Goal: Task Accomplishment & Management: Manage account settings

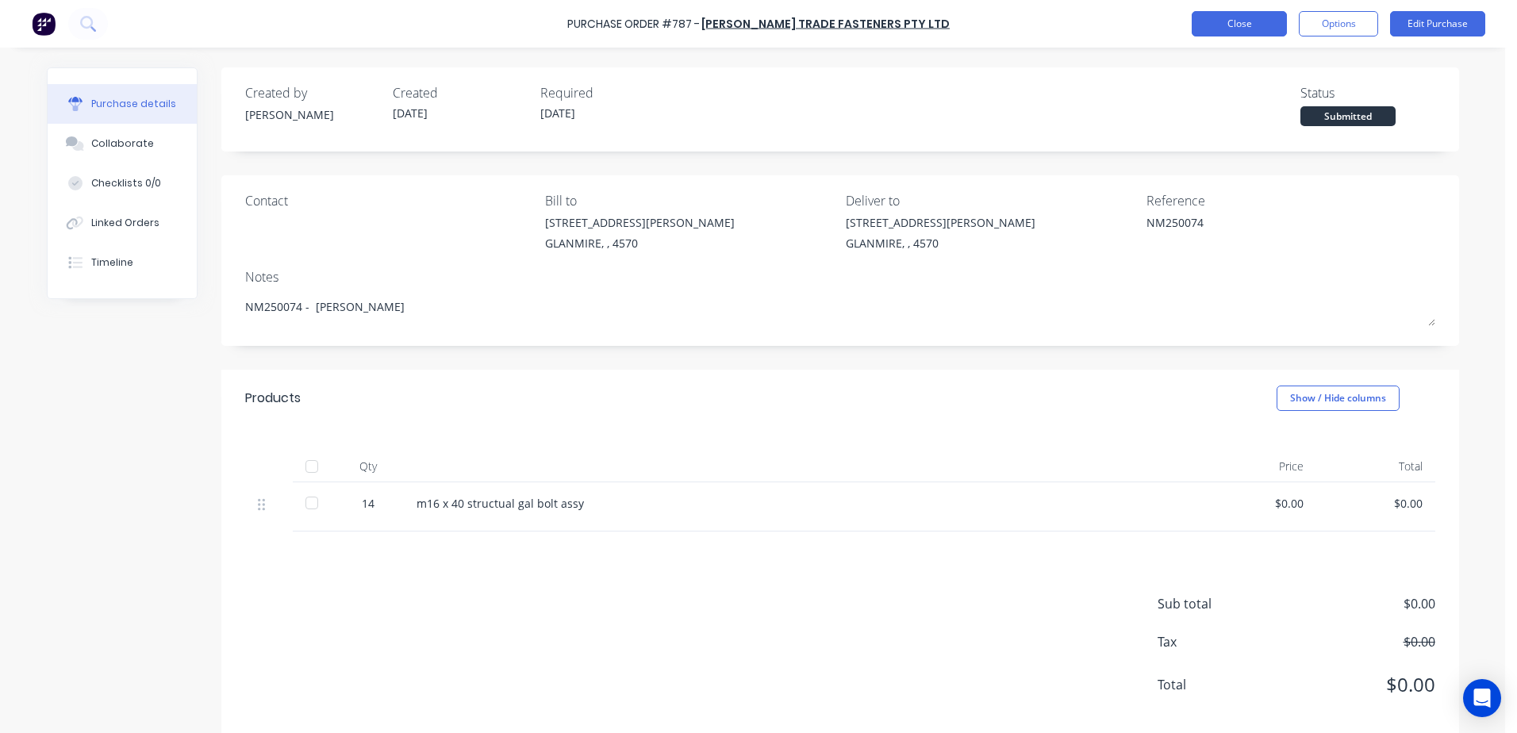
click at [1231, 26] on button "Close" at bounding box center [1239, 23] width 95 height 25
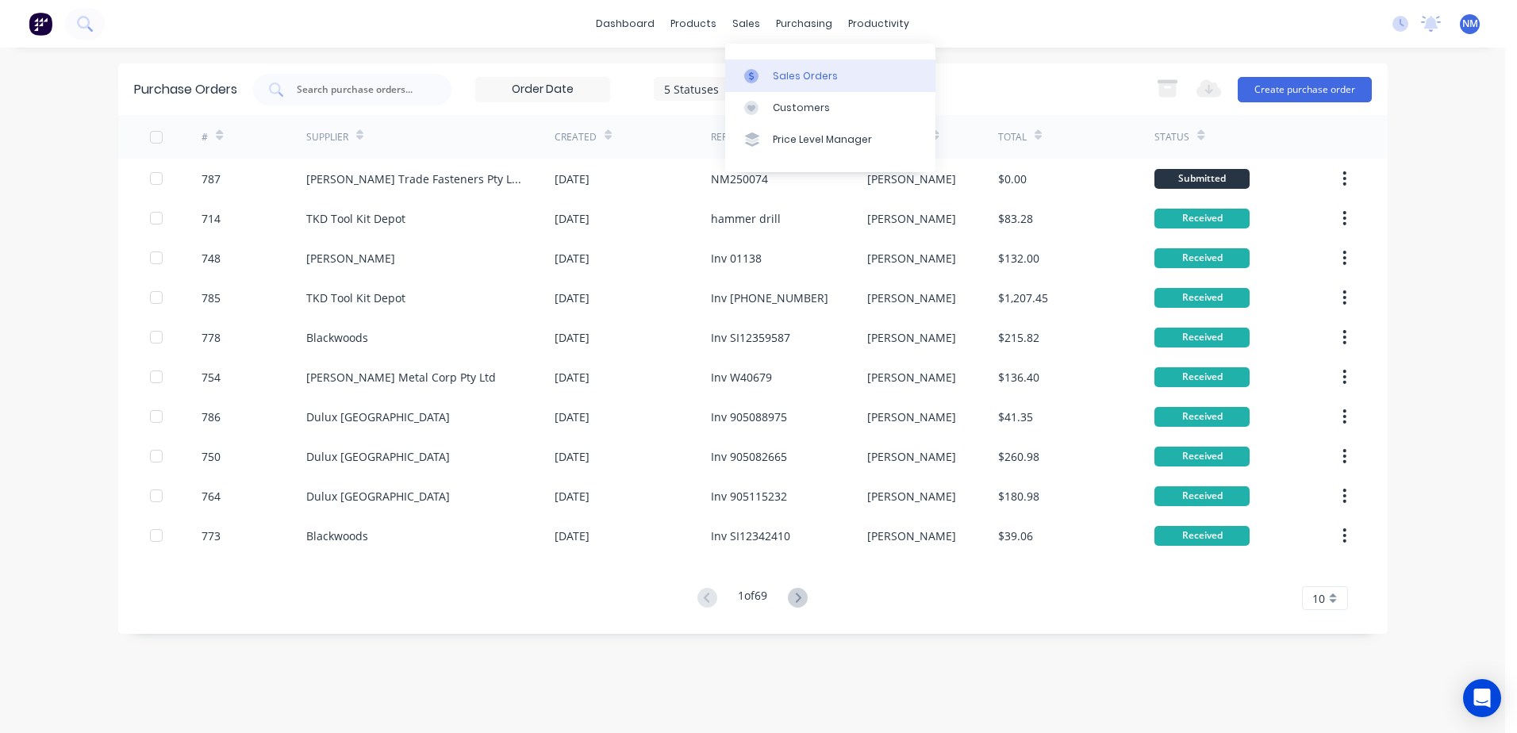
click at [778, 78] on div "Sales Orders" at bounding box center [805, 76] width 65 height 14
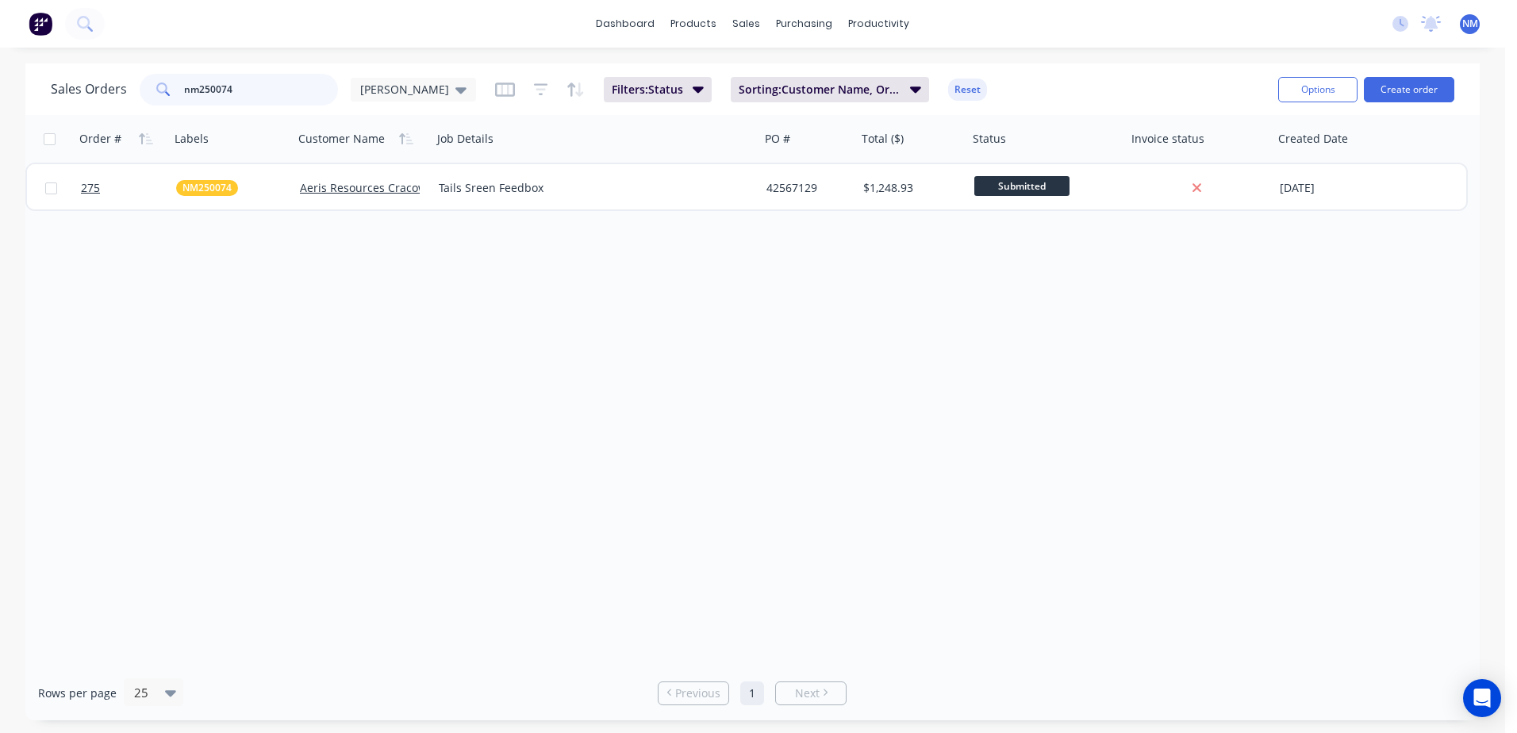
drag, startPoint x: 252, startPoint y: 86, endPoint x: 94, endPoint y: 109, distance: 159.6
click at [94, 109] on div "Sales Orders nm250074 [PERSON_NAME]: Status Sorting: Customer Name, Order # Res…" at bounding box center [752, 89] width 1454 height 52
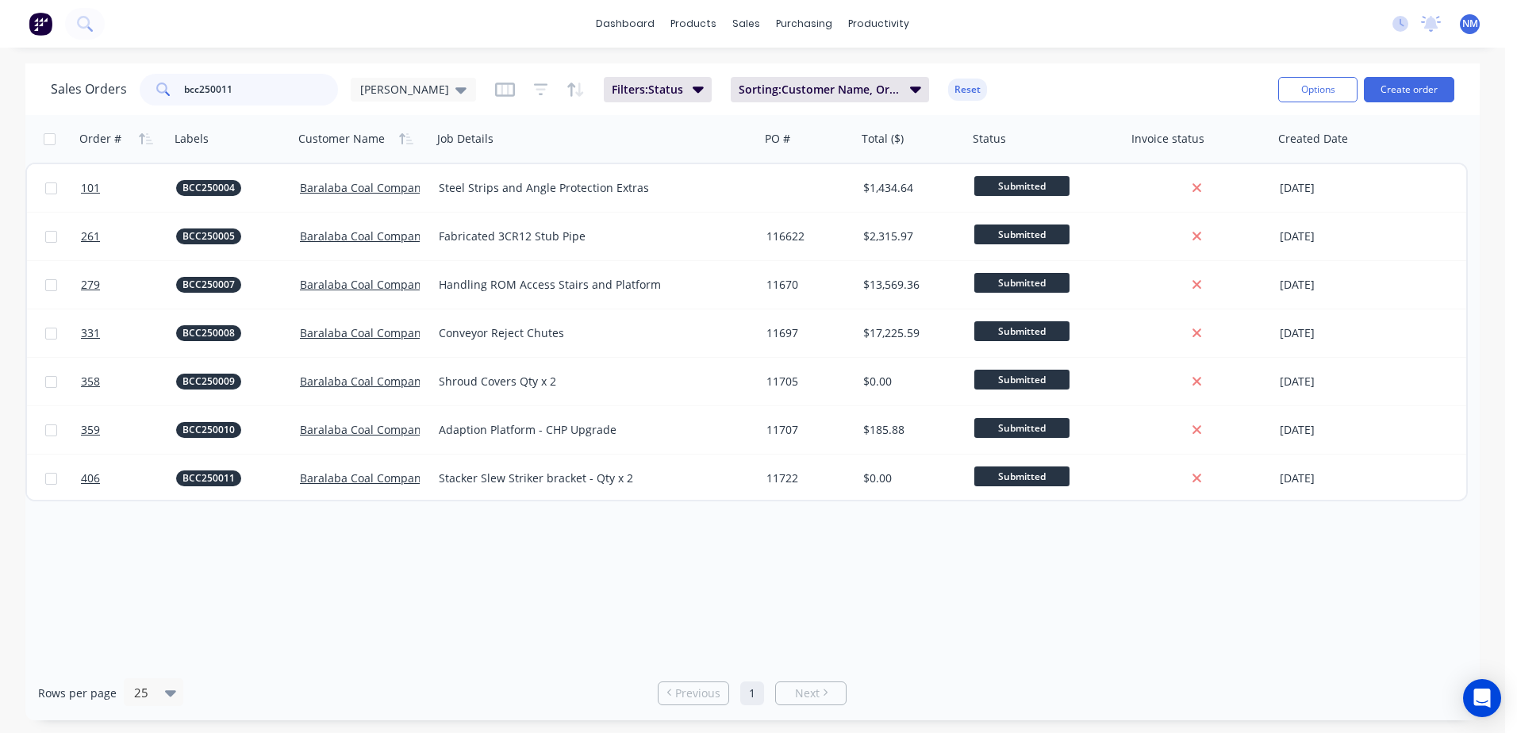
type input "bcc250011"
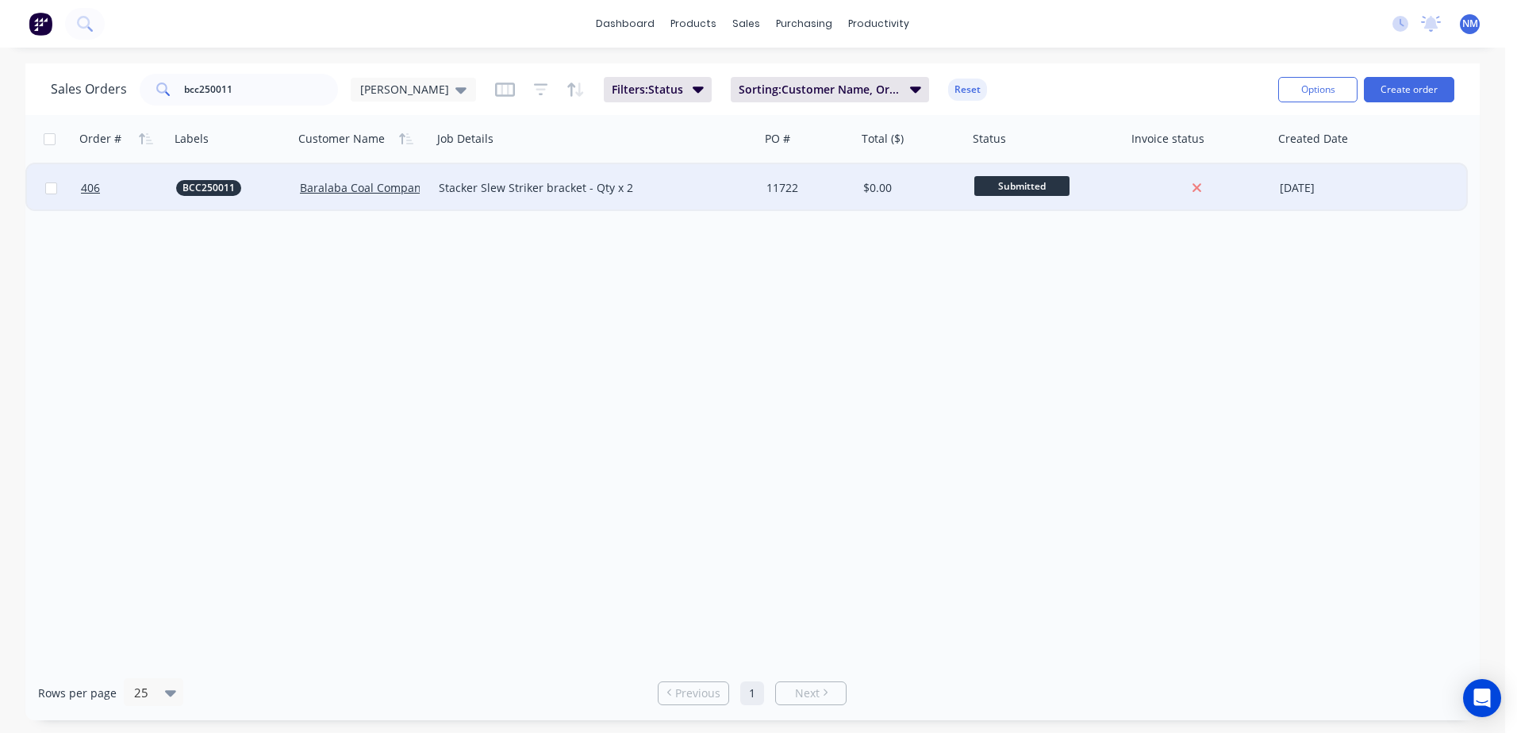
click at [919, 193] on div "$0.00" at bounding box center [910, 188] width 94 height 16
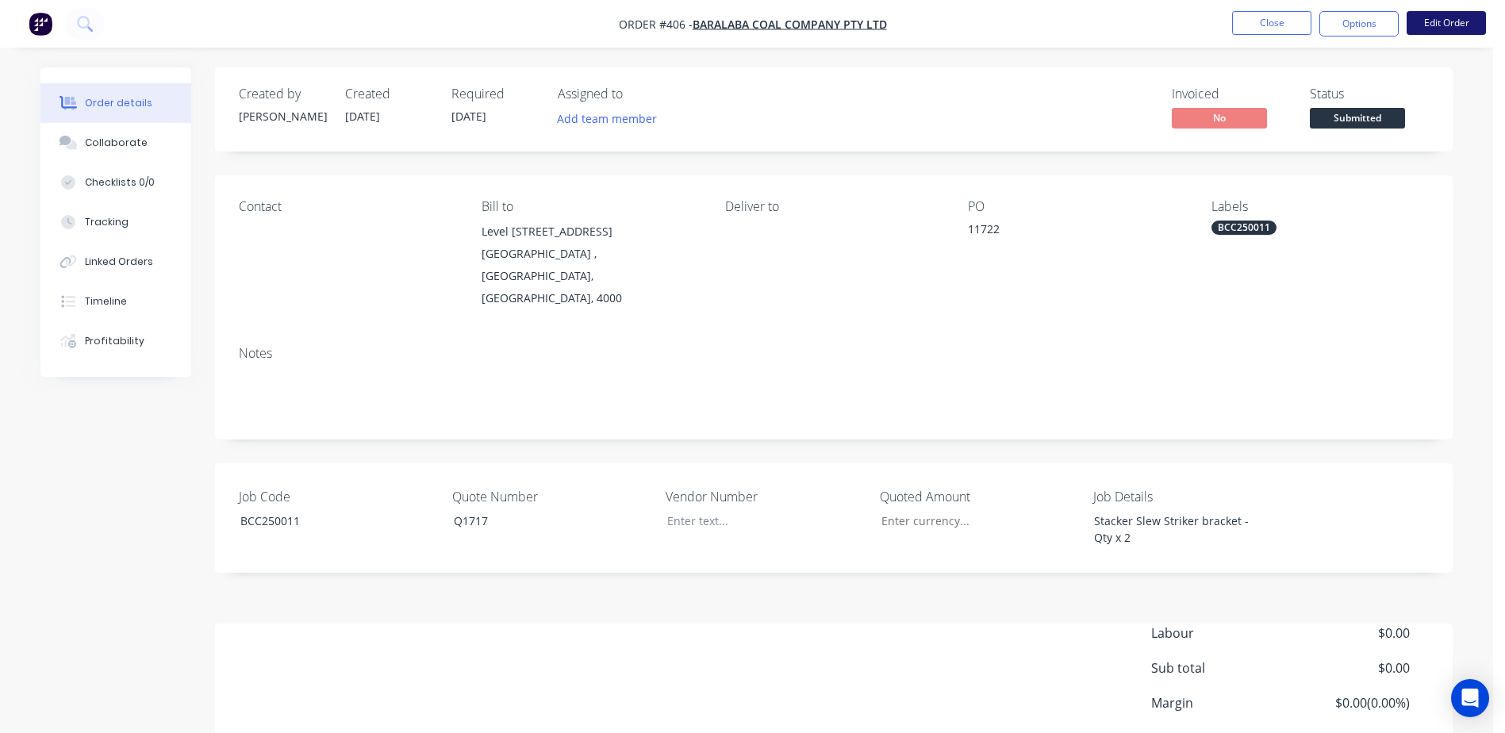
click at [1454, 33] on button "Edit Order" at bounding box center [1446, 23] width 79 height 24
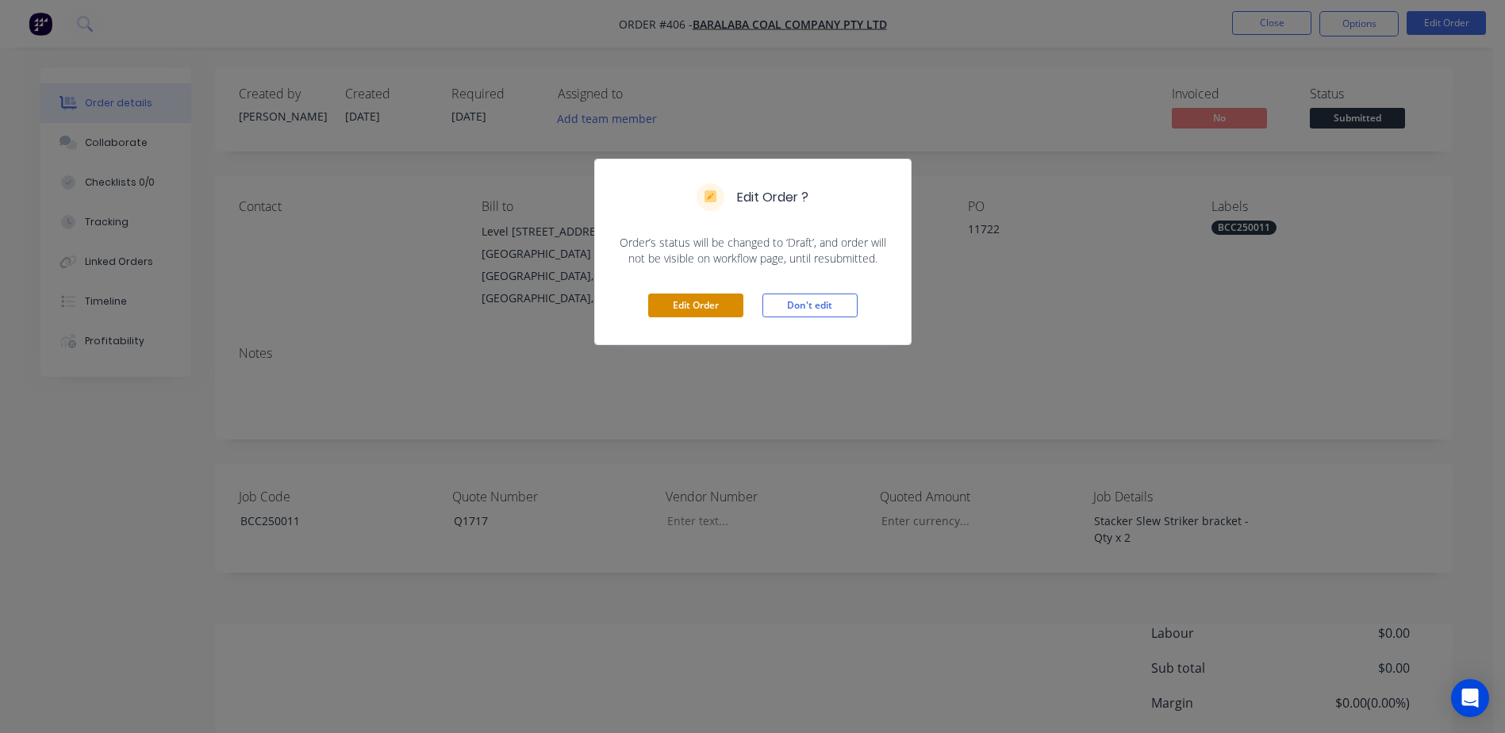
click at [720, 305] on button "Edit Order" at bounding box center [695, 306] width 95 height 24
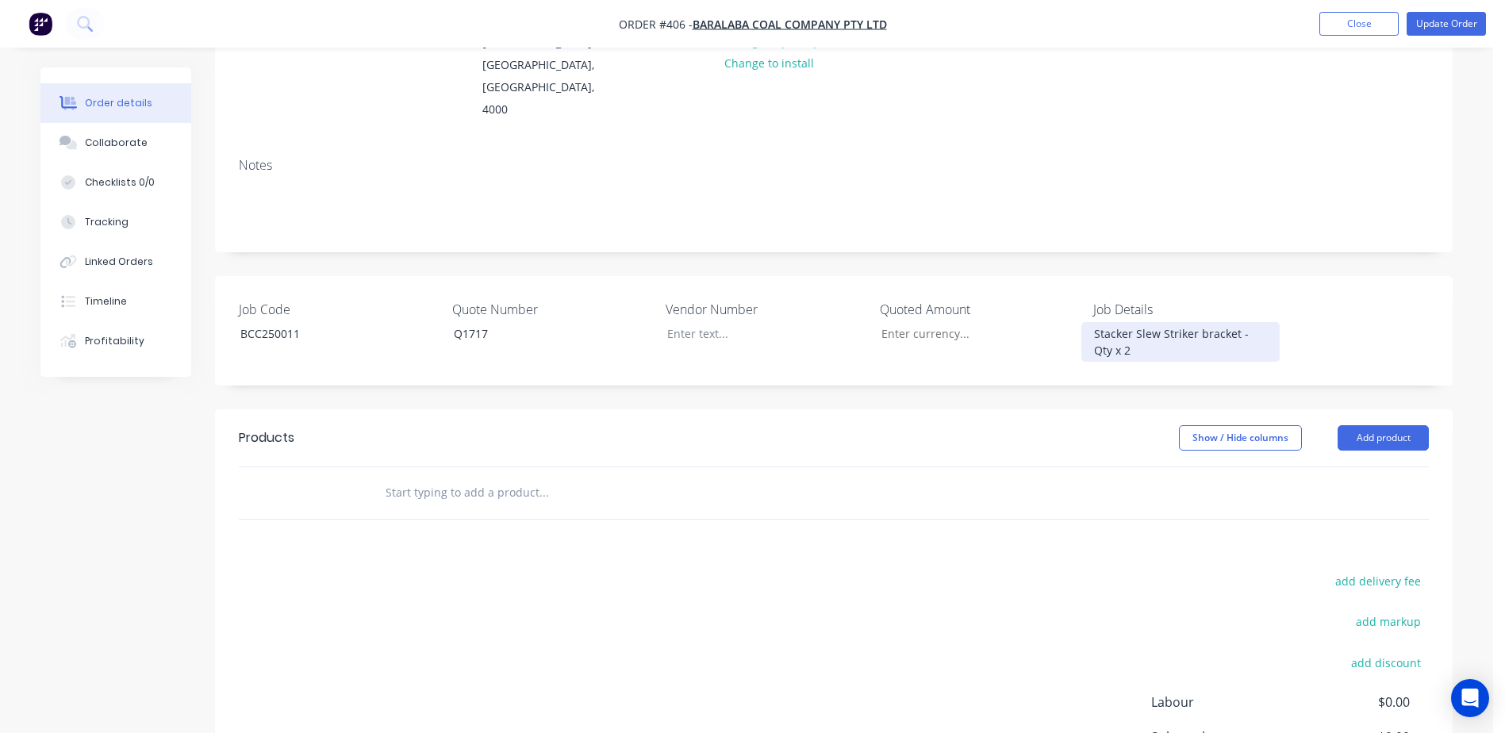
scroll to position [79, 0]
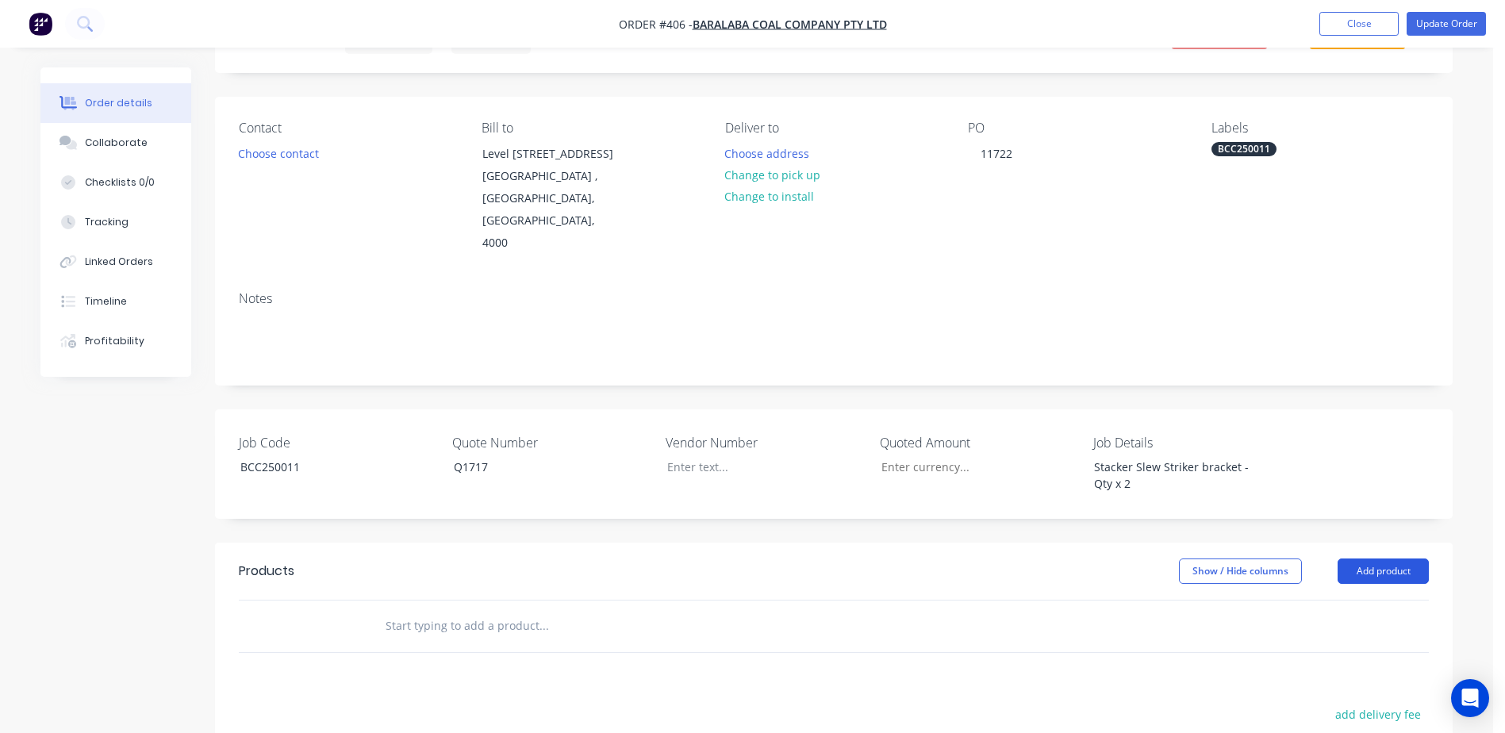
click at [1397, 559] on button "Add product" at bounding box center [1383, 571] width 91 height 25
click at [1352, 600] on div "Product catalogue" at bounding box center [1354, 611] width 122 height 23
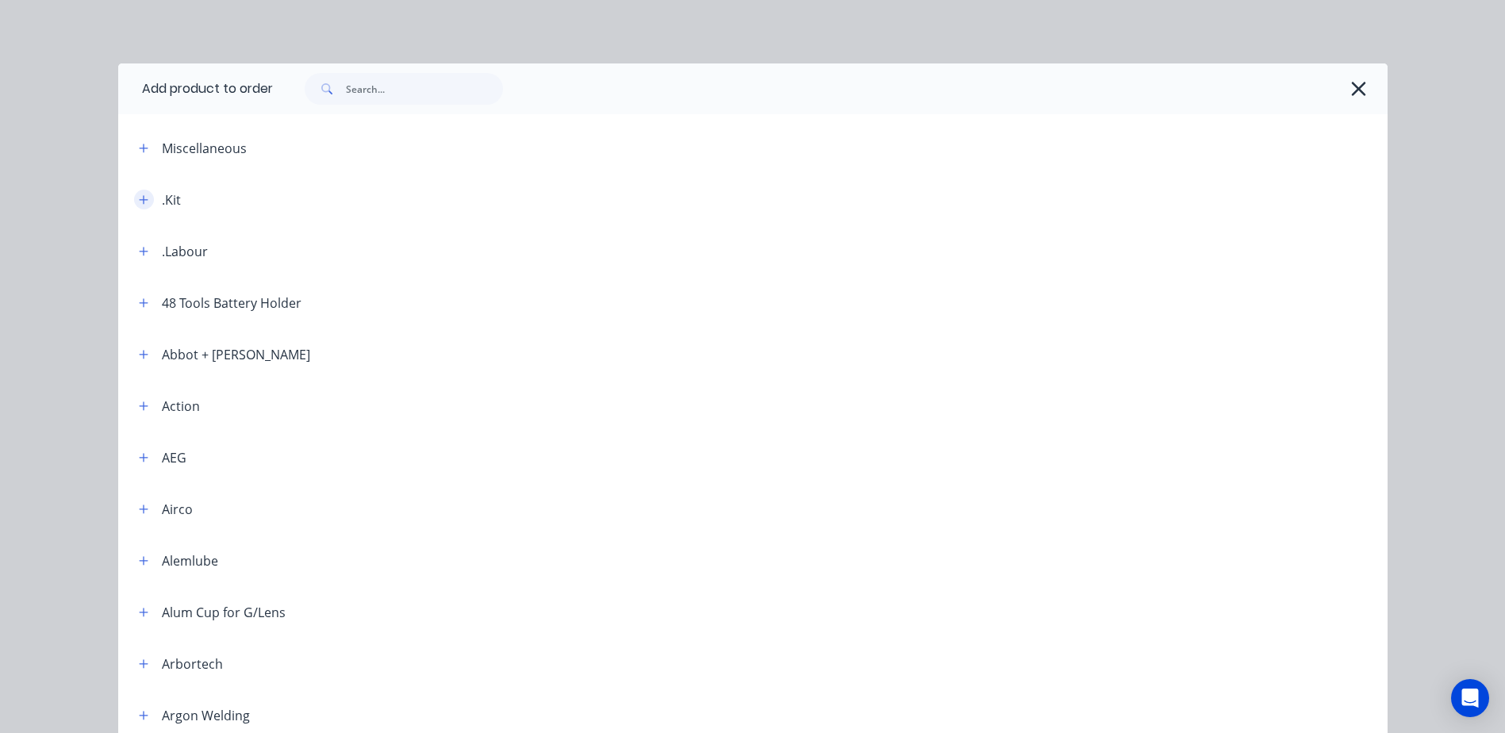
click at [139, 201] on icon "button" at bounding box center [144, 199] width 10 height 11
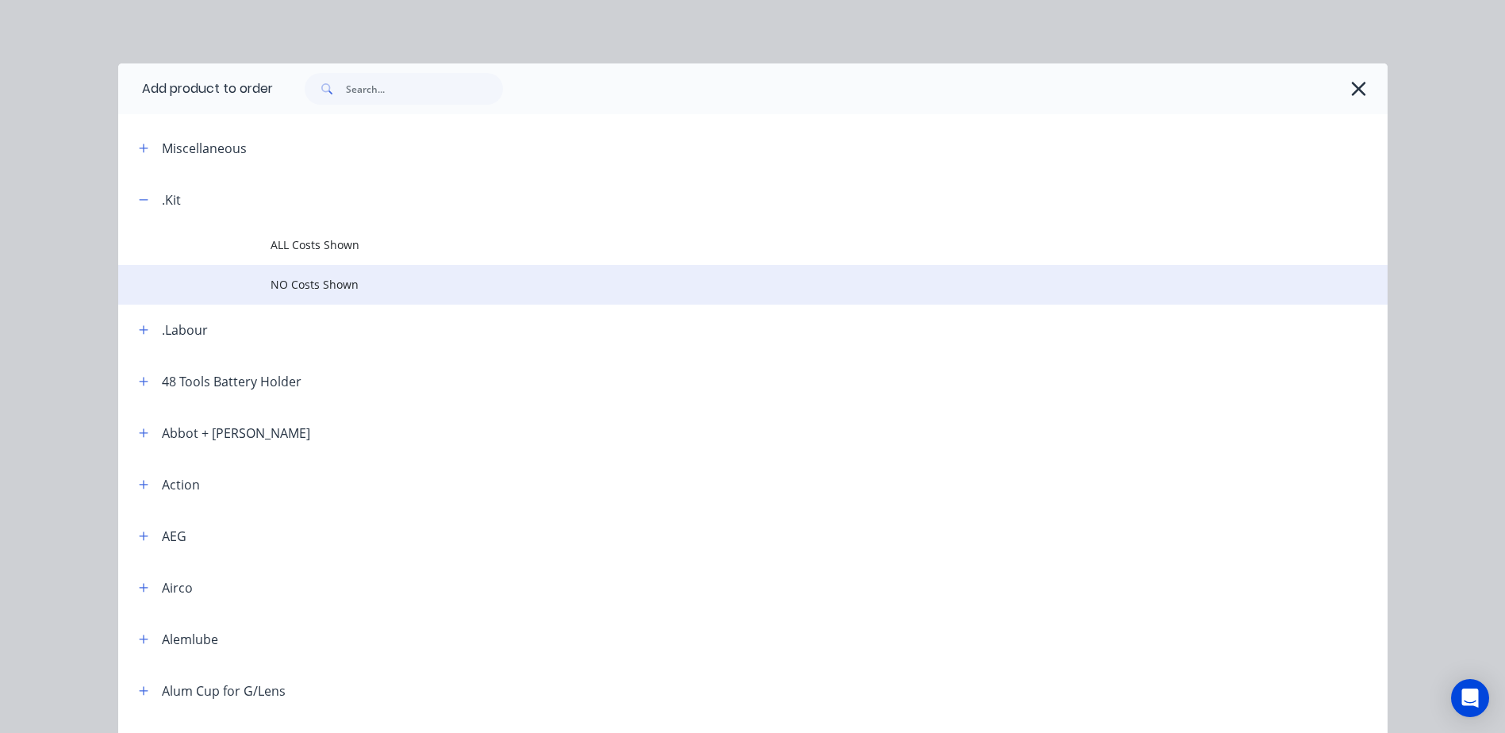
click at [299, 284] on span "NO Costs Shown" at bounding box center [717, 284] width 893 height 17
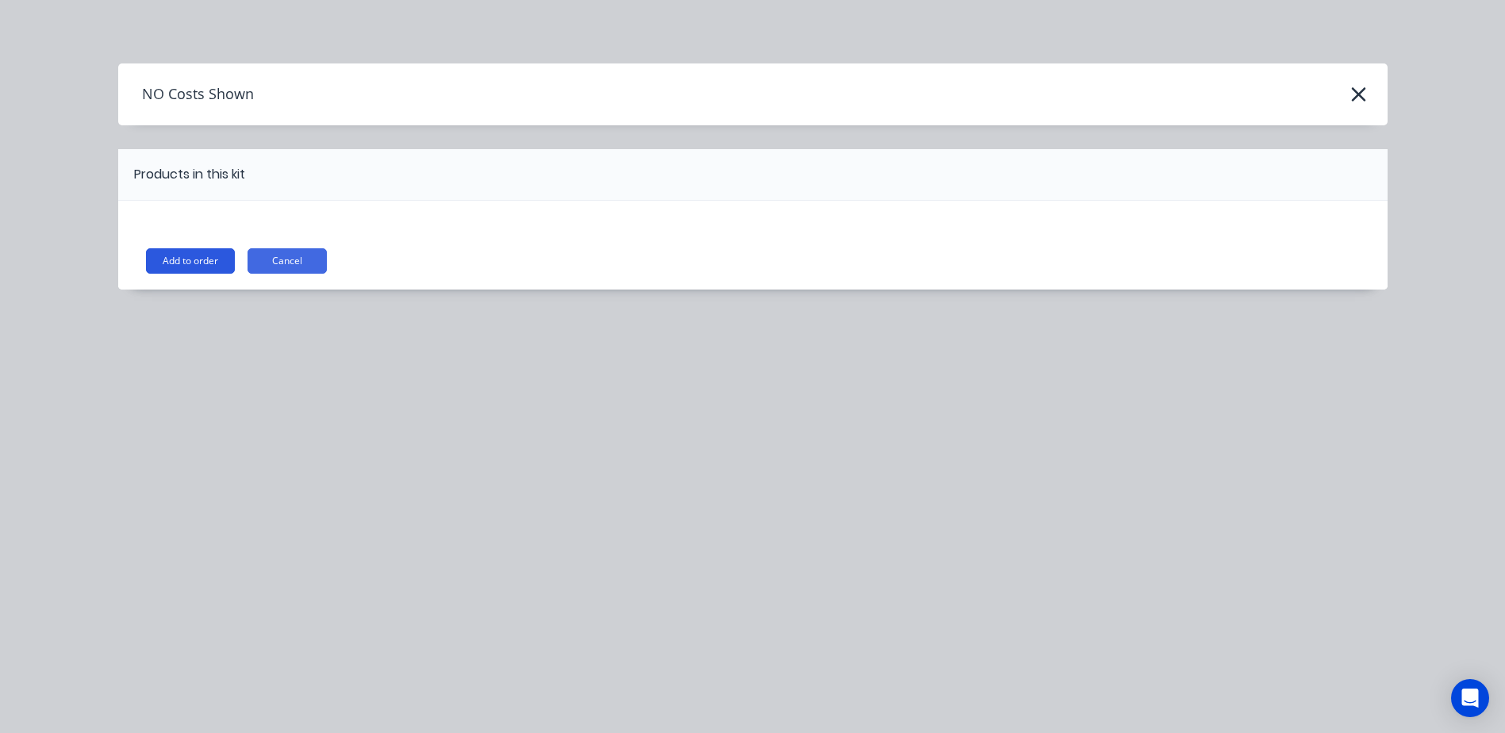
click at [186, 264] on button "Add to order" at bounding box center [190, 260] width 89 height 25
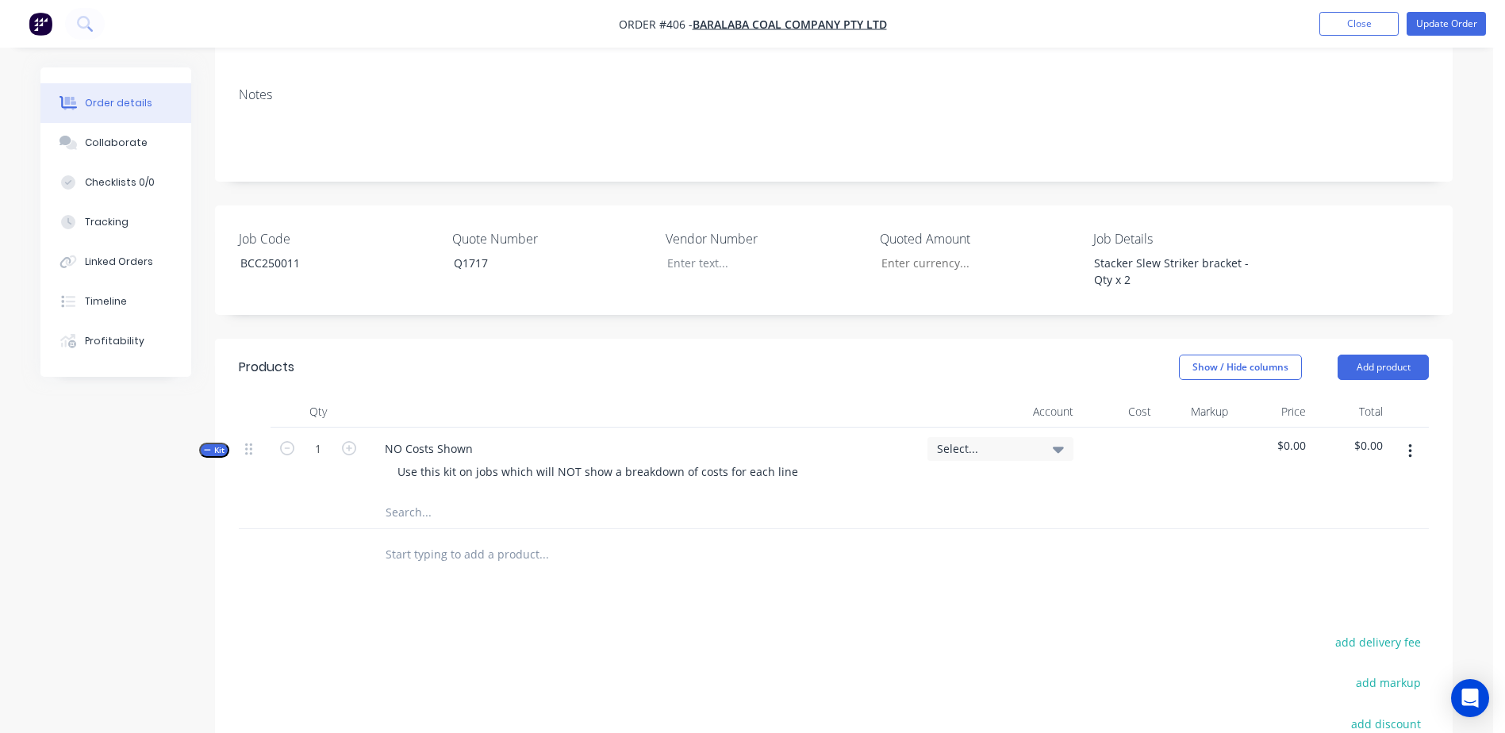
scroll to position [317, 0]
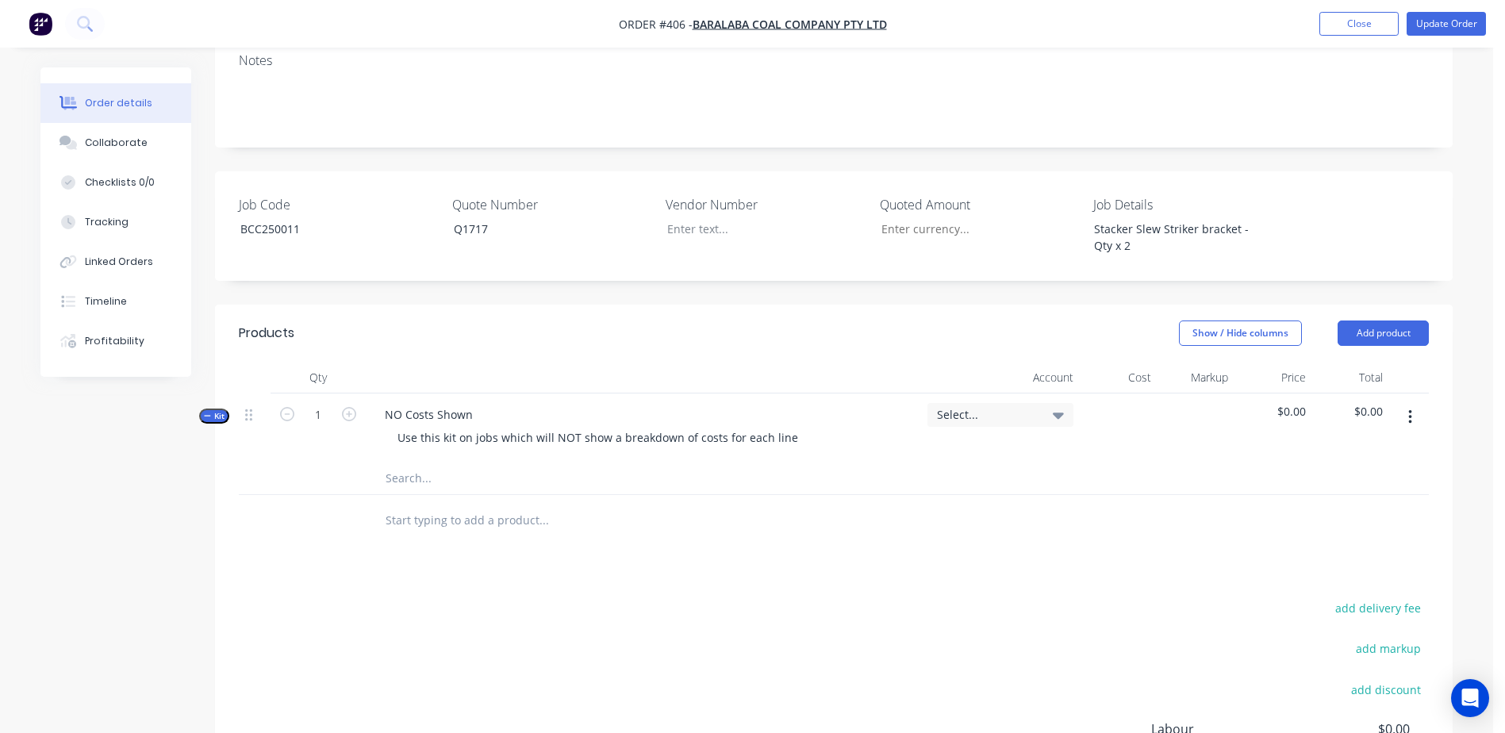
click at [382, 463] on div at bounding box center [610, 479] width 476 height 32
click at [399, 463] on input "text" at bounding box center [543, 479] width 317 height 32
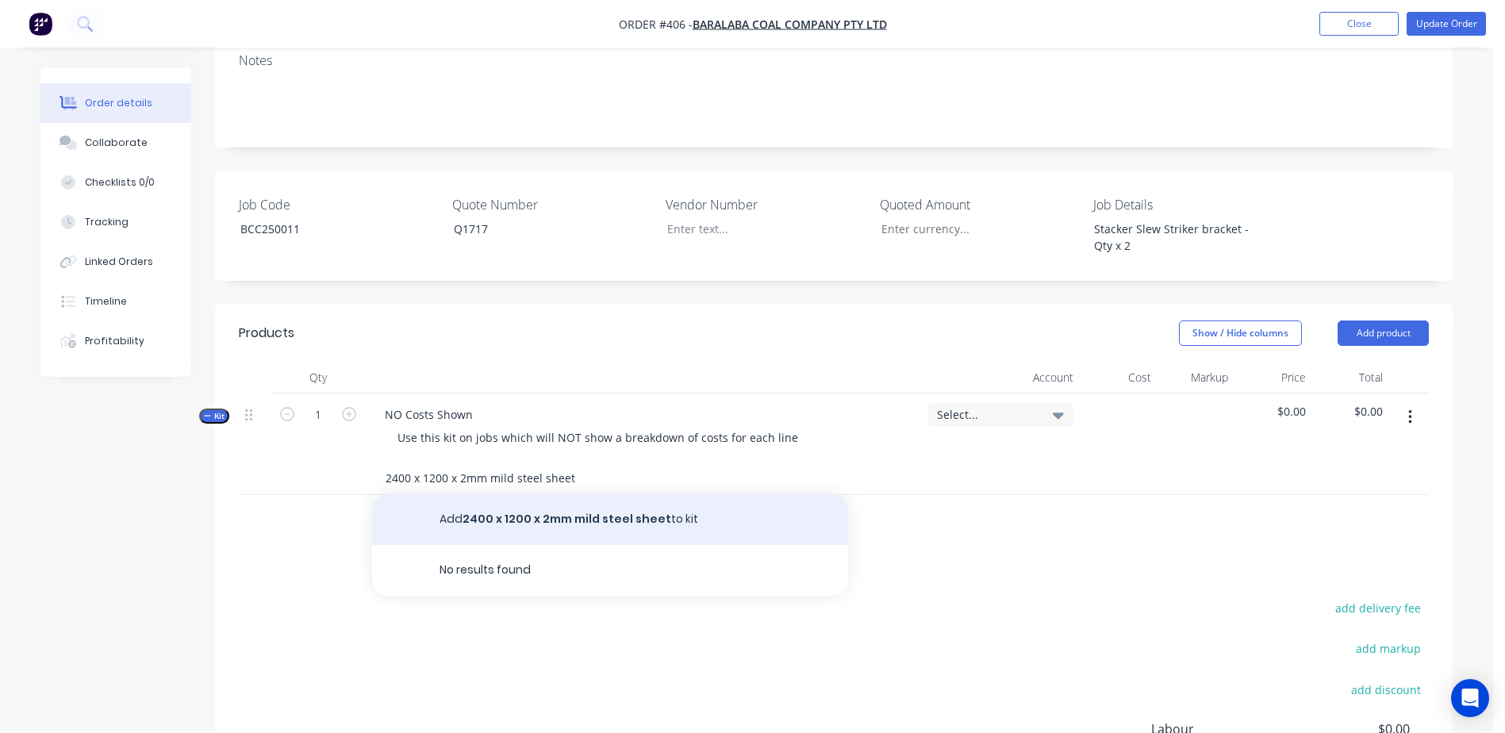
type input "2400 x 1200 x 2mm mild steel sheet"
click at [540, 494] on button "Add 2400 x 1200 x 2mm mild steel sheet to kit" at bounding box center [610, 519] width 476 height 51
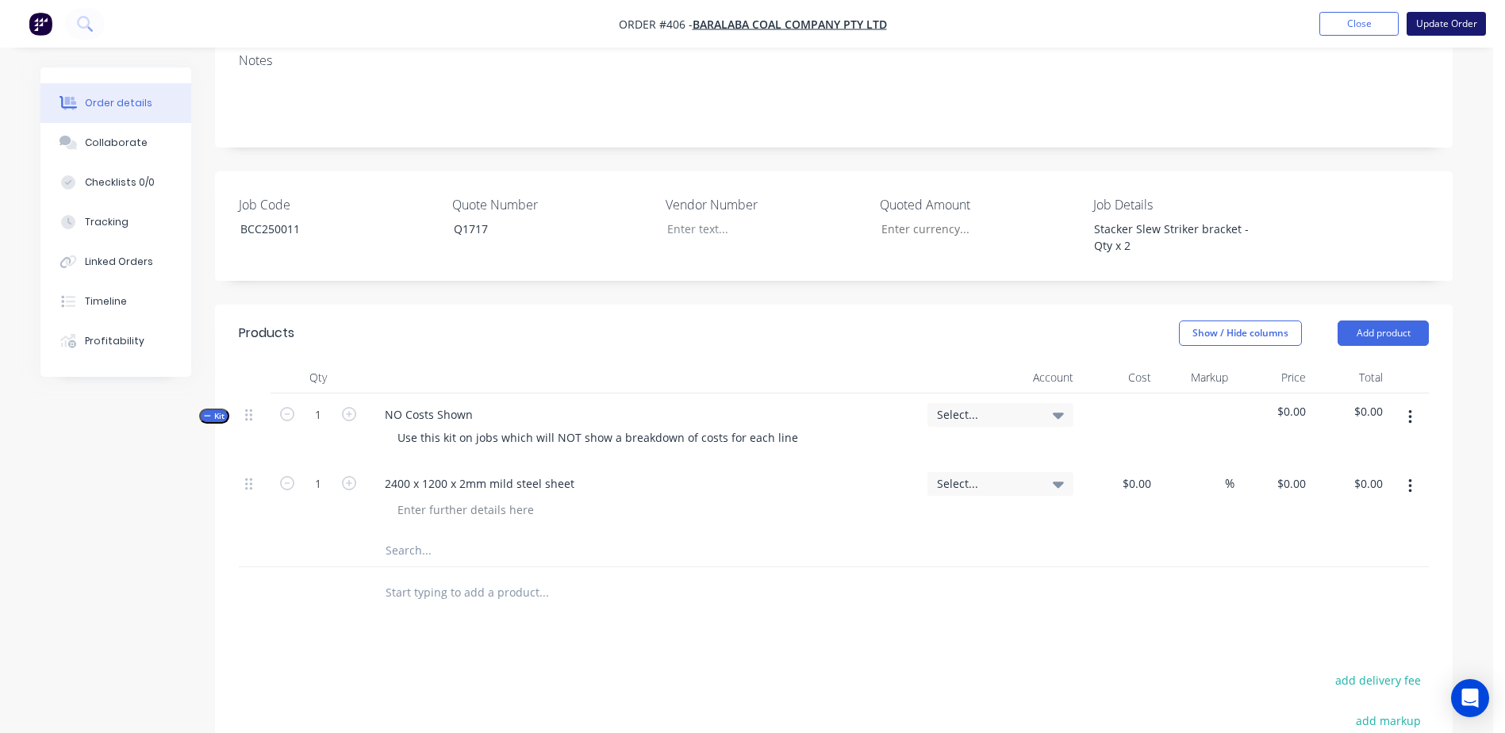
click at [1431, 27] on button "Update Order" at bounding box center [1446, 24] width 79 height 24
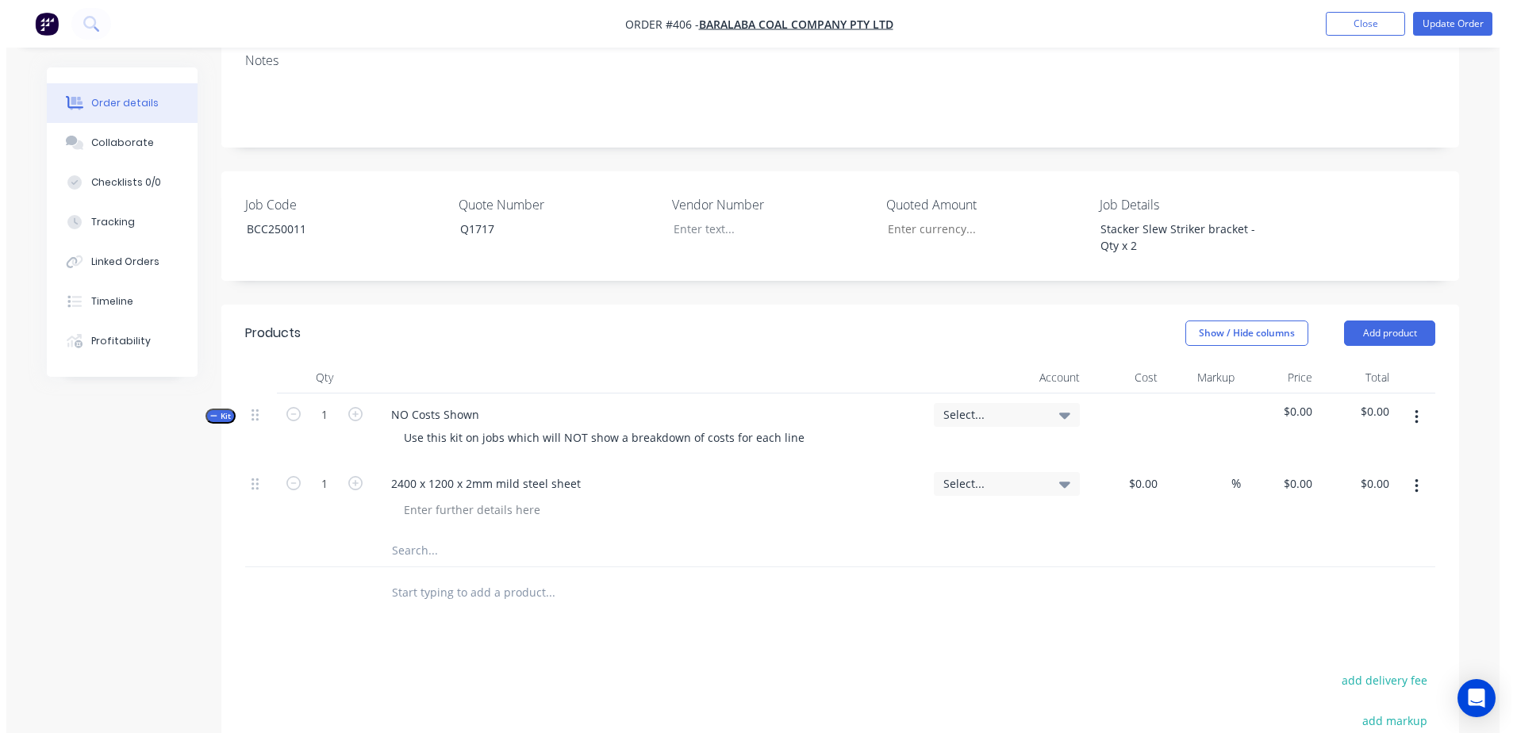
scroll to position [0, 0]
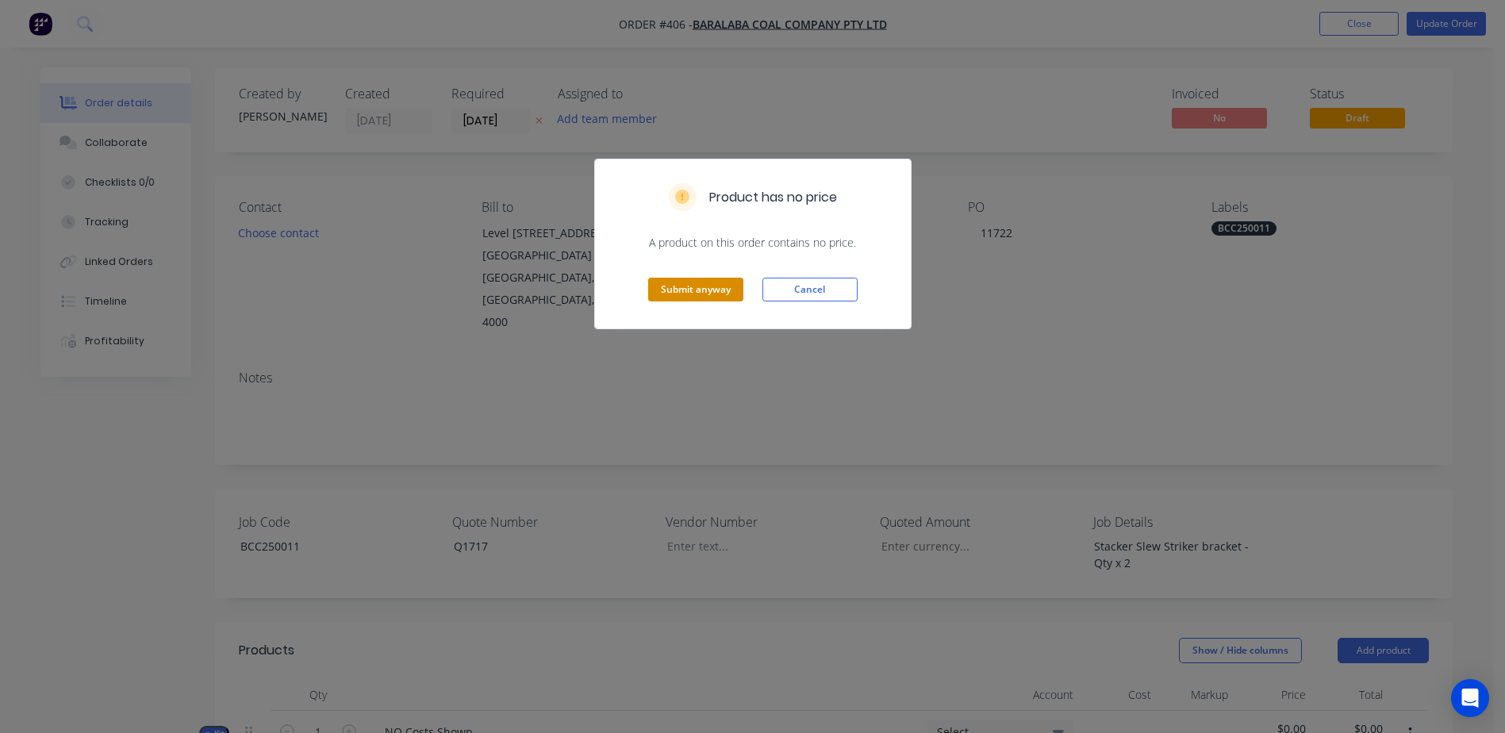
click at [680, 289] on button "Submit anyway" at bounding box center [695, 290] width 95 height 24
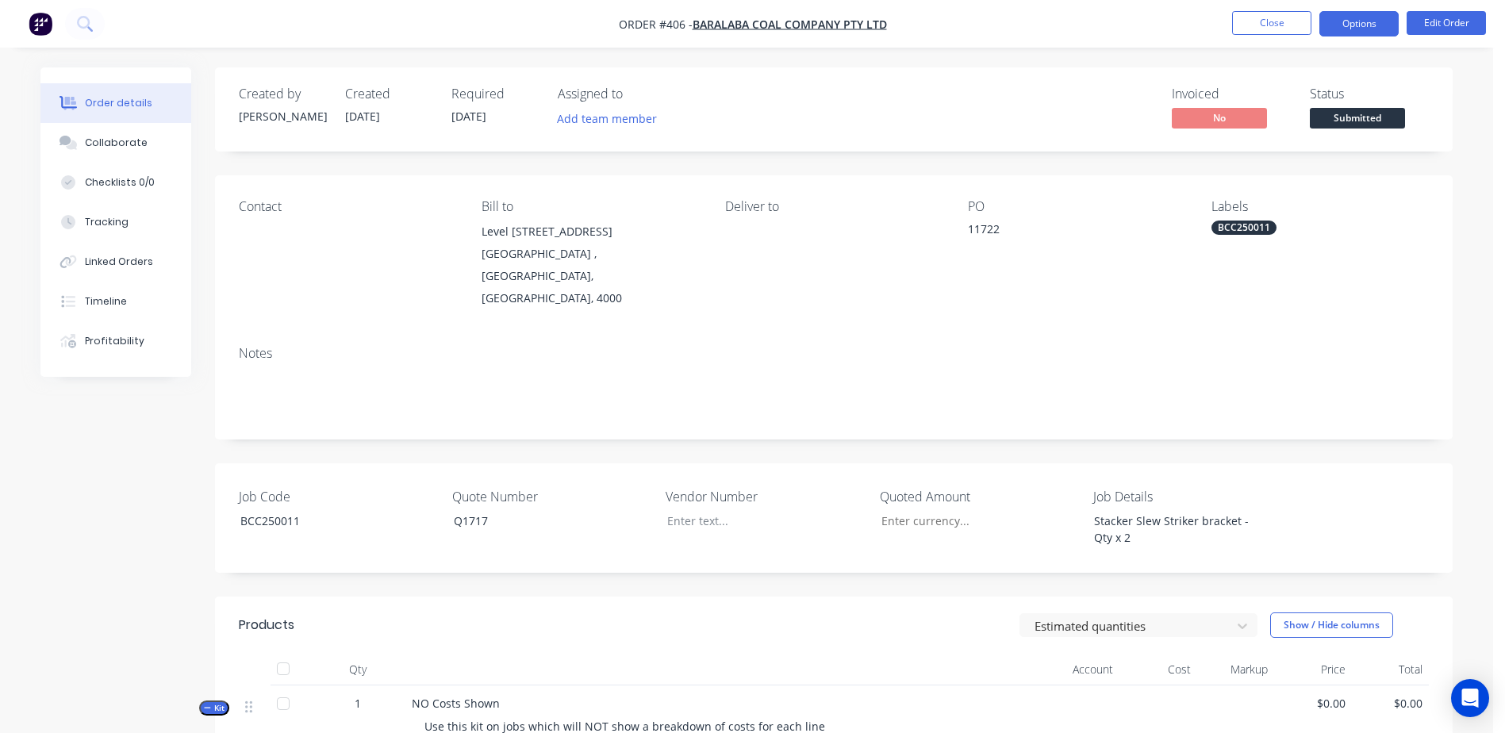
click at [1351, 24] on button "Options" at bounding box center [1359, 23] width 79 height 25
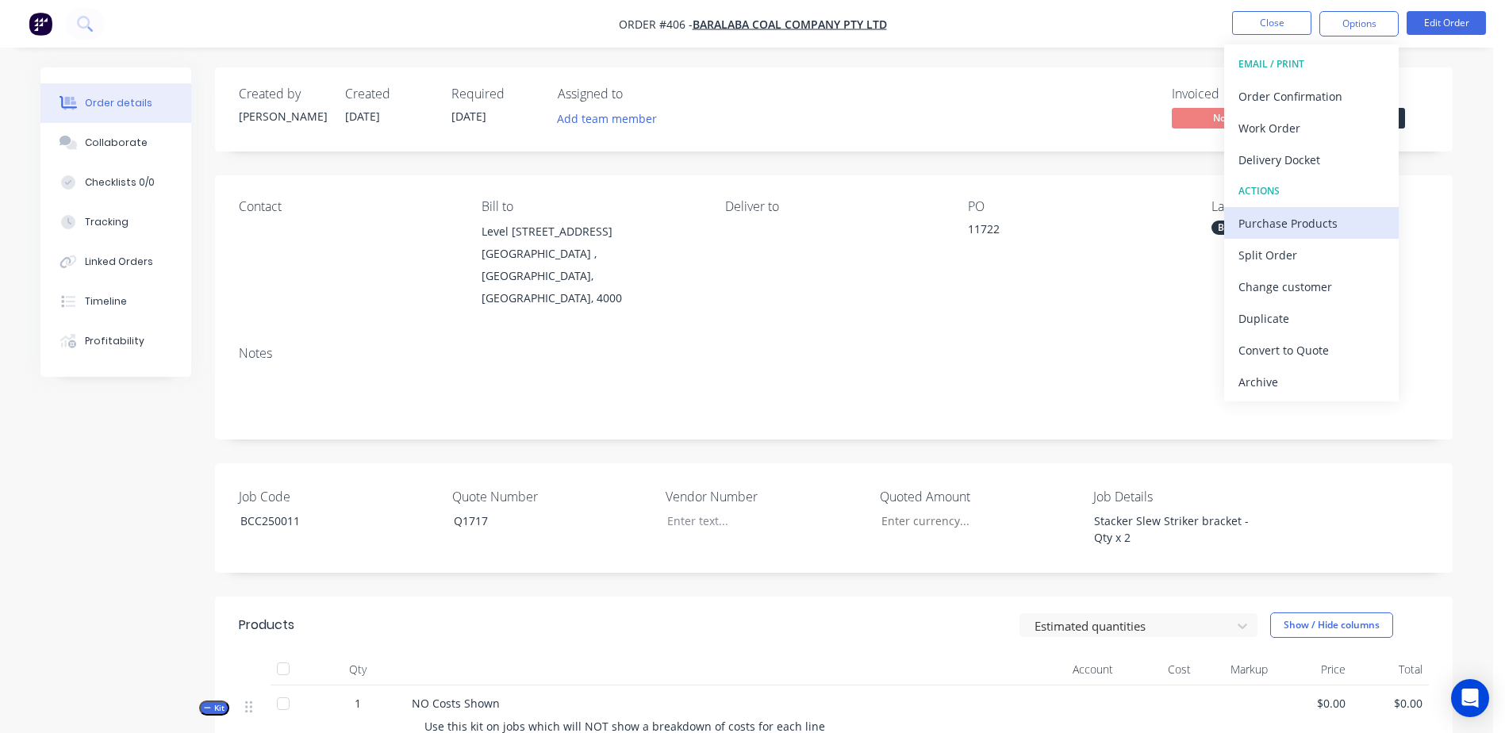
click at [1356, 231] on div "Purchase Products" at bounding box center [1312, 223] width 146 height 23
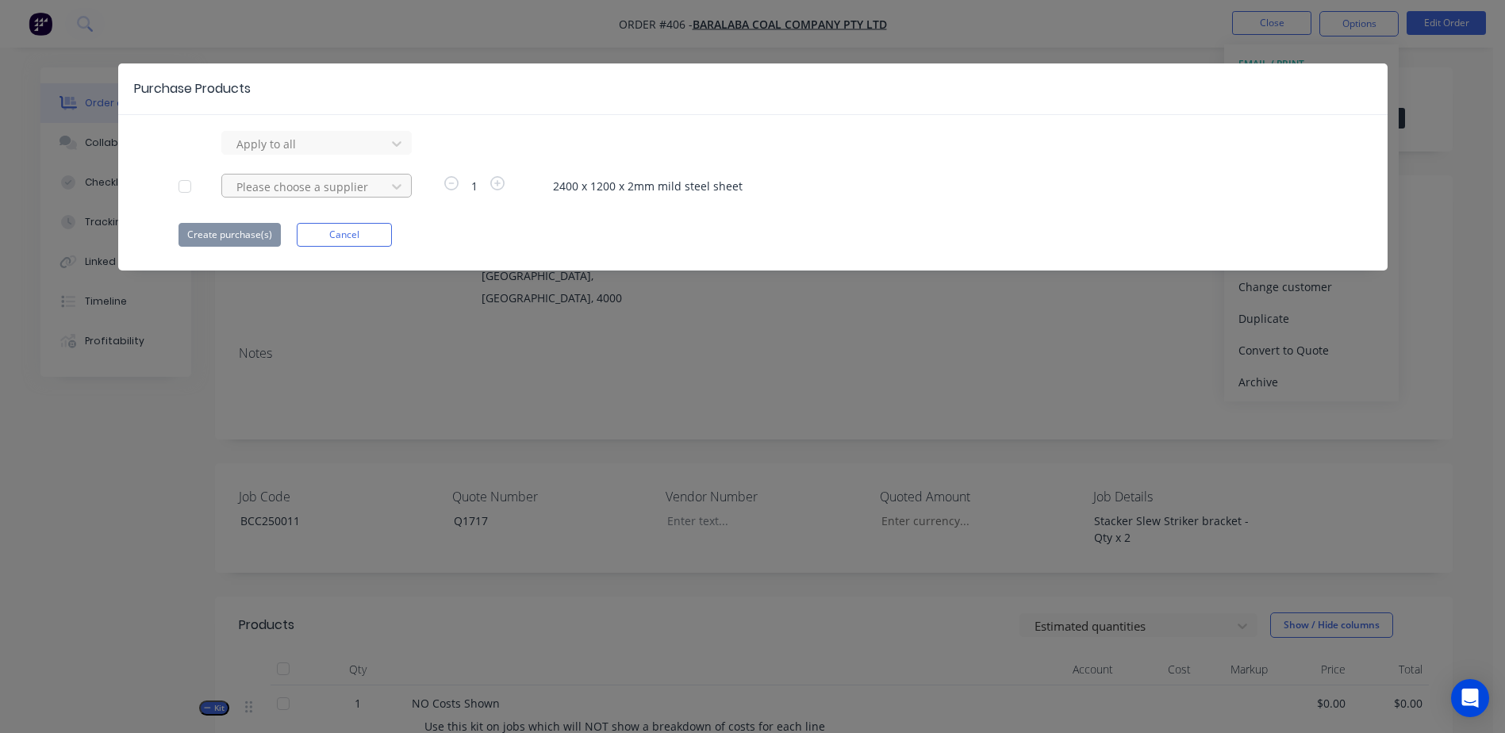
click at [318, 190] on div at bounding box center [306, 187] width 143 height 20
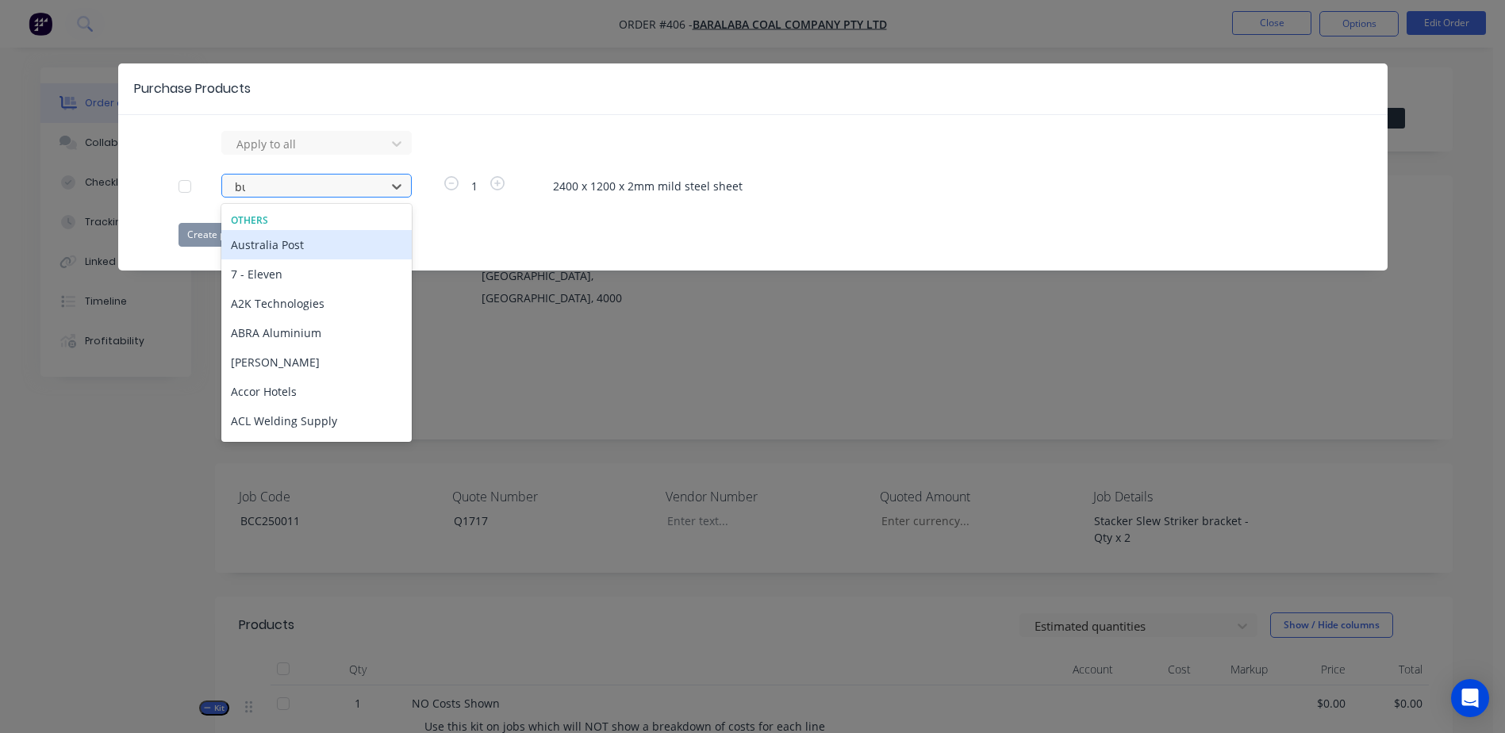
type input "bud"
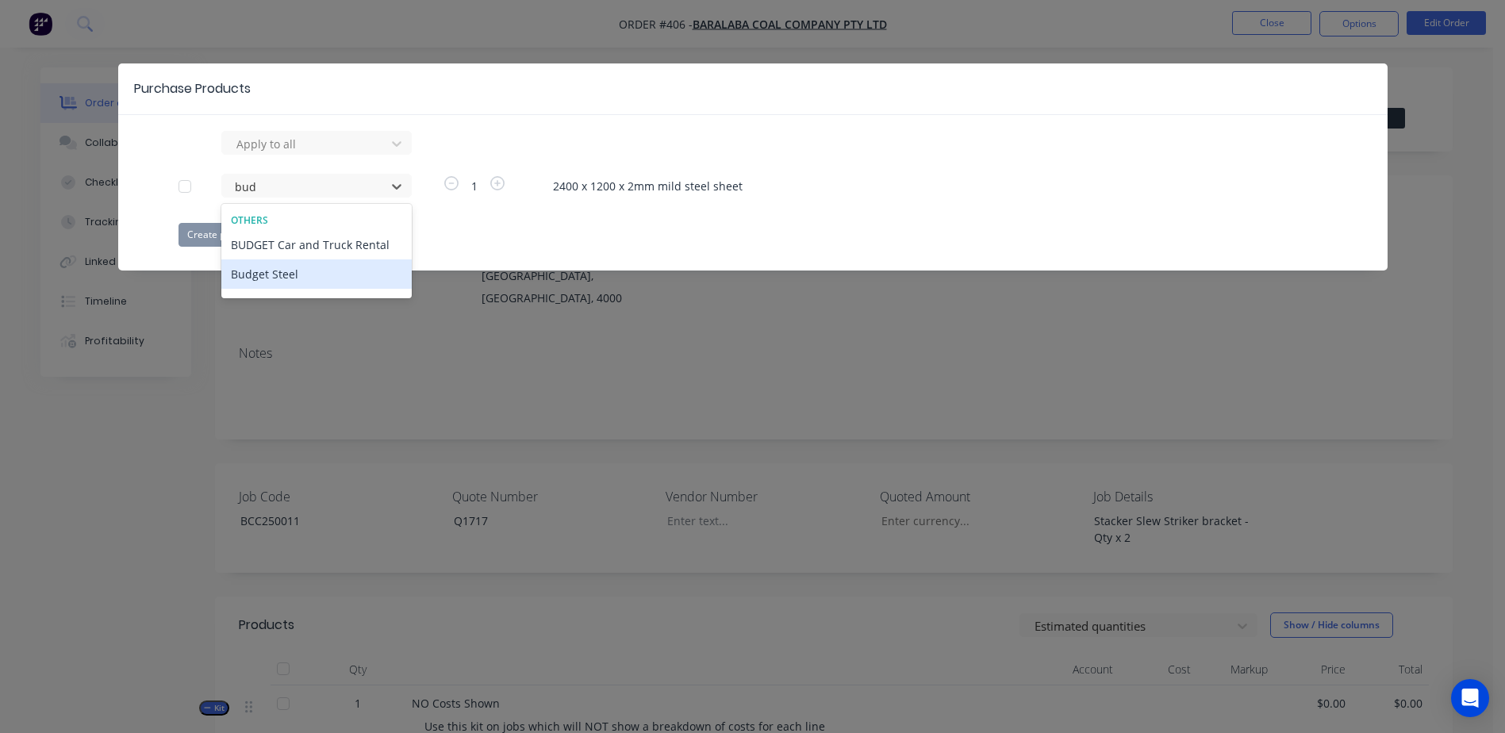
click at [332, 278] on div "Budget Steel" at bounding box center [316, 273] width 190 height 29
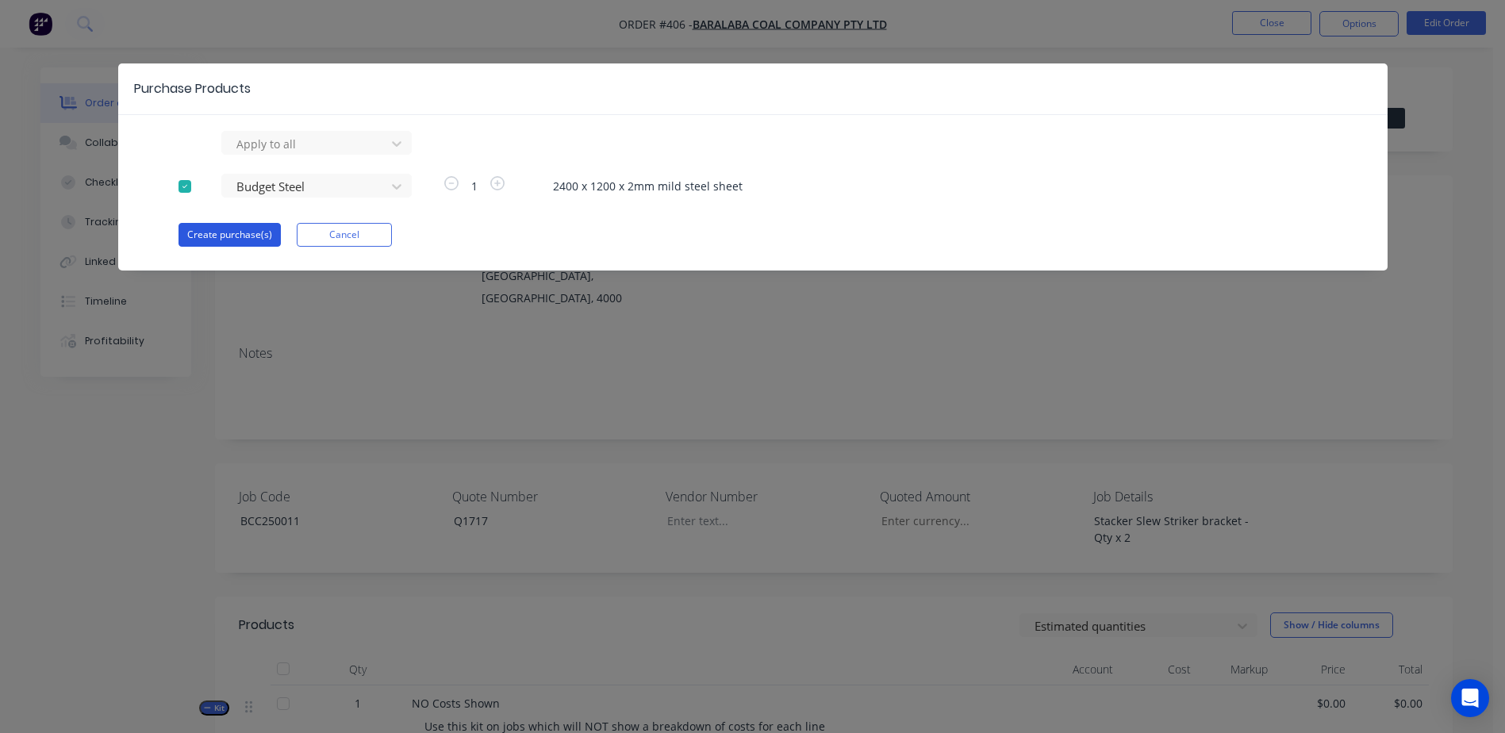
click at [240, 232] on button "Create purchase(s)" at bounding box center [230, 235] width 102 height 24
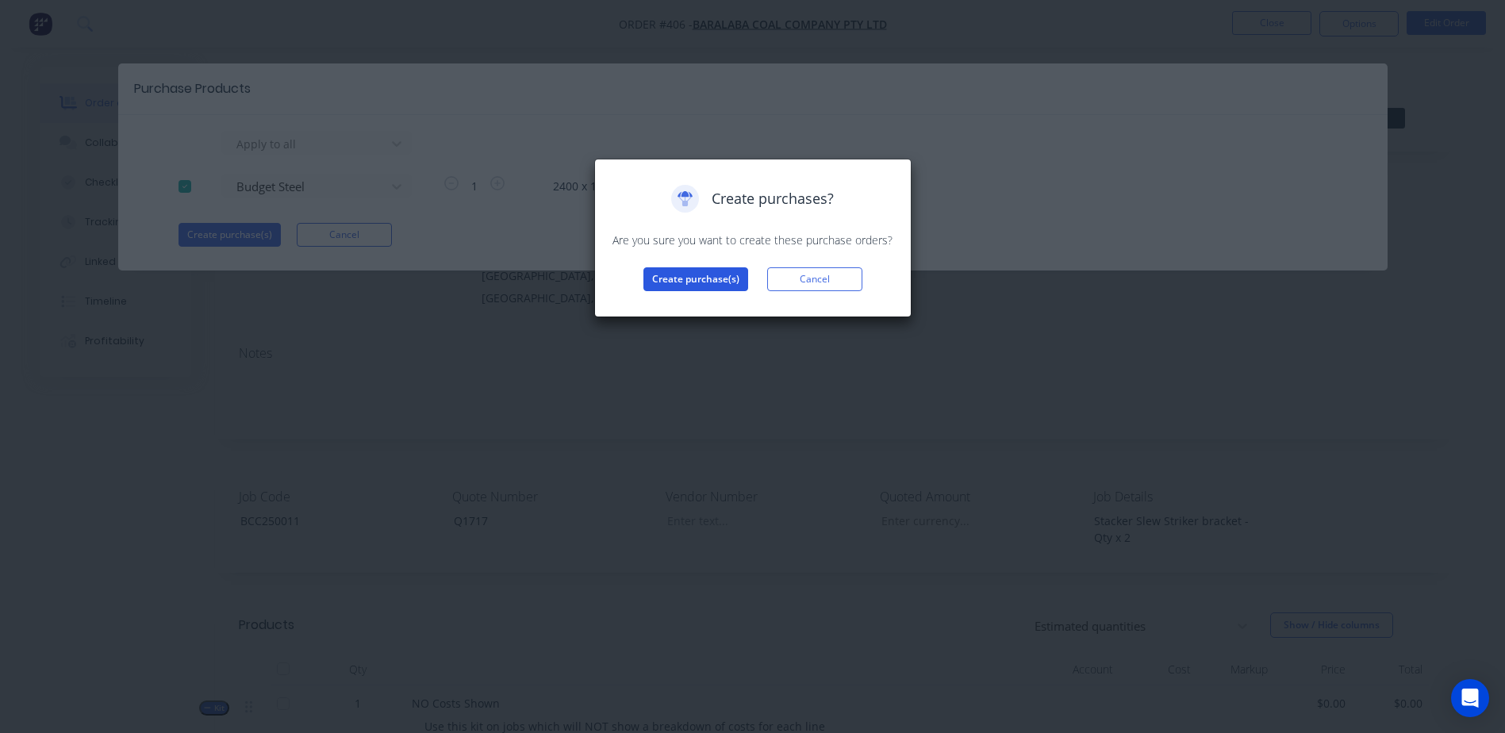
click at [680, 273] on button "Create purchase(s)" at bounding box center [696, 279] width 105 height 24
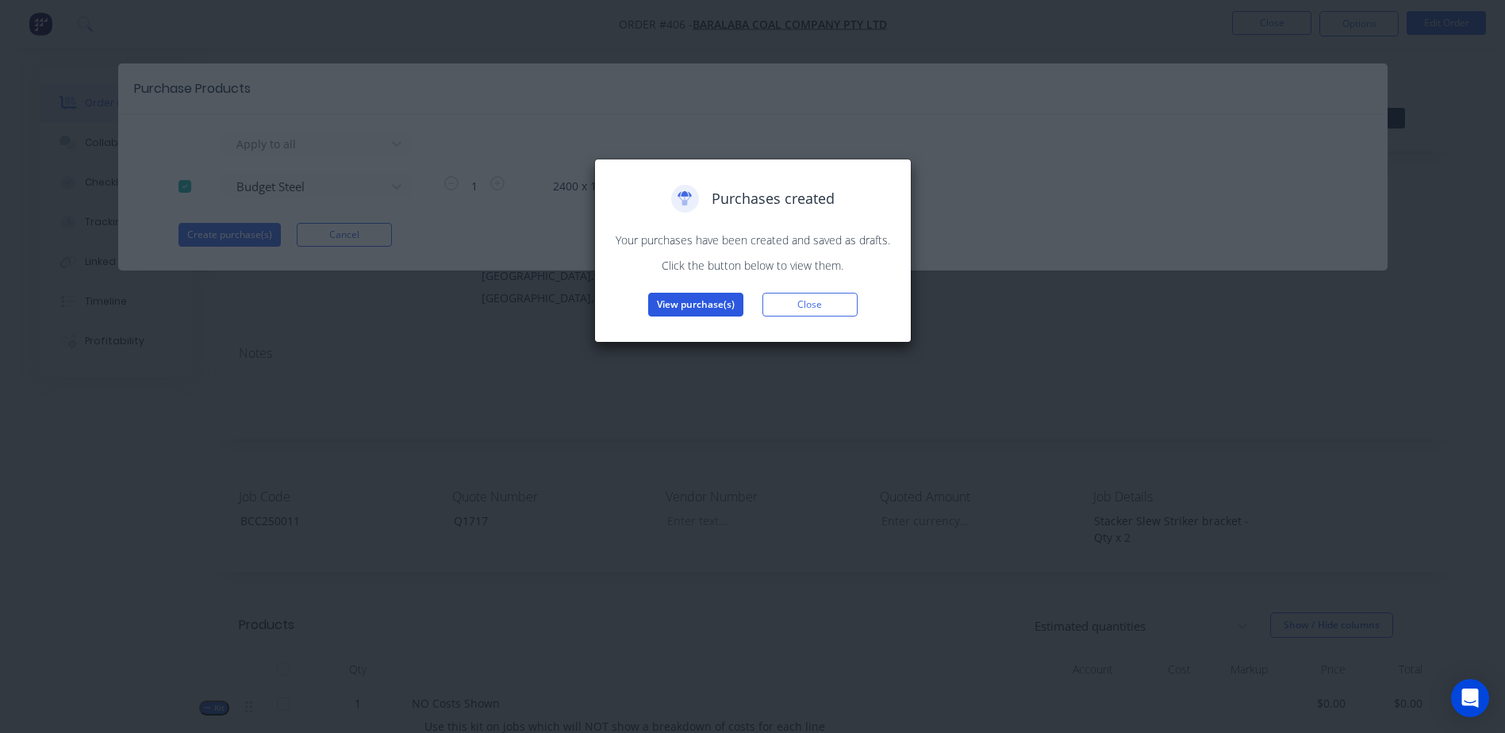
click at [687, 307] on button "View purchase(s)" at bounding box center [695, 305] width 95 height 24
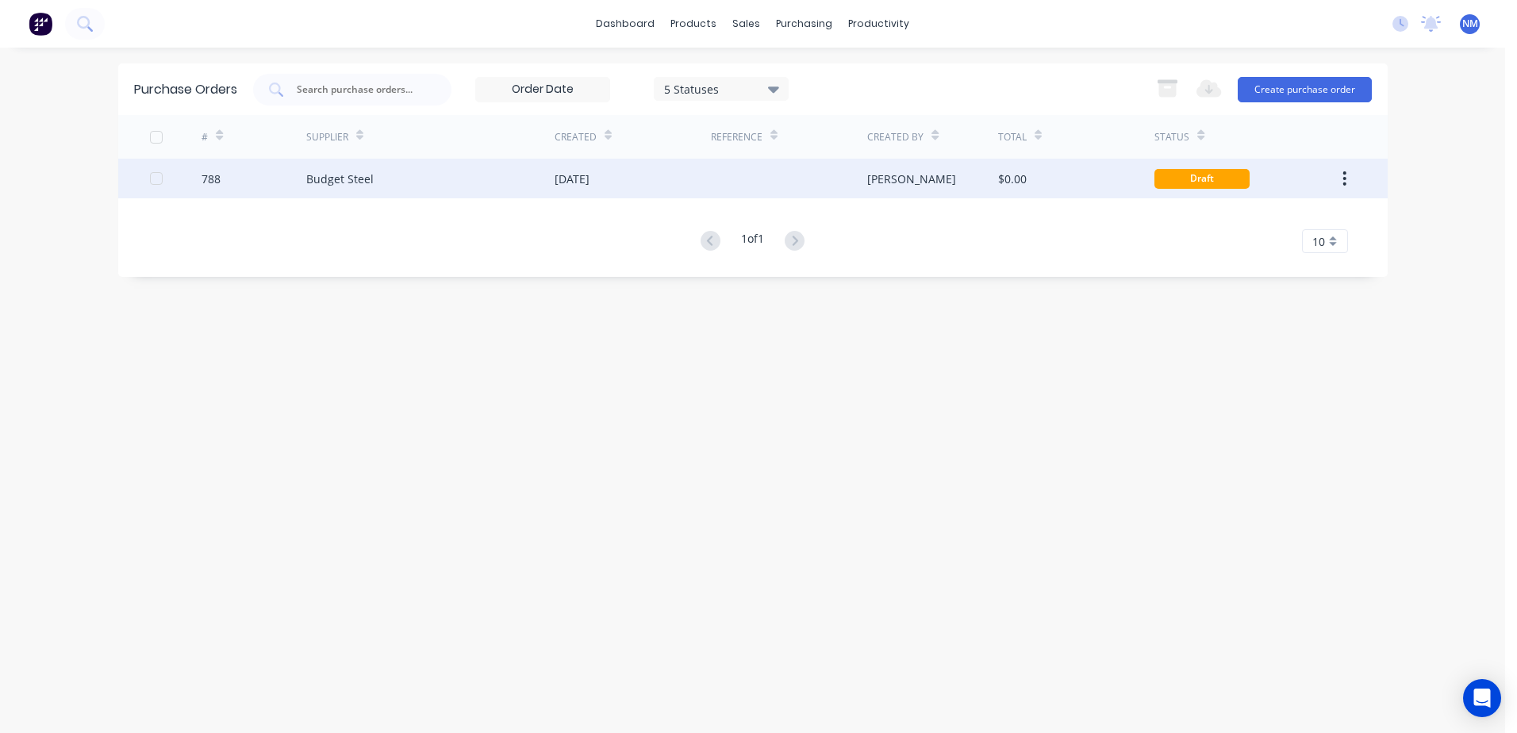
click at [1104, 192] on div "$0.00" at bounding box center [1076, 179] width 156 height 40
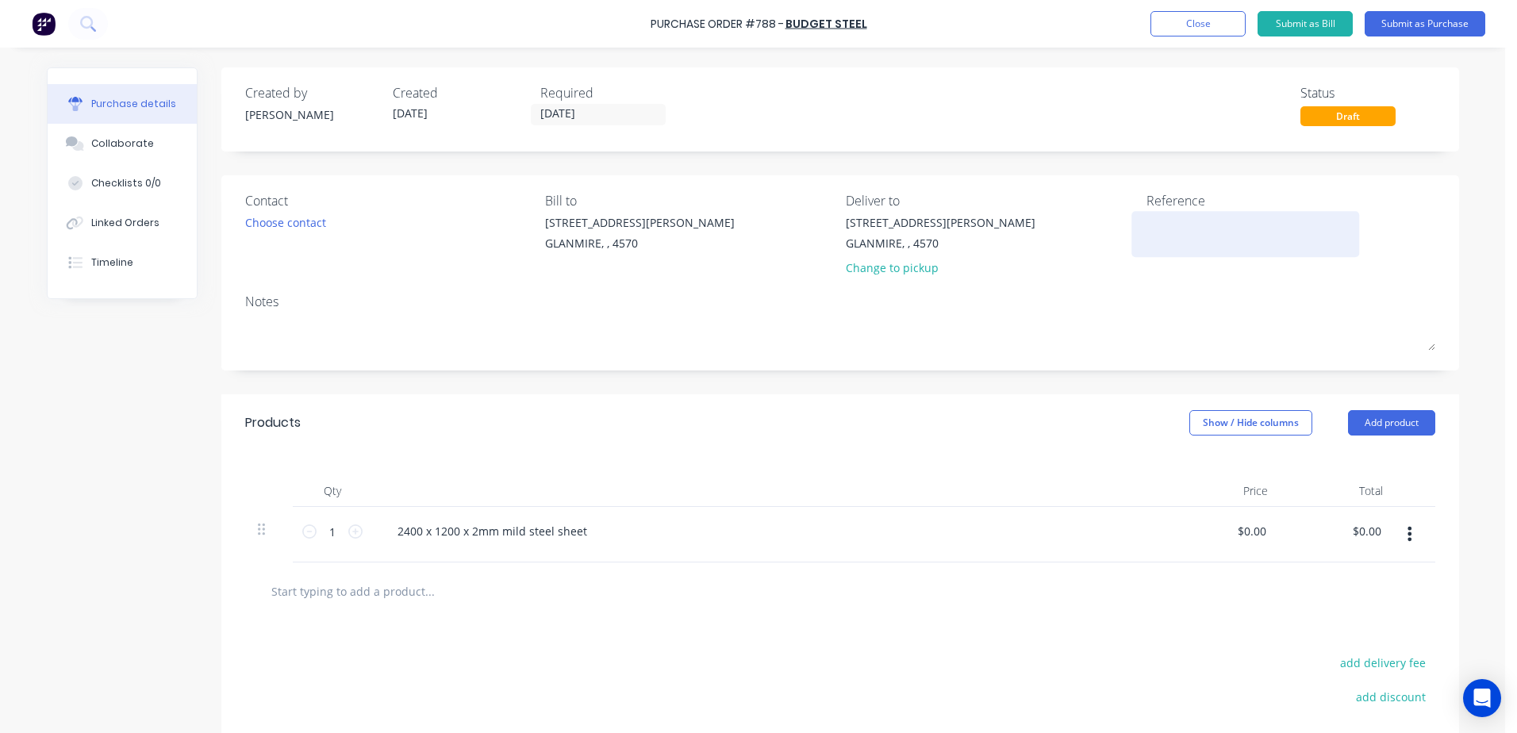
click at [1176, 242] on textarea at bounding box center [1246, 232] width 198 height 36
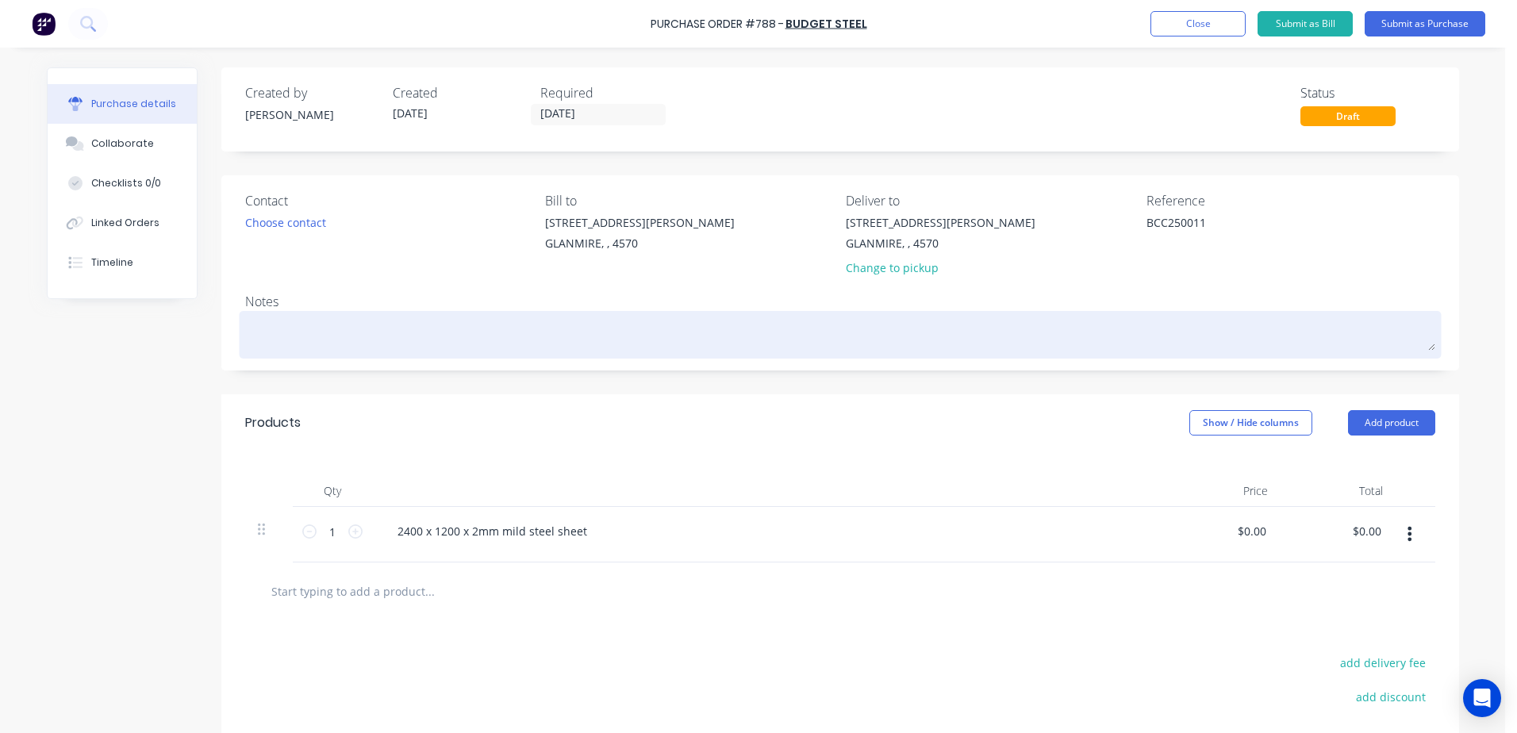
type textarea "BCC250011"
type textarea "x"
type textarea "BCC250011"
click at [263, 325] on textarea at bounding box center [840, 333] width 1190 height 36
type textarea "x"
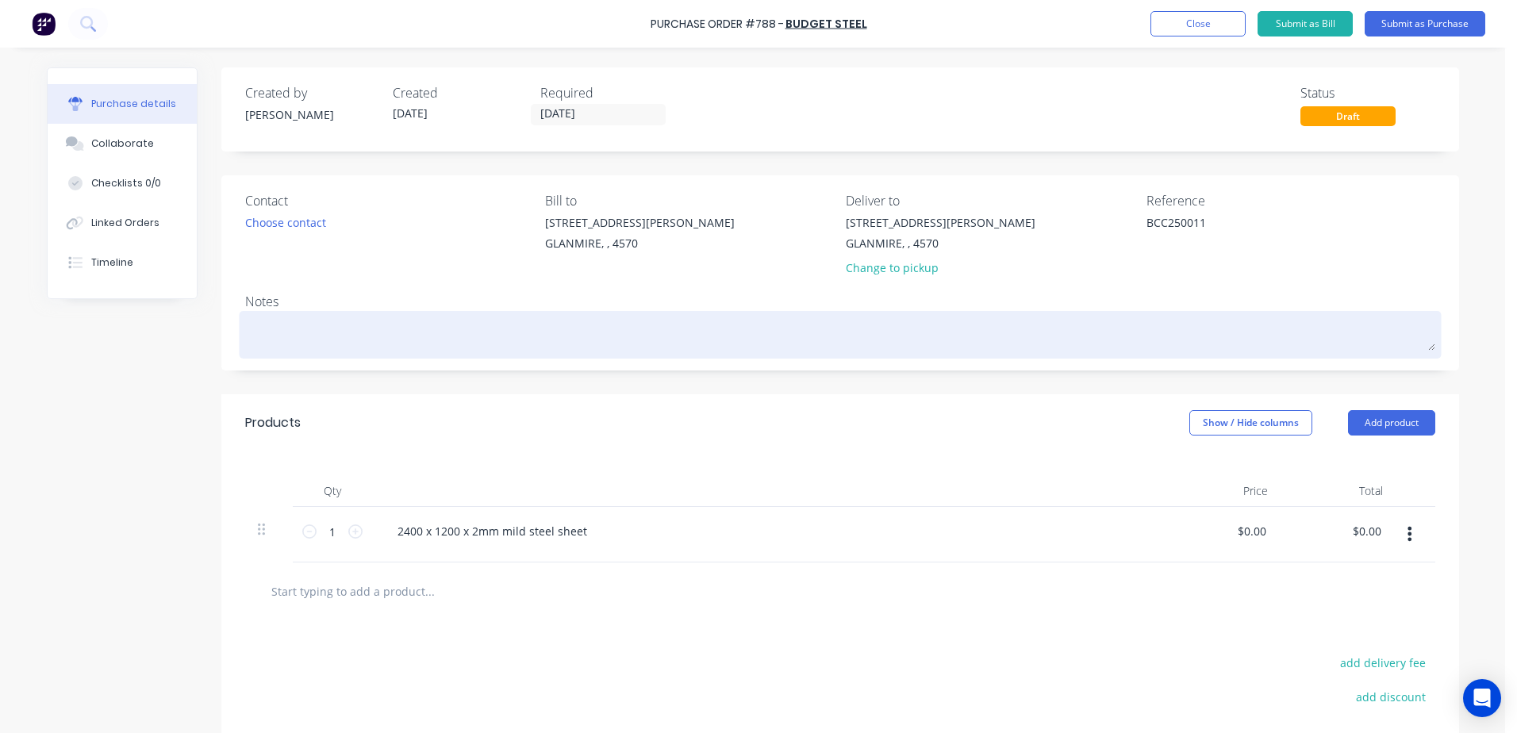
type textarea "B"
type textarea "x"
type textarea "BC"
type textarea "x"
type textarea "BCC"
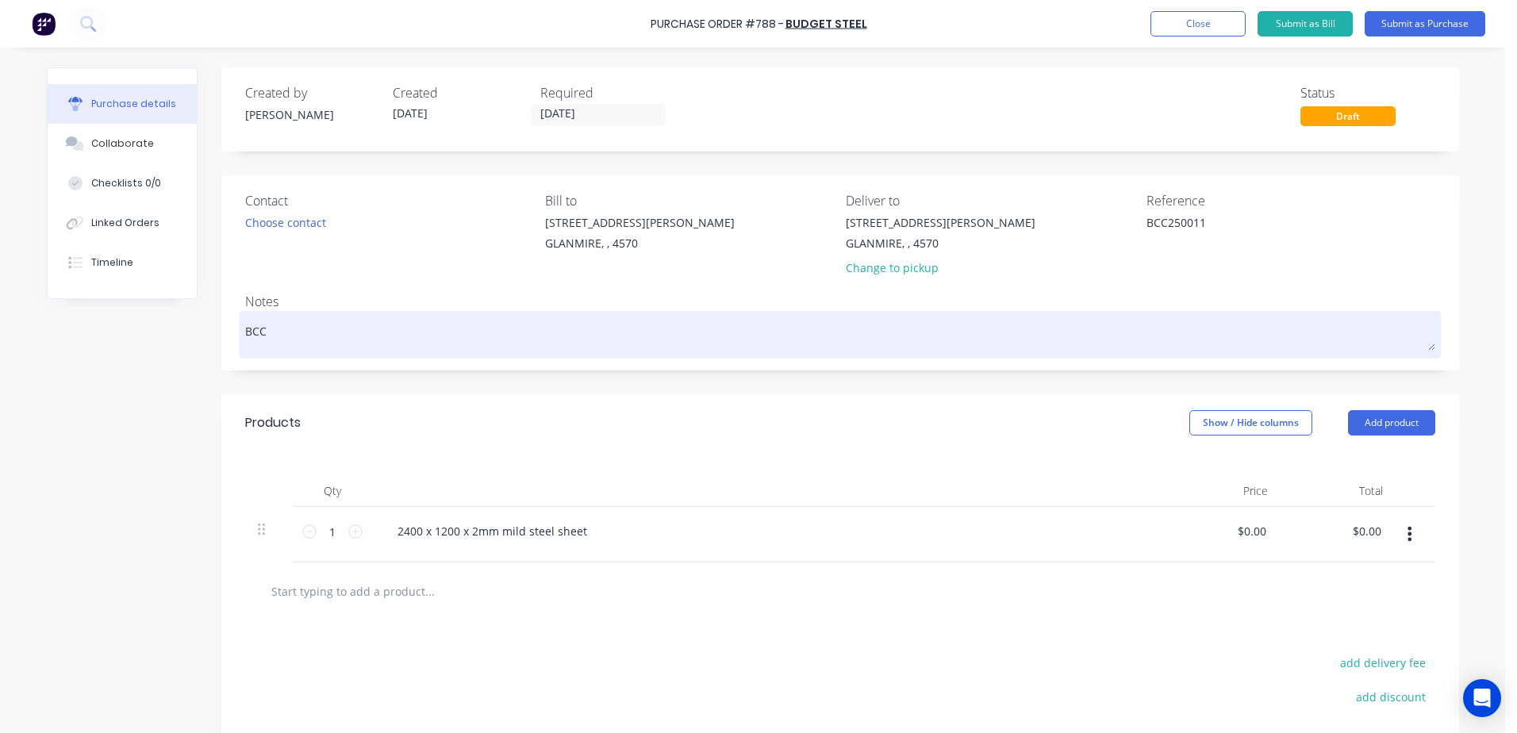
type textarea "x"
type textarea "BCC2"
type textarea "x"
type textarea "BCC25"
type textarea "x"
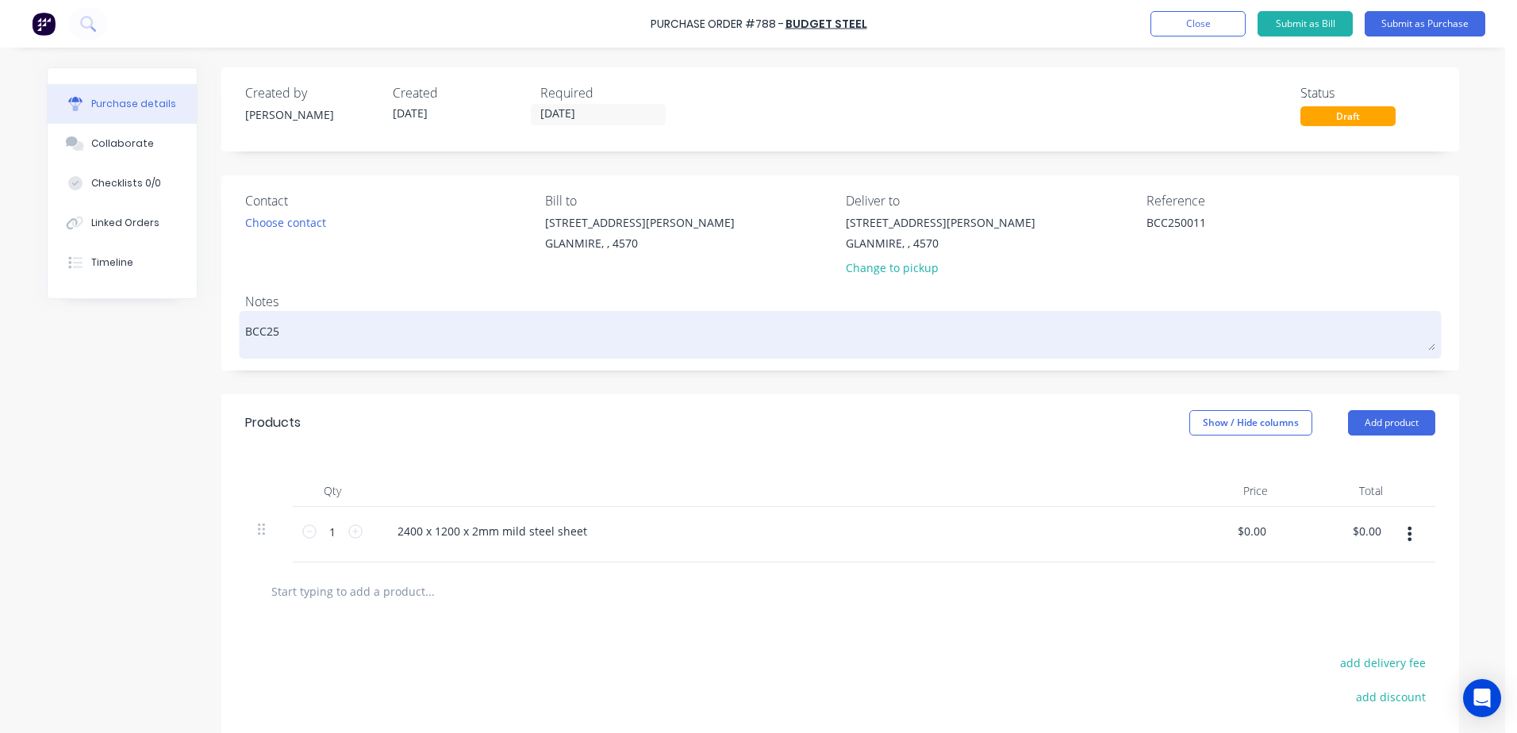
type textarea "BCC250"
type textarea "x"
type textarea "BCC2500"
type textarea "x"
type textarea "BCC25001"
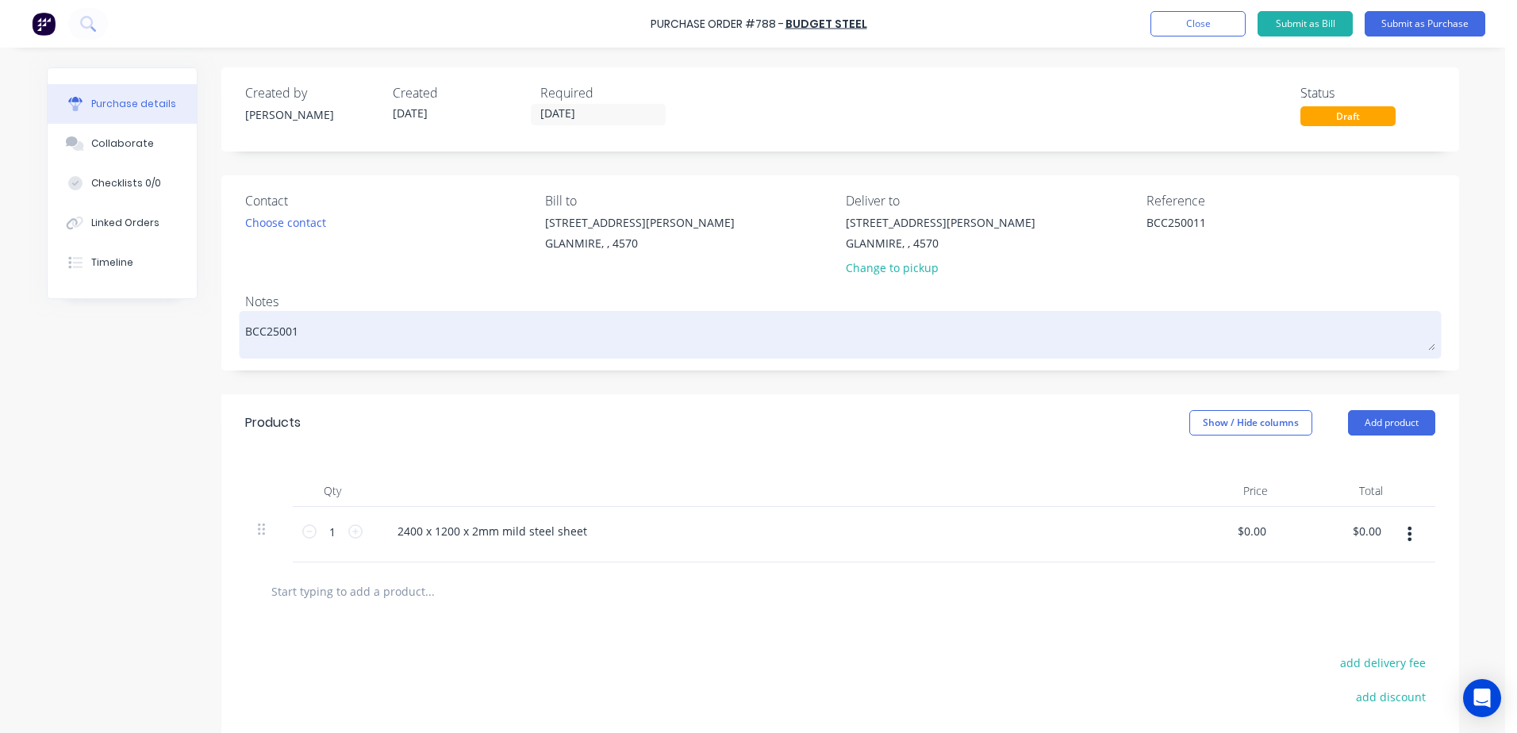
type textarea "x"
type textarea "BCC250011"
type textarea "x"
type textarea "BCC250011"
type textarea "x"
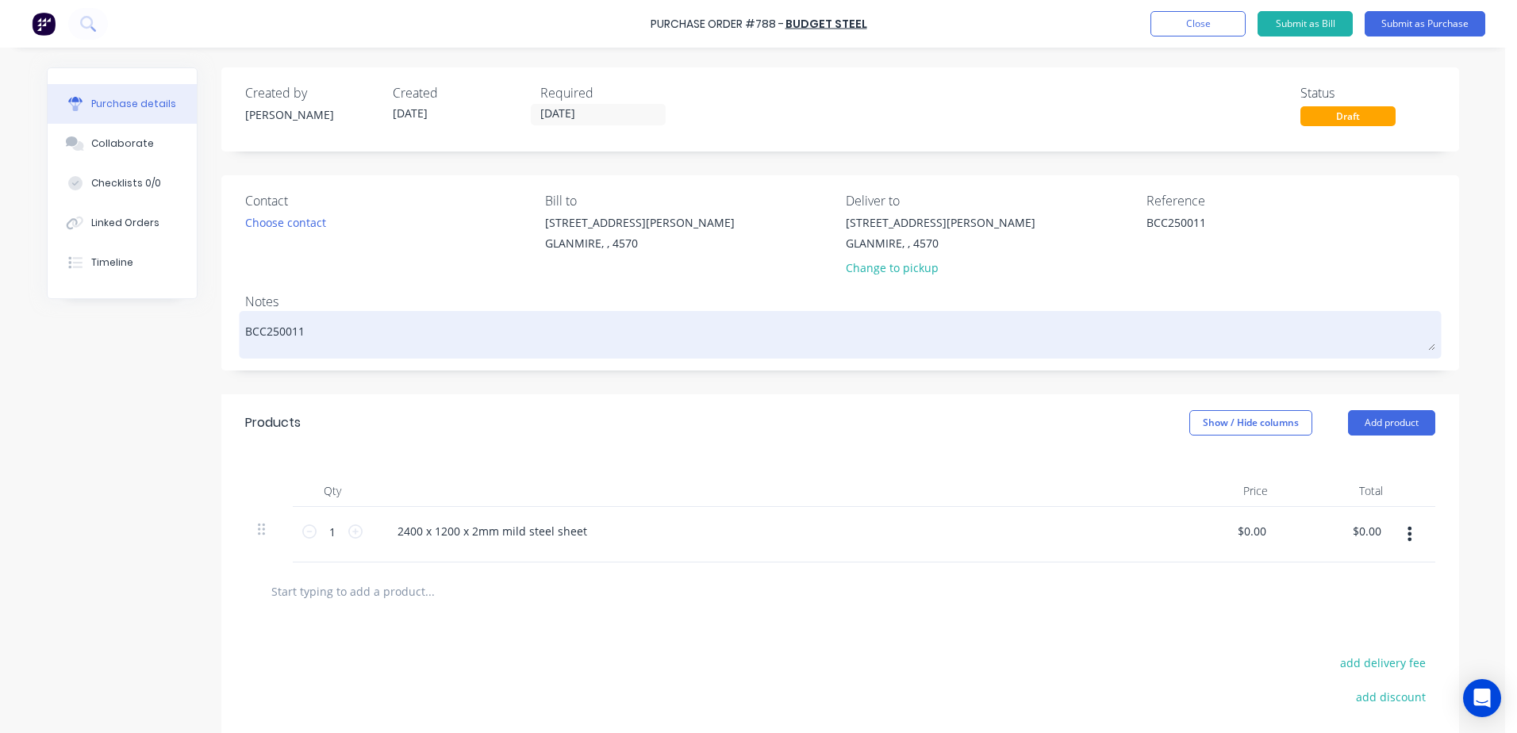
type textarea "BCC250011 -"
type textarea "x"
type textarea "BCC250011 -"
type textarea "x"
type textarea "BCC250011 - G"
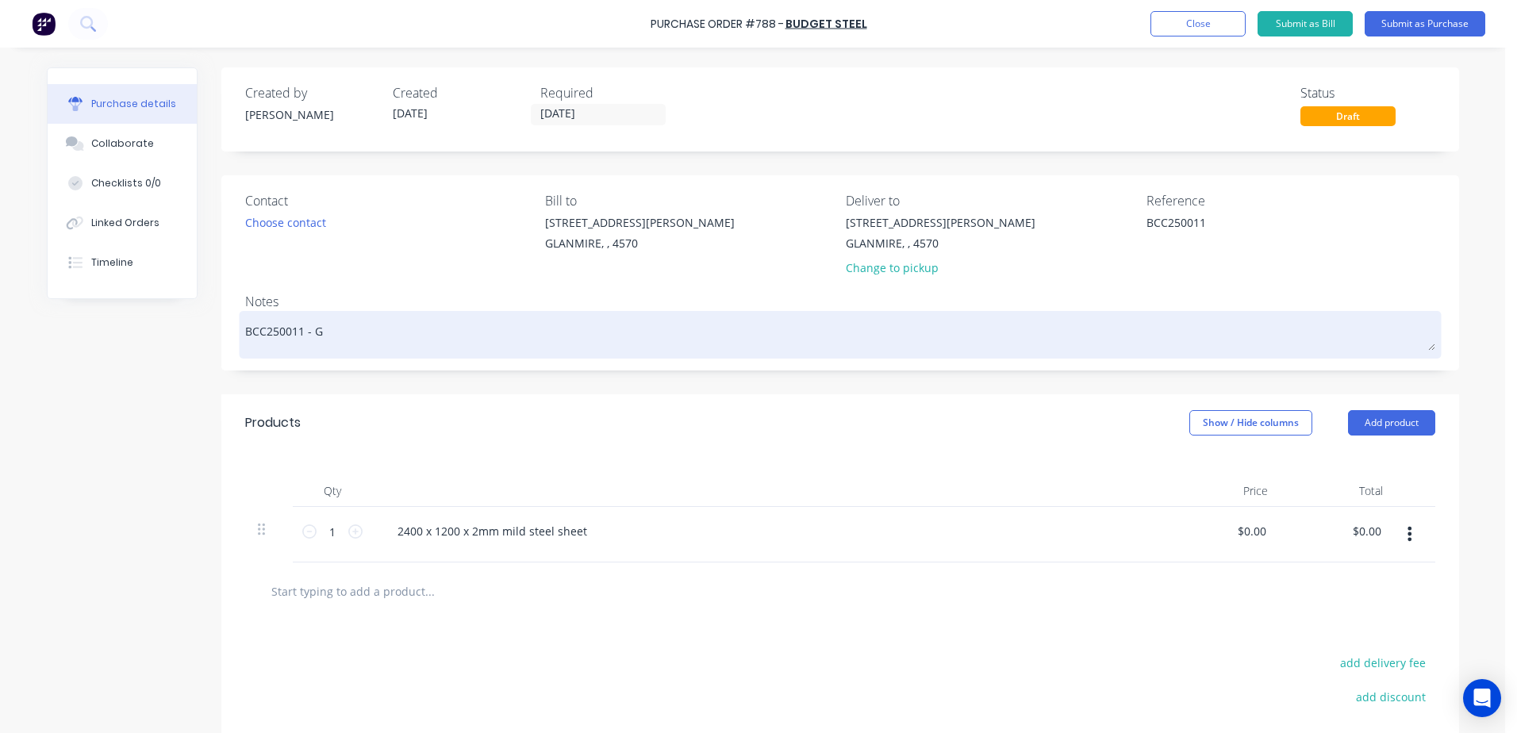
type textarea "x"
type textarea "BCC250011 - GR"
type textarea "x"
type textarea "BCC250011 - GRE"
type textarea "x"
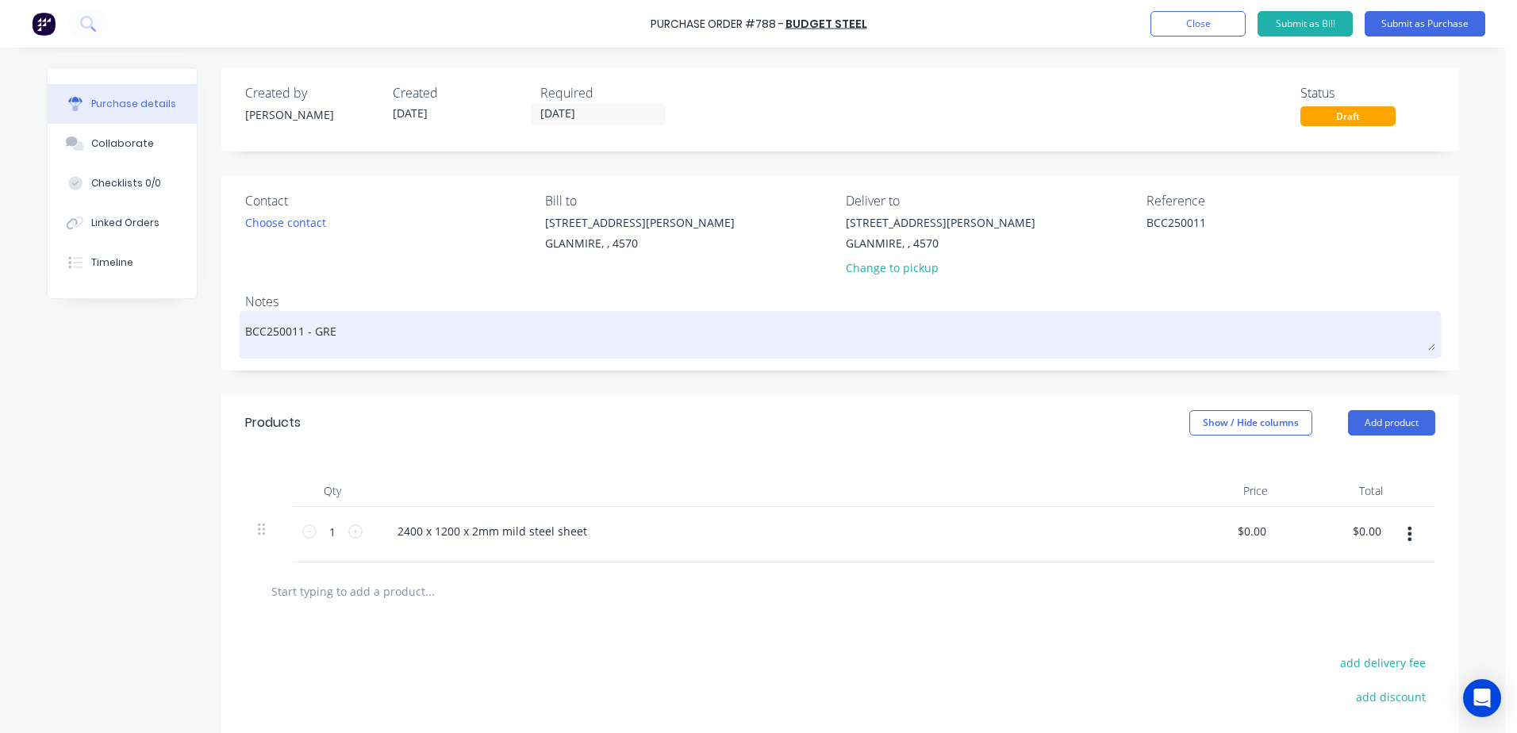
type textarea "BCC250011 - [PERSON_NAME]"
type textarea "x"
type textarea "BCC250011 - GRE"
type textarea "x"
type textarea "BCC250011 - GR"
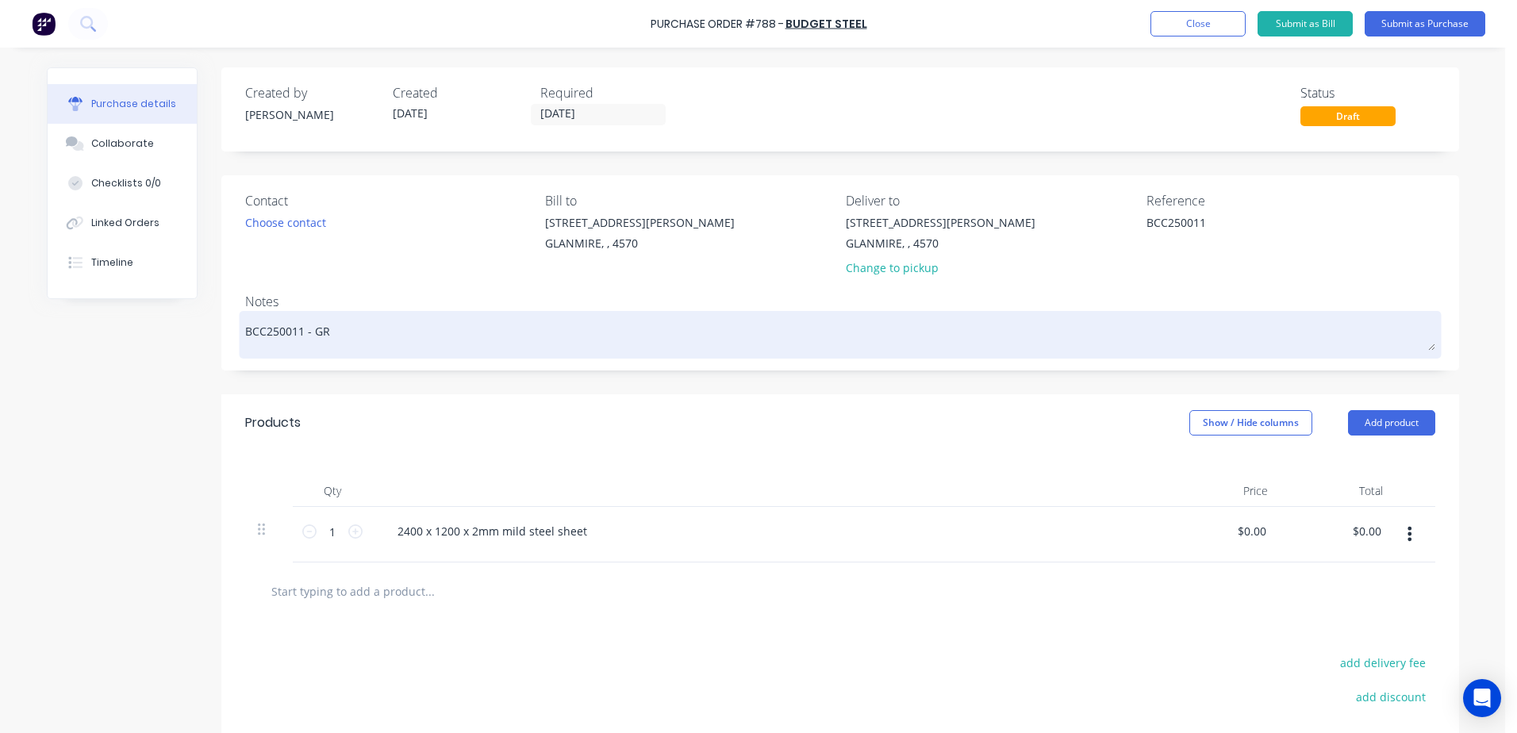
type textarea "x"
type textarea "BCC250011 - G"
type textarea "x"
type textarea "BCC250011 -"
type textarea "x"
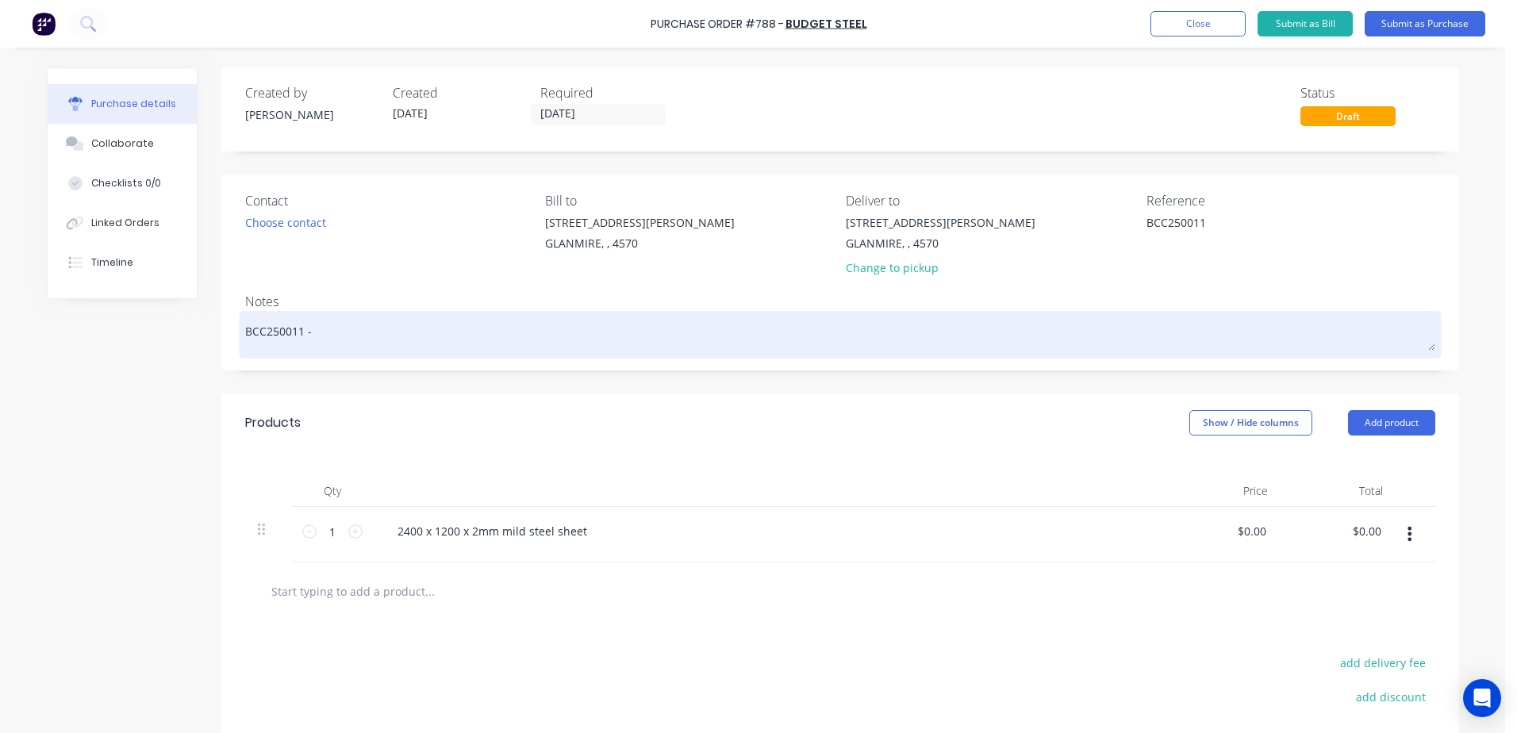
type textarea "BCC250011 - g"
type textarea "x"
type textarea "BCC250011 - gr"
type textarea "x"
type textarea "BCC250011 - gre"
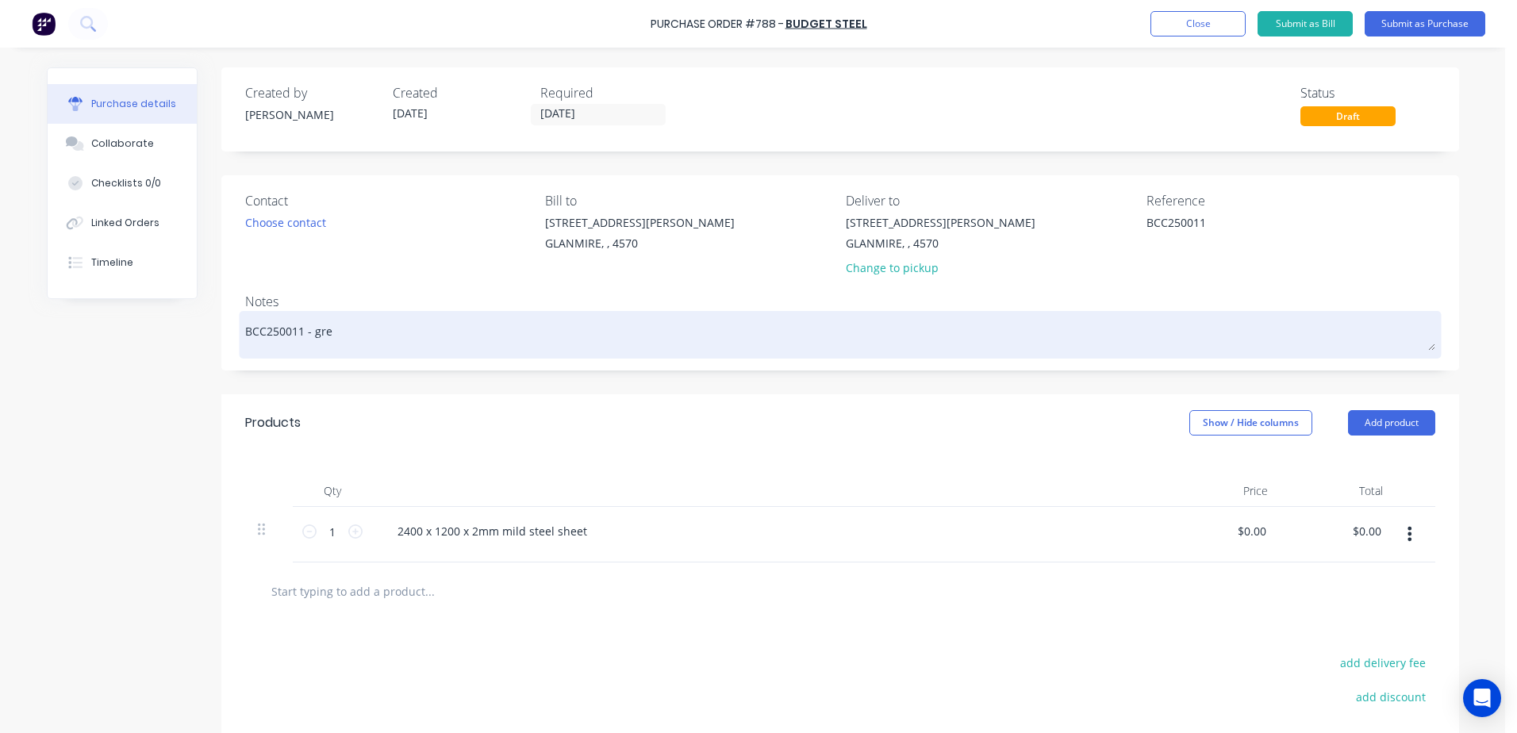
type textarea "x"
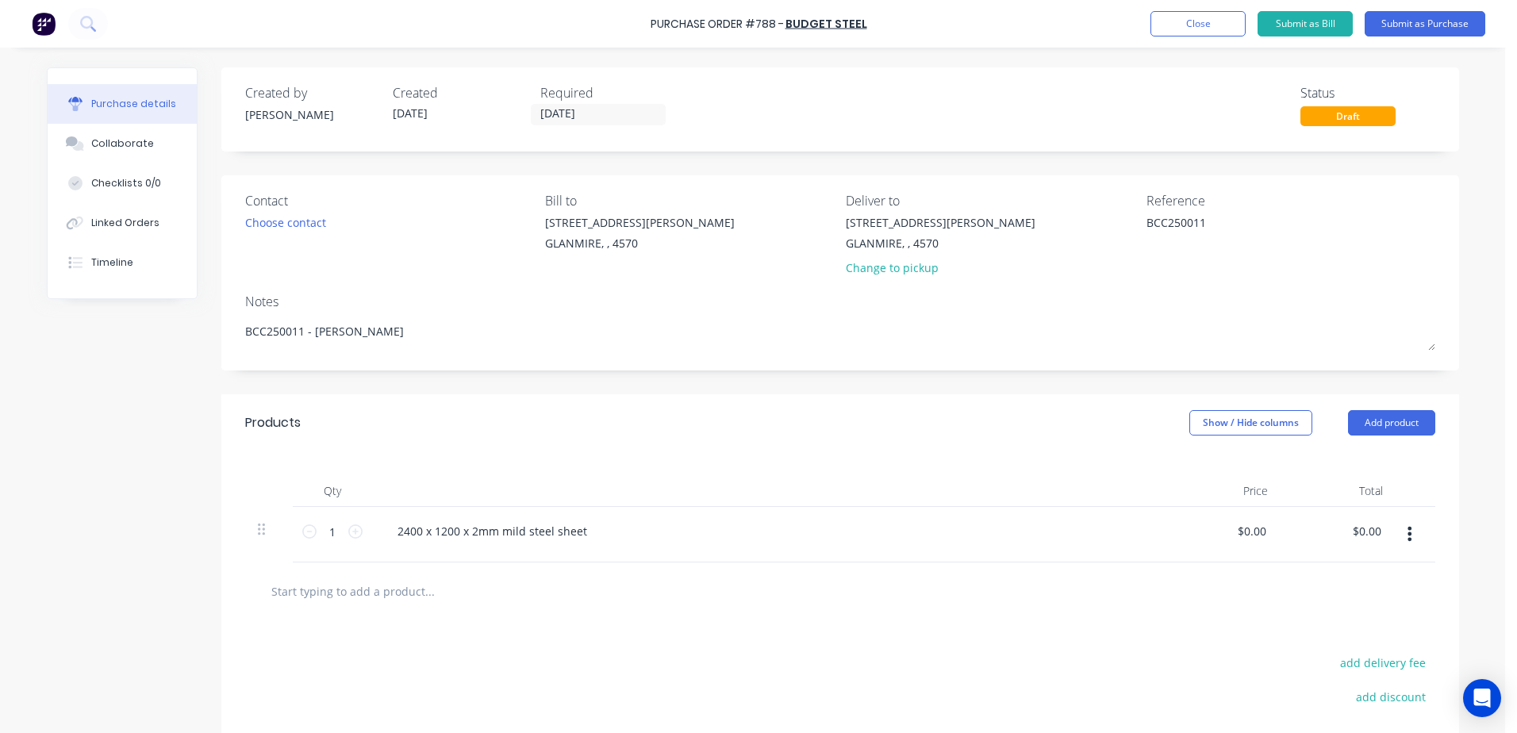
type textarea "BCC250011 - [PERSON_NAME]"
type textarea "x"
type textarea "BCC250011 - [PERSON_NAME]"
click at [1435, 25] on button "Submit as Purchase" at bounding box center [1425, 23] width 121 height 25
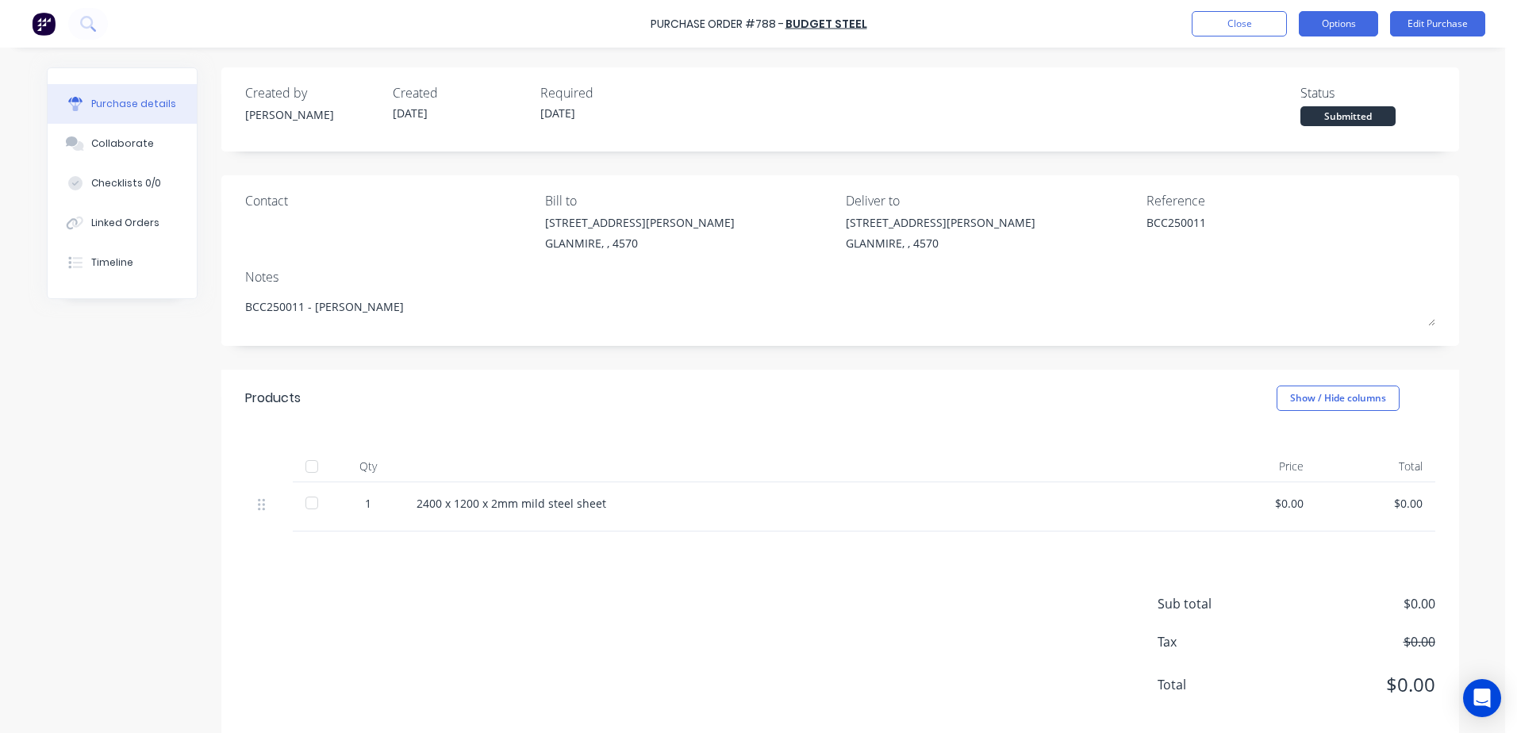
click at [1346, 25] on button "Options" at bounding box center [1338, 23] width 79 height 25
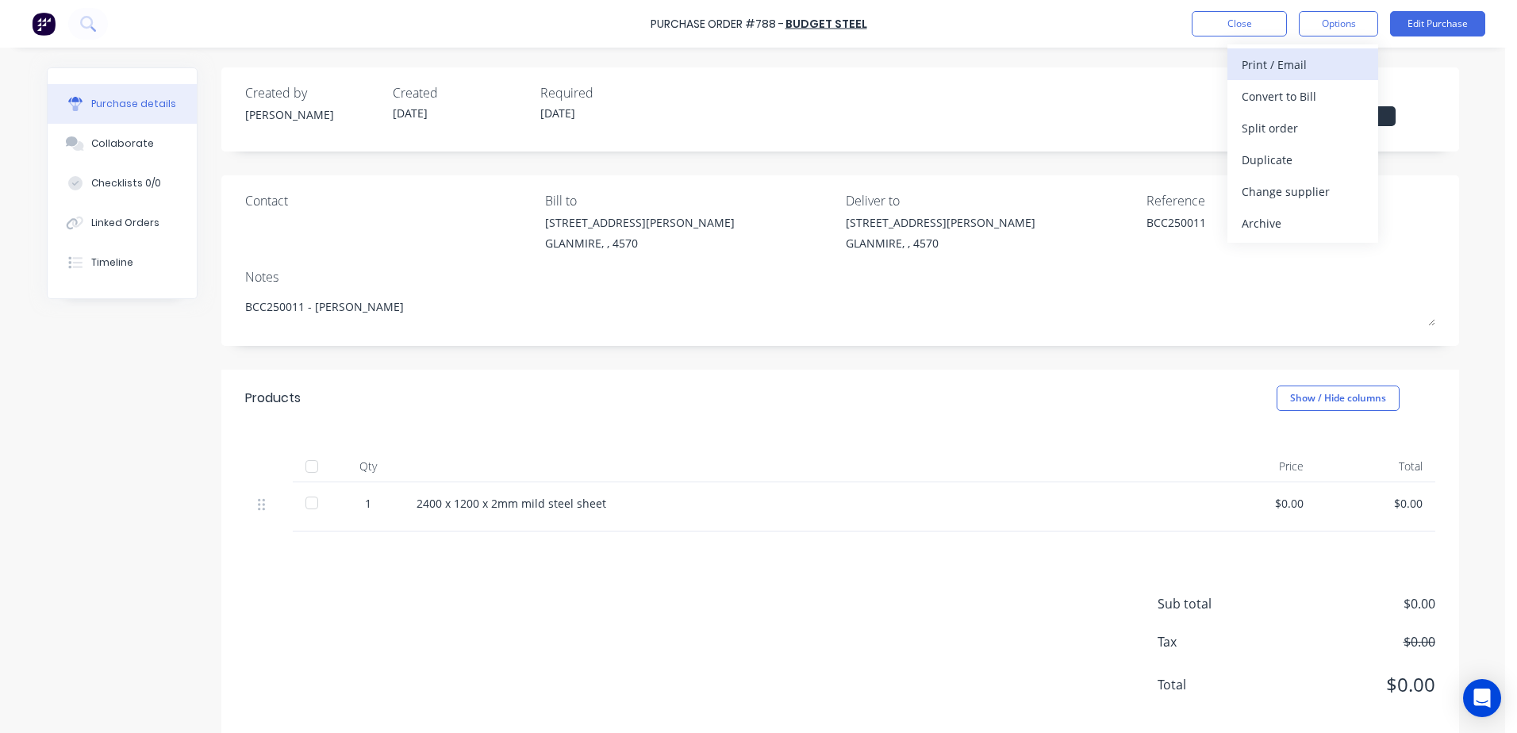
click at [1316, 71] on div "Print / Email" at bounding box center [1303, 64] width 122 height 23
click at [1312, 88] on div "With pricing" at bounding box center [1303, 96] width 122 height 23
type textarea "x"
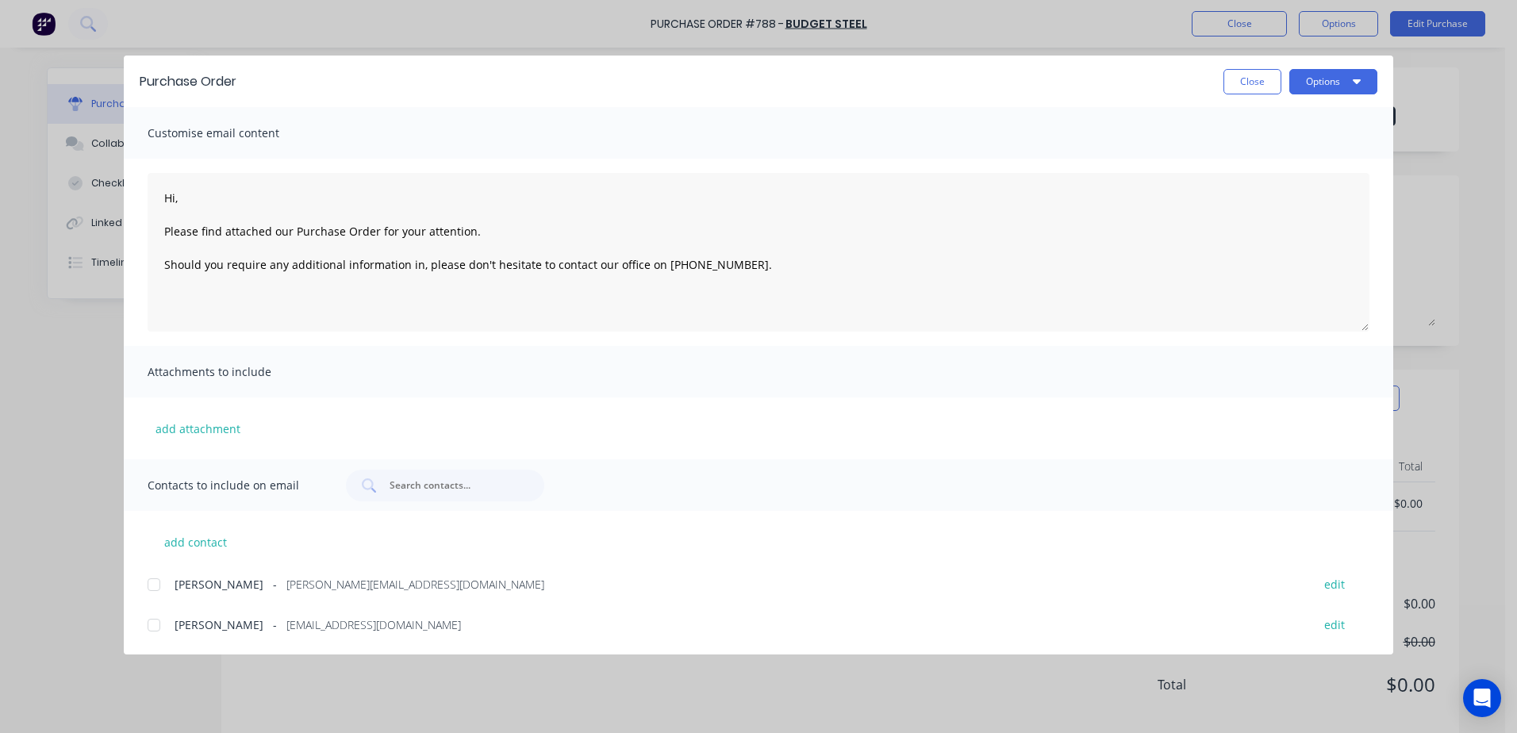
click at [158, 633] on div at bounding box center [154, 625] width 32 height 32
type textarea "Hi, Please find attached our Purchase Order for your attention. Should you requ…"
click at [1312, 94] on button "Options" at bounding box center [1333, 81] width 88 height 25
click at [1281, 179] on div "Email" at bounding box center [1302, 185] width 122 height 23
type textarea "x"
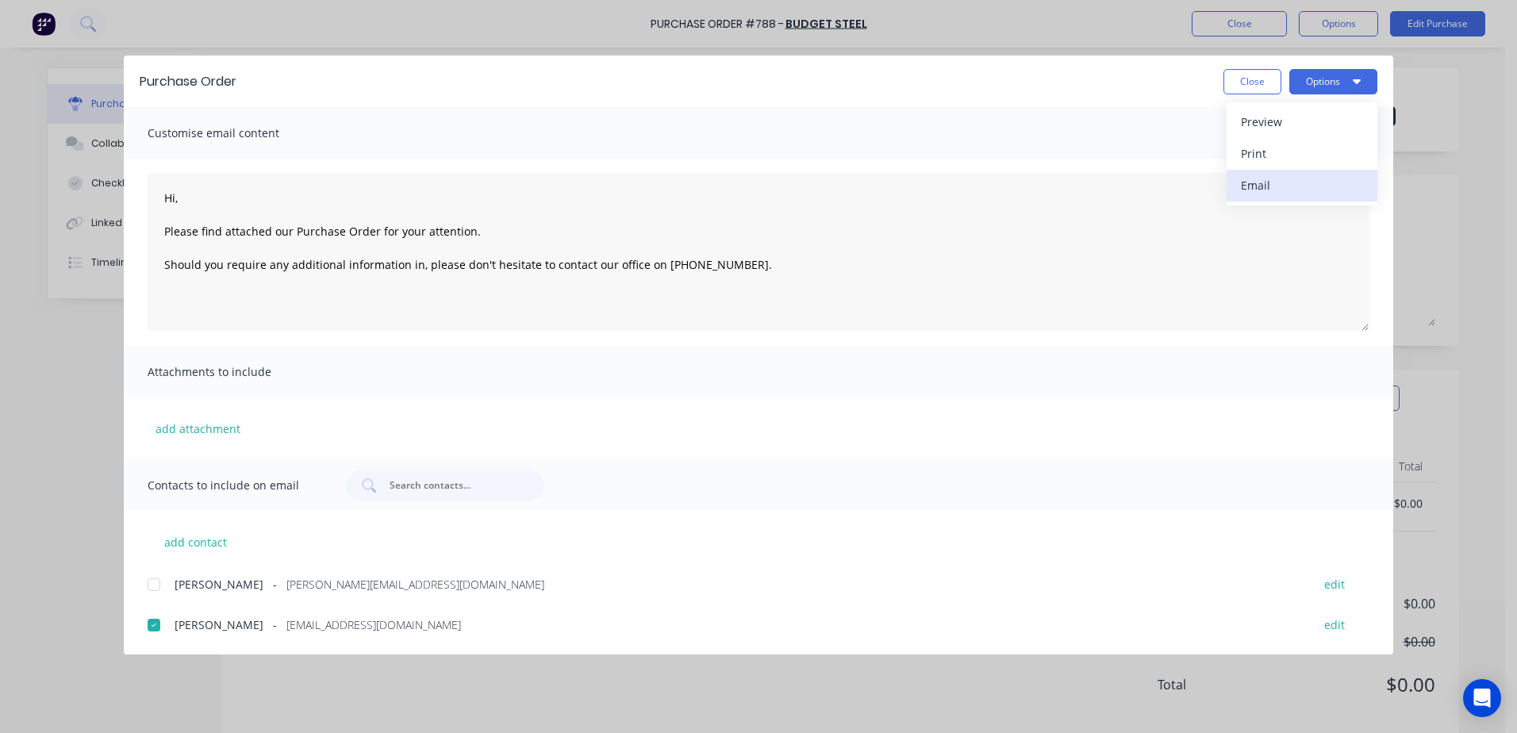
type textarea "Hi, Please find attached our Purchase Order for your attention. Should you requ…"
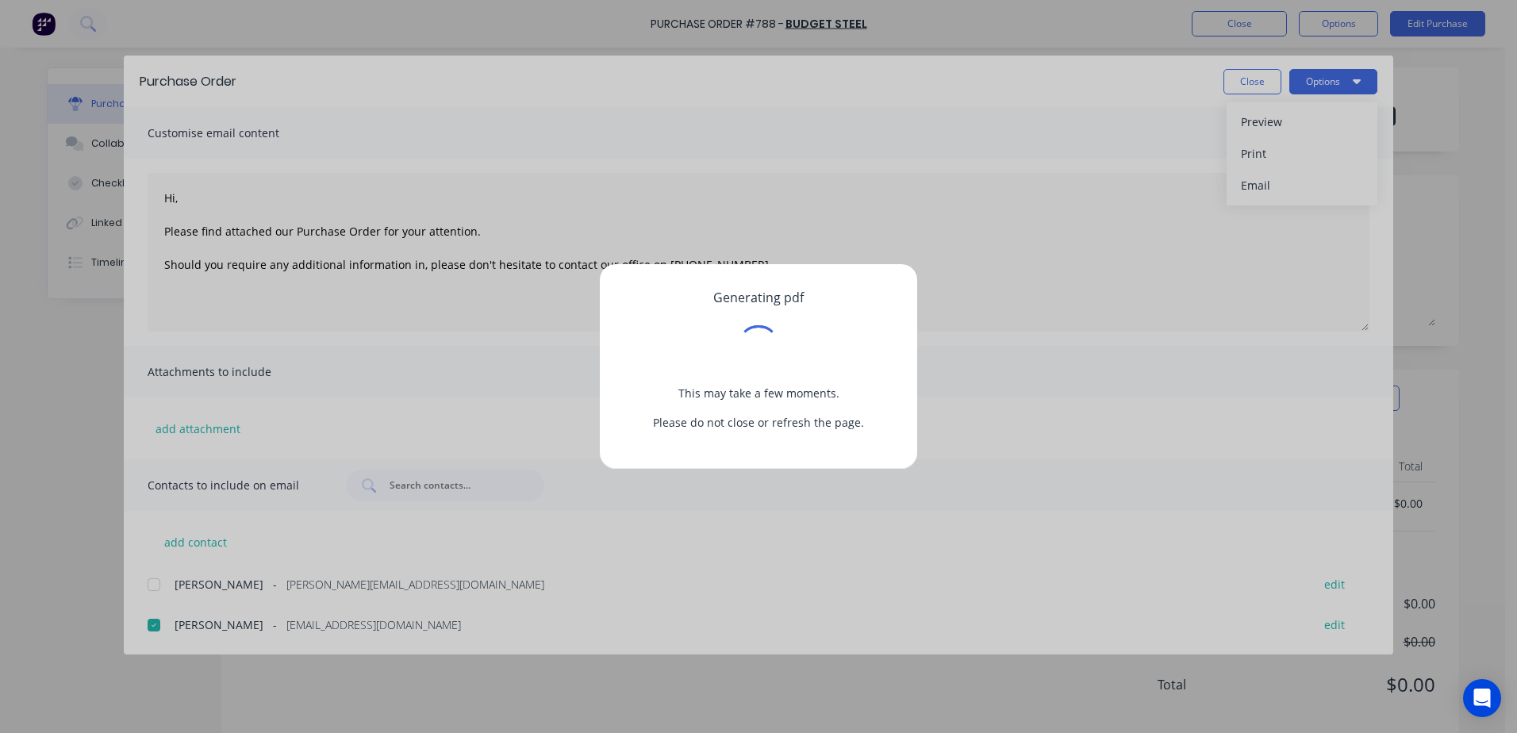
type textarea "x"
type textarea "Hi, Please find attached our Purchase Order for your attention. Should you requ…"
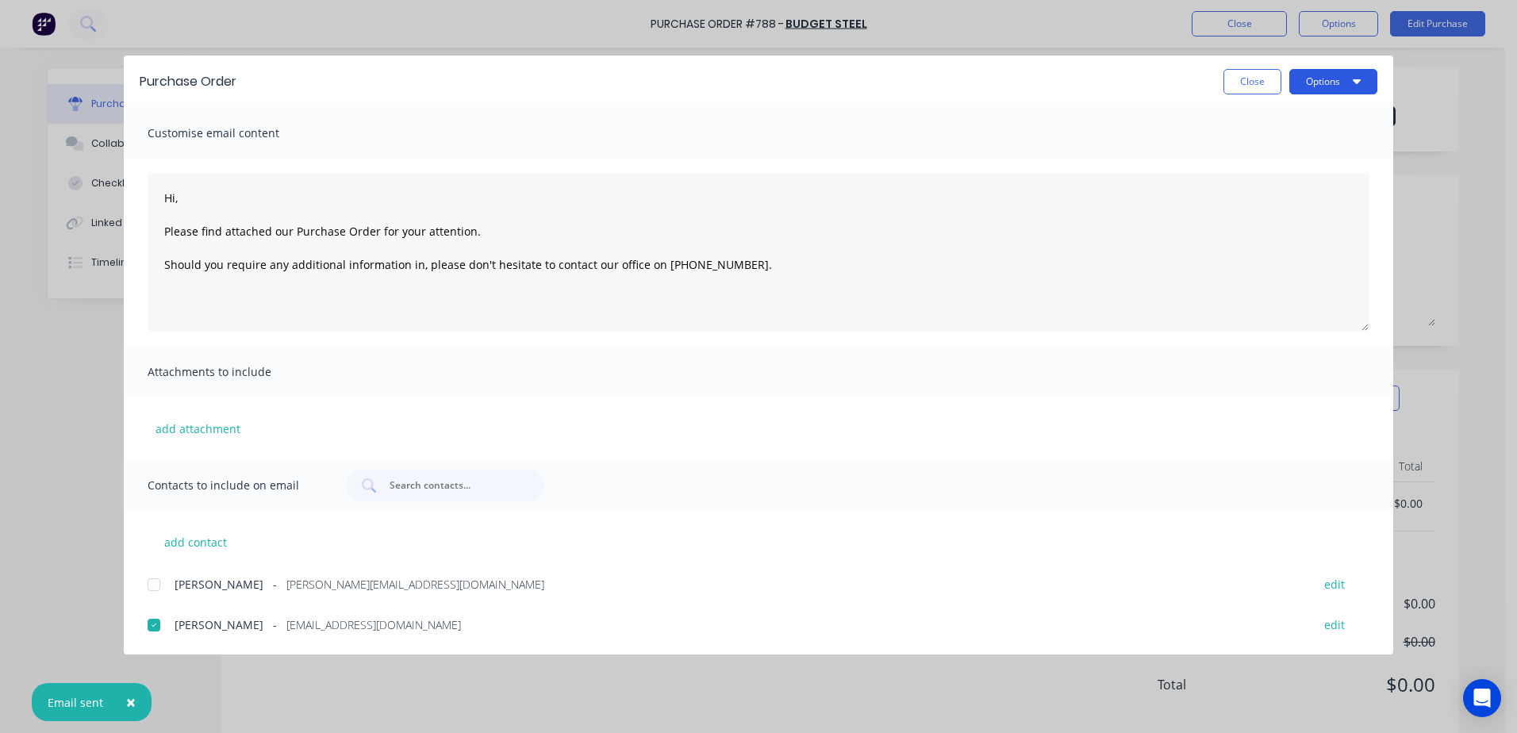
click at [1319, 89] on button "Options" at bounding box center [1333, 81] width 88 height 25
click at [1277, 152] on div "Print" at bounding box center [1302, 153] width 122 height 23
type textarea "x"
type textarea "Hi, Please find attached our Purchase Order for your attention. Should you requ…"
type textarea "x"
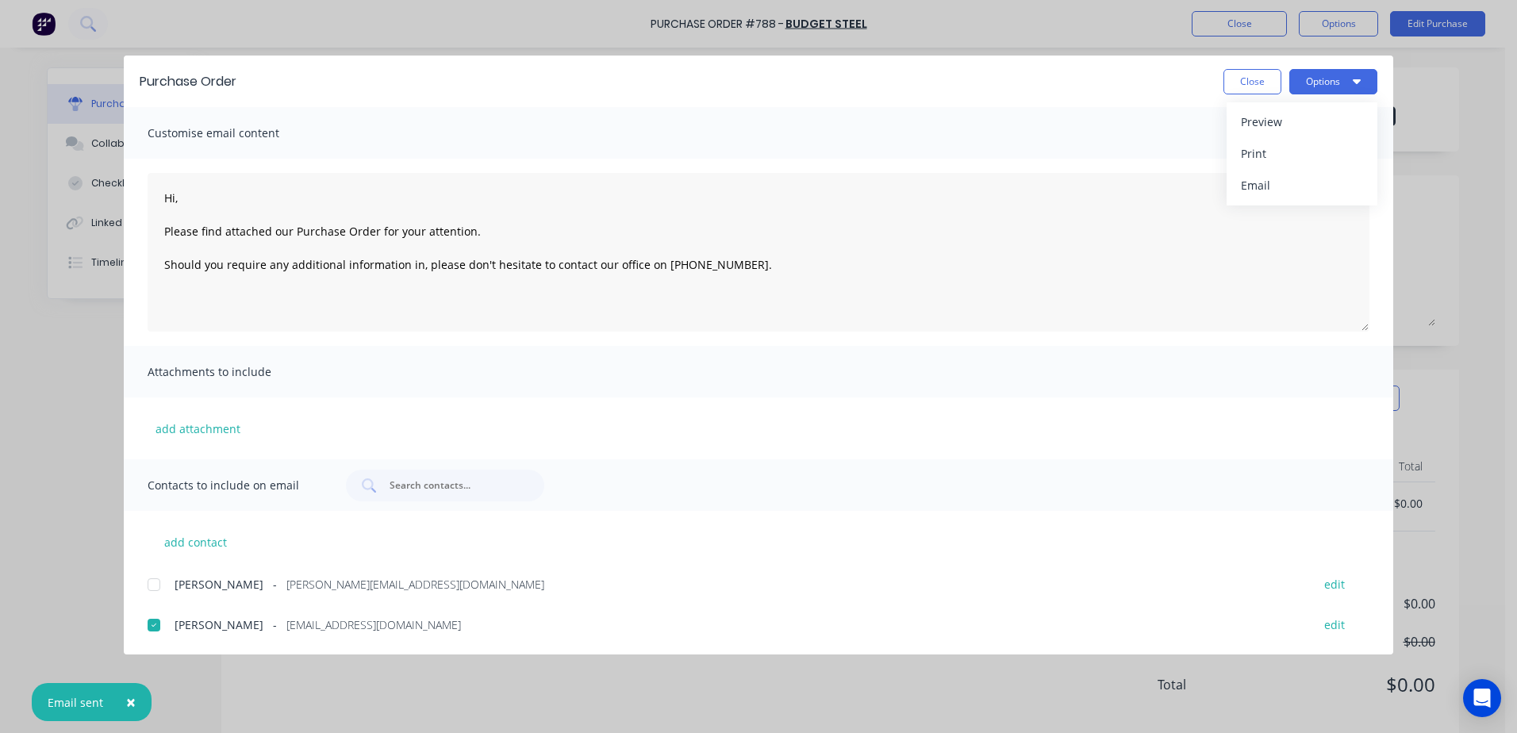
type textarea "Hi, Please find attached our Purchase Order for your attention. Should you requ…"
type textarea "x"
type textarea "Hi, Please find attached our Purchase Order for your attention. Should you requ…"
click at [1237, 81] on button "Close" at bounding box center [1253, 81] width 58 height 25
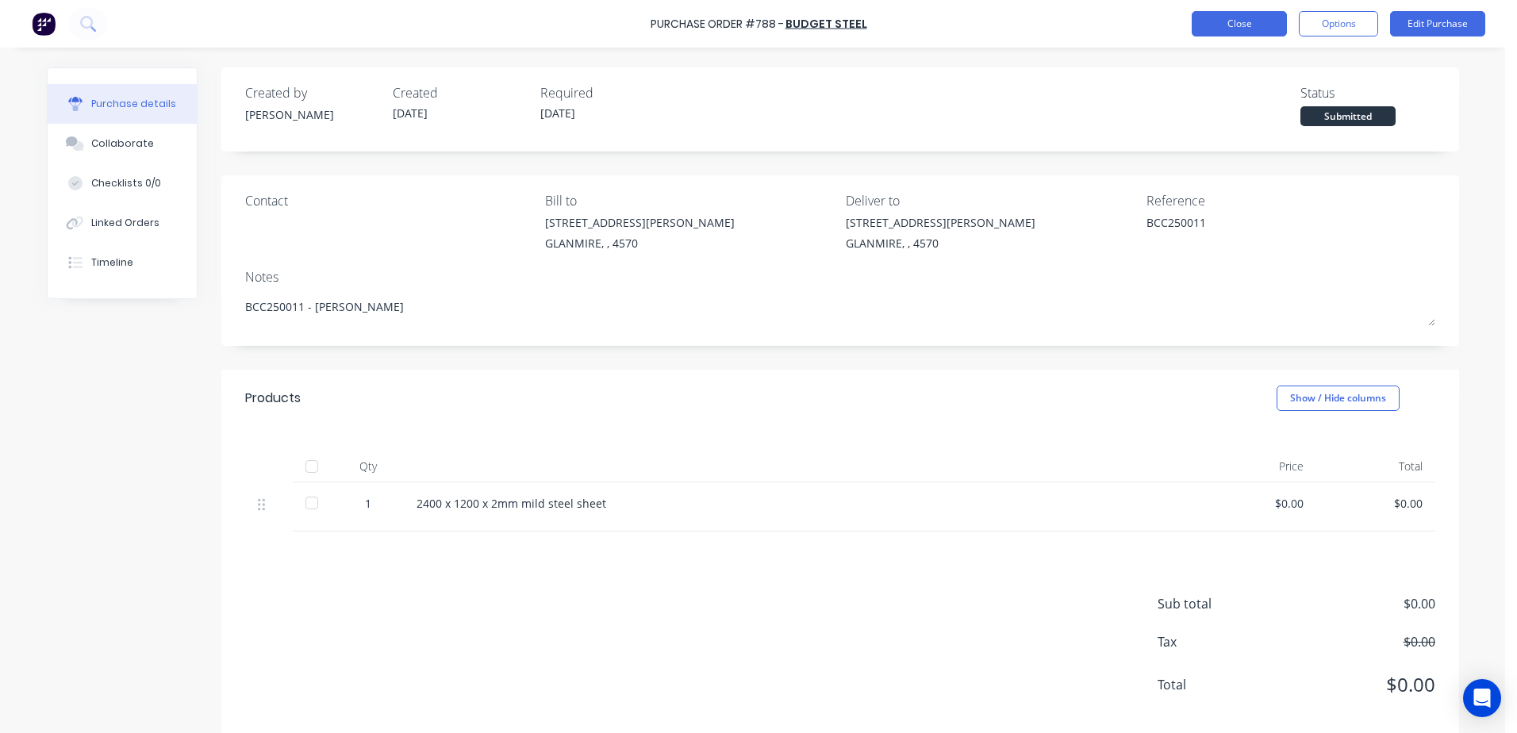
click at [1239, 32] on button "Close" at bounding box center [1239, 23] width 95 height 25
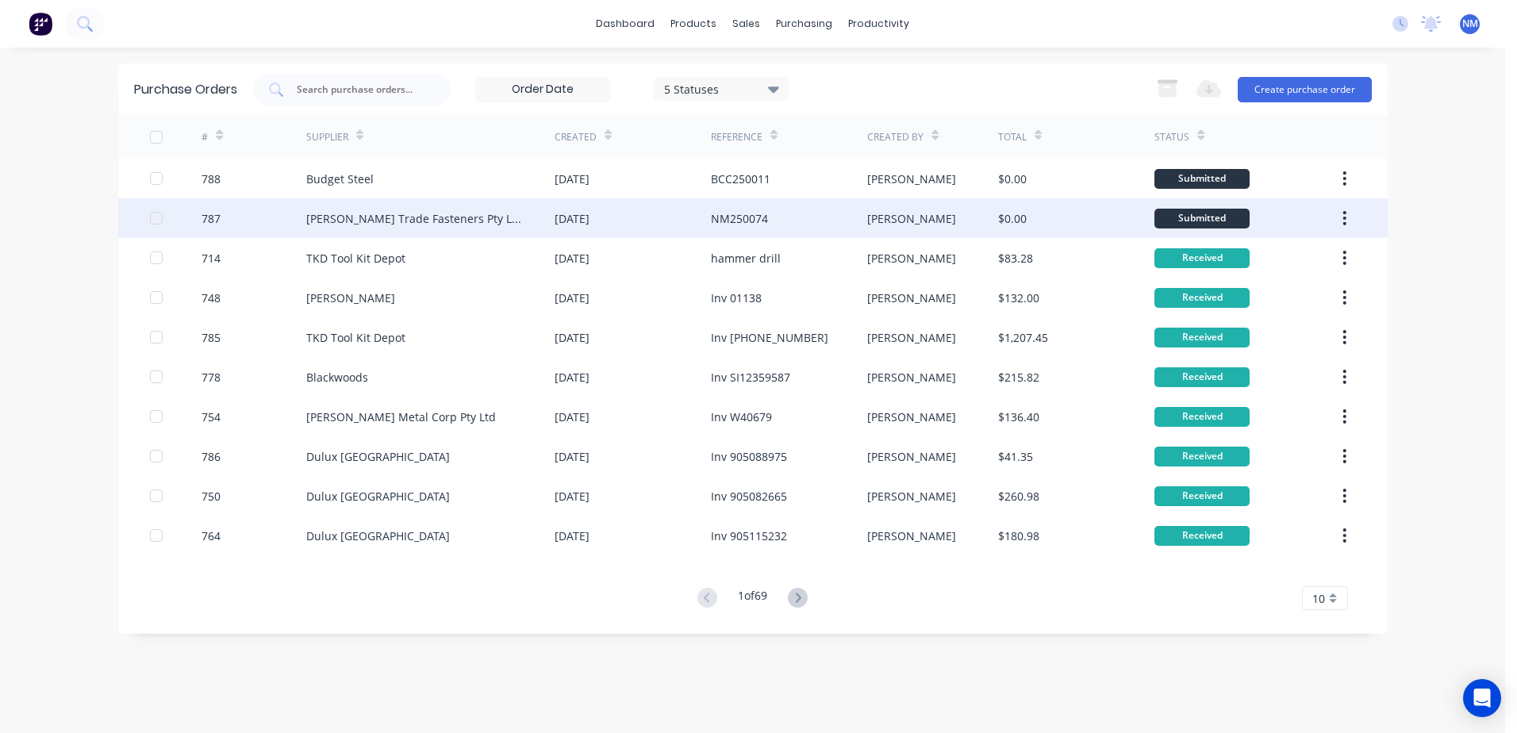
click at [825, 218] on div "NM250074" at bounding box center [789, 218] width 156 height 40
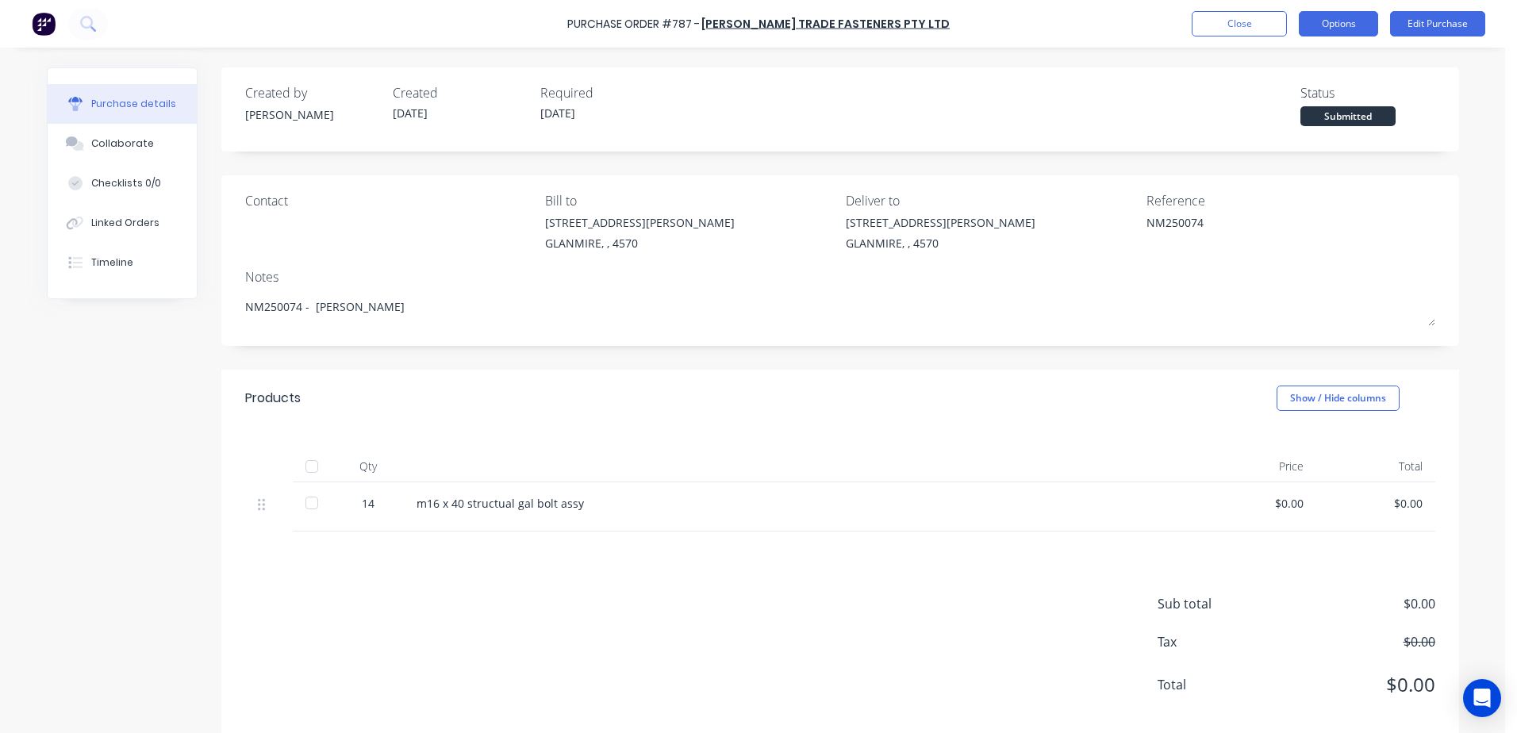
click at [1356, 25] on button "Options" at bounding box center [1338, 23] width 79 height 25
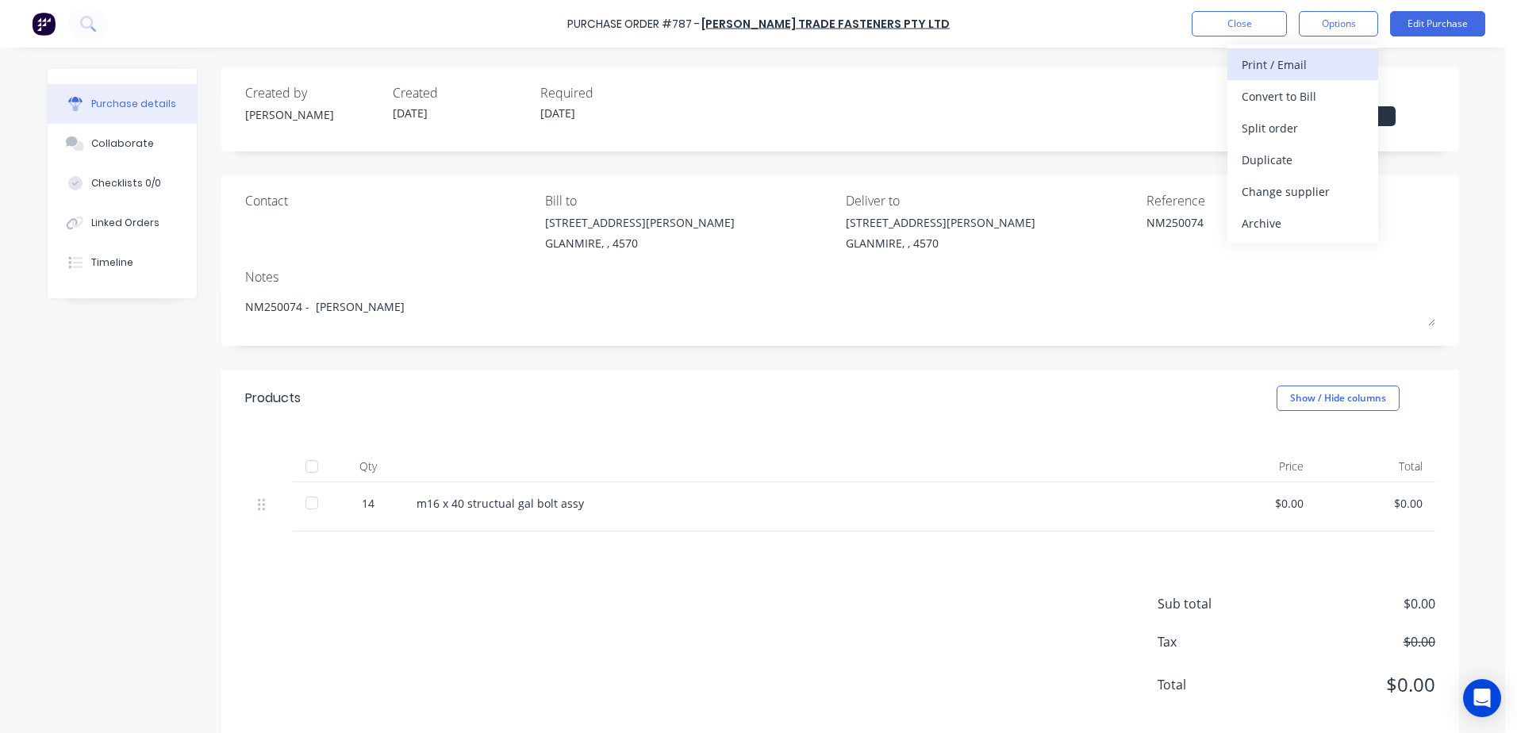
click at [1254, 68] on div "Print / Email" at bounding box center [1303, 64] width 122 height 23
click at [1254, 94] on div "With pricing" at bounding box center [1303, 96] width 122 height 23
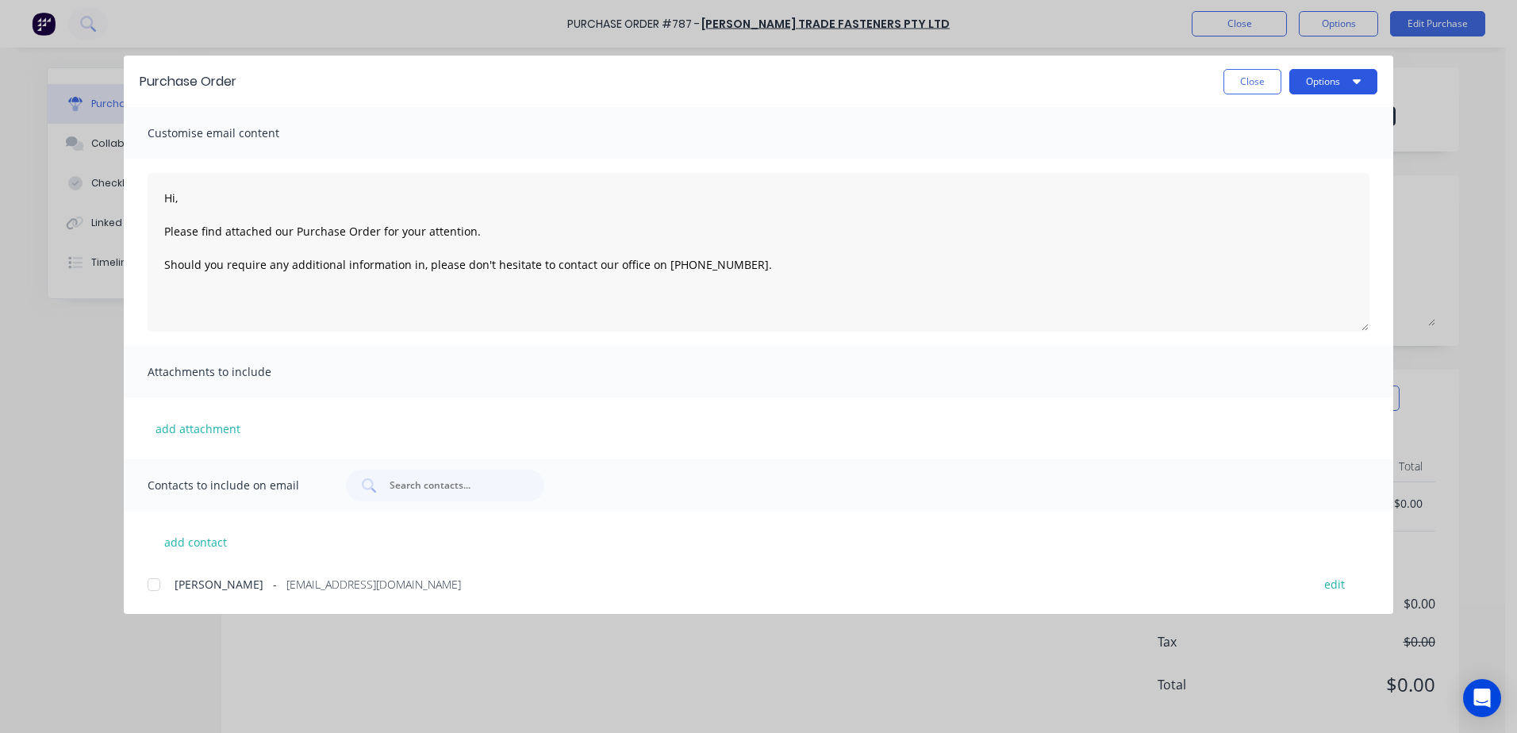
click at [1314, 82] on button "Options" at bounding box center [1333, 81] width 88 height 25
click at [1241, 144] on div "Print" at bounding box center [1302, 153] width 122 height 23
type textarea "x"
type textarea "Hi, Please find attached our Purchase Order for your attention. Should you requ…"
type textarea "x"
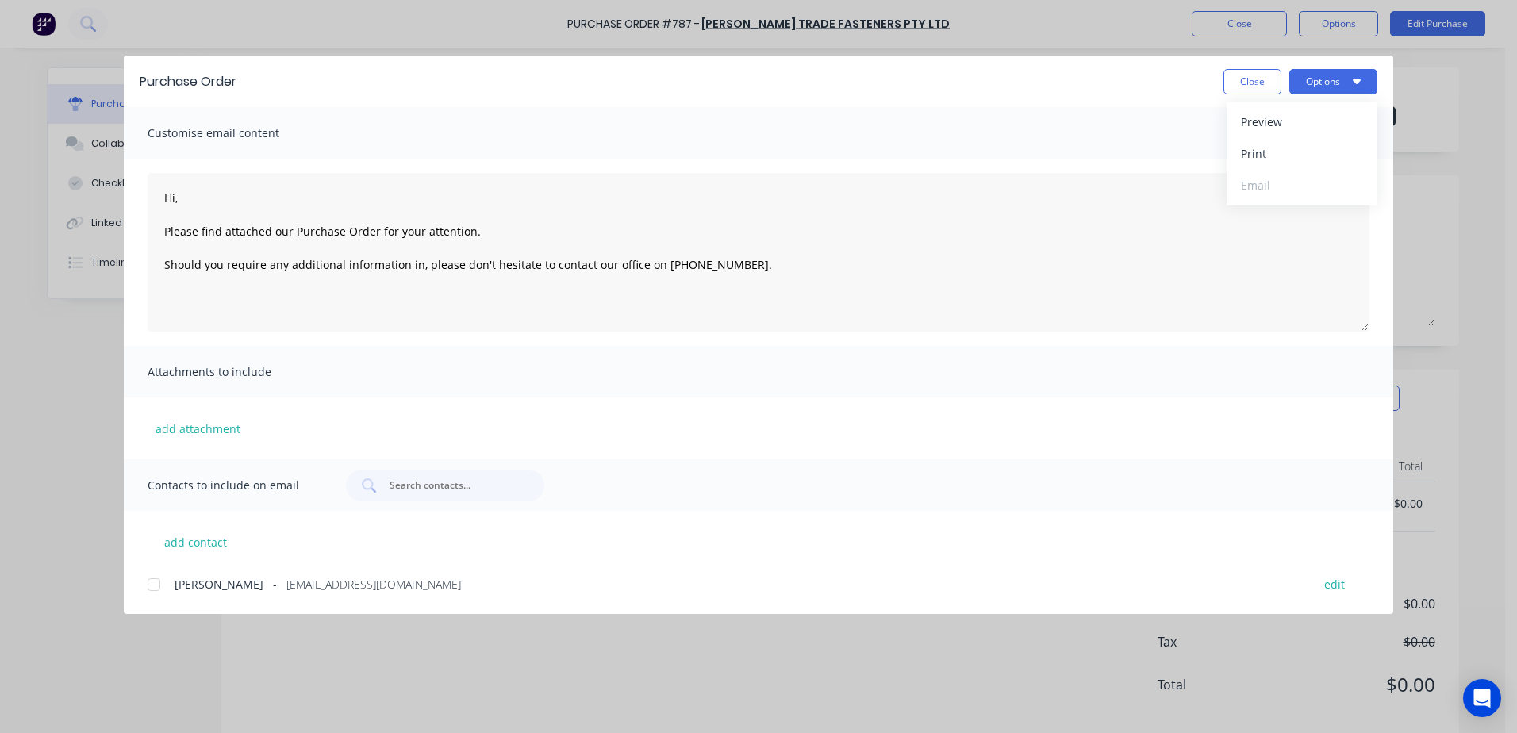
type textarea "Hi, Please find attached our Purchase Order for your attention. Should you requ…"
click at [1253, 80] on button "Close" at bounding box center [1253, 81] width 58 height 25
type textarea "x"
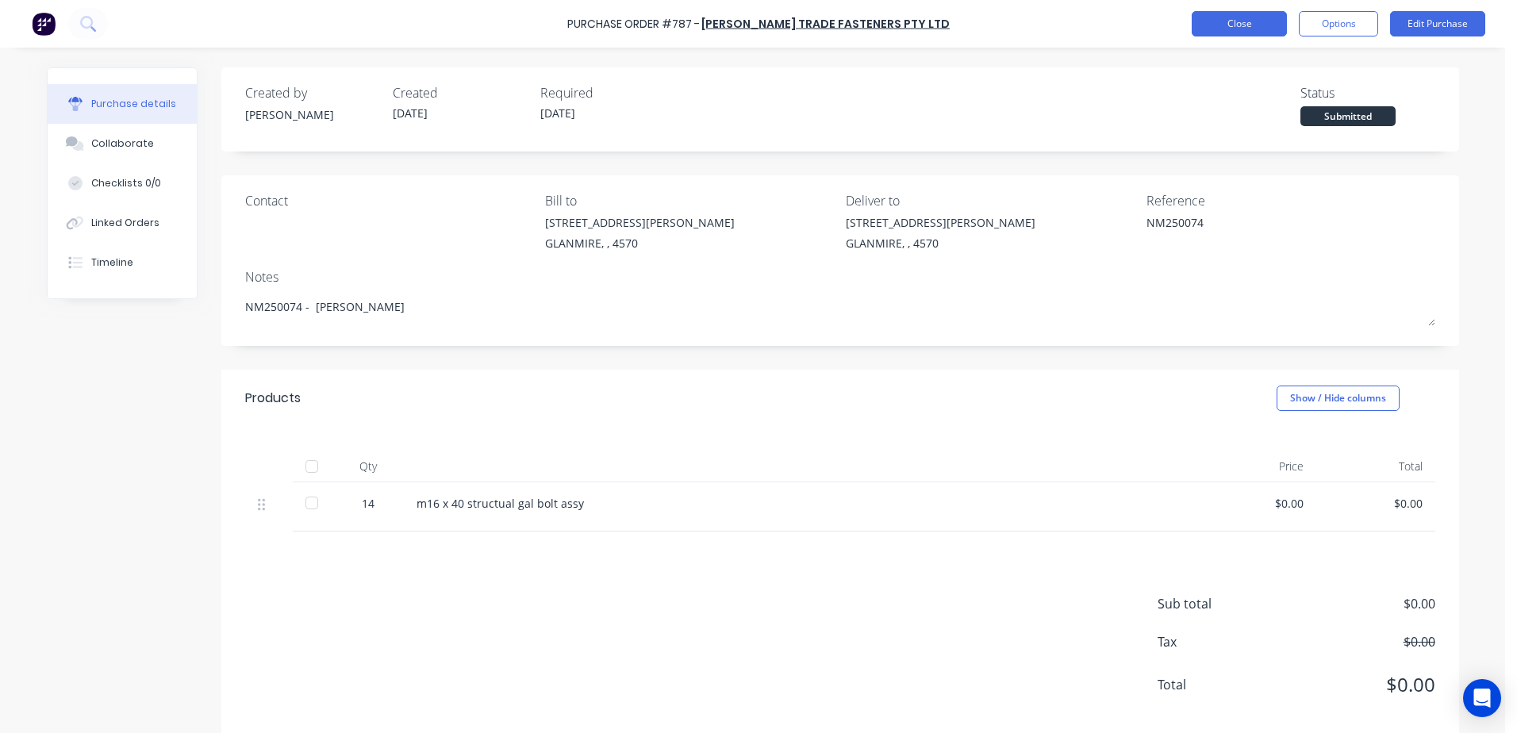
click at [1235, 20] on button "Close" at bounding box center [1239, 23] width 95 height 25
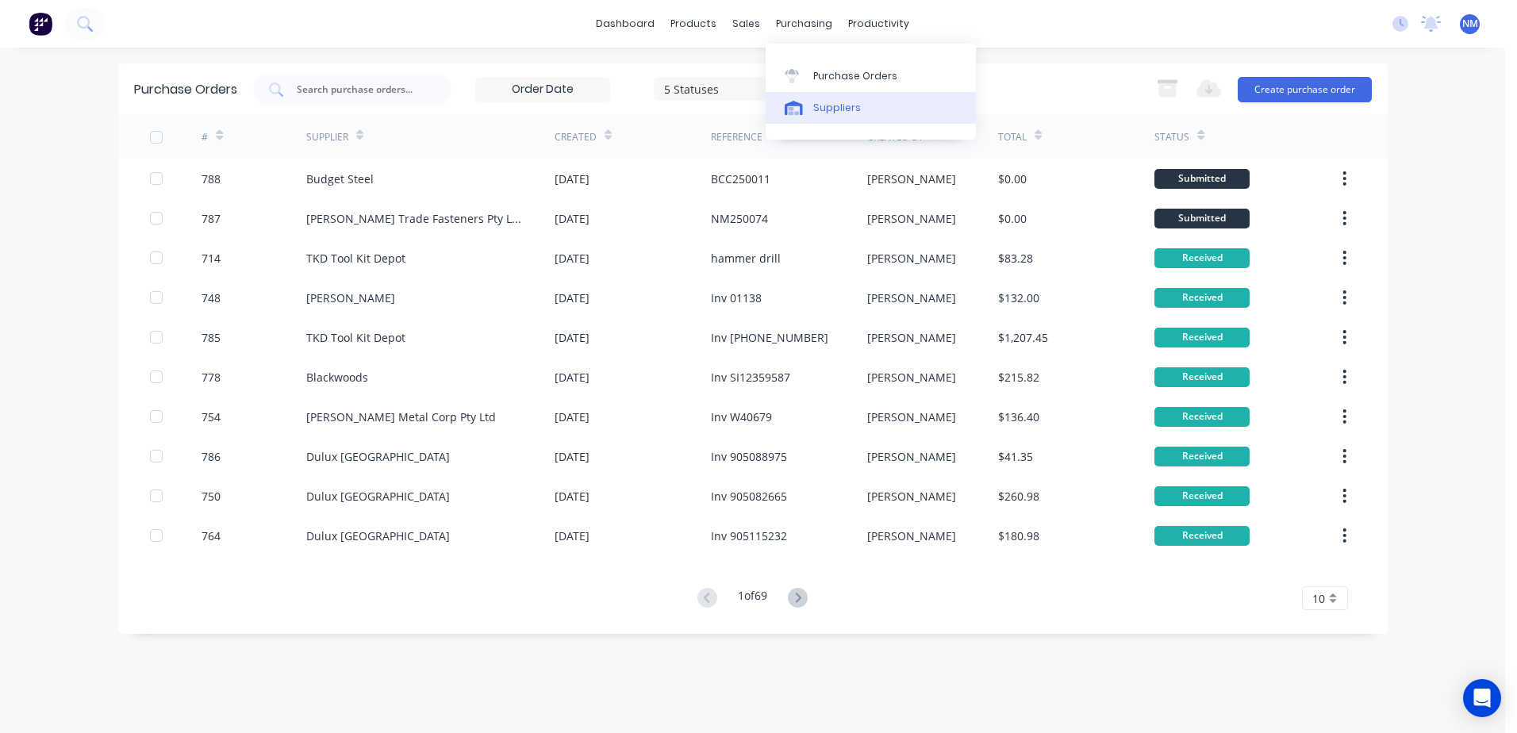
click at [840, 103] on div "Suppliers" at bounding box center [837, 108] width 48 height 14
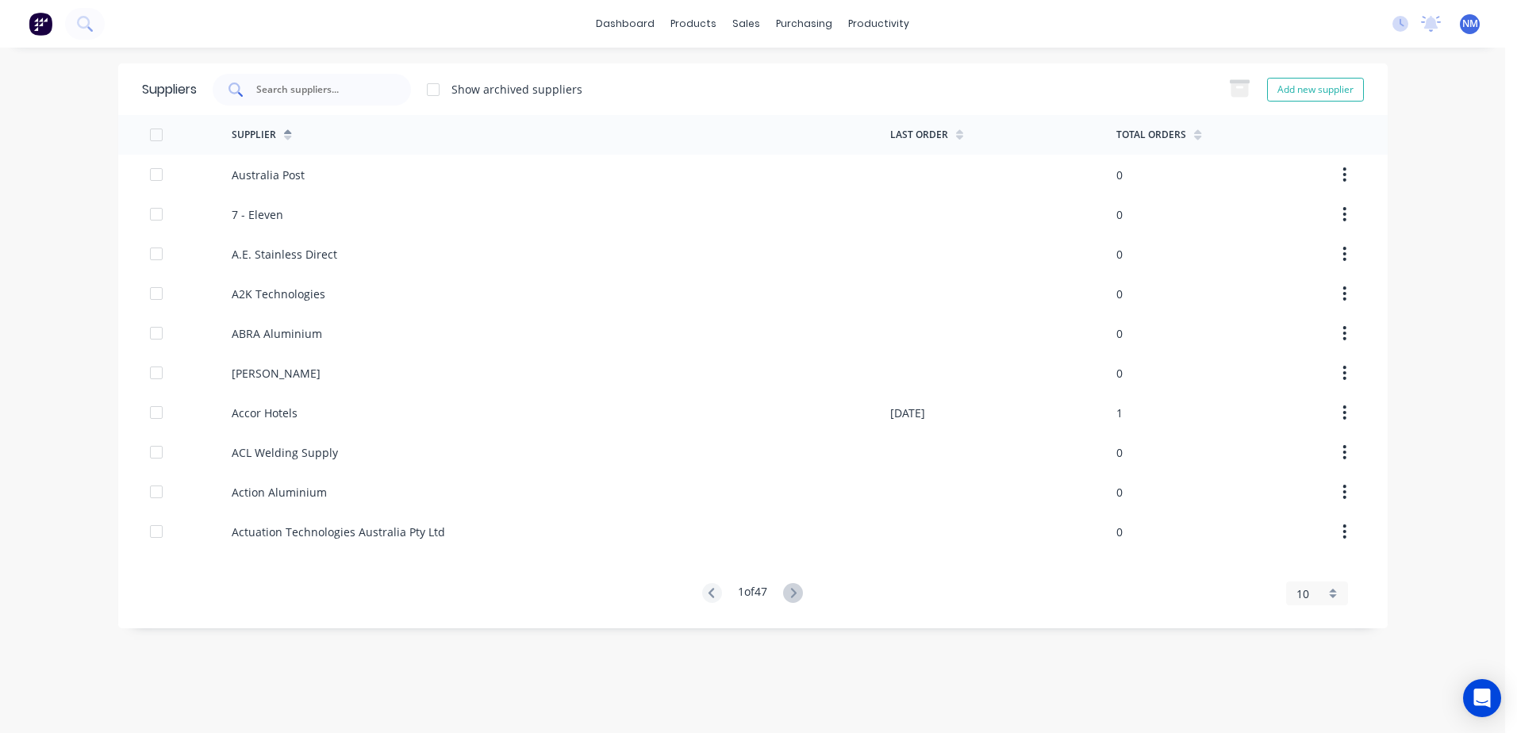
click at [329, 90] on input "text" at bounding box center [321, 90] width 132 height 16
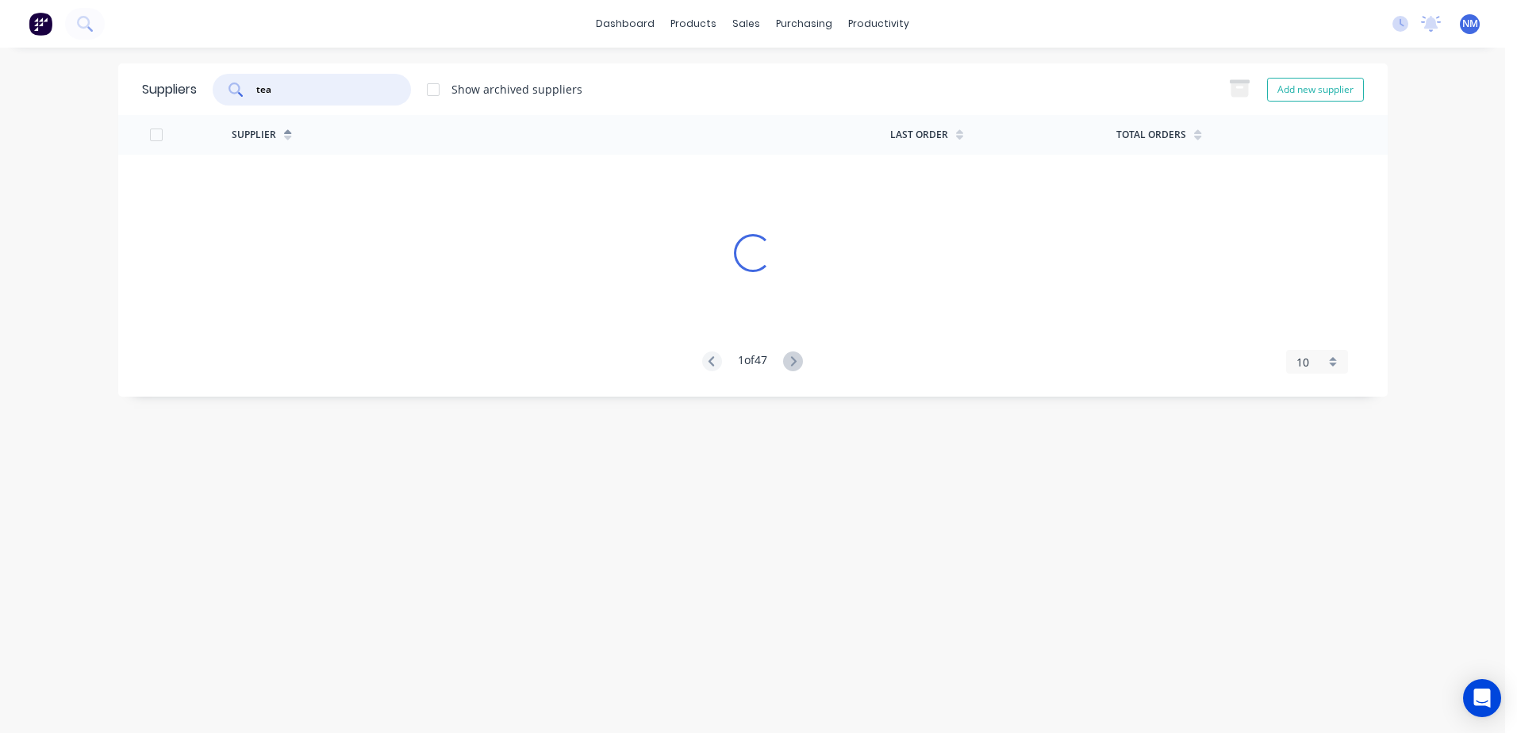
type input "tea"
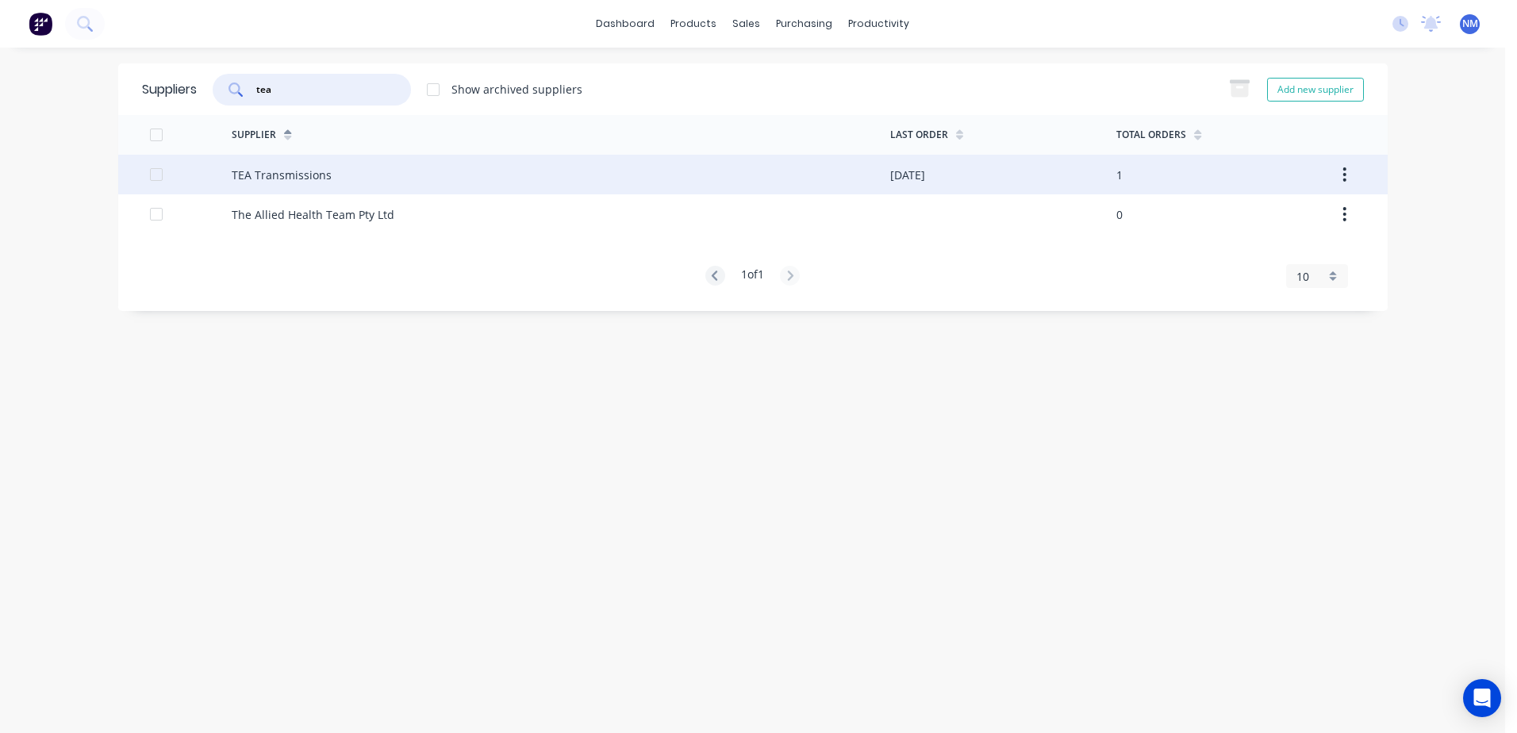
click at [1008, 178] on div "[DATE]" at bounding box center [1003, 175] width 226 height 40
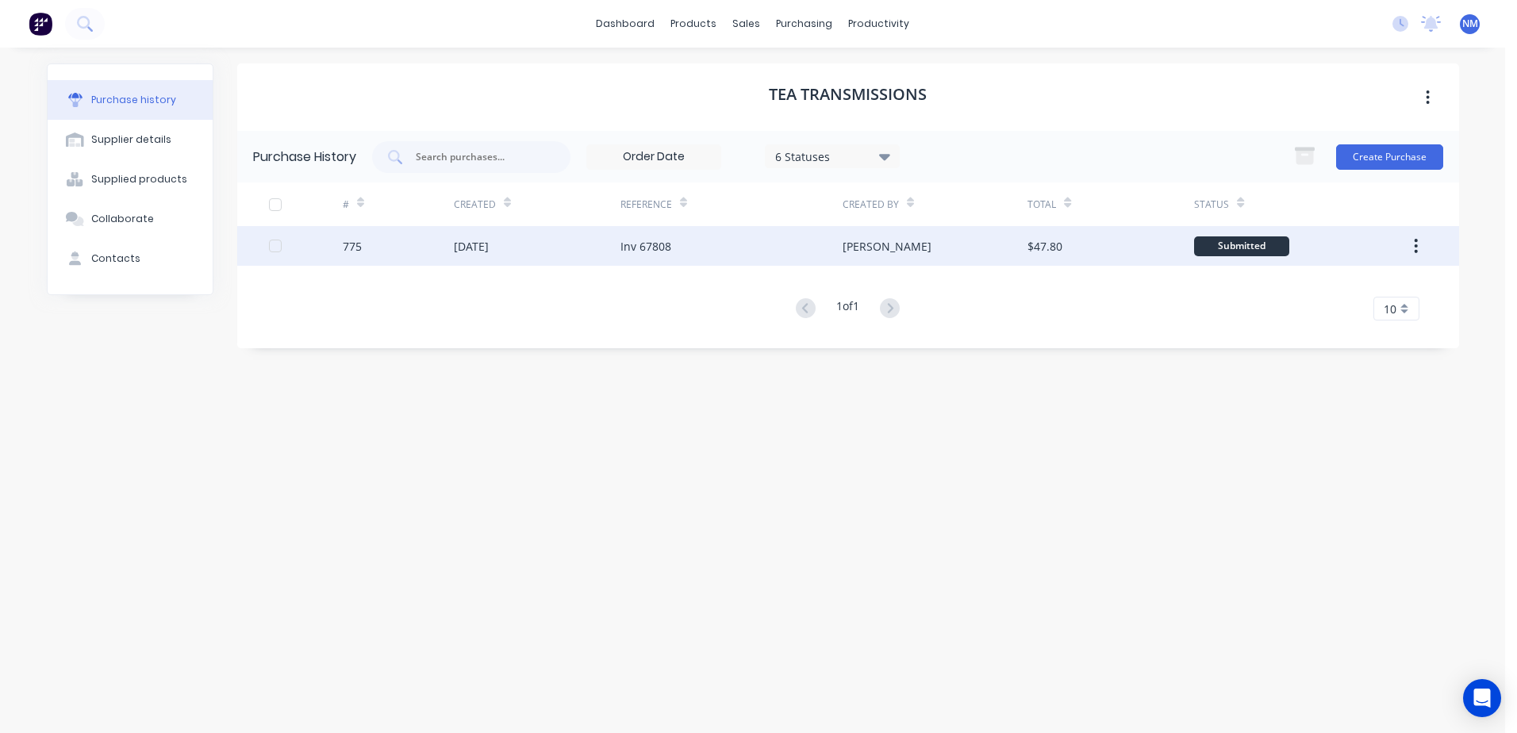
click at [971, 254] on div "[PERSON_NAME]" at bounding box center [935, 246] width 185 height 40
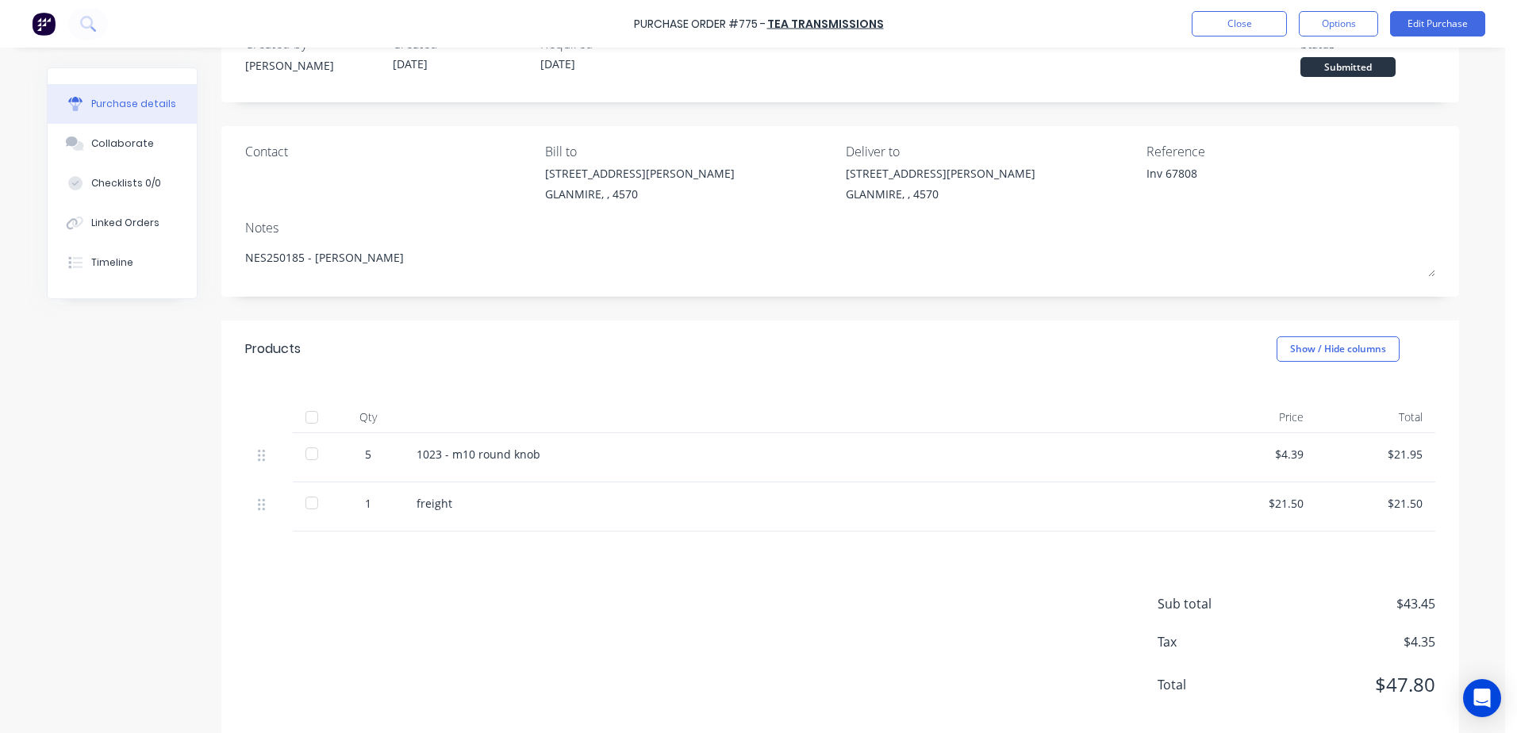
scroll to position [74, 0]
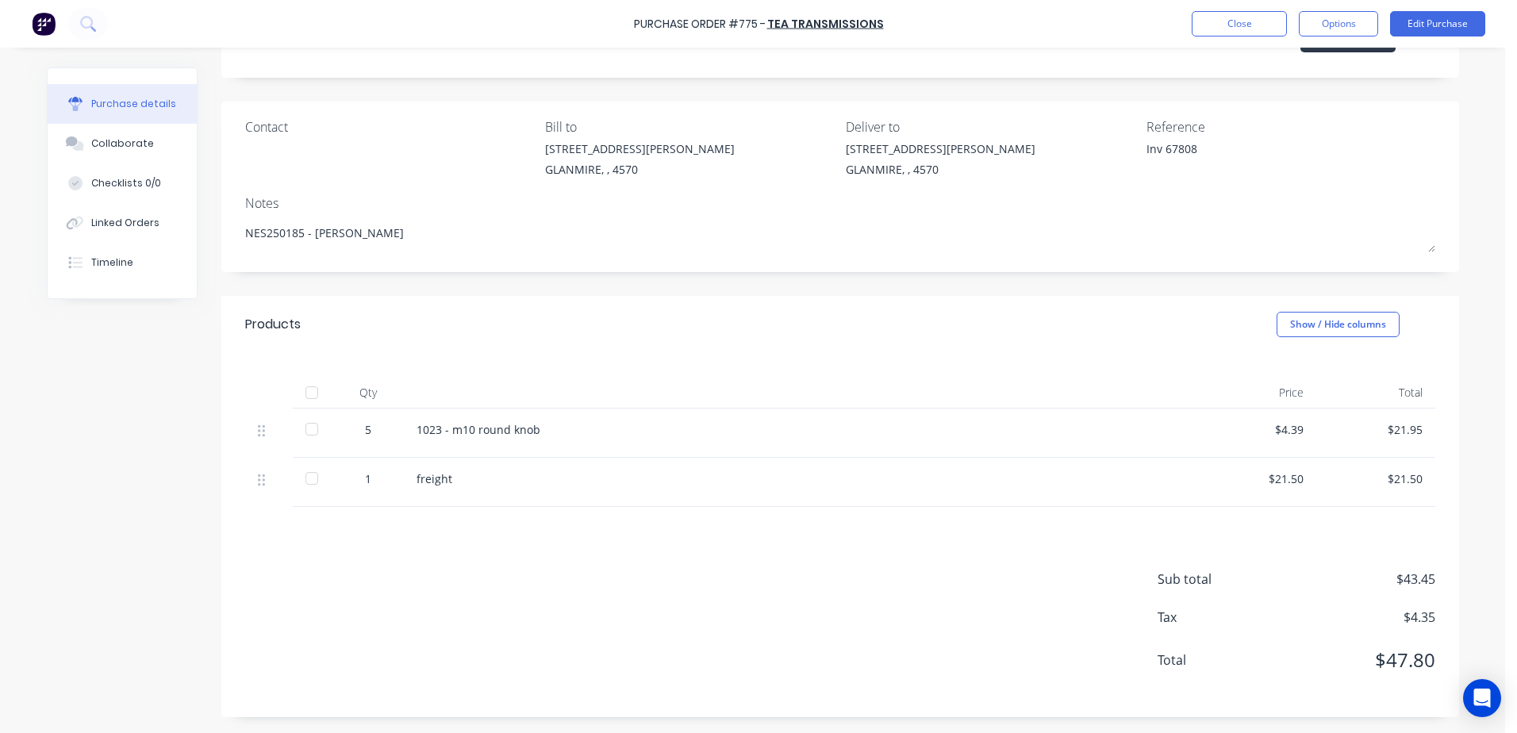
click at [313, 392] on div at bounding box center [312, 393] width 32 height 32
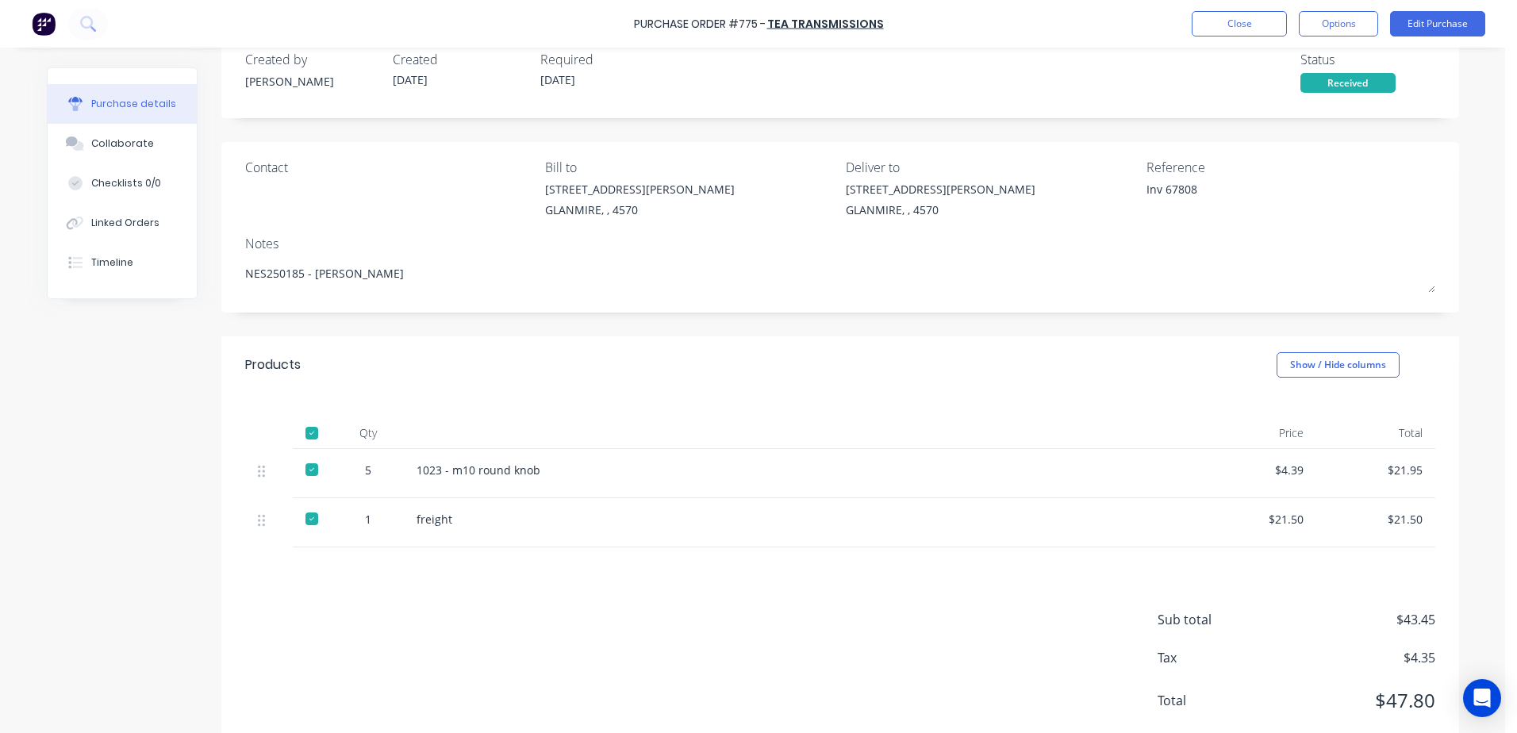
scroll to position [0, 0]
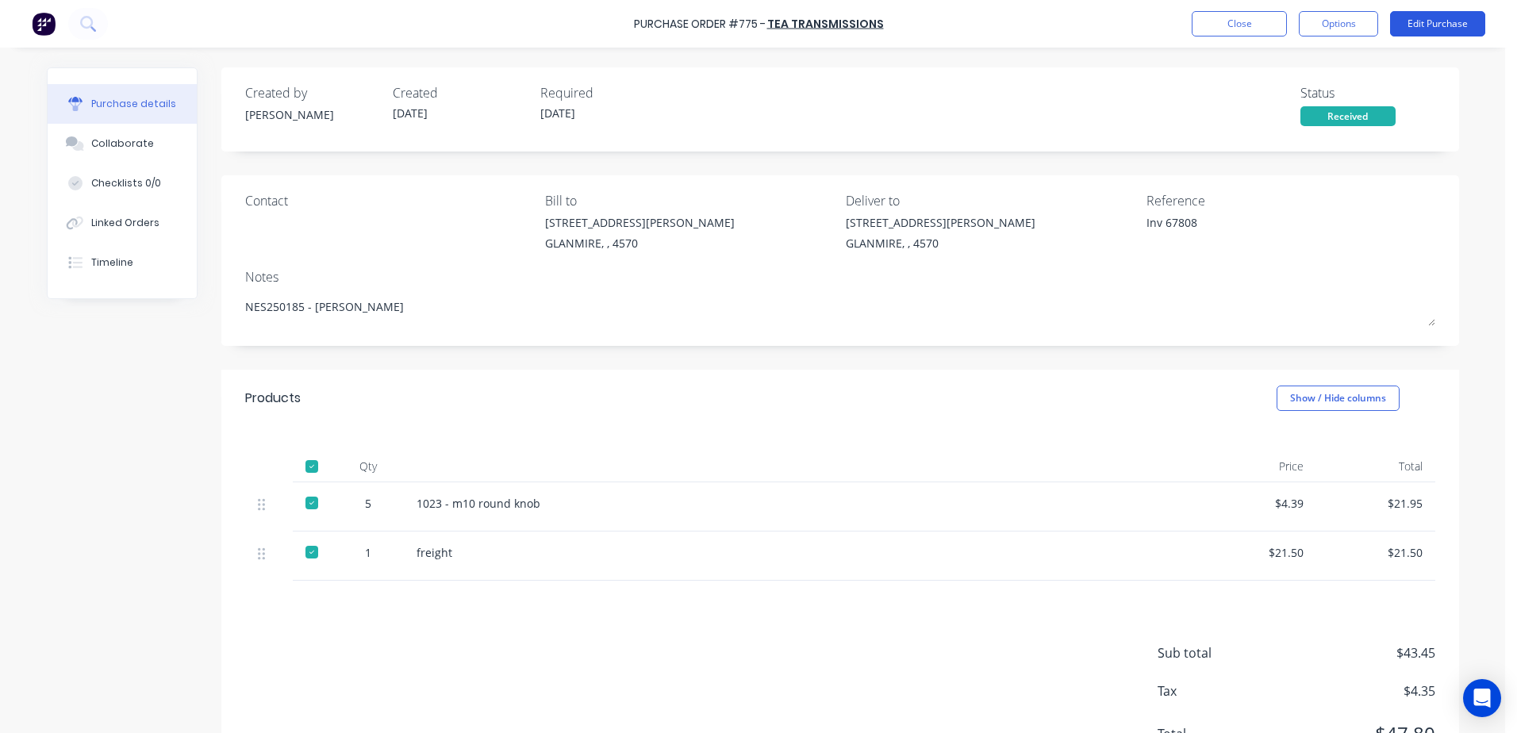
click at [1414, 29] on button "Edit Purchase" at bounding box center [1437, 23] width 95 height 25
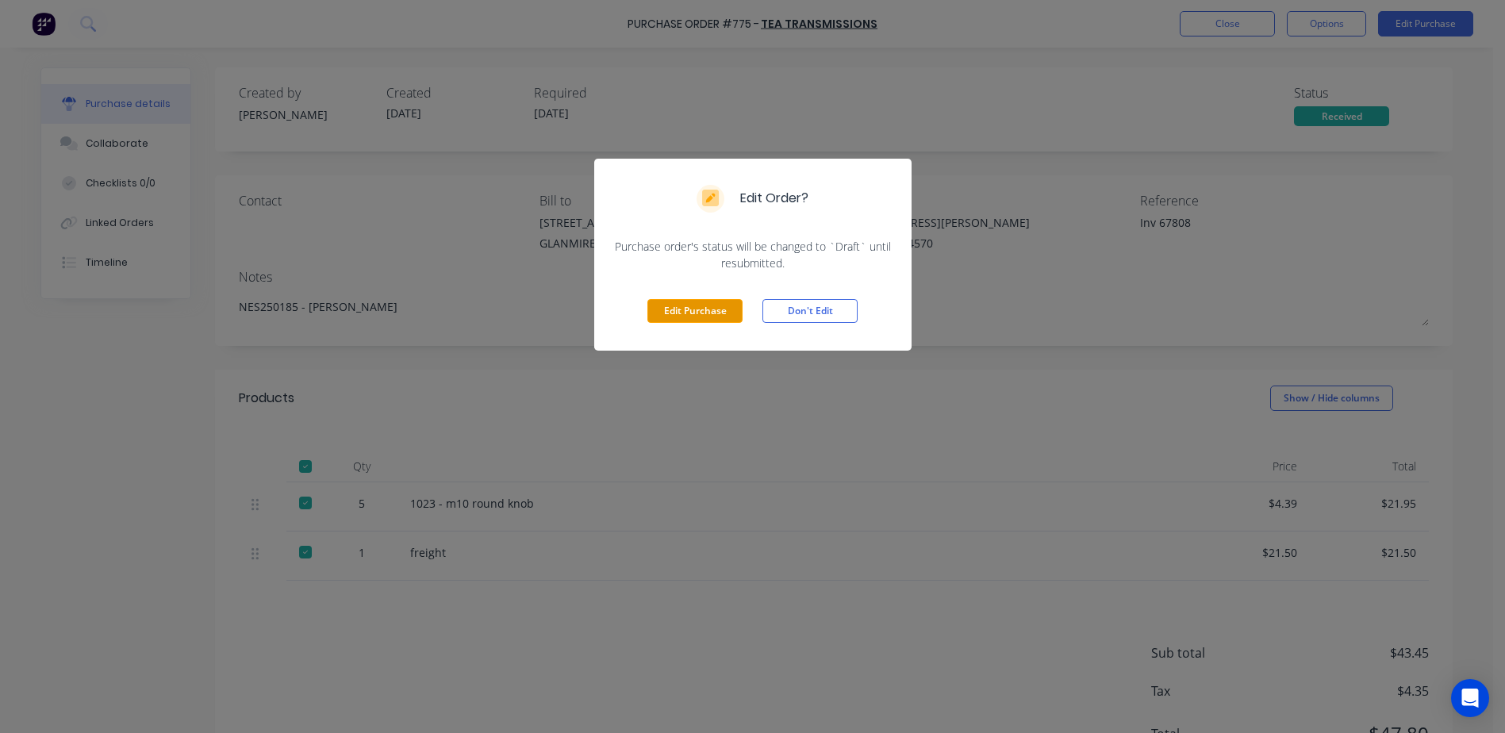
click at [682, 311] on button "Edit Purchase" at bounding box center [694, 311] width 95 height 24
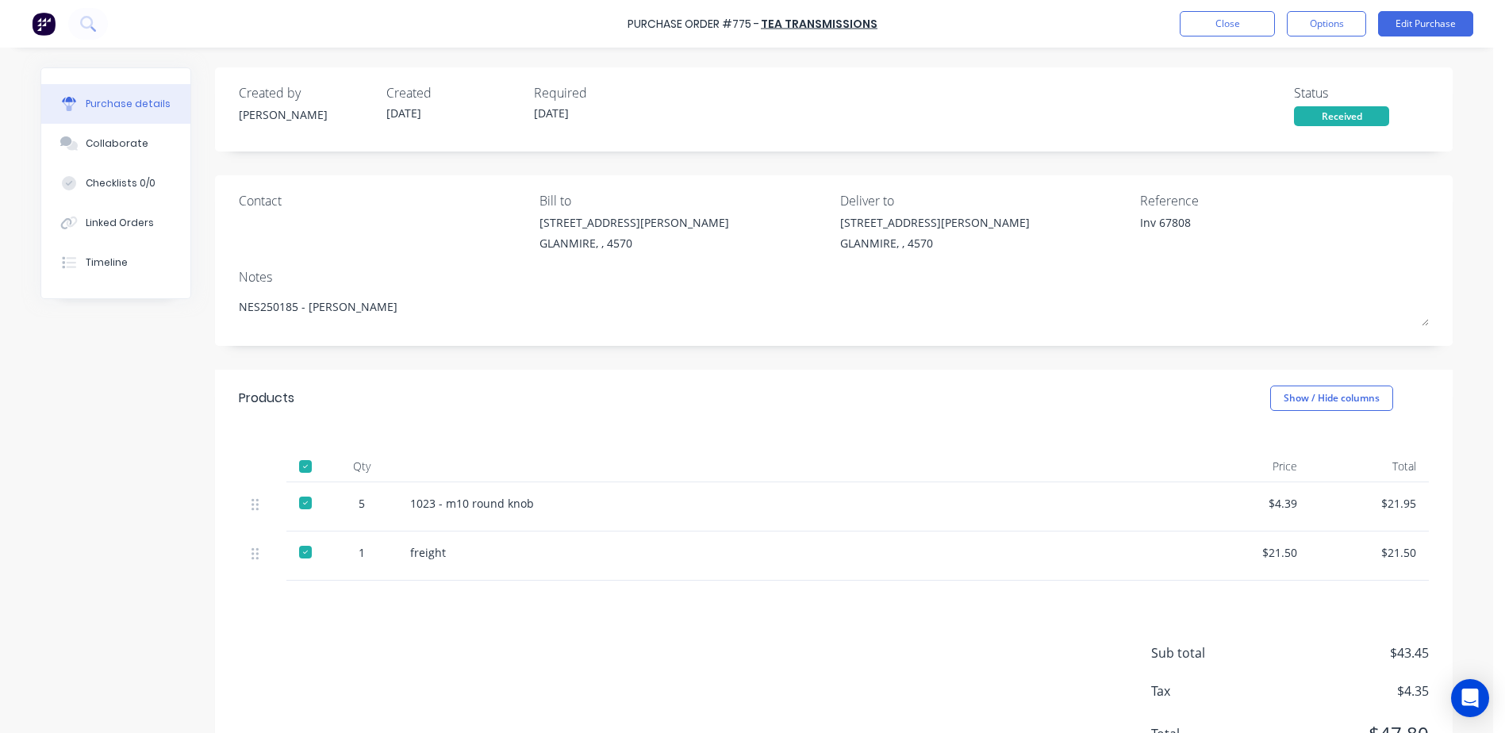
type textarea "x"
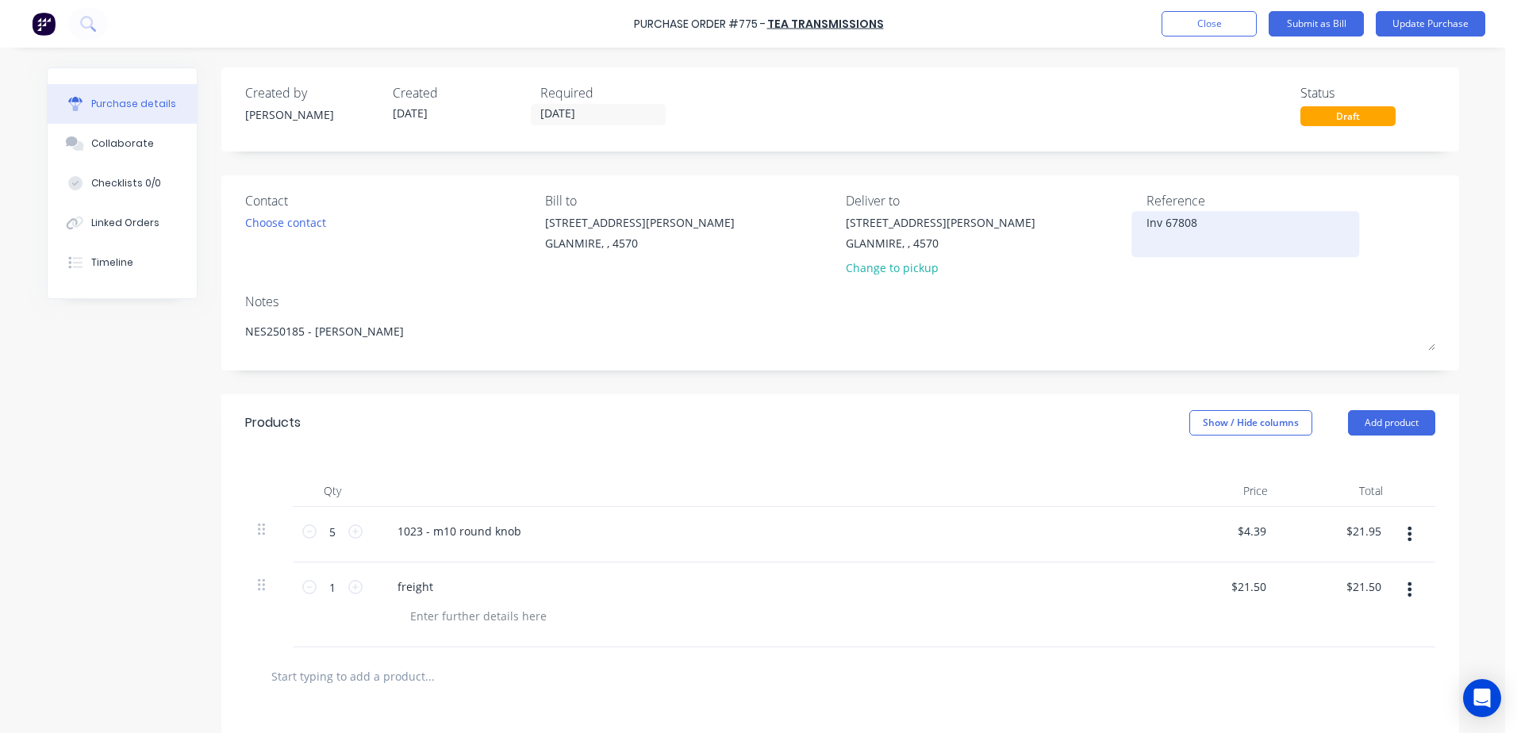
click at [1203, 242] on textarea "Inv 67808" at bounding box center [1246, 232] width 198 height 36
type textarea "Inv 67808 paid ccard"
type textarea "x"
type textarea "Inv 67808 paid ccard"
click at [1435, 23] on button "Update Purchase" at bounding box center [1430, 23] width 109 height 25
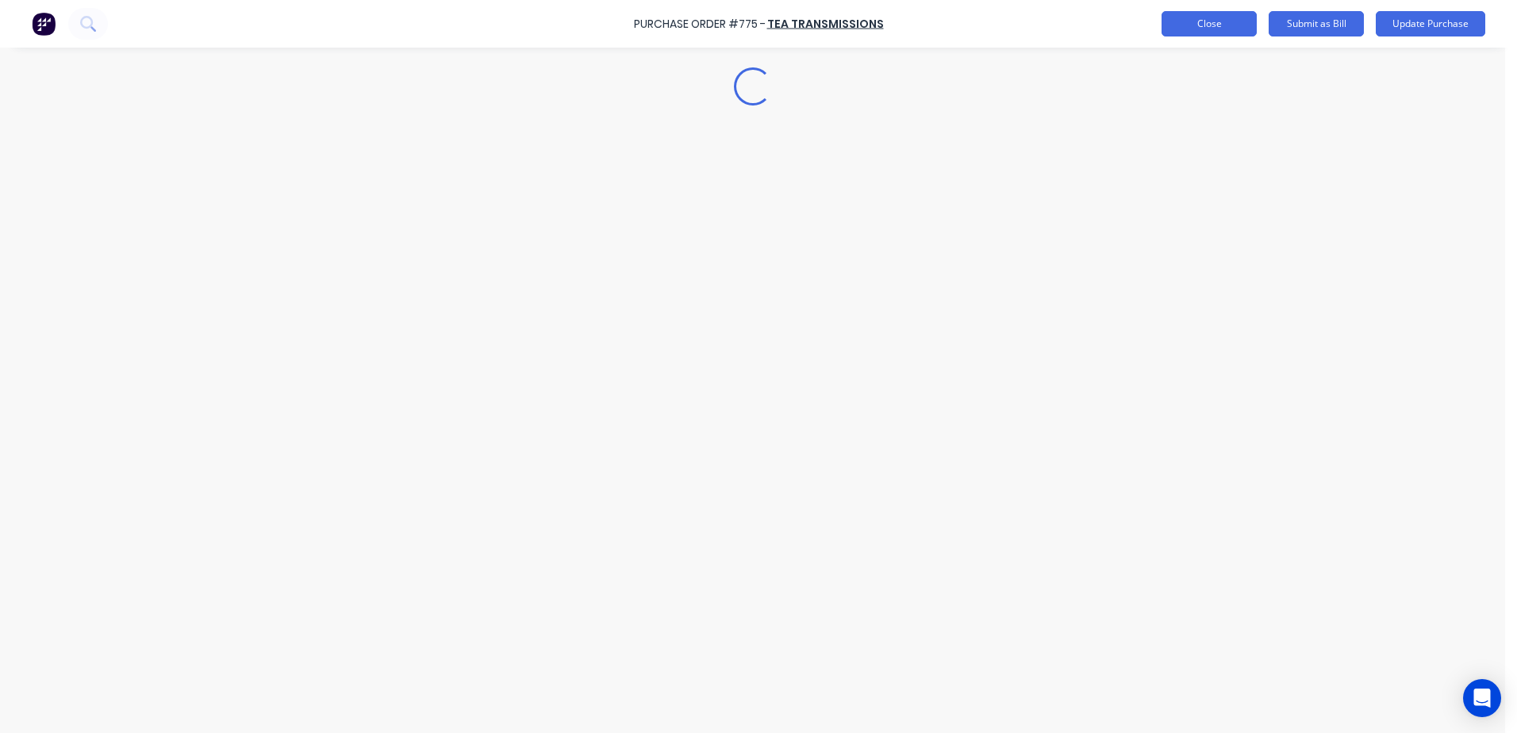
type textarea "x"
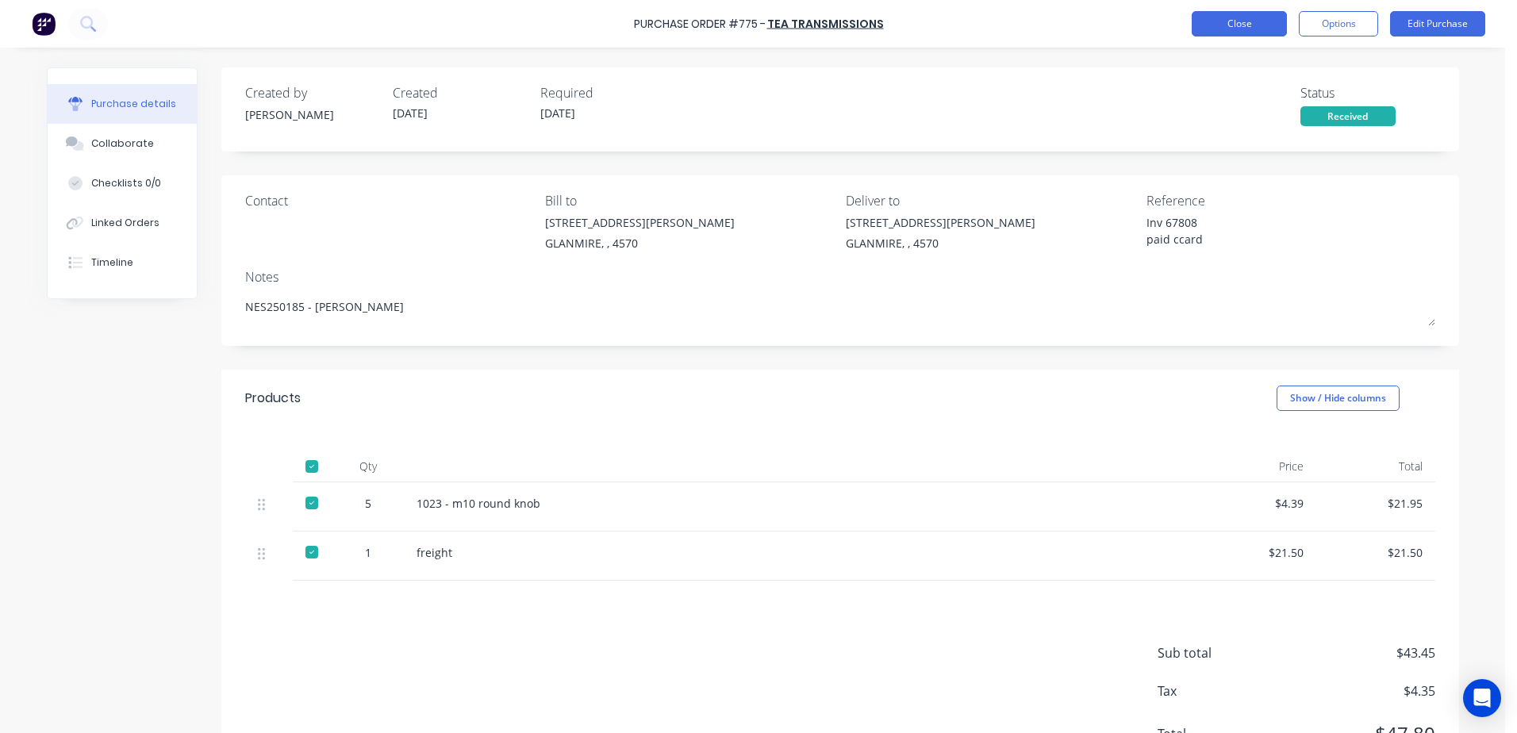
click at [1206, 20] on button "Close" at bounding box center [1239, 23] width 95 height 25
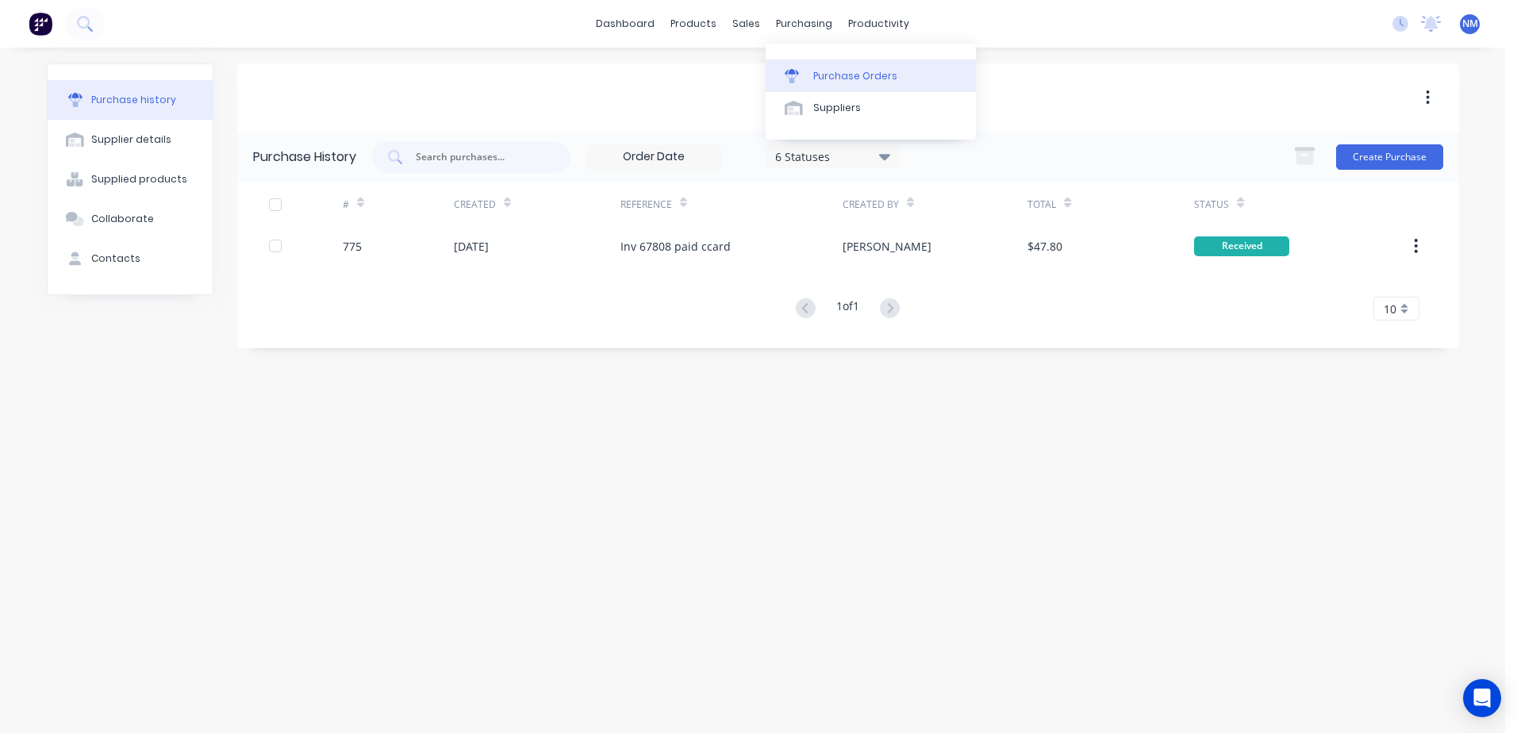
click at [836, 79] on div "Purchase Orders" at bounding box center [855, 76] width 84 height 14
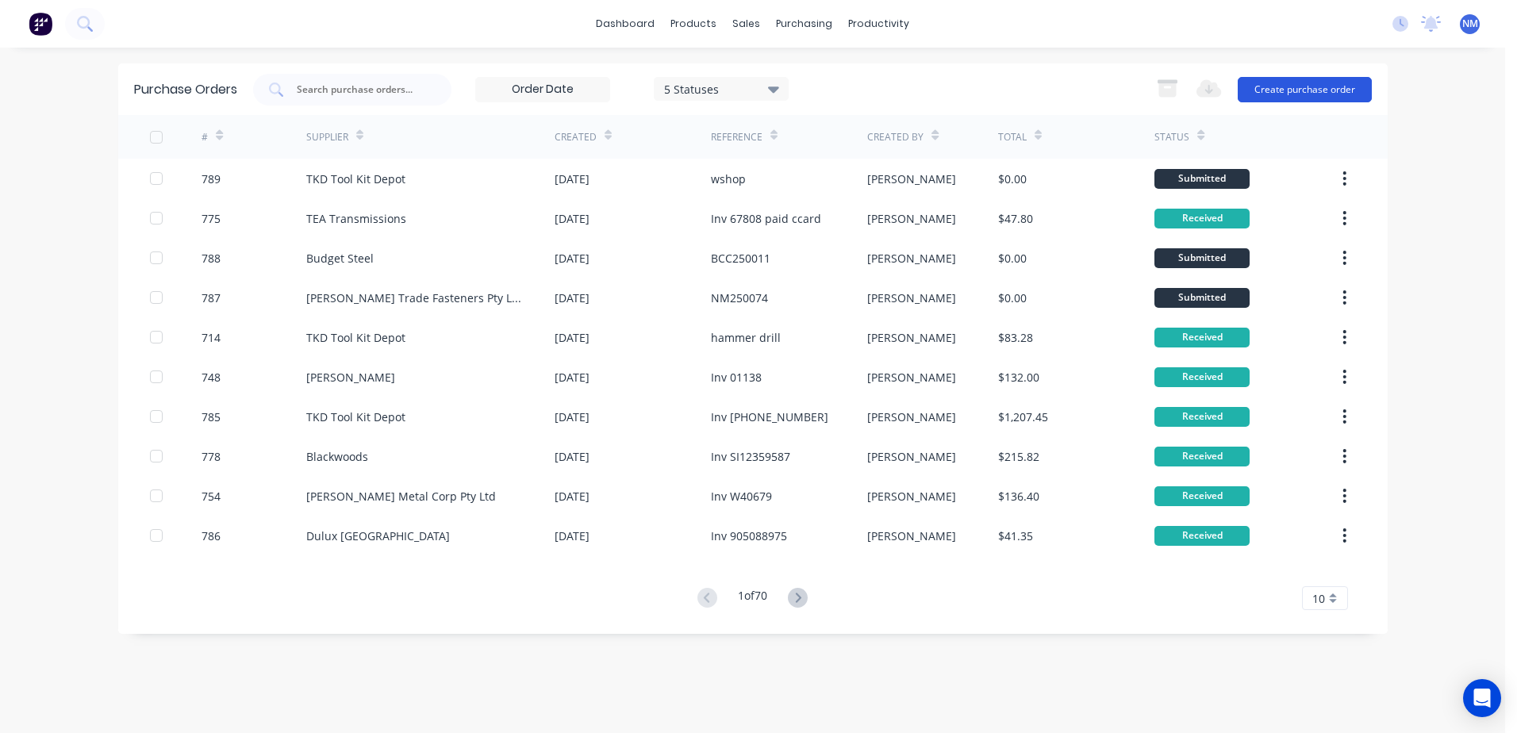
click at [1275, 93] on button "Create purchase order" at bounding box center [1305, 89] width 134 height 25
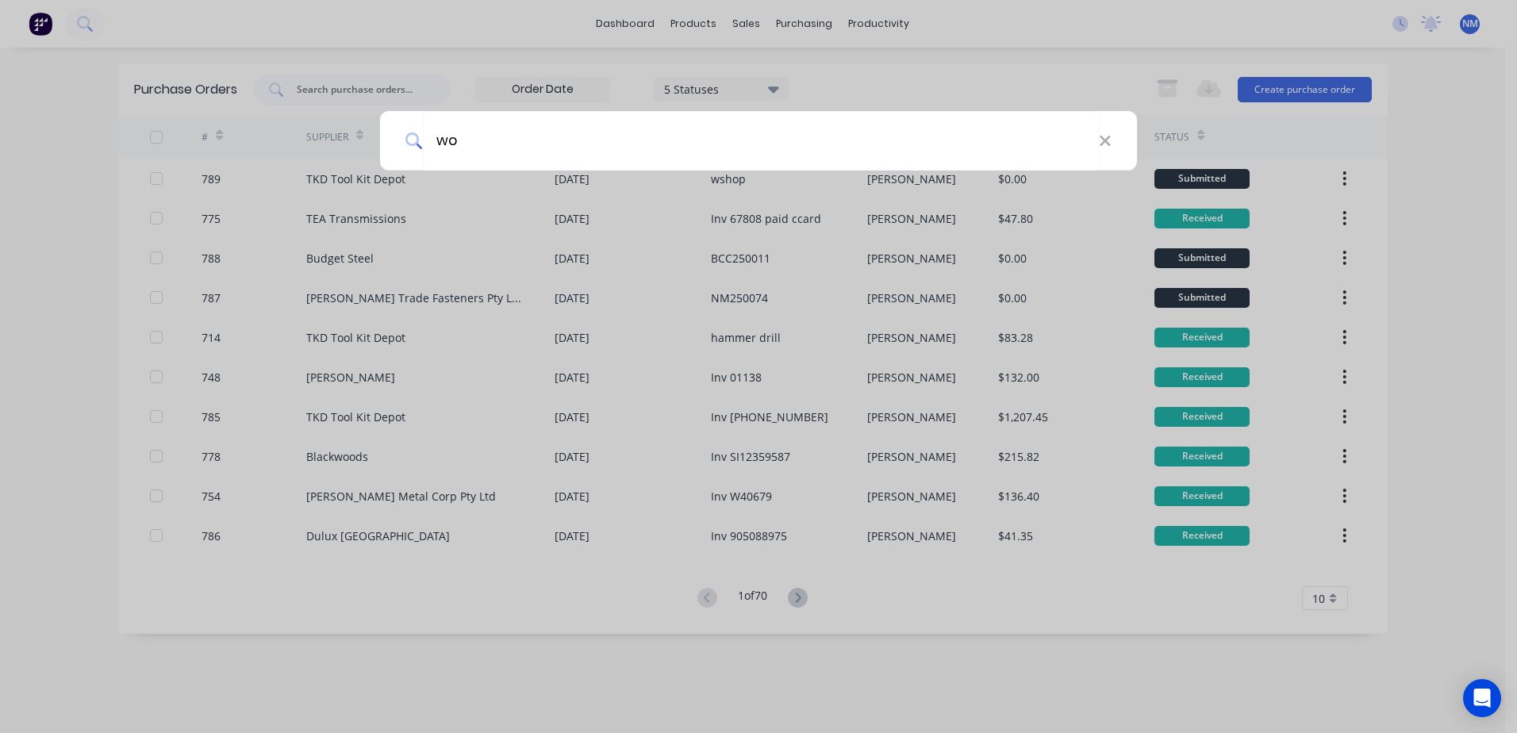
type input "w"
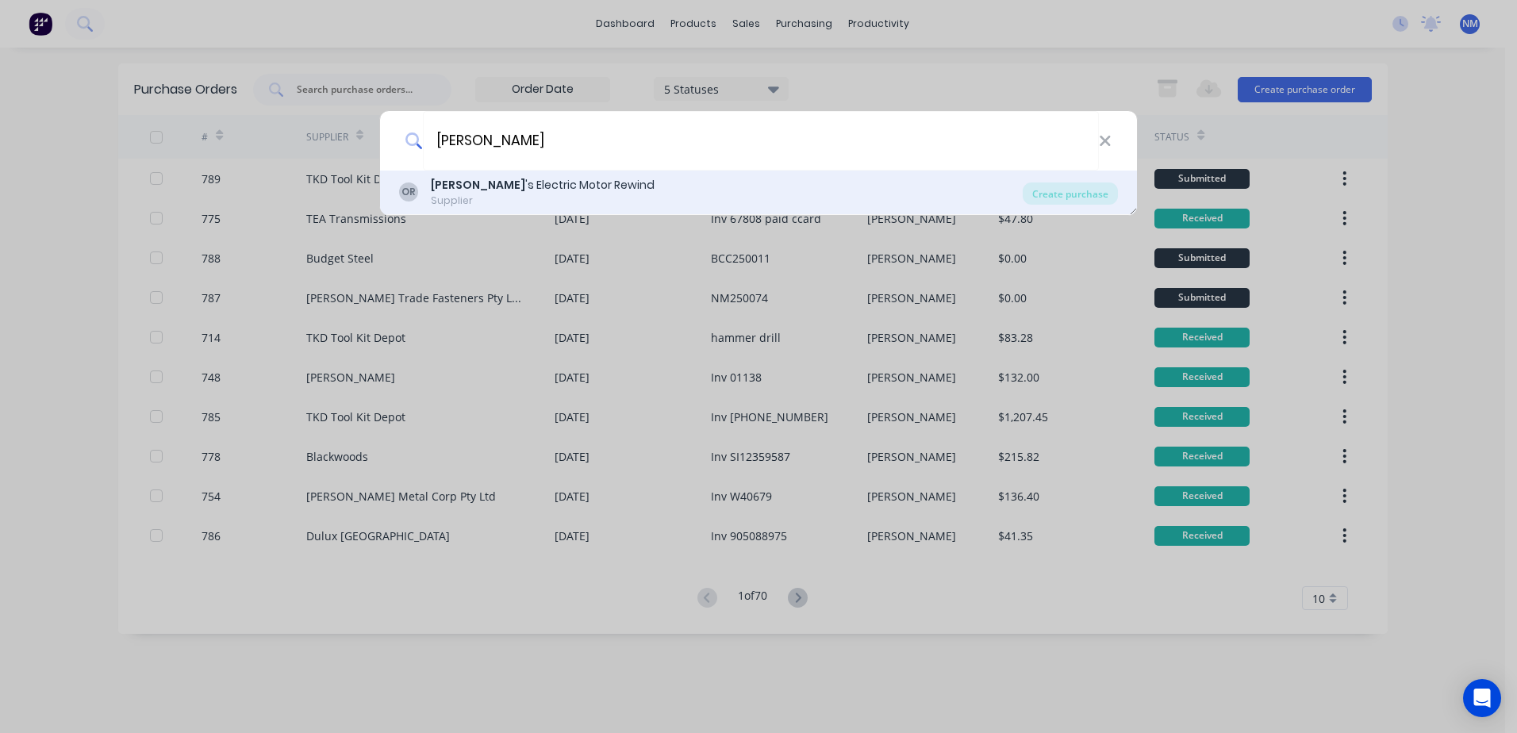
type input "[PERSON_NAME]"
click at [548, 194] on div "Supplier" at bounding box center [543, 201] width 224 height 14
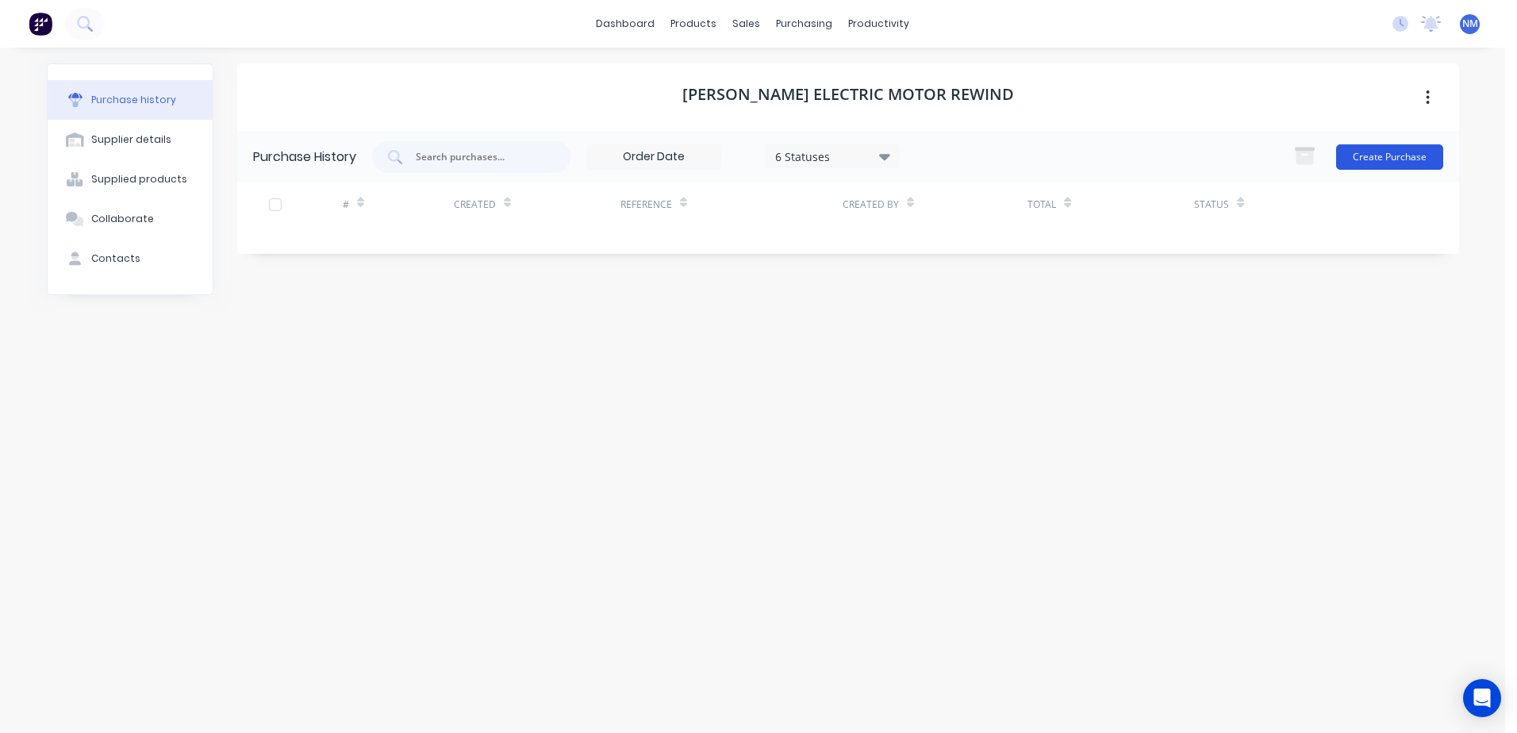
click at [1378, 155] on button "Create Purchase" at bounding box center [1389, 156] width 107 height 25
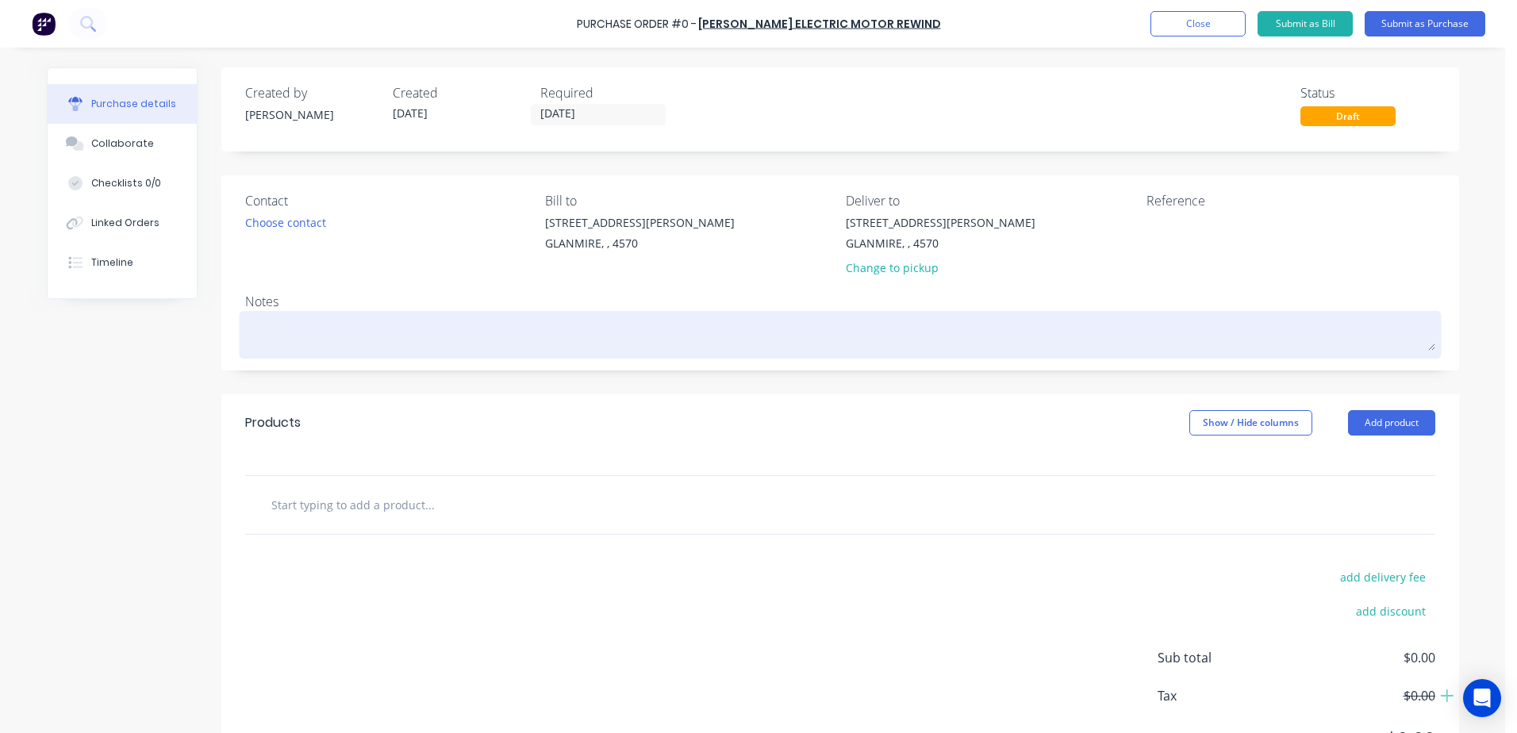
click at [296, 330] on textarea at bounding box center [840, 333] width 1190 height 36
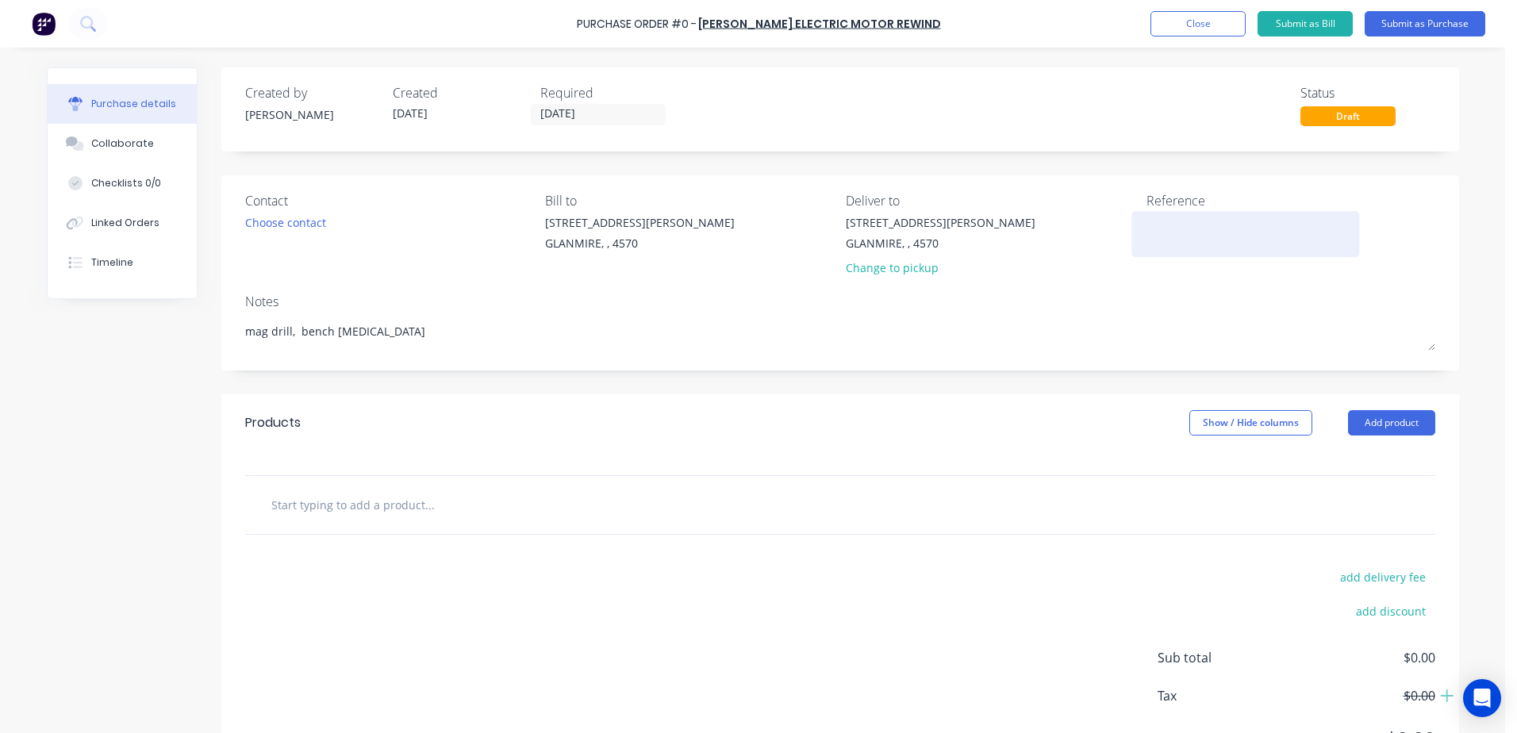
type textarea "mag drill, bench [MEDICAL_DATA]"
click at [1153, 216] on textarea at bounding box center [1246, 232] width 198 height 36
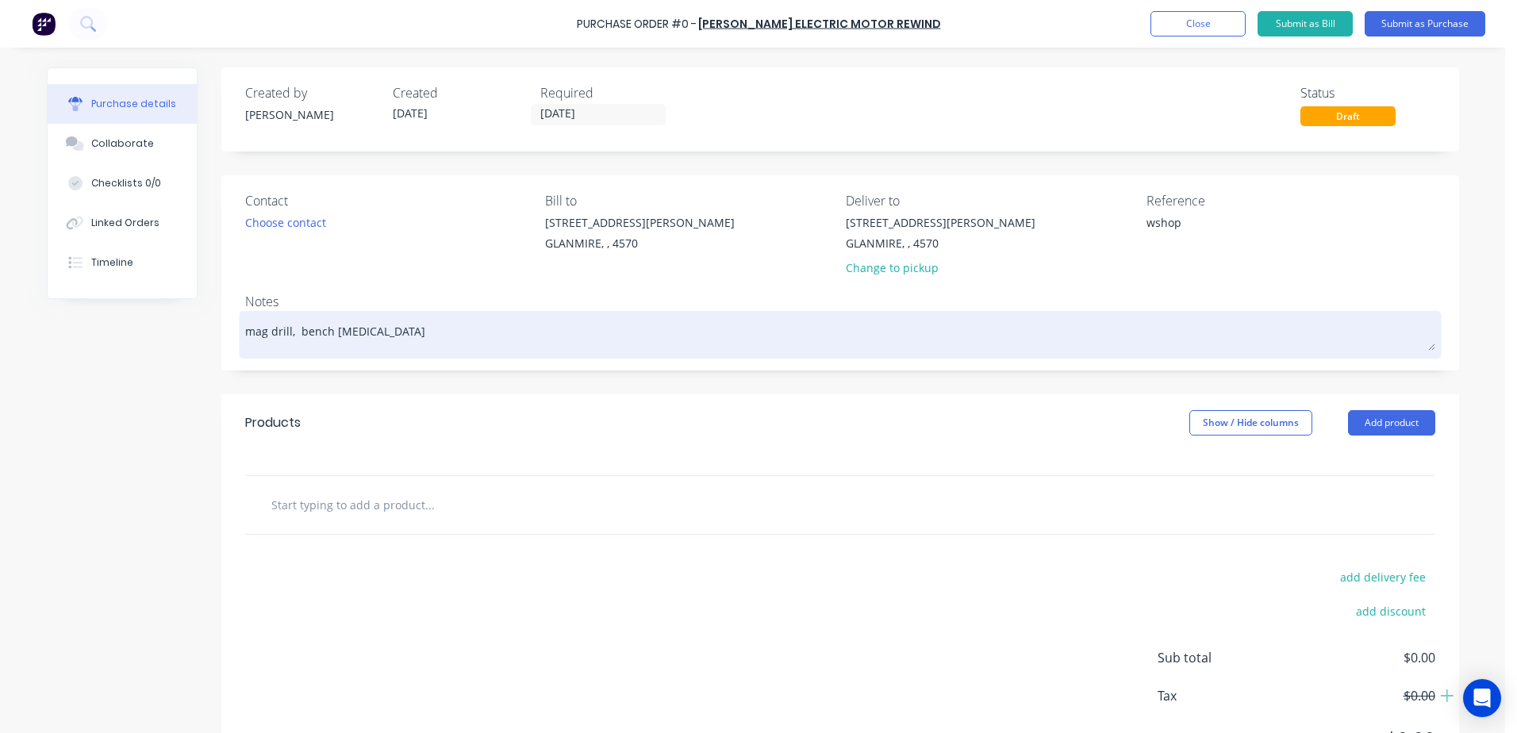
type textarea "wshop"
click at [343, 334] on textarea "mag drill, bench [MEDICAL_DATA]" at bounding box center [840, 333] width 1190 height 36
click at [378, 328] on textarea "mag drill, bench [MEDICAL_DATA]" at bounding box center [840, 333] width 1190 height 36
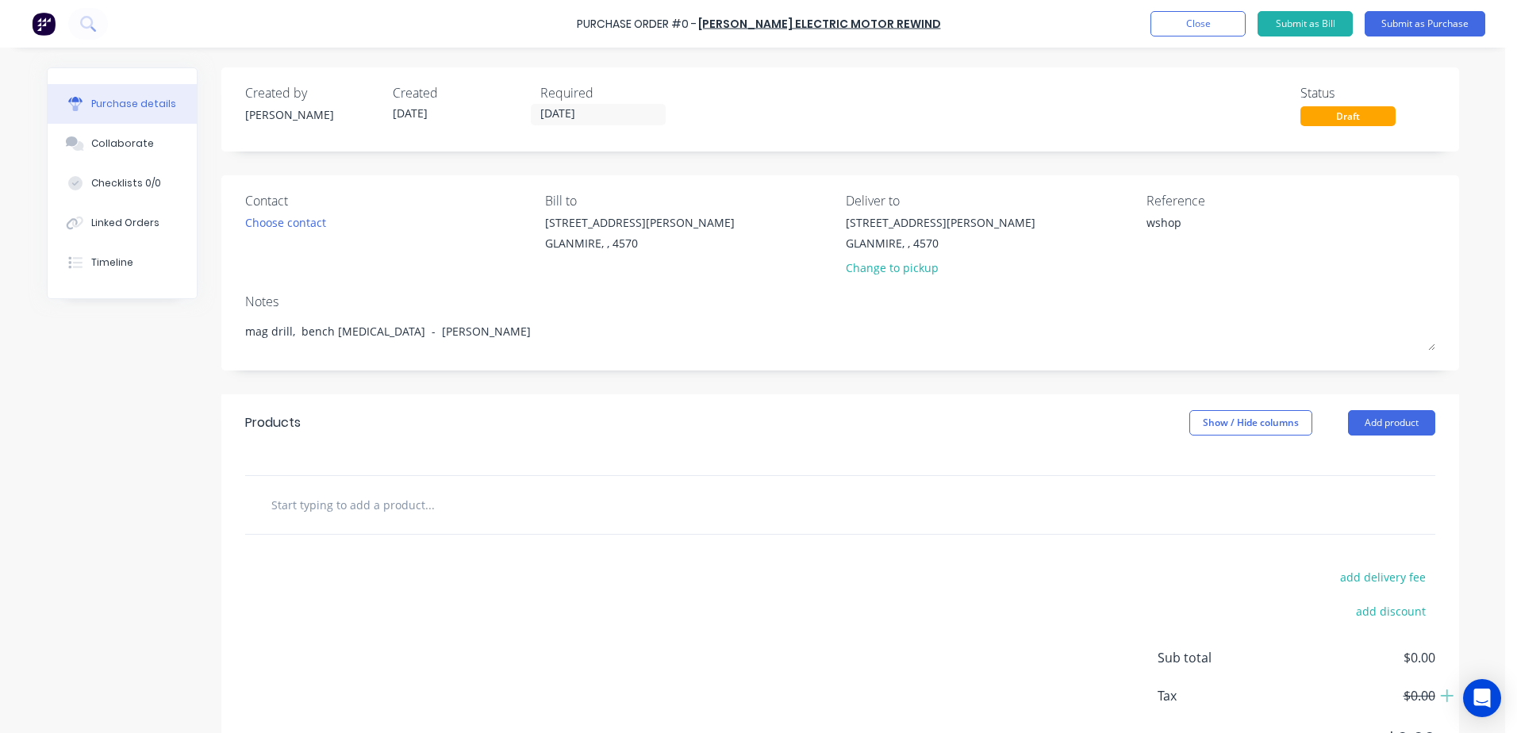
type textarea "mag drill, bench [MEDICAL_DATA] - [PERSON_NAME]"
click at [297, 501] on input "text" at bounding box center [429, 505] width 317 height 32
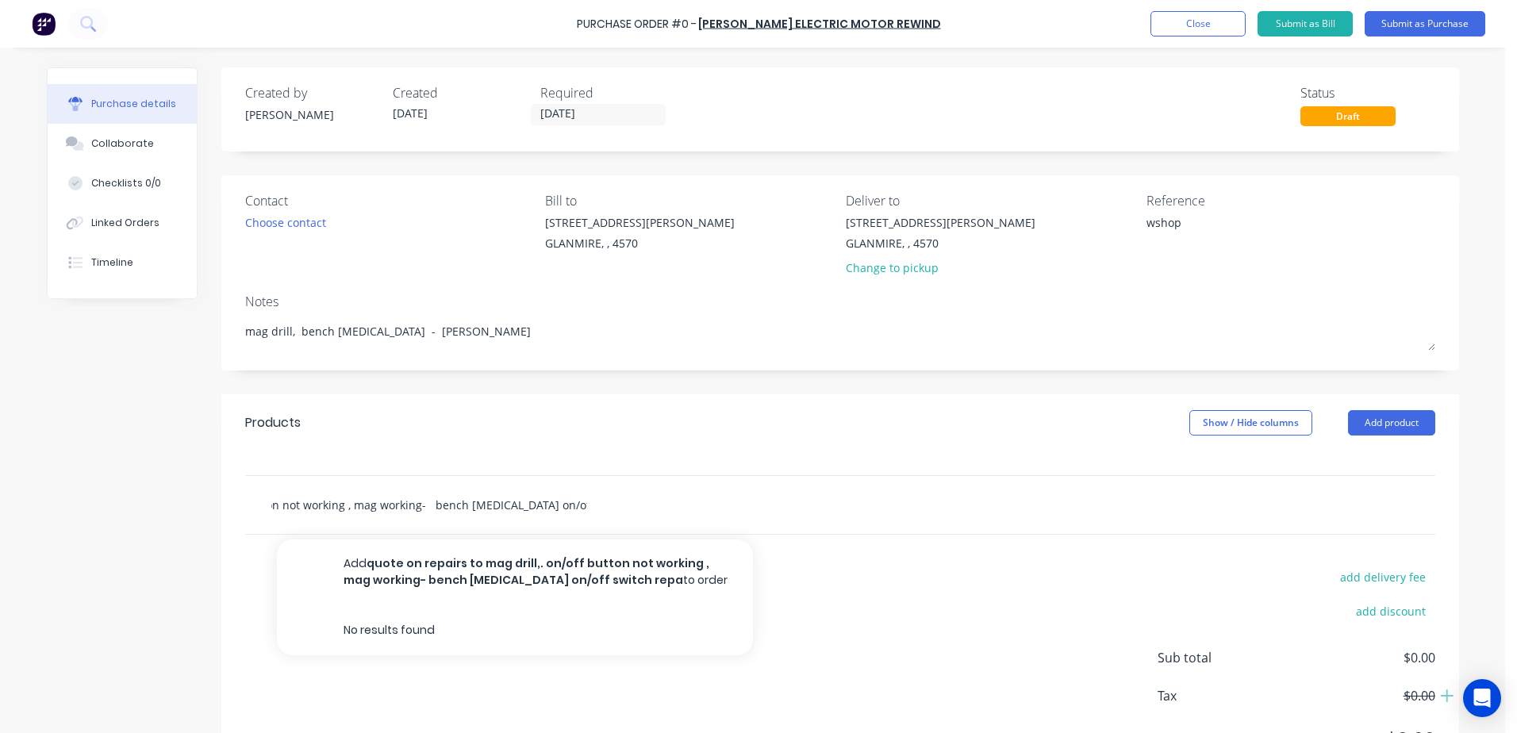
scroll to position [0, 244]
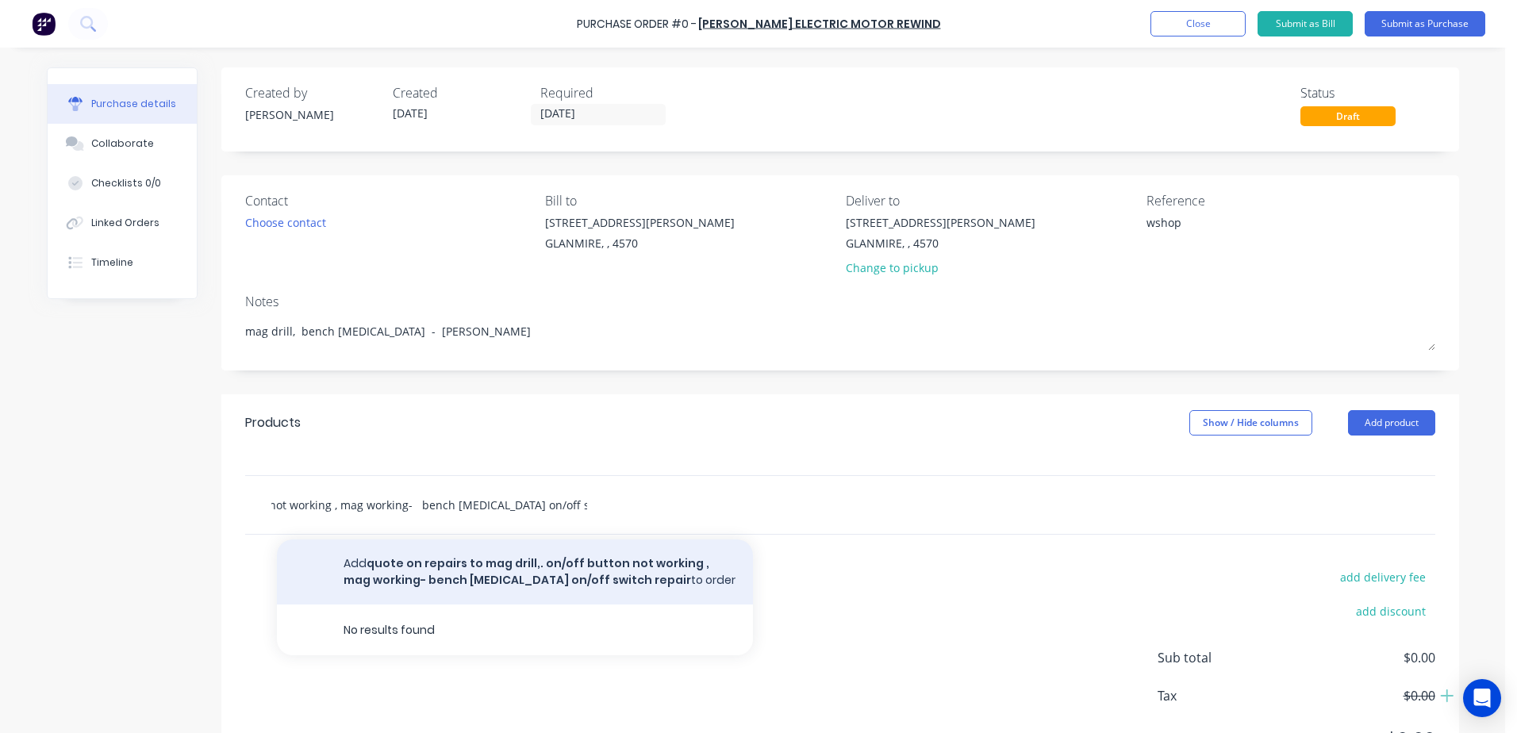
type input "quote on repairs to mag drill,. on/off button not working , mag working- bench …"
click at [494, 566] on button "Add quote on repairs to mag drill,. on/off button not working , mag working- be…" at bounding box center [515, 572] width 476 height 65
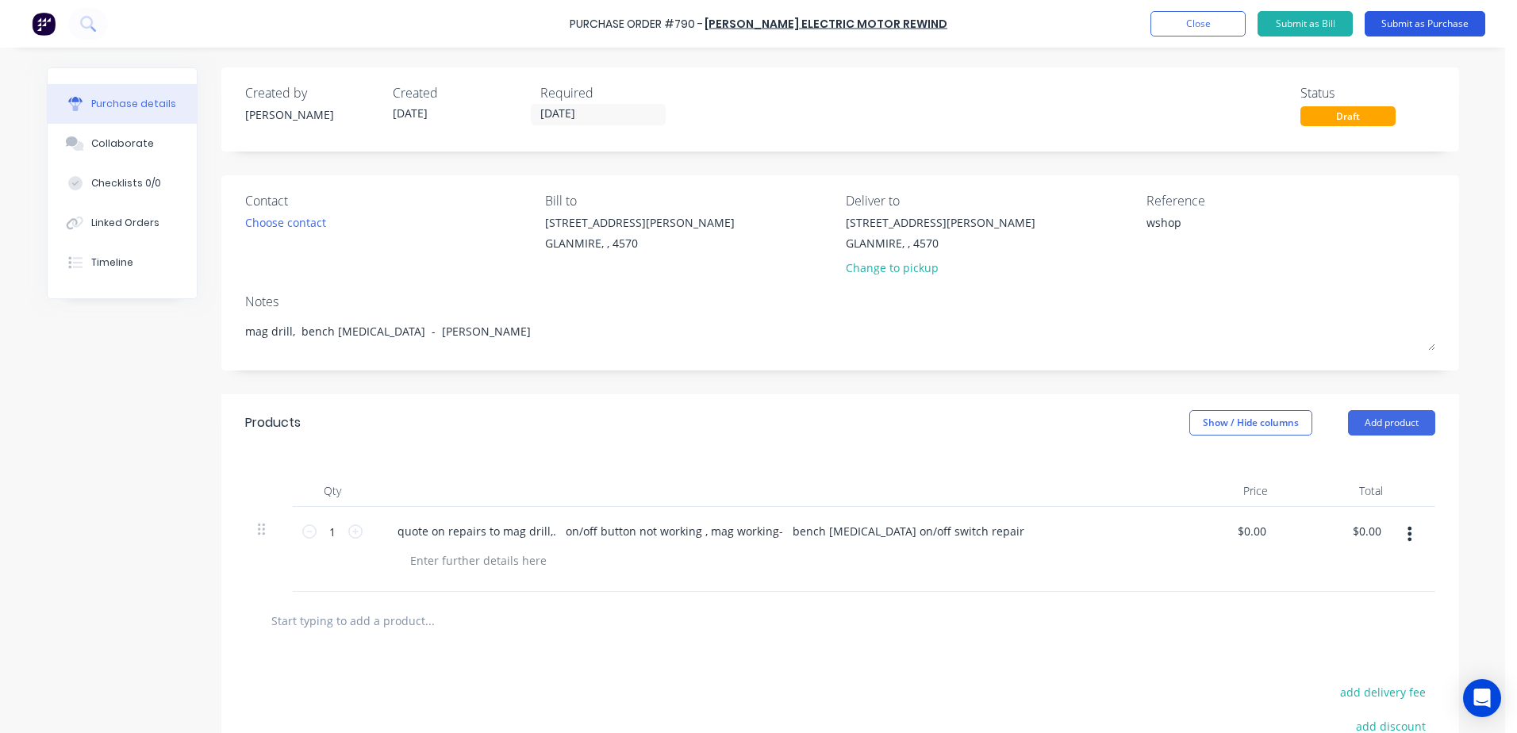
click at [1423, 25] on button "Submit as Purchase" at bounding box center [1425, 23] width 121 height 25
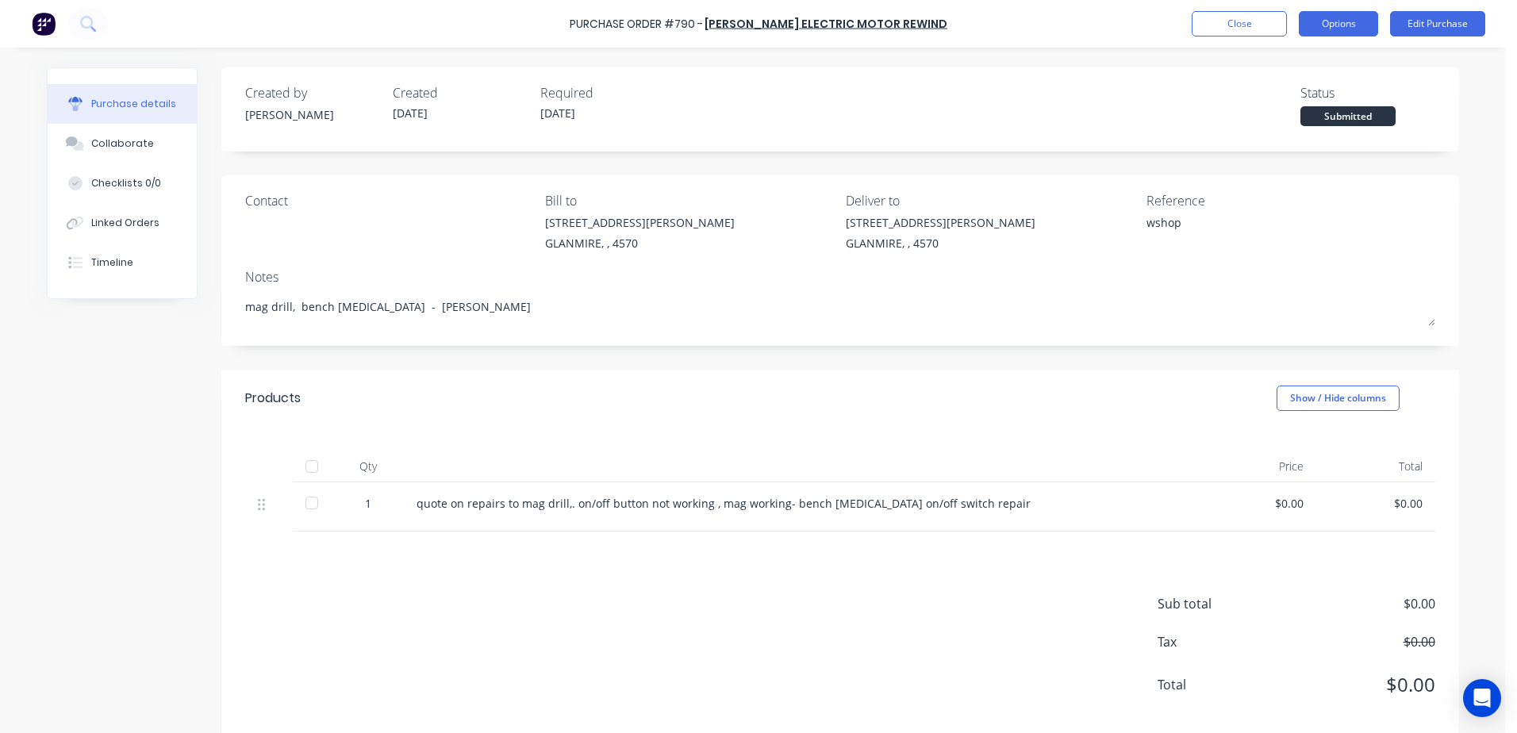
click at [1356, 27] on button "Options" at bounding box center [1338, 23] width 79 height 25
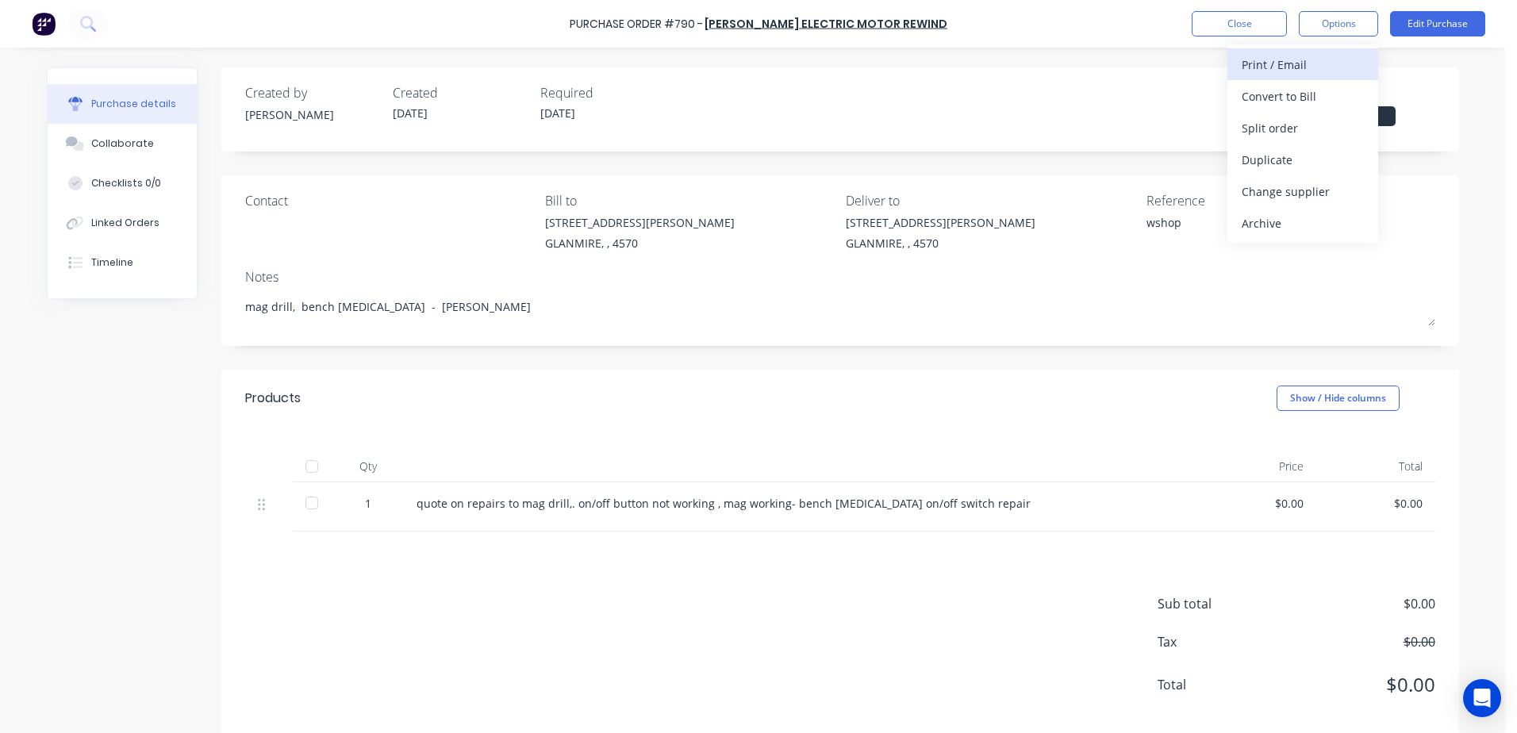
click at [1249, 66] on div "Print / Email" at bounding box center [1303, 64] width 122 height 23
click at [1270, 98] on div "With pricing" at bounding box center [1303, 96] width 122 height 23
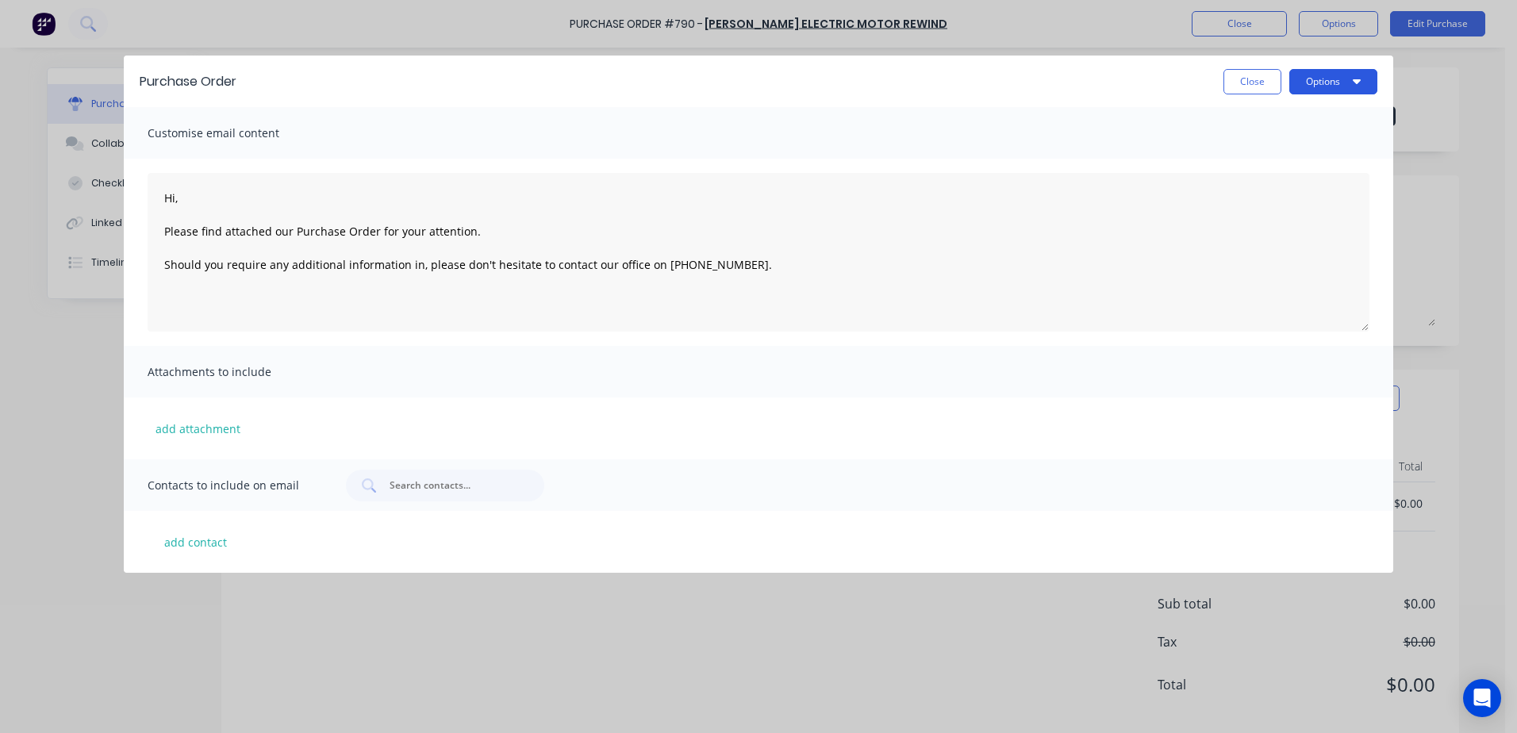
click at [1331, 79] on button "Options" at bounding box center [1333, 81] width 88 height 25
click at [1262, 152] on div "Print" at bounding box center [1302, 153] width 122 height 23
click at [1267, 84] on button "Close" at bounding box center [1253, 81] width 58 height 25
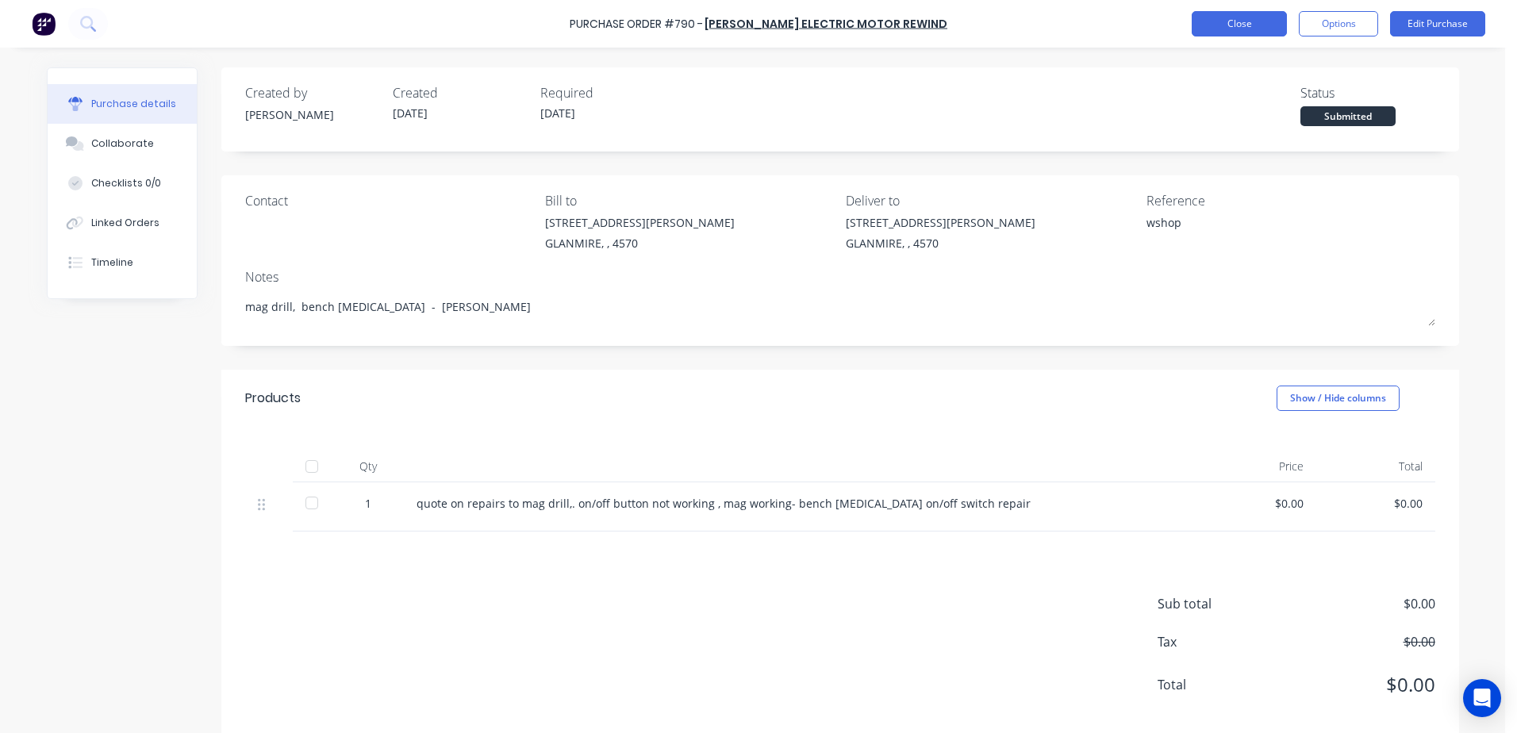
click at [1238, 34] on button "Close" at bounding box center [1239, 23] width 95 height 25
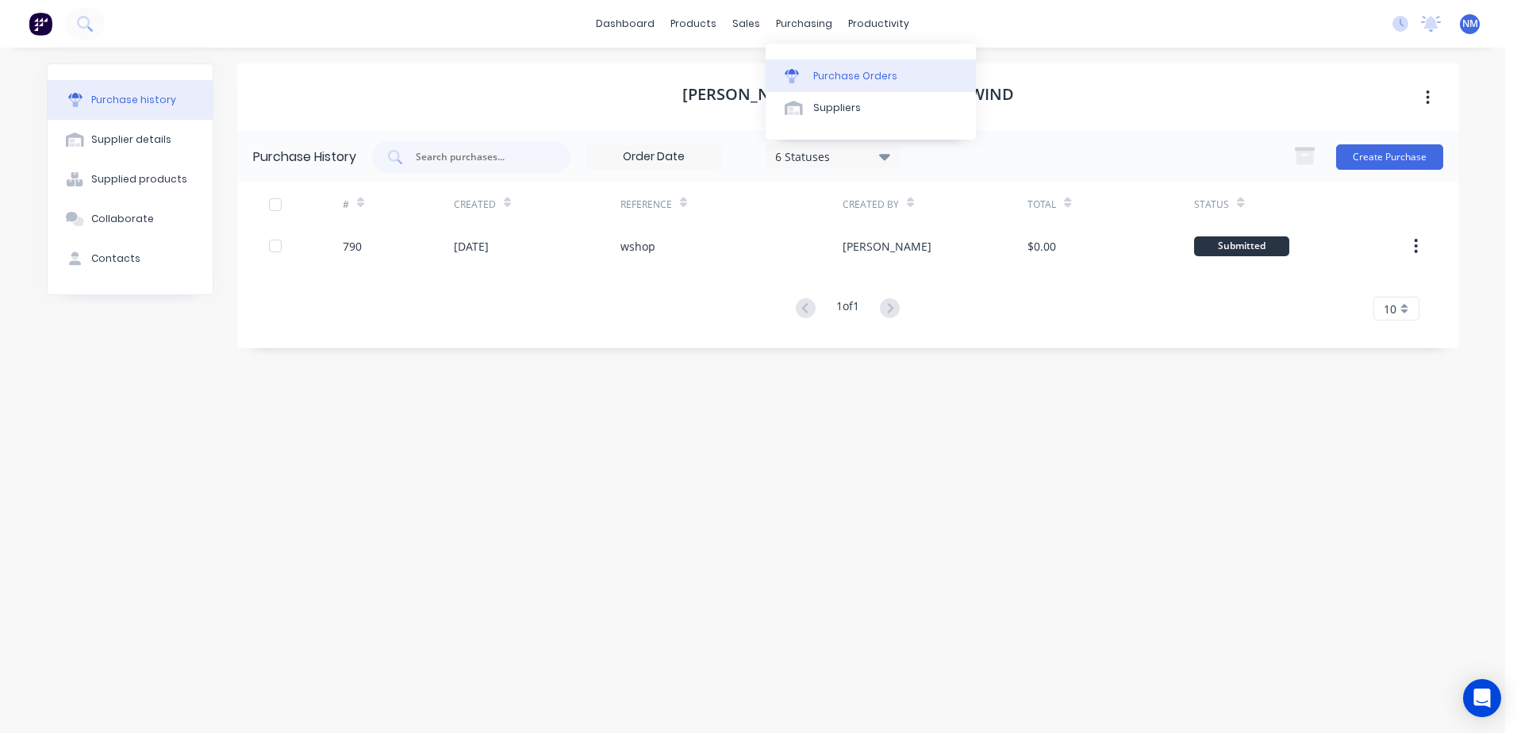
click at [839, 74] on div "Purchase Orders" at bounding box center [855, 76] width 84 height 14
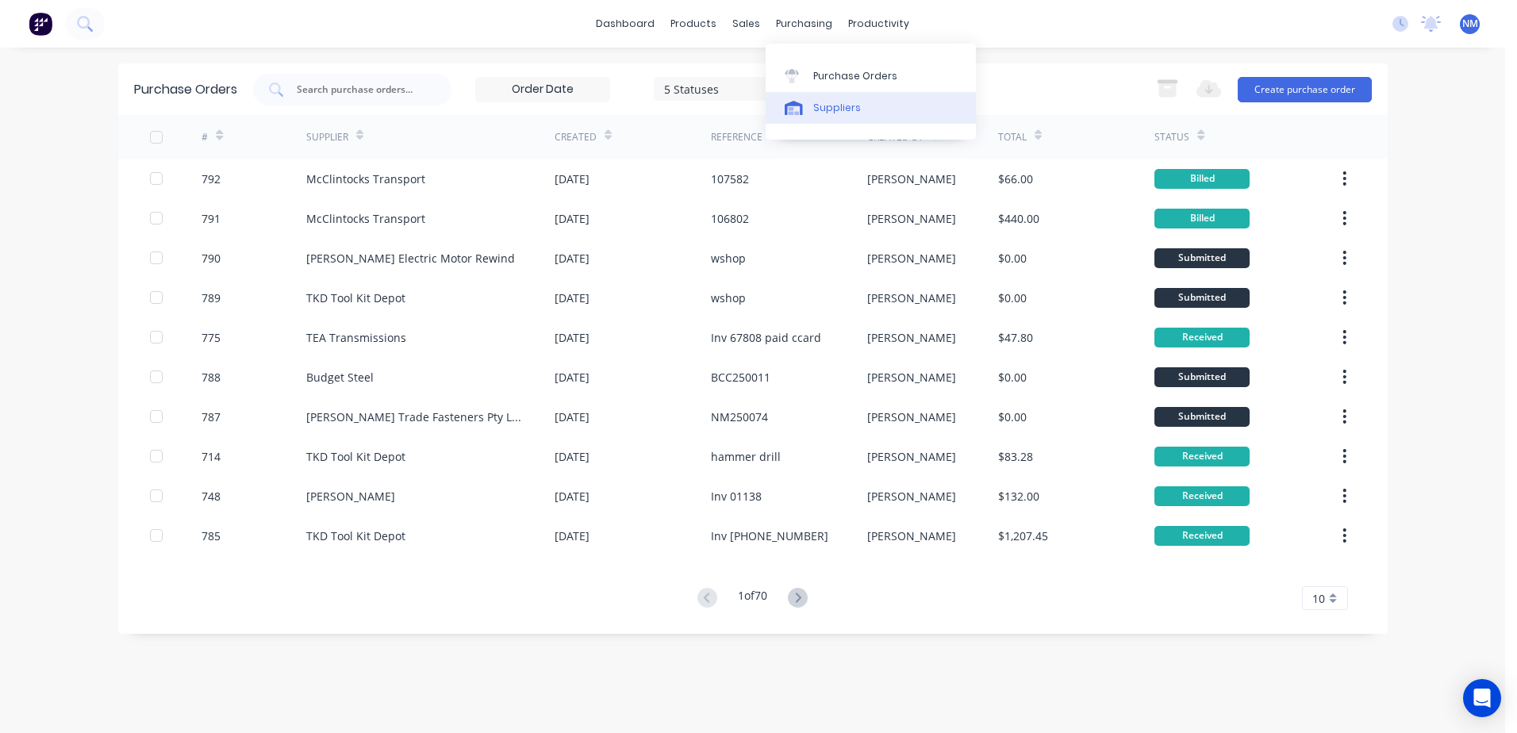
click at [831, 113] on div "Suppliers" at bounding box center [837, 108] width 48 height 14
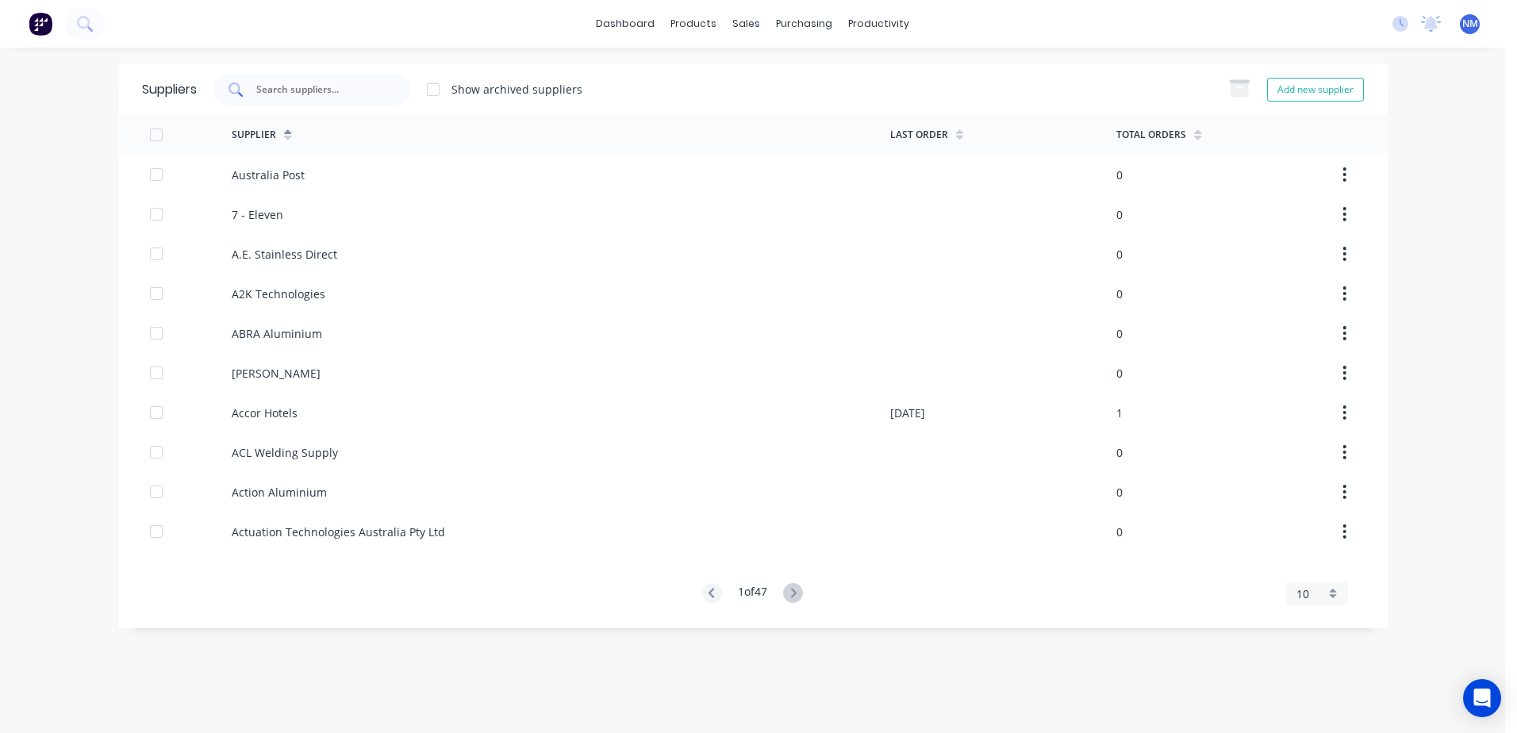
click at [317, 90] on input "text" at bounding box center [321, 90] width 132 height 16
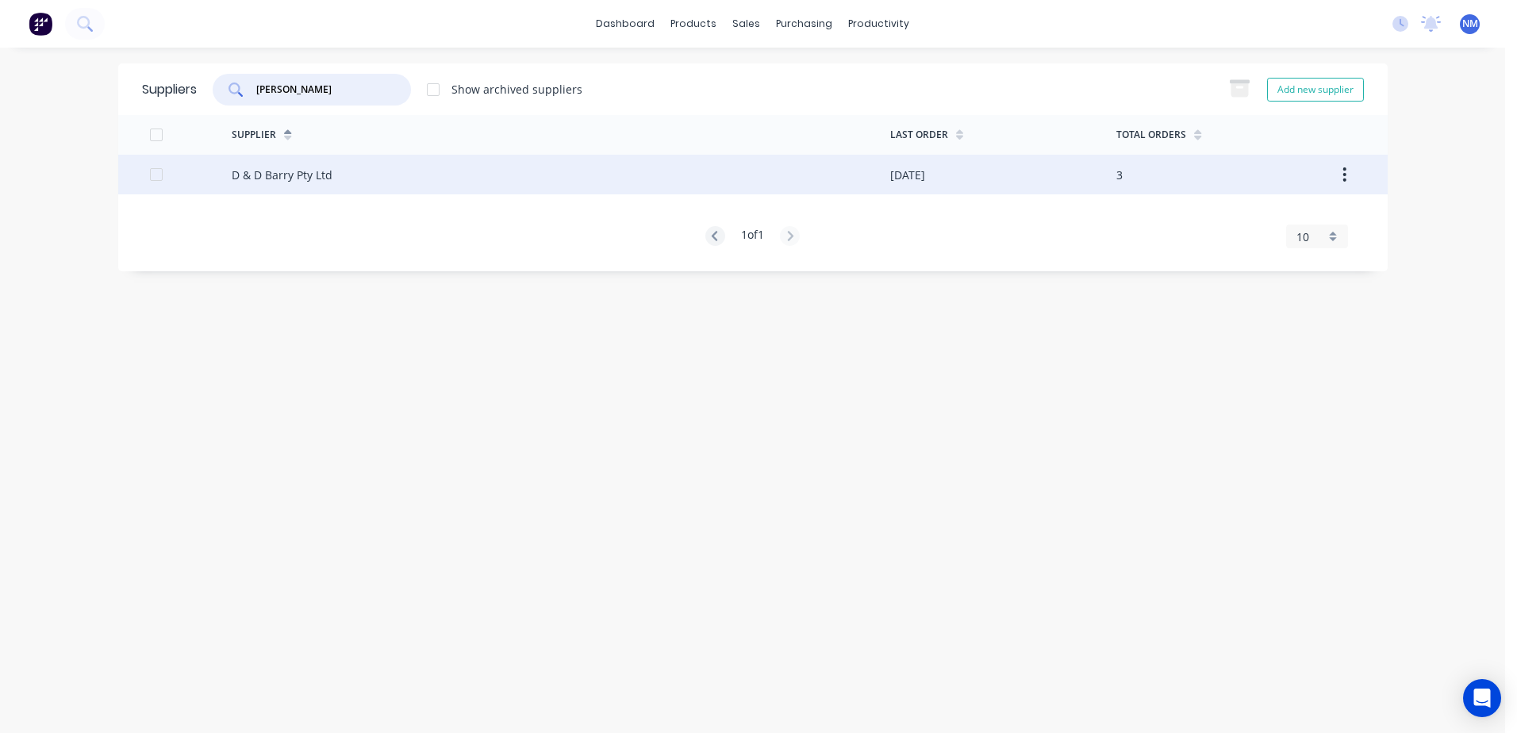
type input "[PERSON_NAME]"
click at [806, 174] on div "D & D Barry Pty Ltd" at bounding box center [561, 175] width 659 height 40
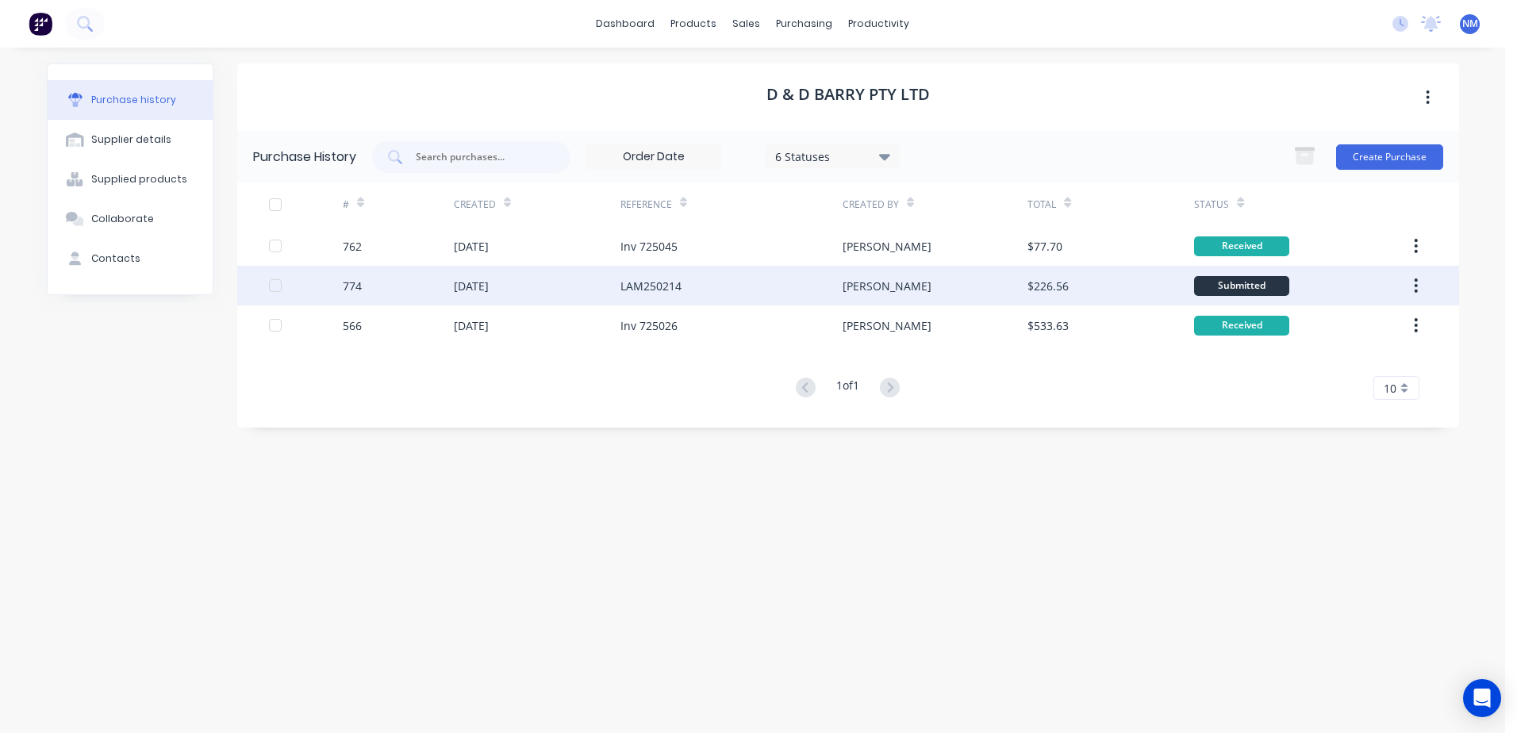
click at [1004, 290] on div "[PERSON_NAME]" at bounding box center [935, 286] width 185 height 40
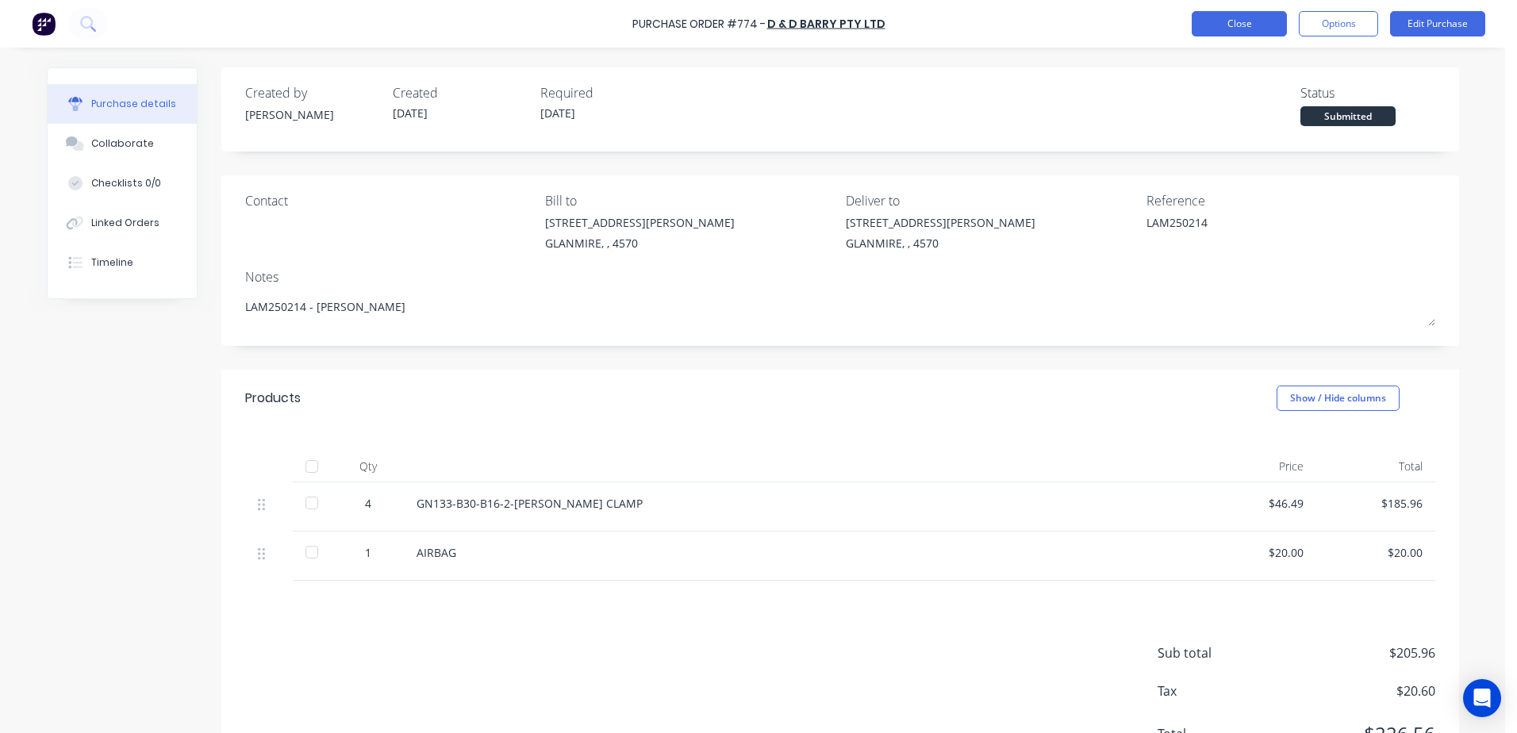
click at [1255, 22] on button "Close" at bounding box center [1239, 23] width 95 height 25
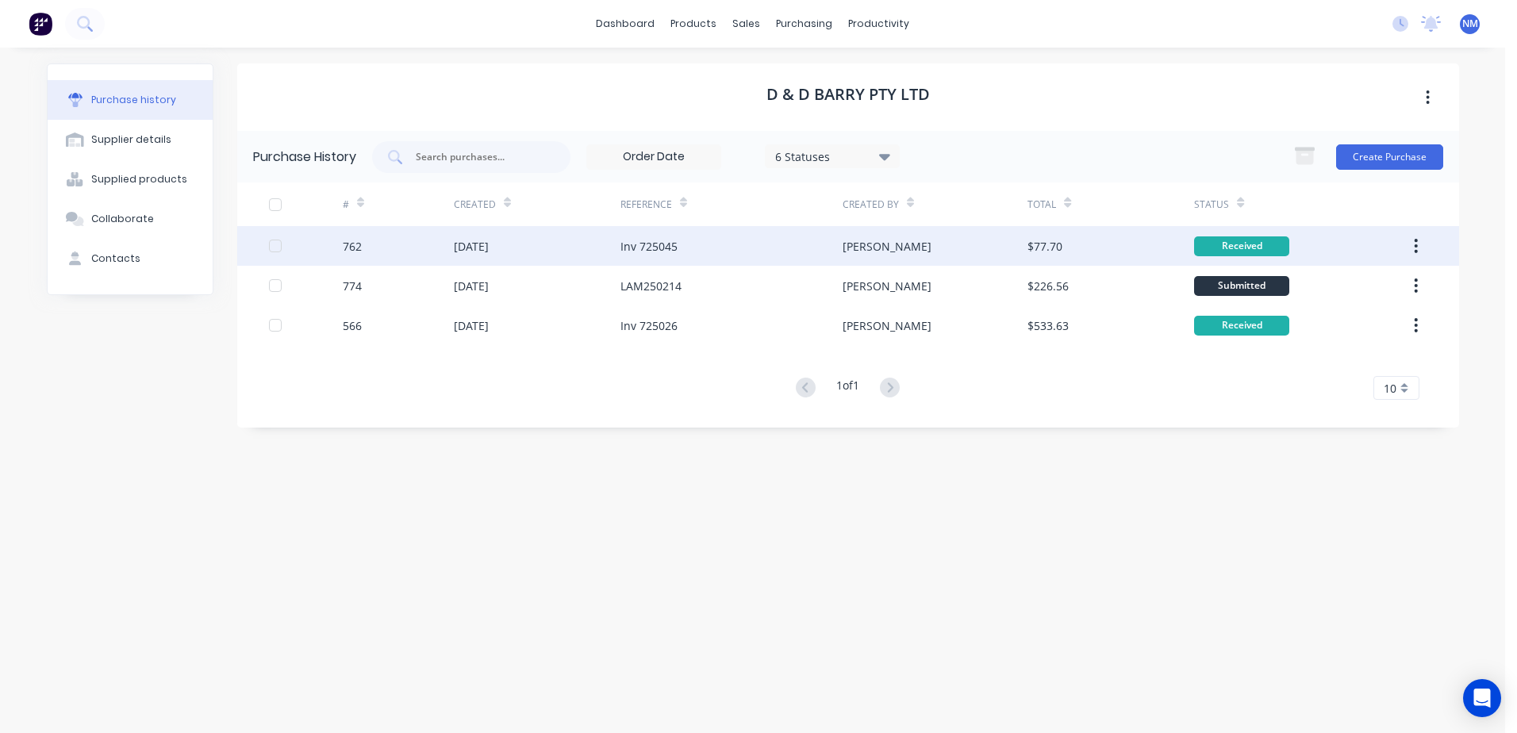
click at [955, 243] on div "[PERSON_NAME]" at bounding box center [935, 246] width 185 height 40
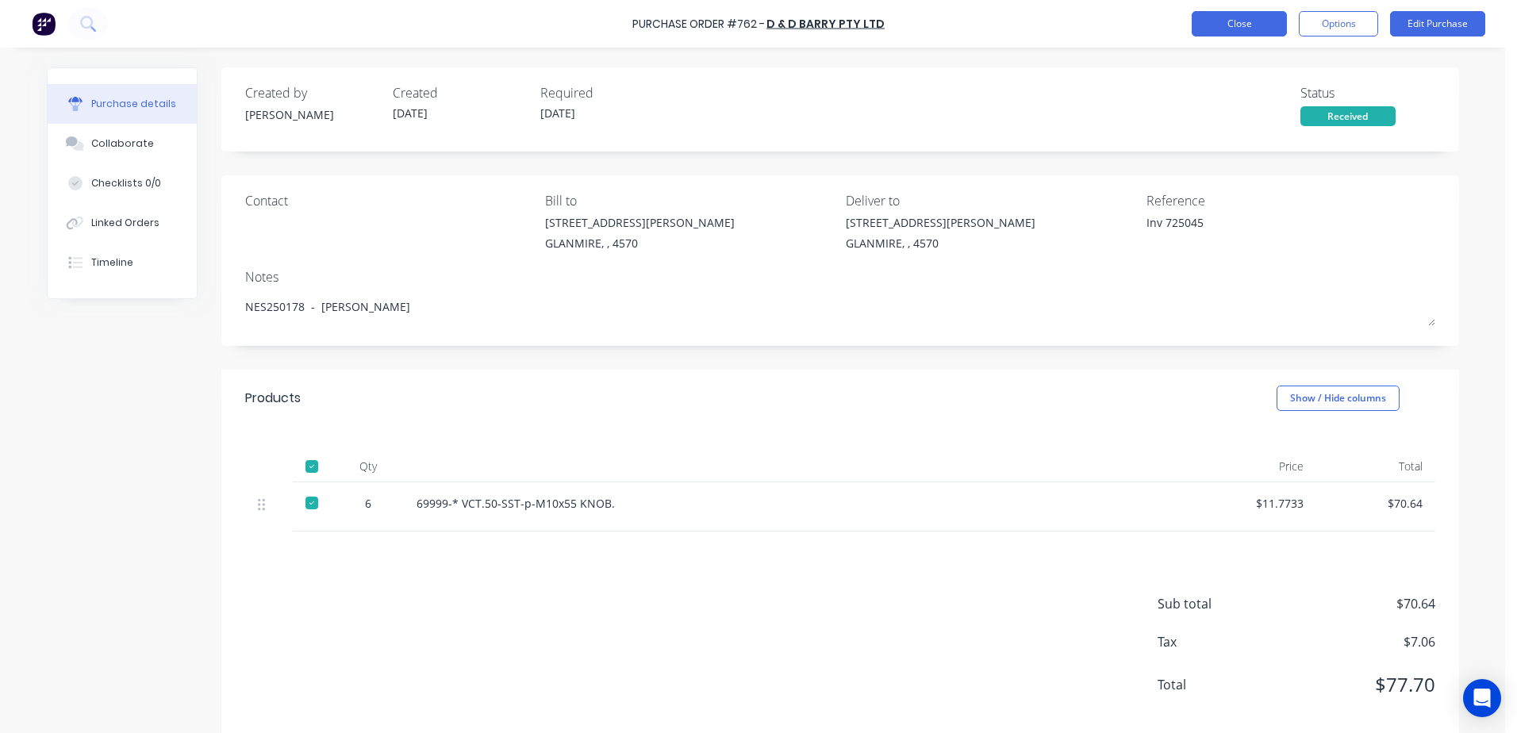
click at [1220, 29] on button "Close" at bounding box center [1239, 23] width 95 height 25
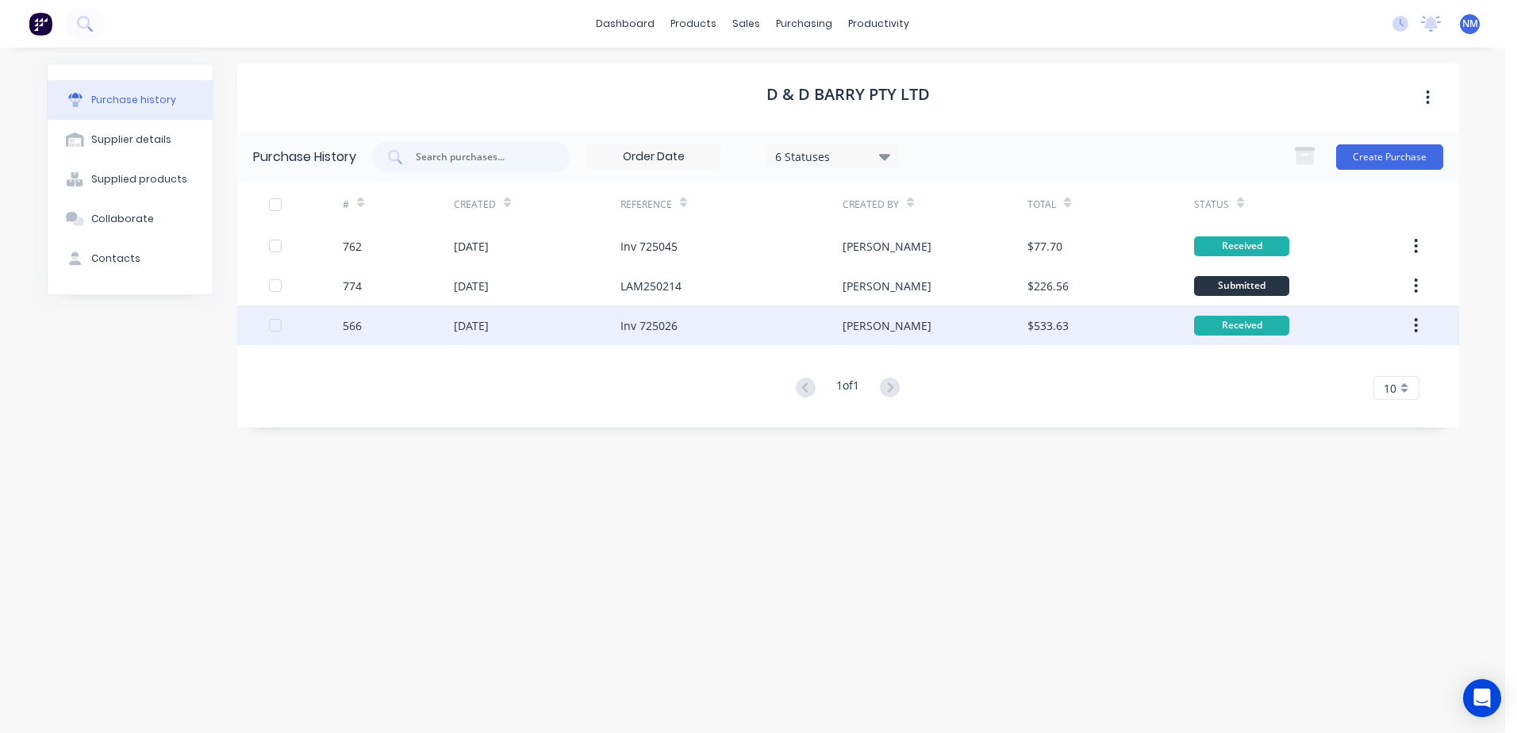
click at [980, 333] on div "[PERSON_NAME]" at bounding box center [935, 325] width 185 height 40
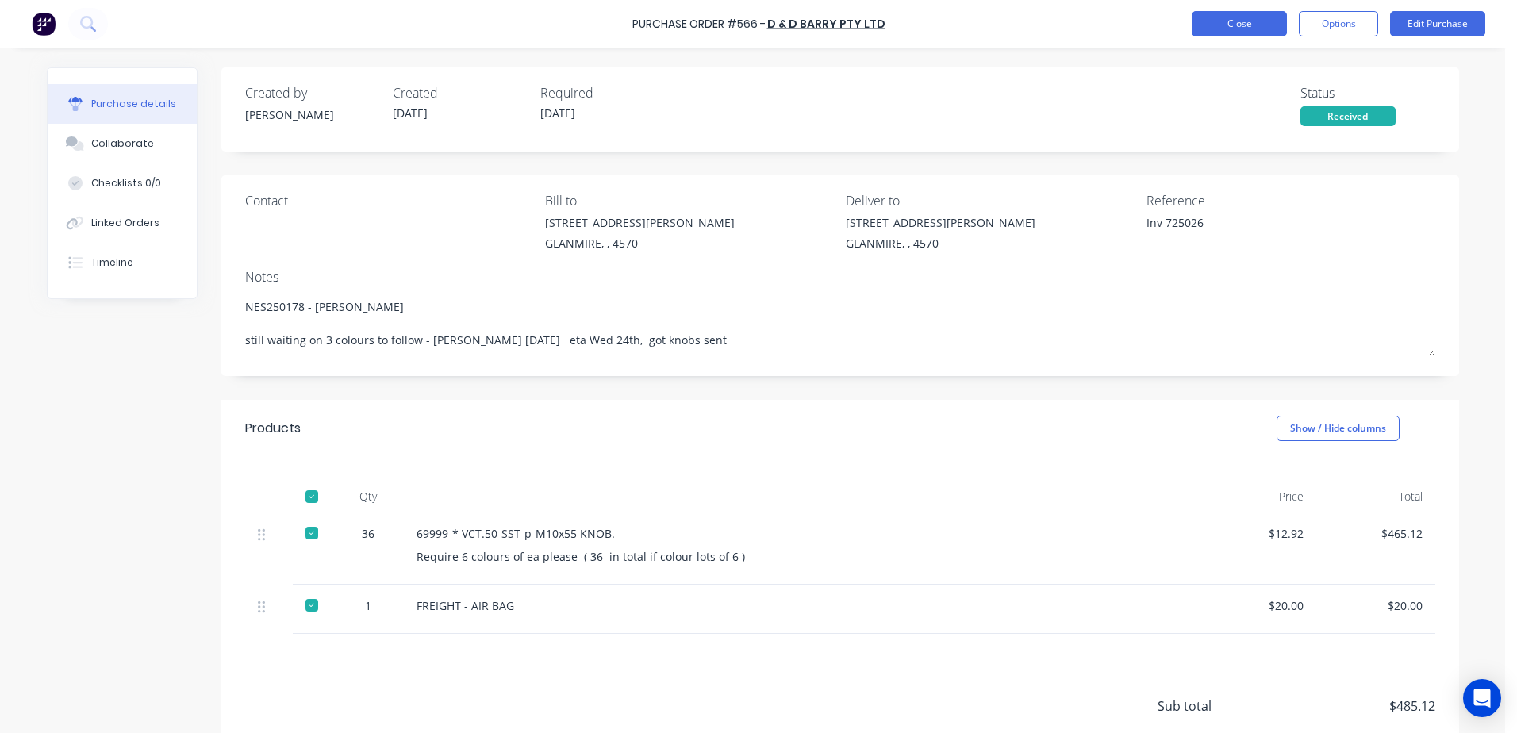
click at [1208, 23] on button "Close" at bounding box center [1239, 23] width 95 height 25
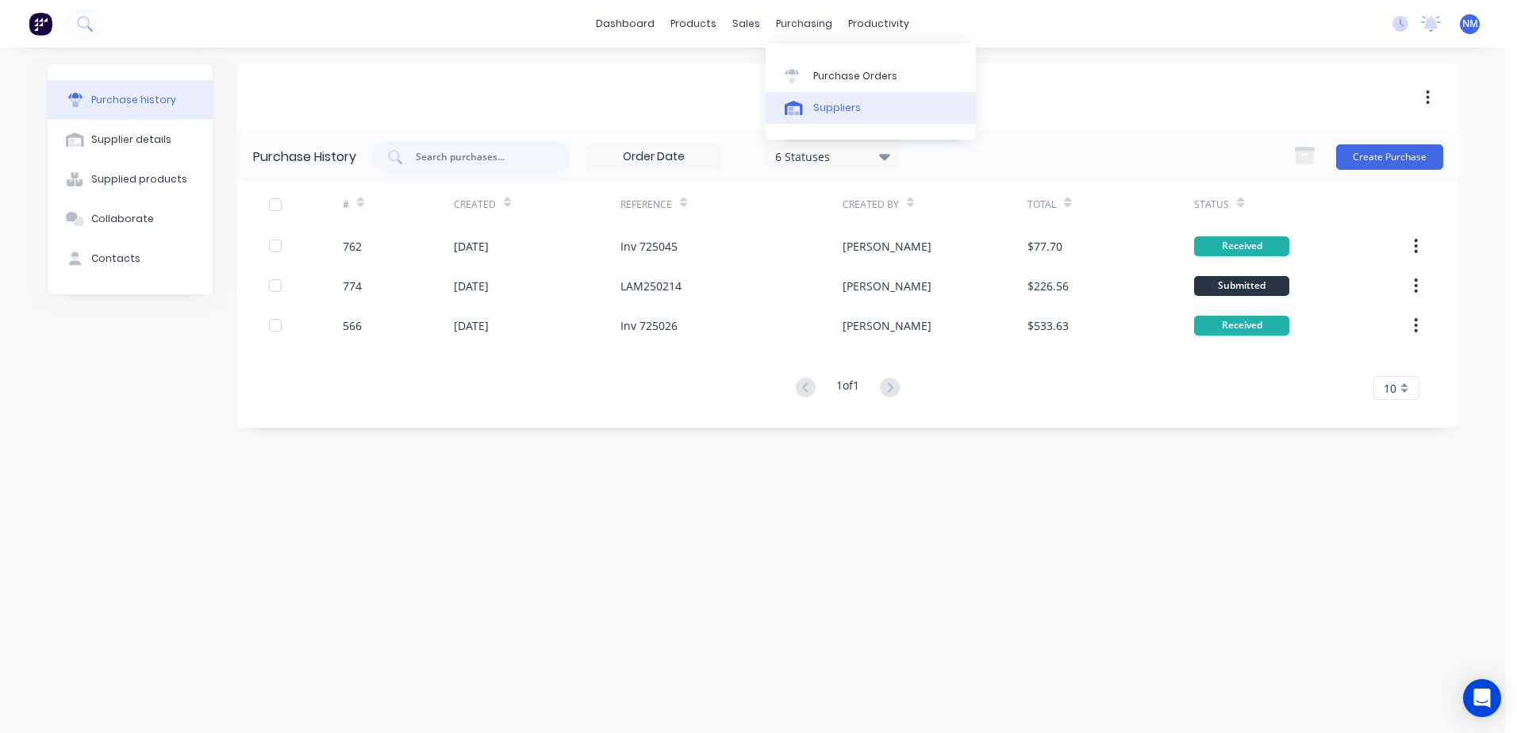
click at [828, 103] on div "Suppliers" at bounding box center [837, 108] width 48 height 14
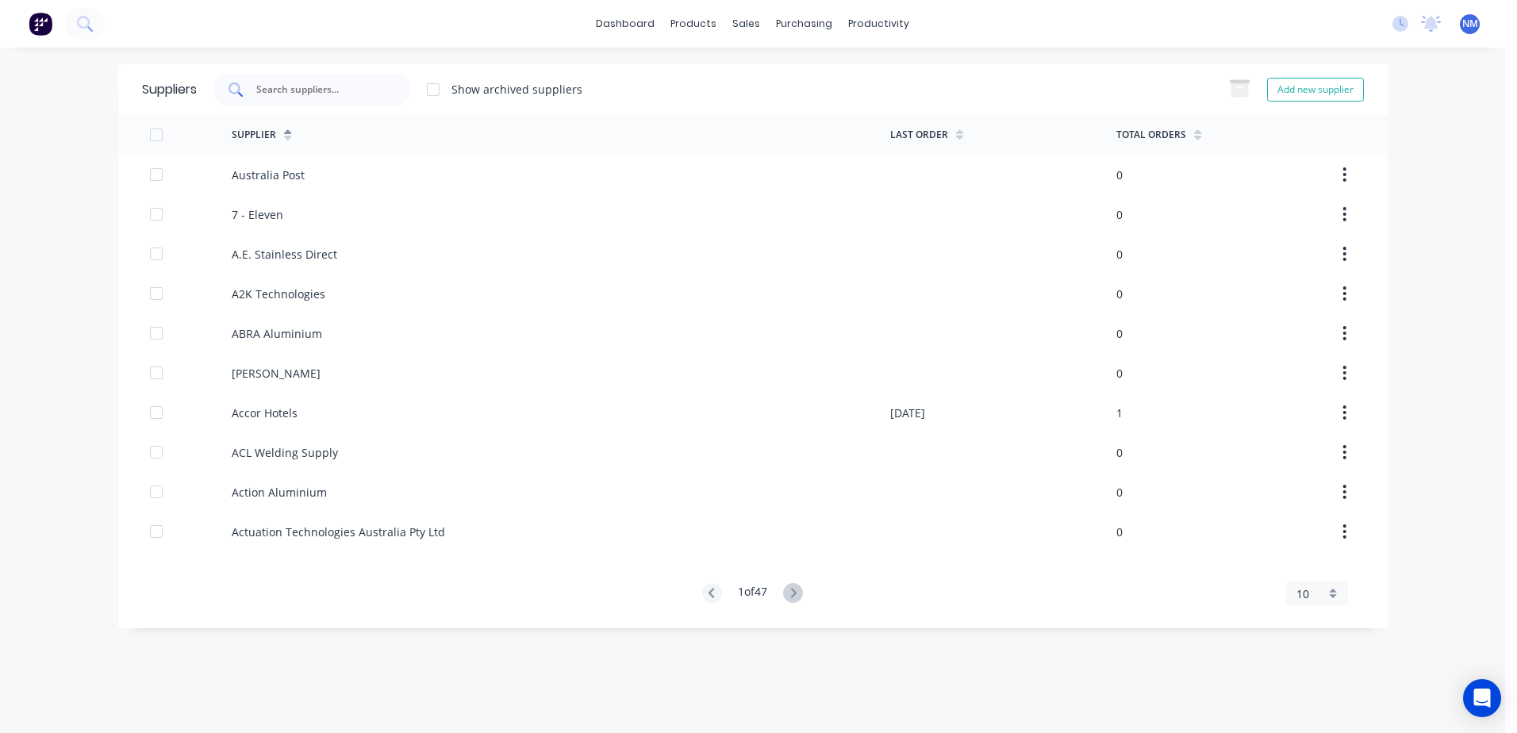
click at [330, 85] on input "text" at bounding box center [321, 90] width 132 height 16
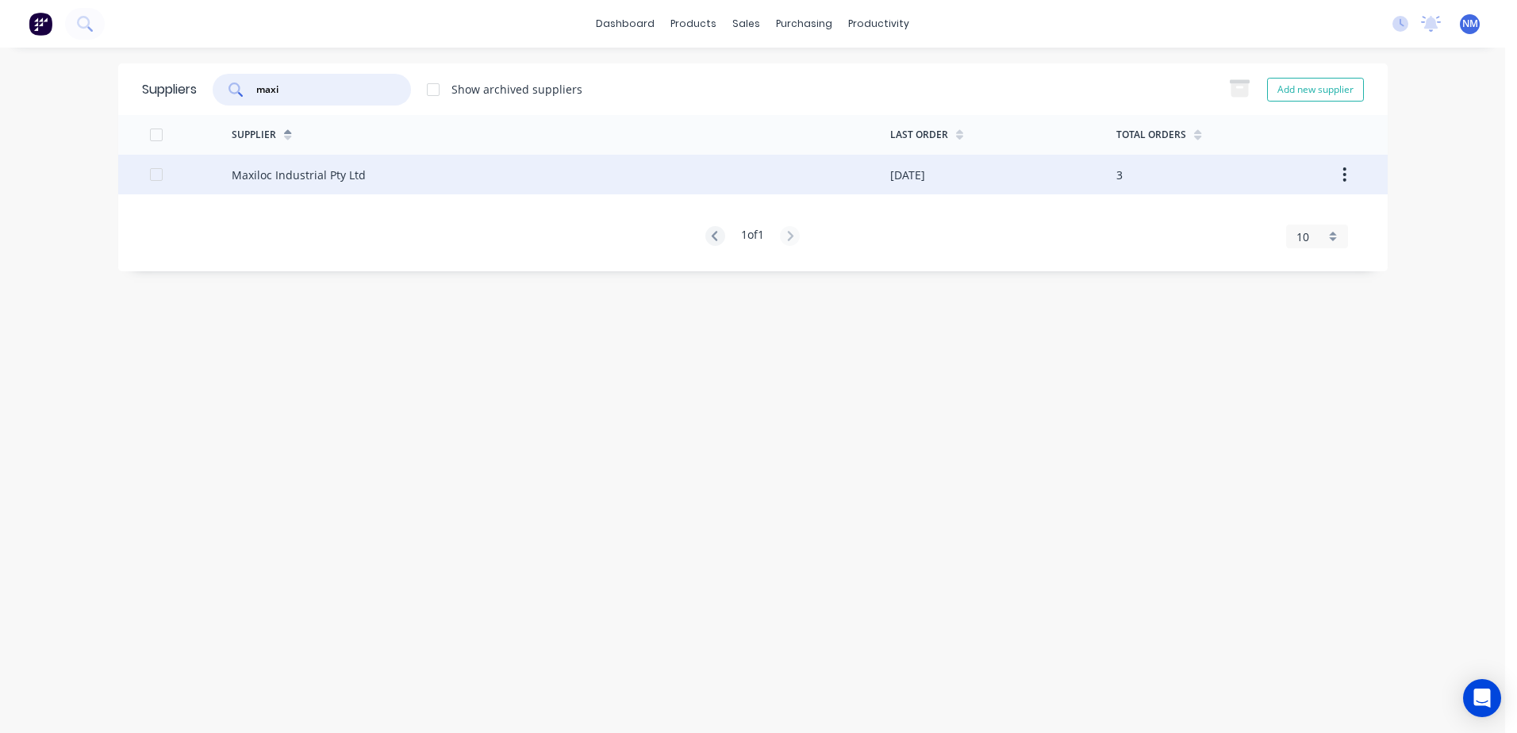
type input "maxi"
click at [971, 179] on div "[DATE]" at bounding box center [1003, 175] width 226 height 40
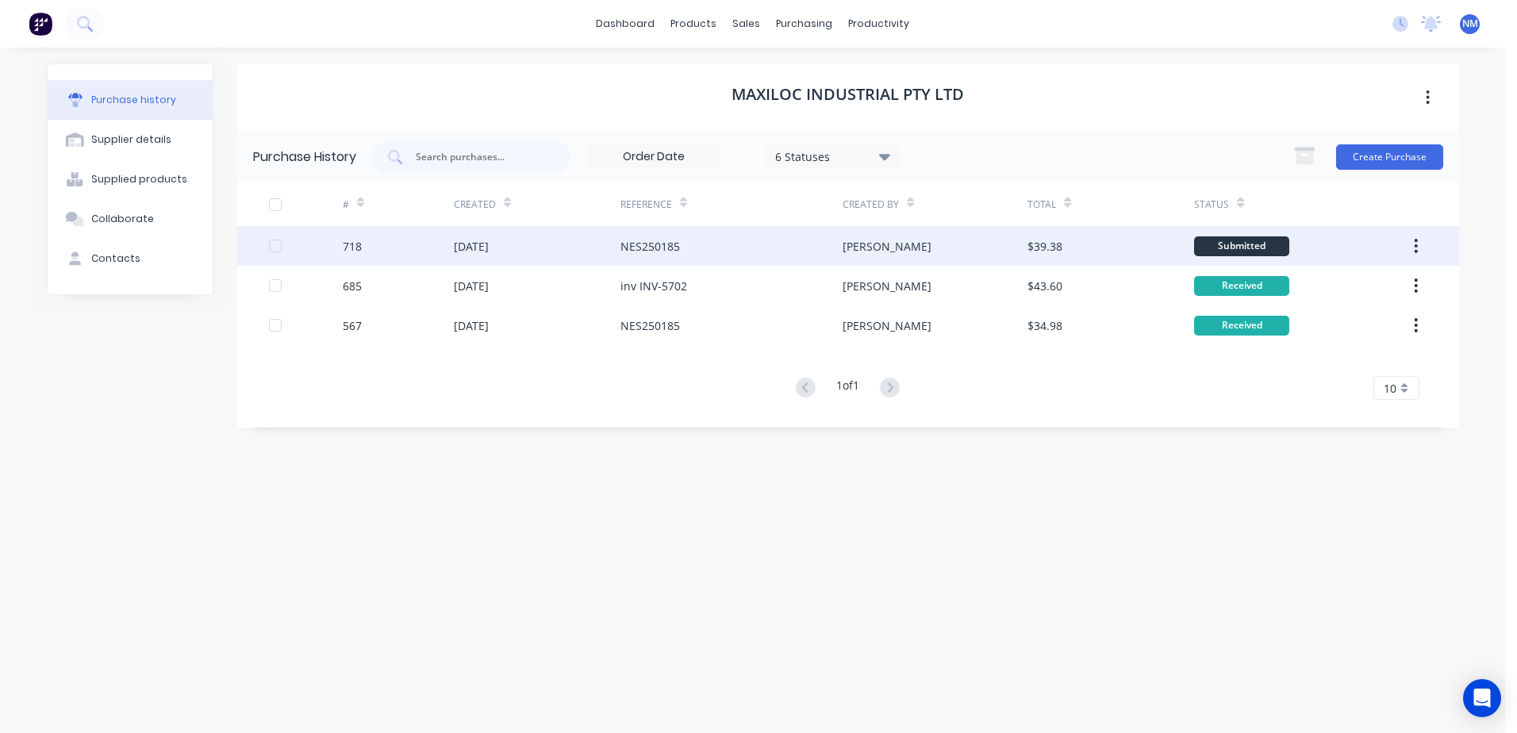
click at [959, 244] on div "[PERSON_NAME]" at bounding box center [935, 246] width 185 height 40
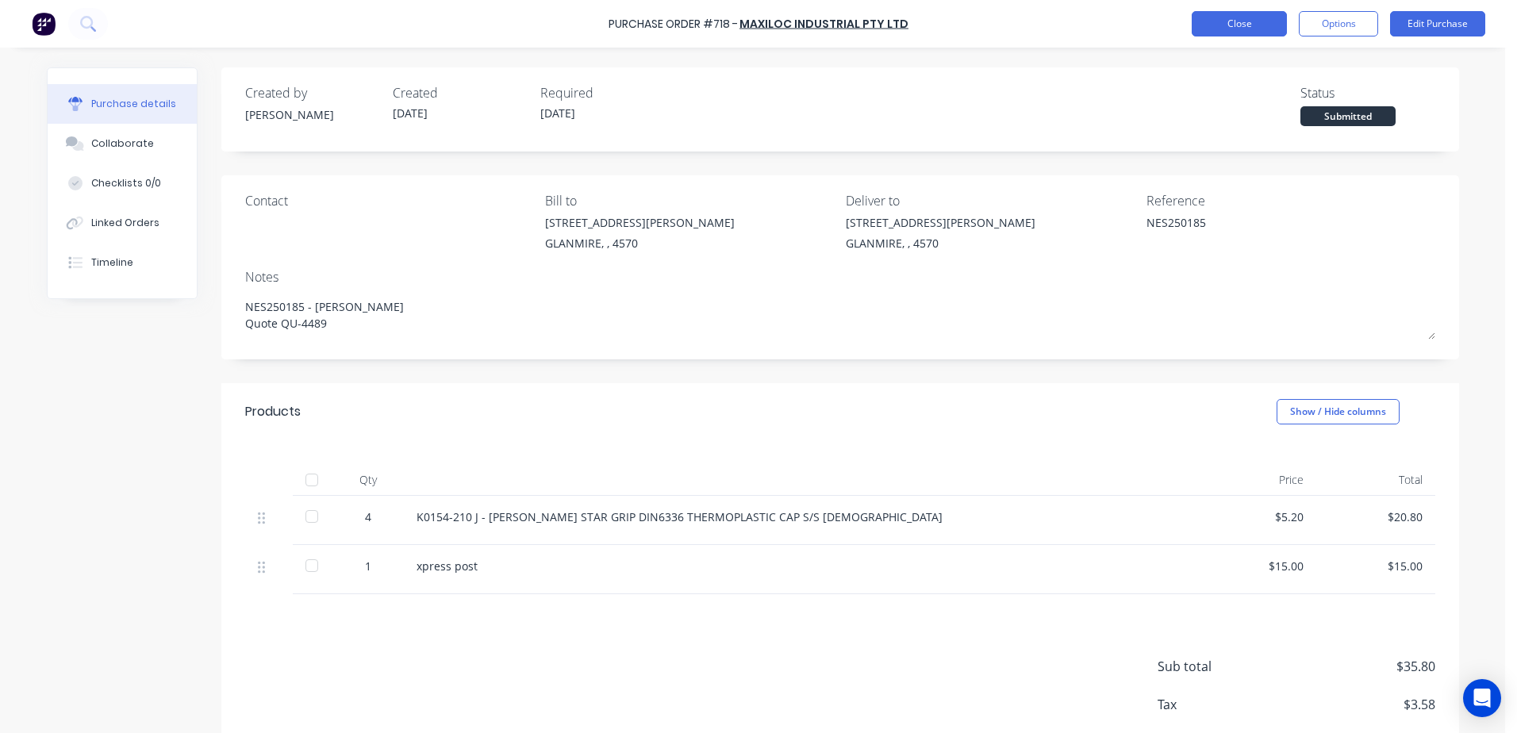
click at [1241, 25] on button "Close" at bounding box center [1239, 23] width 95 height 25
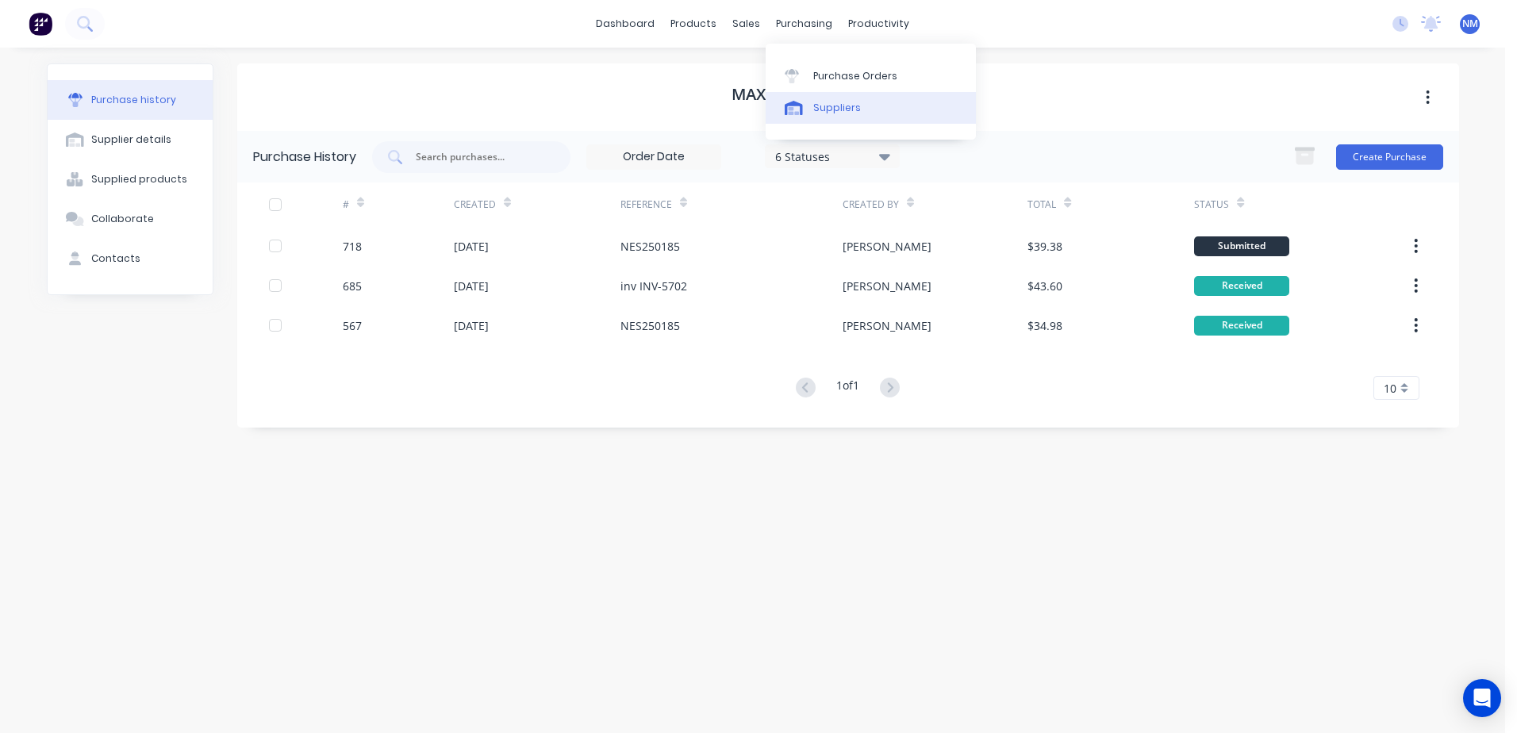
click at [837, 112] on div "Suppliers" at bounding box center [837, 108] width 48 height 14
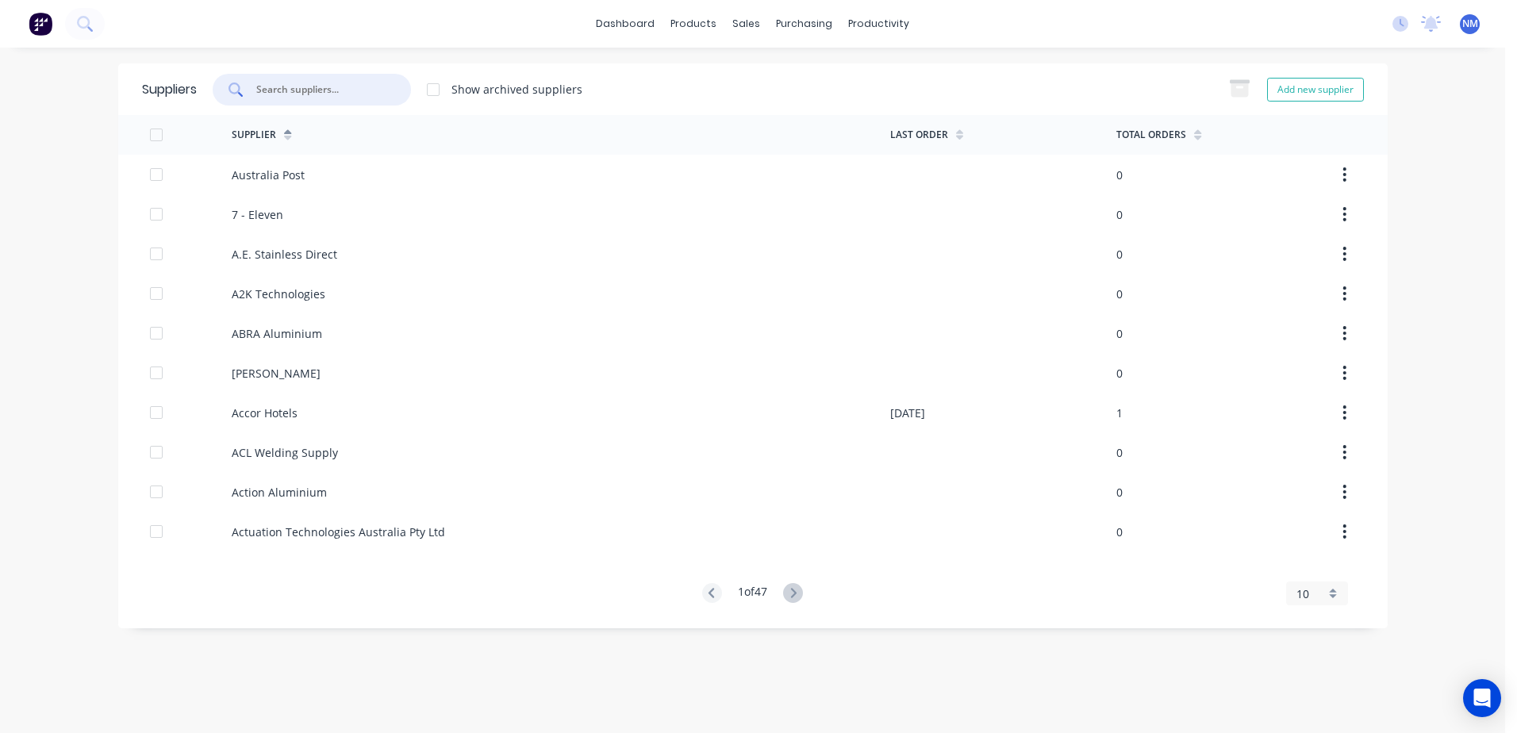
click at [324, 94] on input "text" at bounding box center [321, 90] width 132 height 16
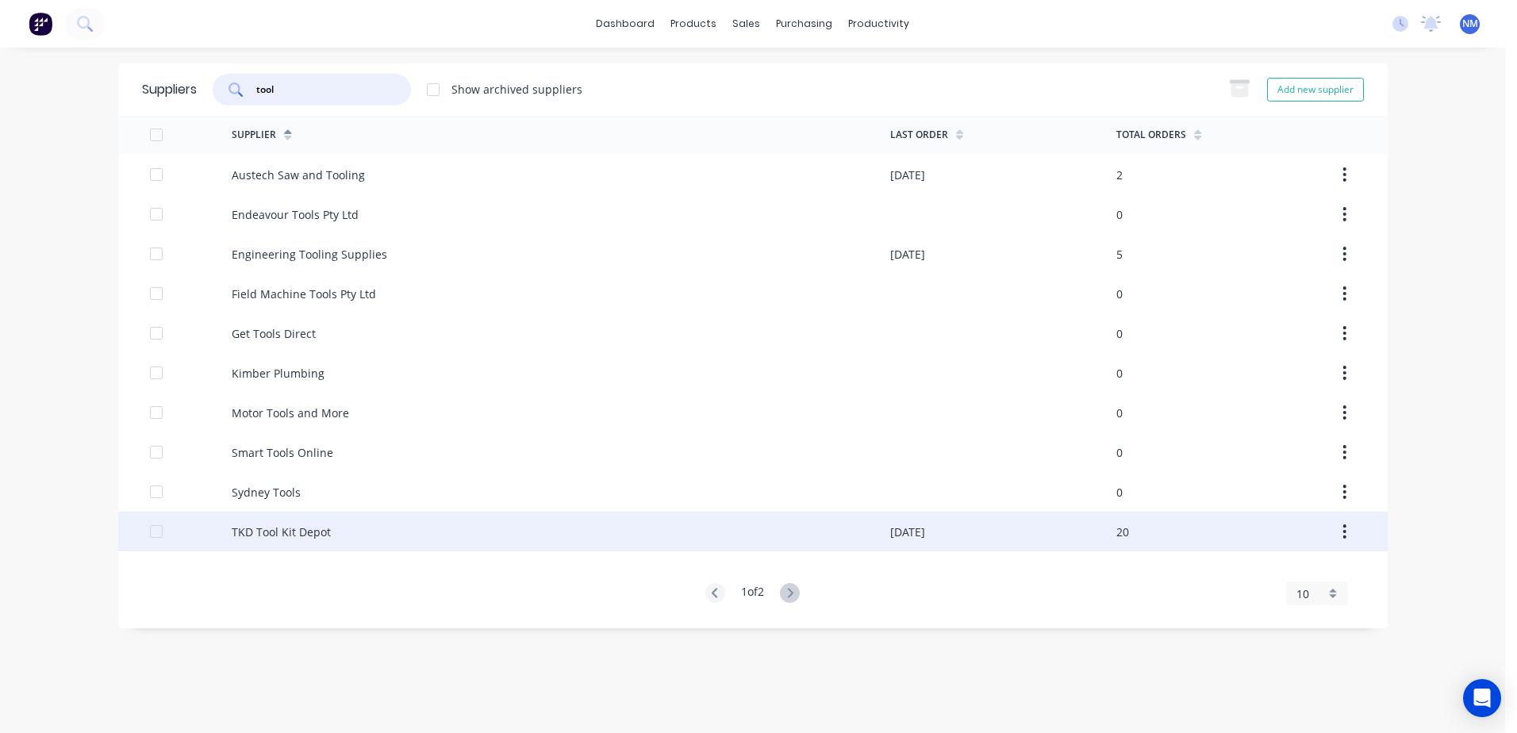
type input "tool"
click at [820, 527] on div "TKD Tool Kit Depot" at bounding box center [561, 532] width 659 height 40
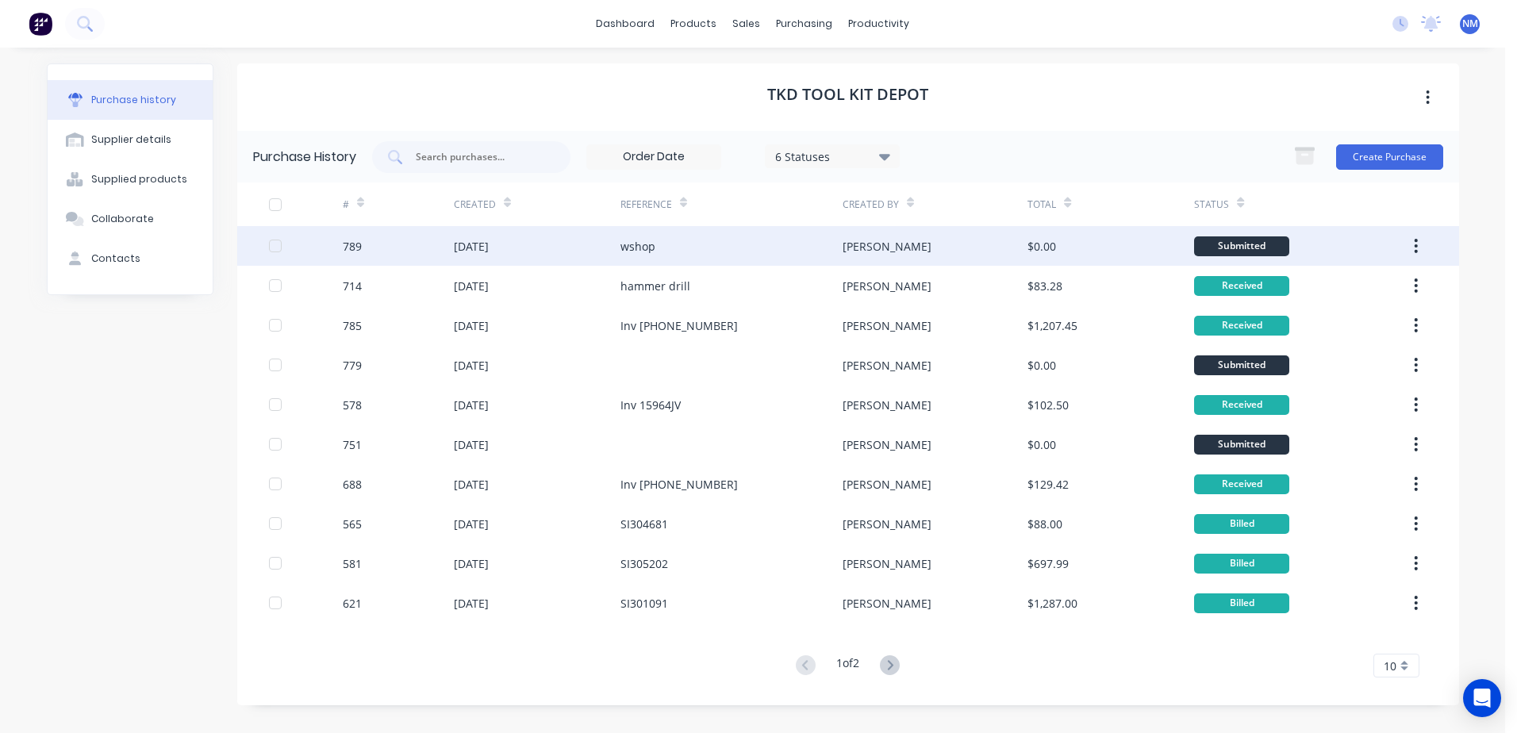
click at [990, 248] on div "[PERSON_NAME]" at bounding box center [935, 246] width 185 height 40
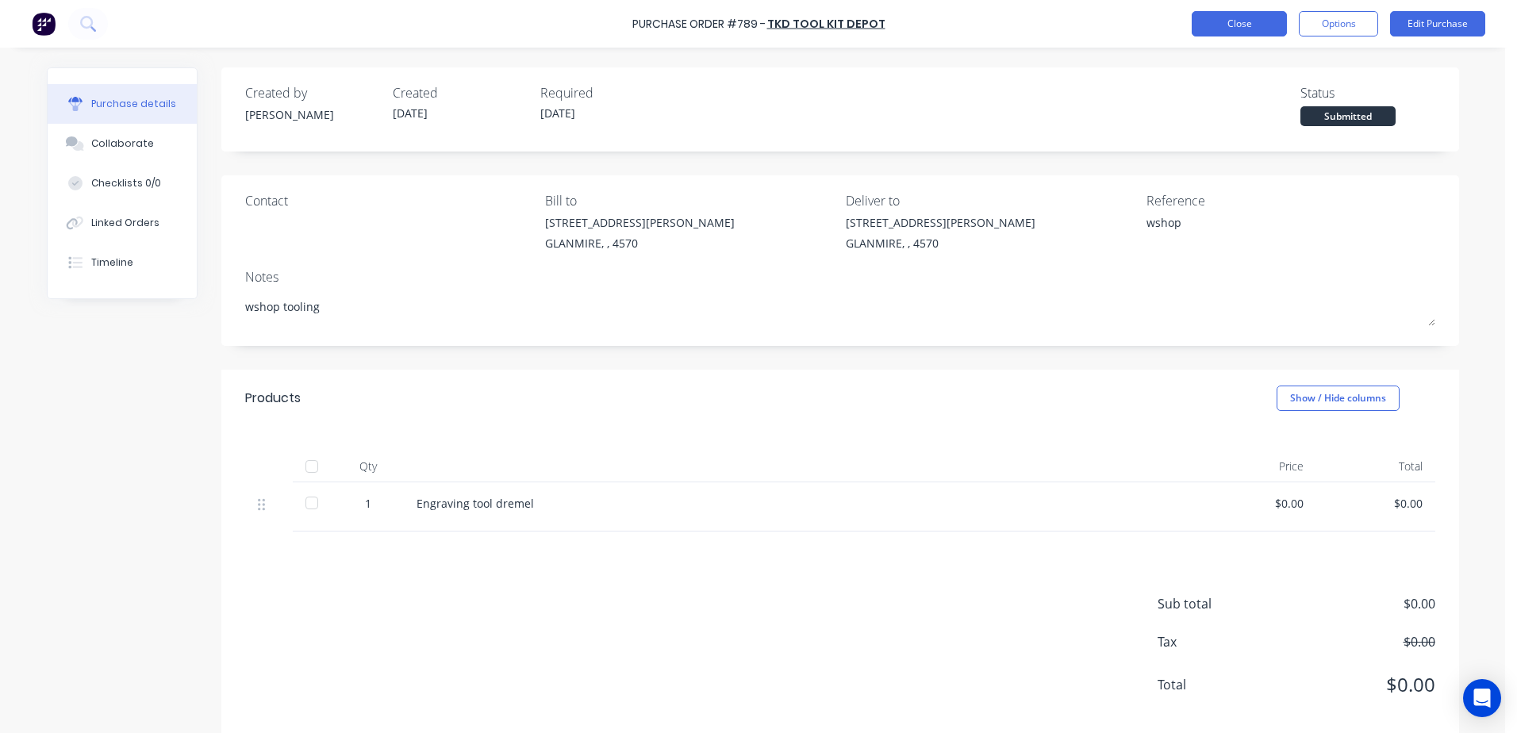
click at [1237, 29] on button "Close" at bounding box center [1239, 23] width 95 height 25
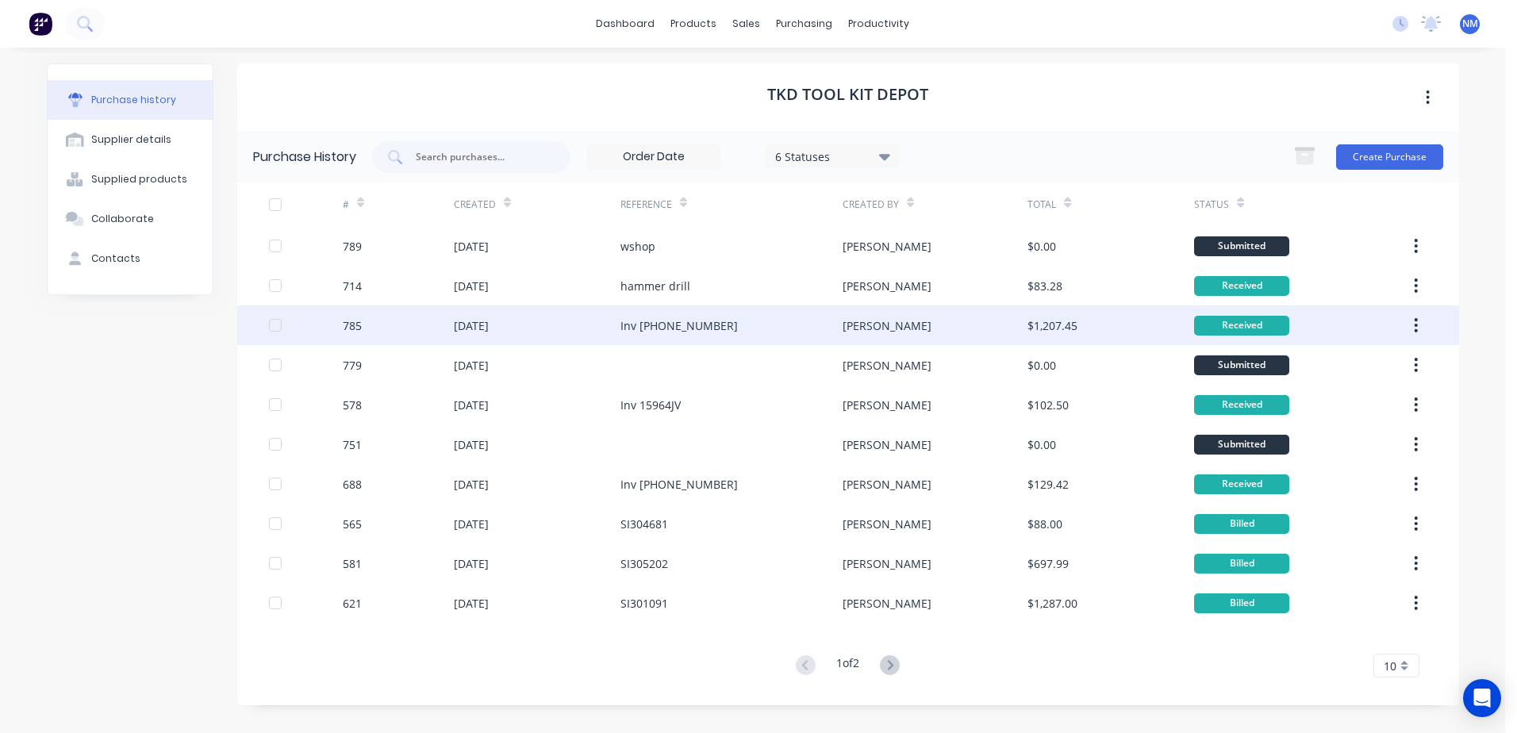
click at [972, 327] on div "[PERSON_NAME]" at bounding box center [935, 325] width 185 height 40
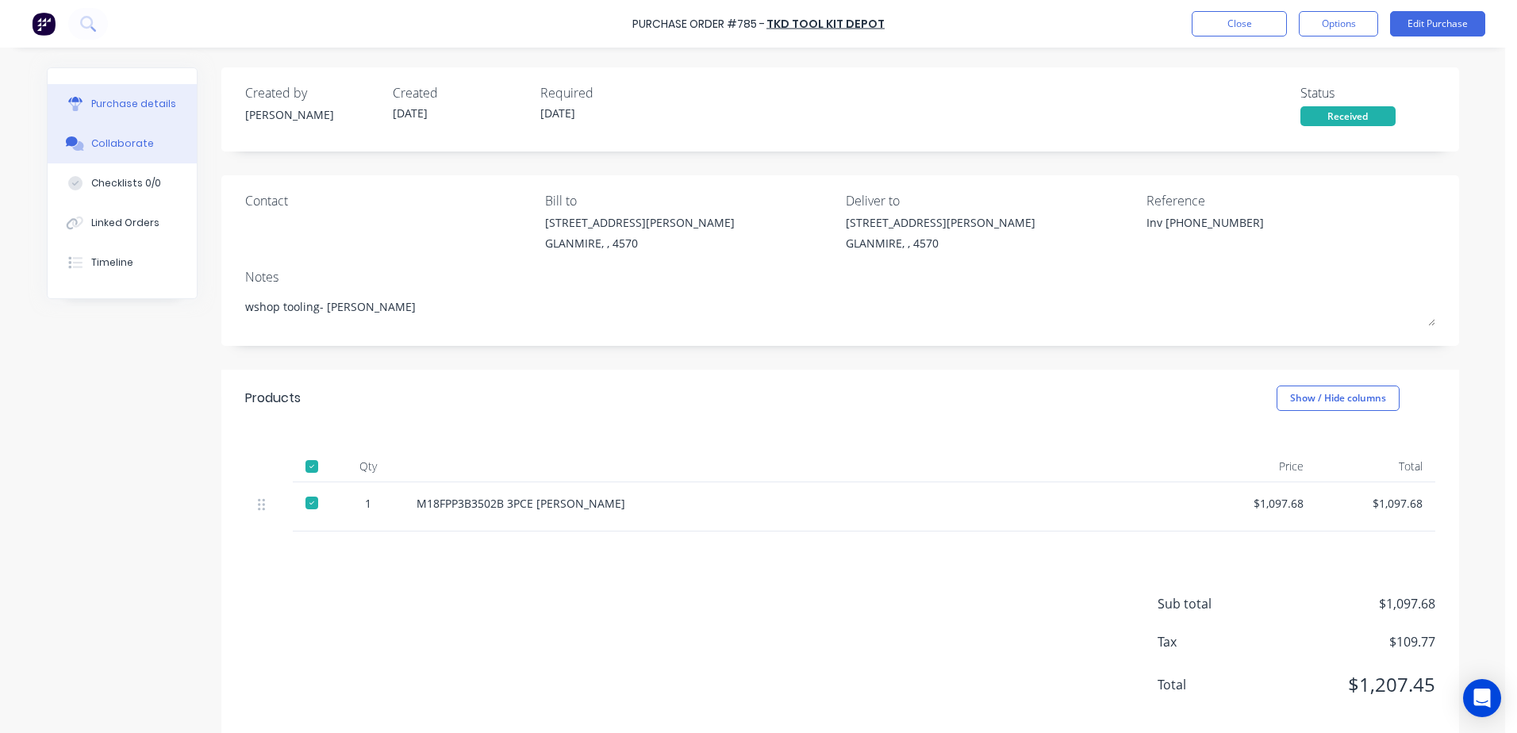
click at [136, 144] on div "Collaborate" at bounding box center [122, 143] width 63 height 14
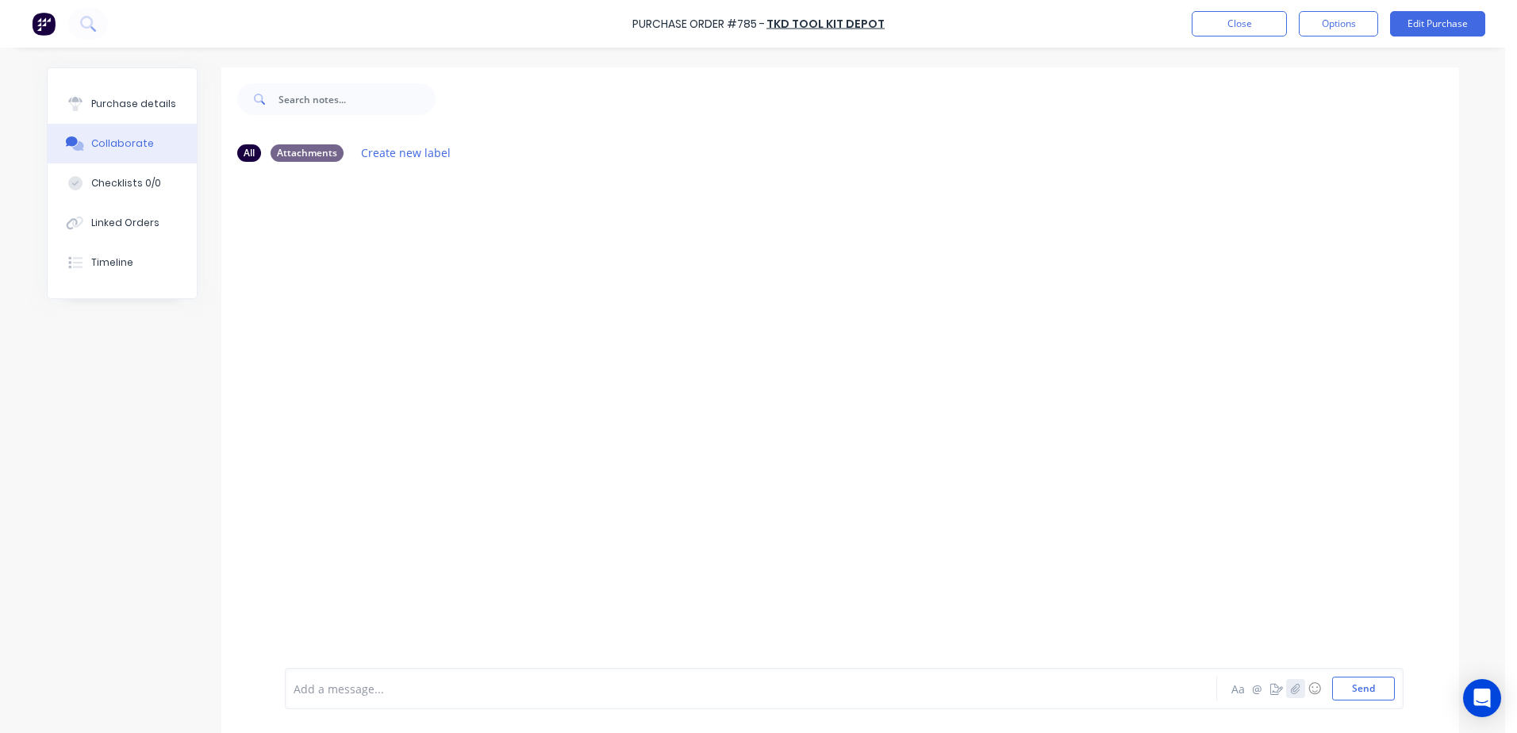
click at [1293, 689] on icon "button" at bounding box center [1295, 688] width 10 height 11
click at [331, 622] on icon at bounding box center [335, 620] width 9 height 9
click at [1366, 690] on button "Send" at bounding box center [1363, 689] width 63 height 24
click at [325, 244] on p "(No subject).zip" at bounding box center [358, 240] width 83 height 16
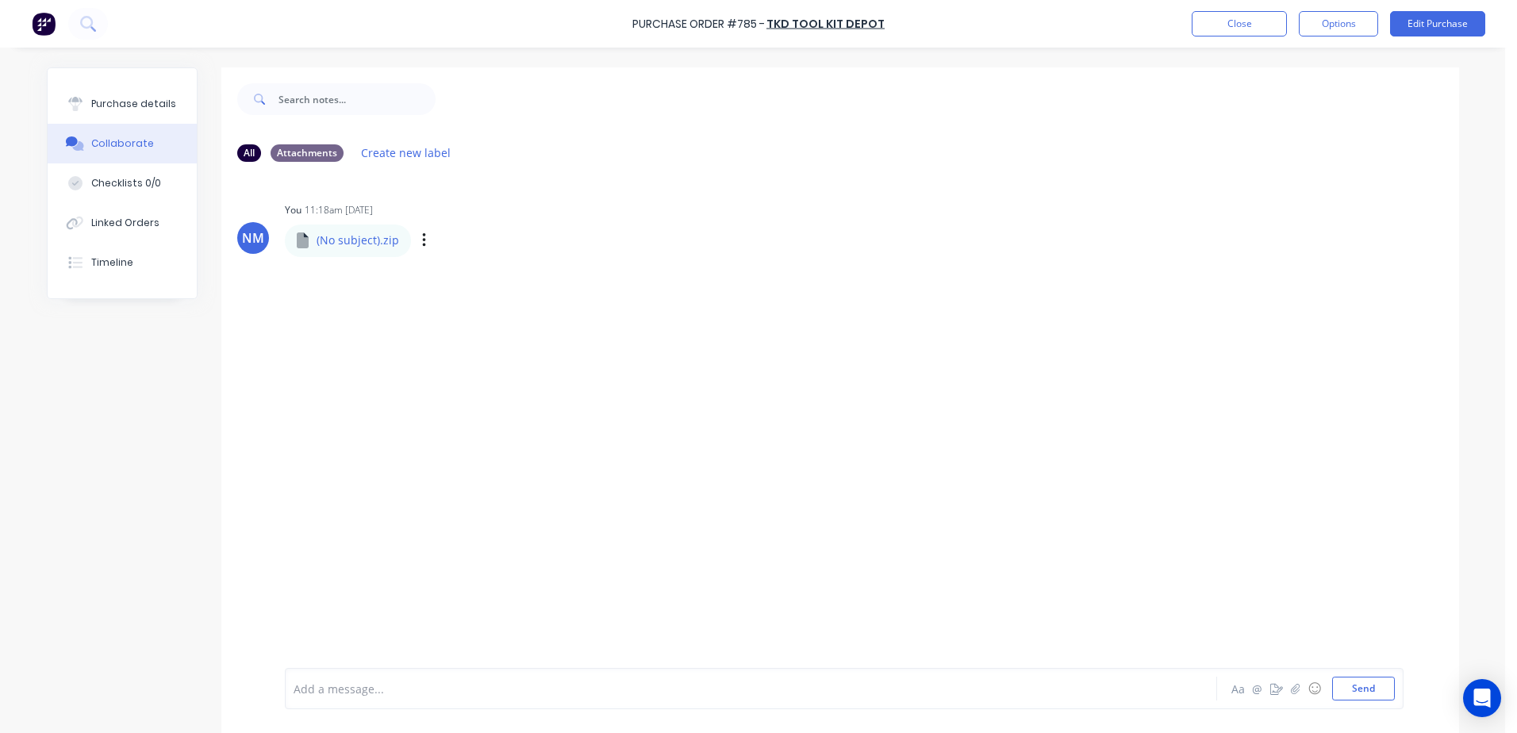
click at [297, 244] on icon at bounding box center [303, 240] width 12 height 16
click at [508, 263] on div "NM You 11:18am [DATE] (No subject).zip (No subject).zip Labels Download Delete" at bounding box center [840, 422] width 1238 height 494
click at [422, 239] on icon "button" at bounding box center [424, 241] width 5 height 18
click at [481, 318] on button "Delete" at bounding box center [528, 319] width 179 height 36
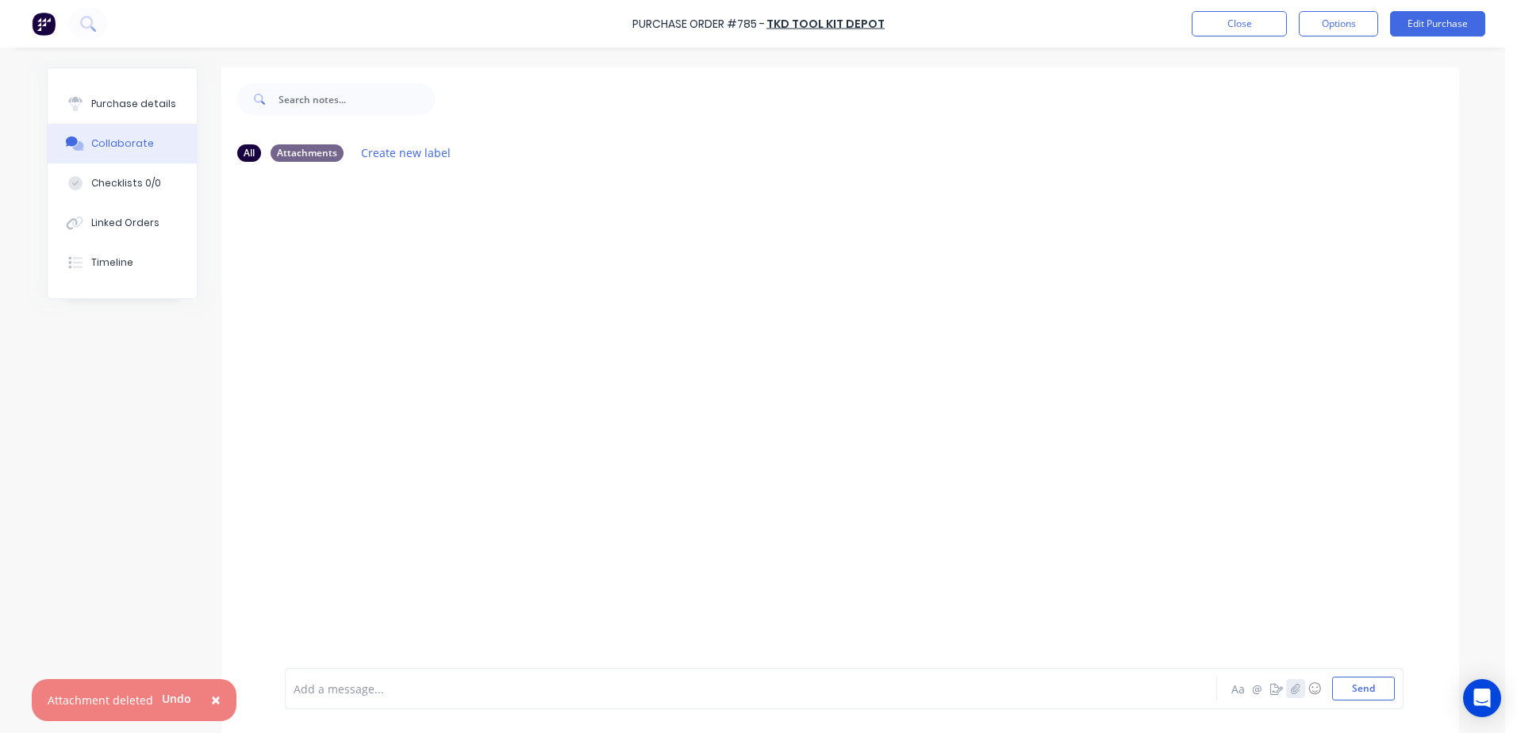
click at [1294, 690] on icon "button" at bounding box center [1295, 688] width 10 height 11
click at [1342, 687] on button "Send" at bounding box center [1363, 689] width 63 height 24
click at [1290, 689] on icon "button" at bounding box center [1295, 688] width 10 height 11
click at [1353, 693] on button "Send" at bounding box center [1363, 689] width 63 height 24
click at [1295, 690] on button "button" at bounding box center [1295, 688] width 19 height 19
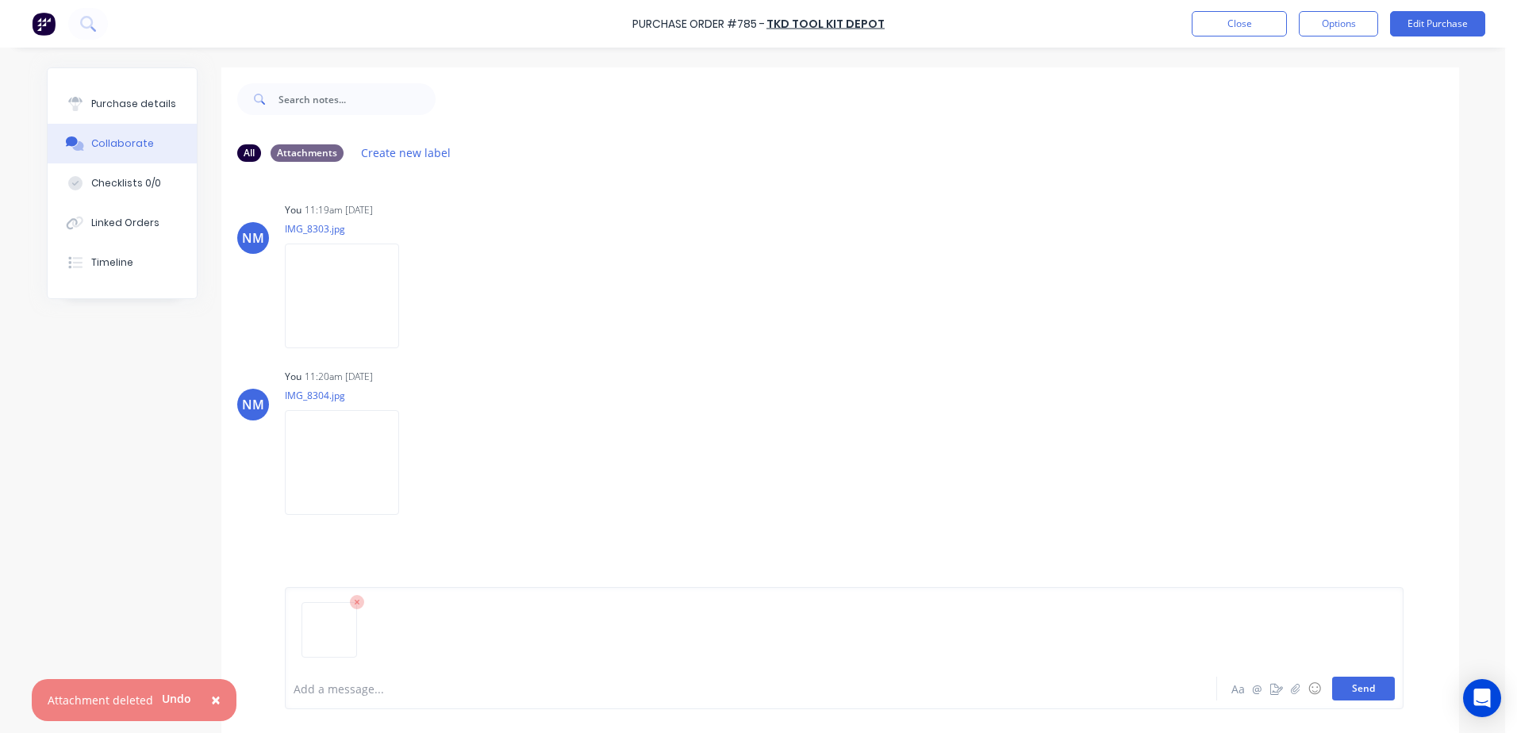
click at [1370, 690] on button "Send" at bounding box center [1363, 689] width 63 height 24
click at [1291, 694] on button "button" at bounding box center [1295, 688] width 19 height 19
click at [1350, 697] on button "Send" at bounding box center [1363, 689] width 63 height 24
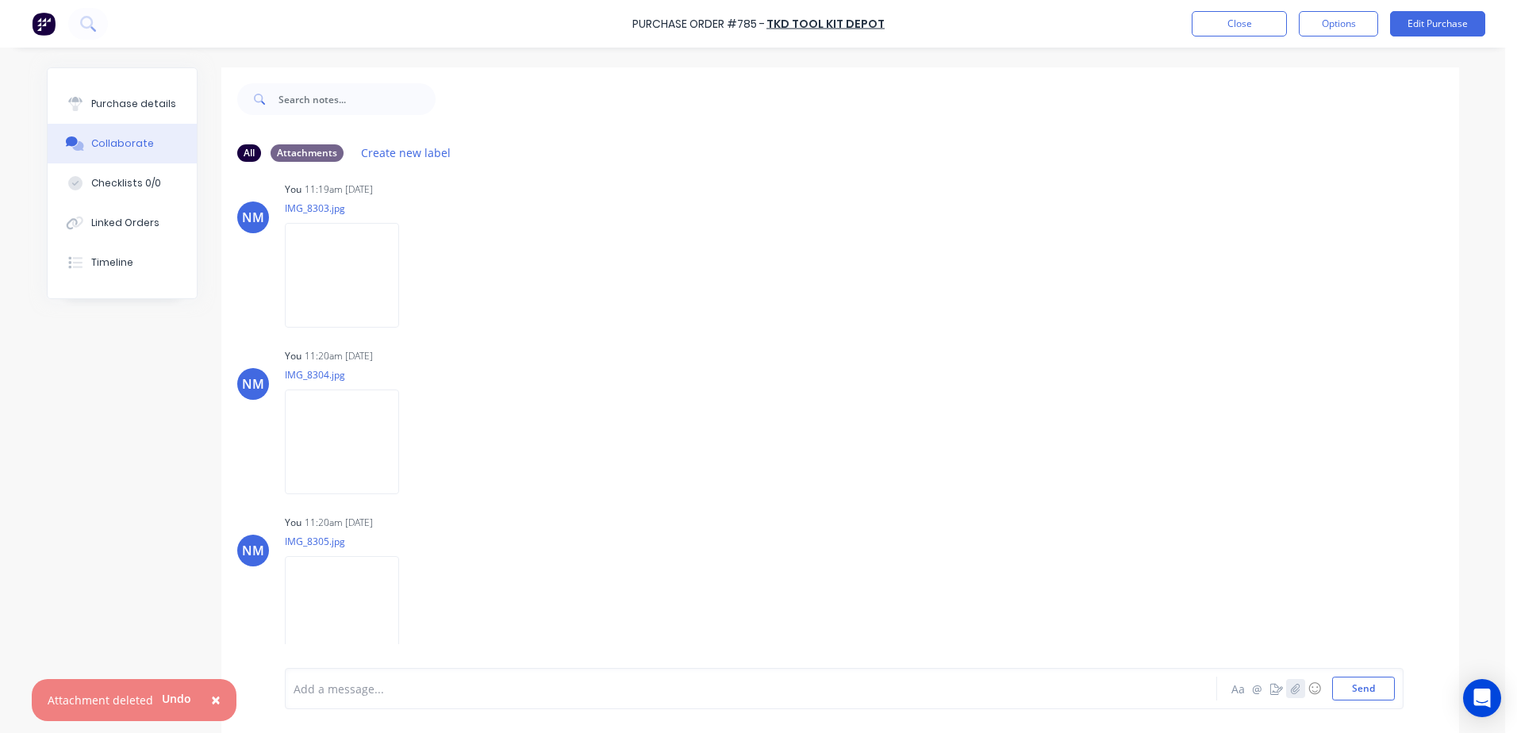
click at [1294, 686] on icon "button" at bounding box center [1295, 688] width 9 height 10
click at [1351, 689] on button "Send" at bounding box center [1363, 689] width 63 height 24
click at [1290, 686] on icon "button" at bounding box center [1295, 688] width 10 height 11
click at [1354, 690] on button "Send" at bounding box center [1363, 689] width 63 height 24
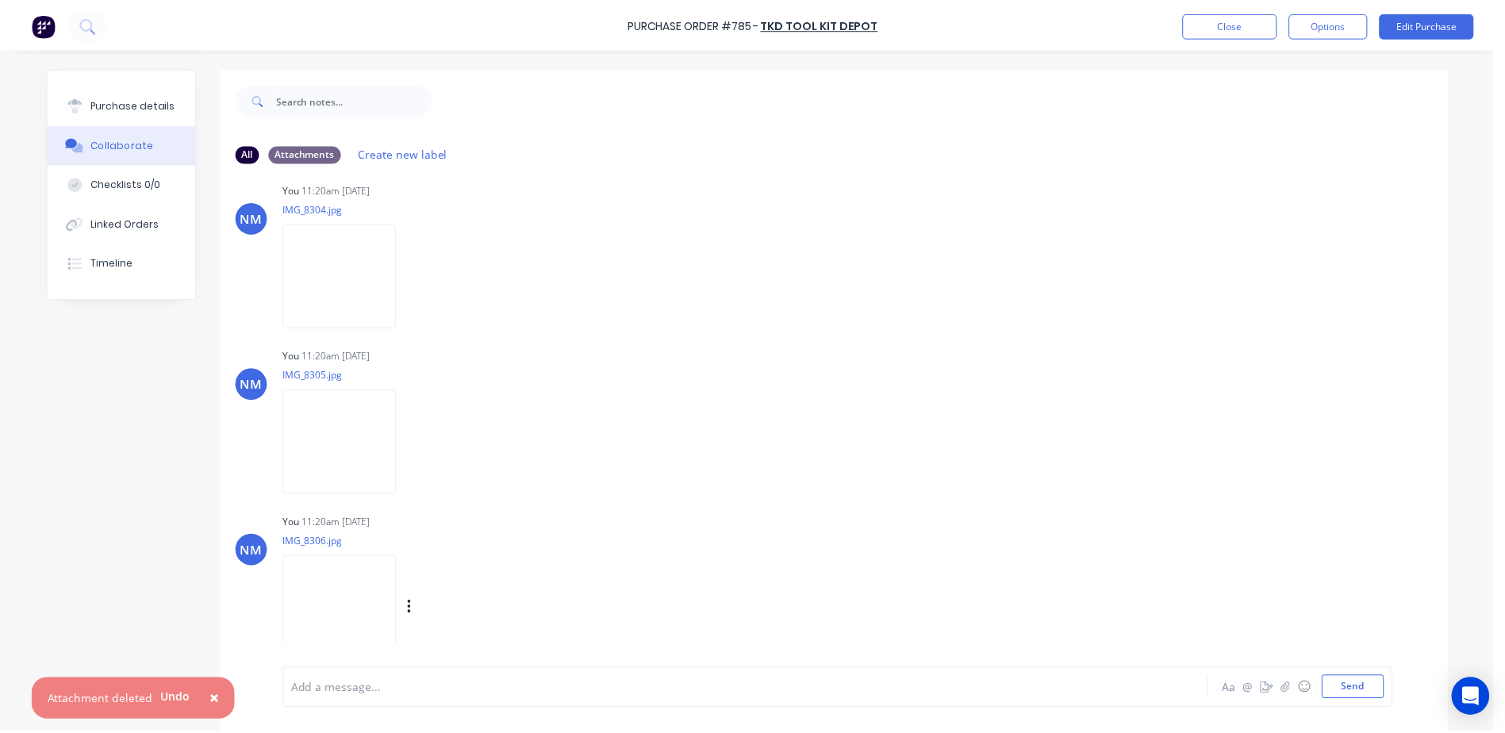
scroll to position [354, 0]
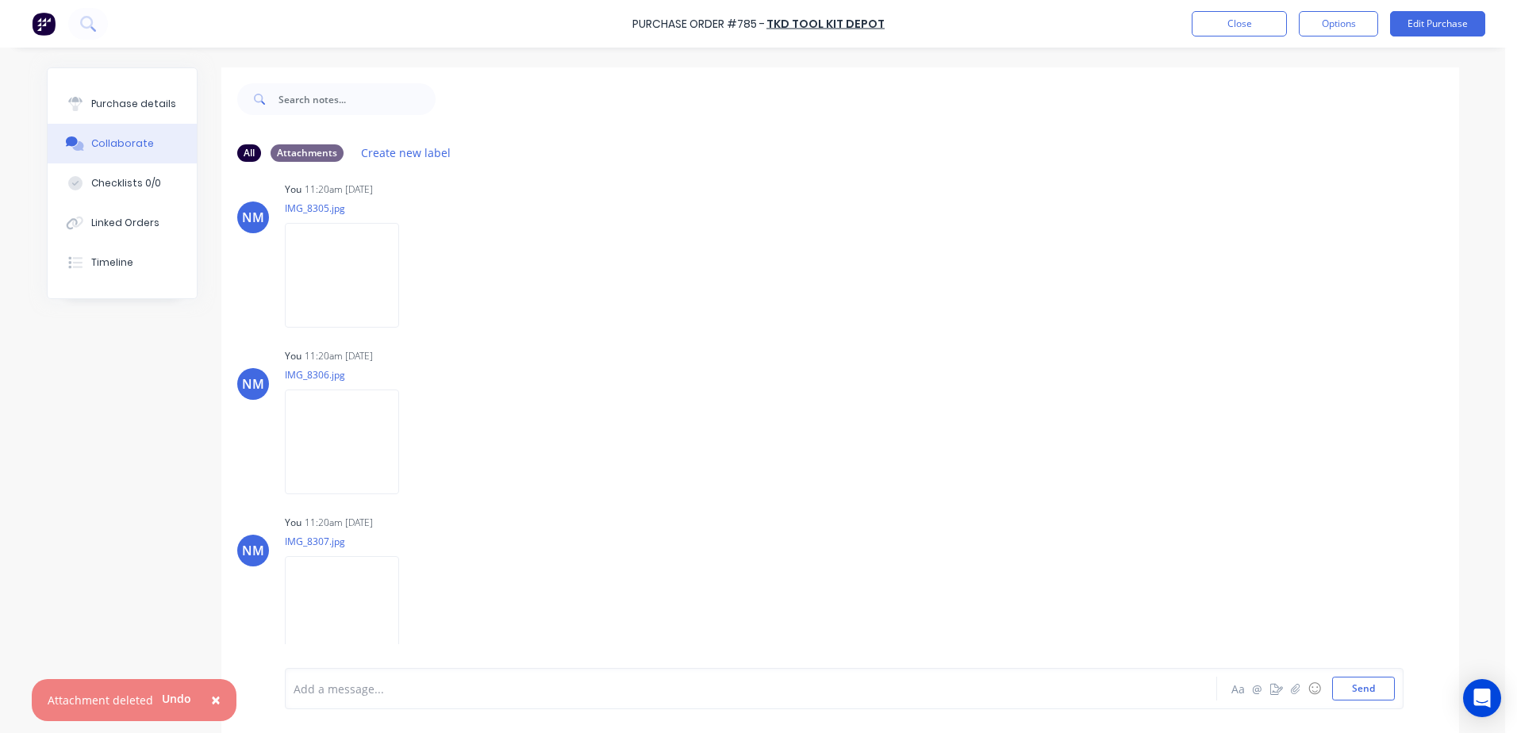
drag, startPoint x: 136, startPoint y: 100, endPoint x: 122, endPoint y: 135, distance: 37.4
click at [135, 100] on div "Purchase details" at bounding box center [133, 104] width 85 height 14
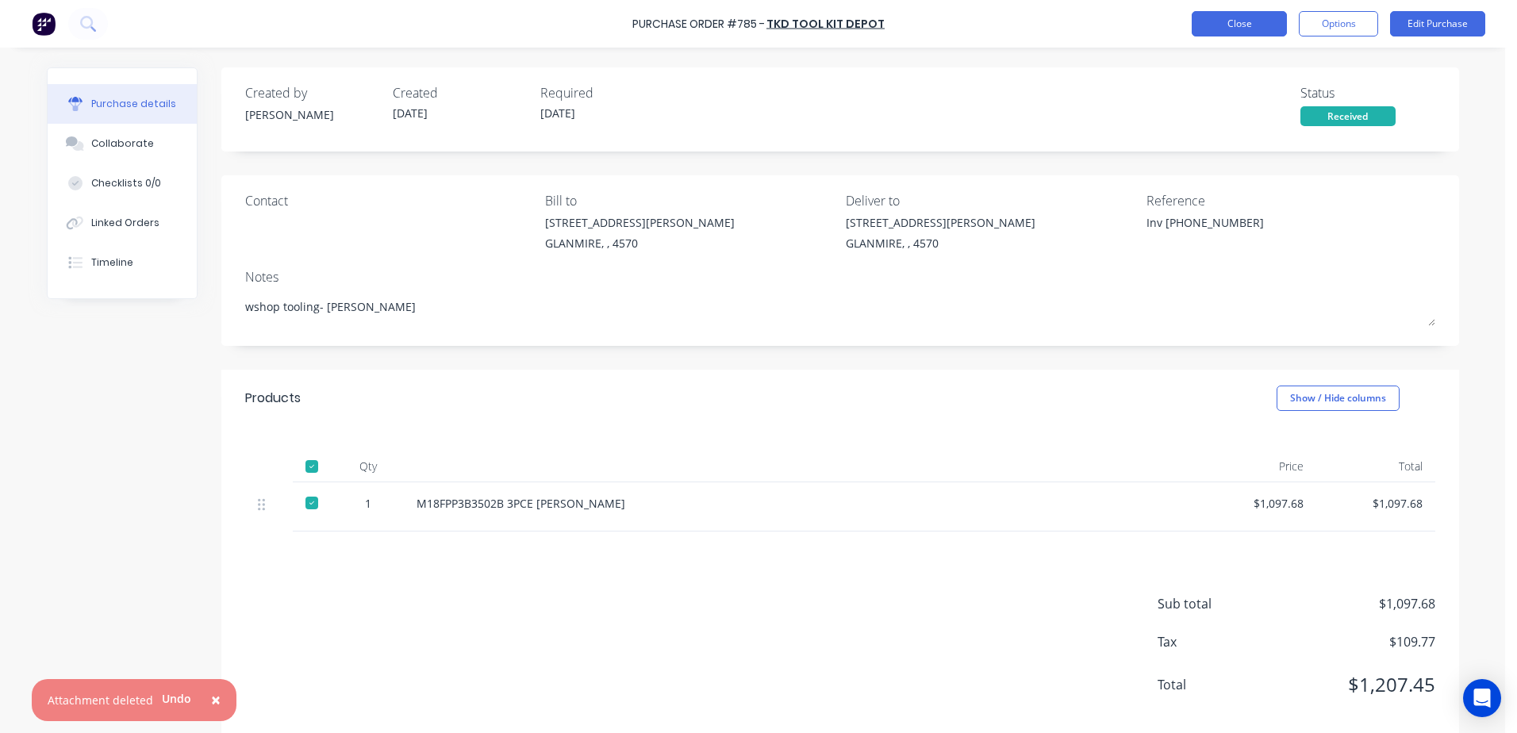
click at [1218, 32] on button "Close" at bounding box center [1239, 23] width 95 height 25
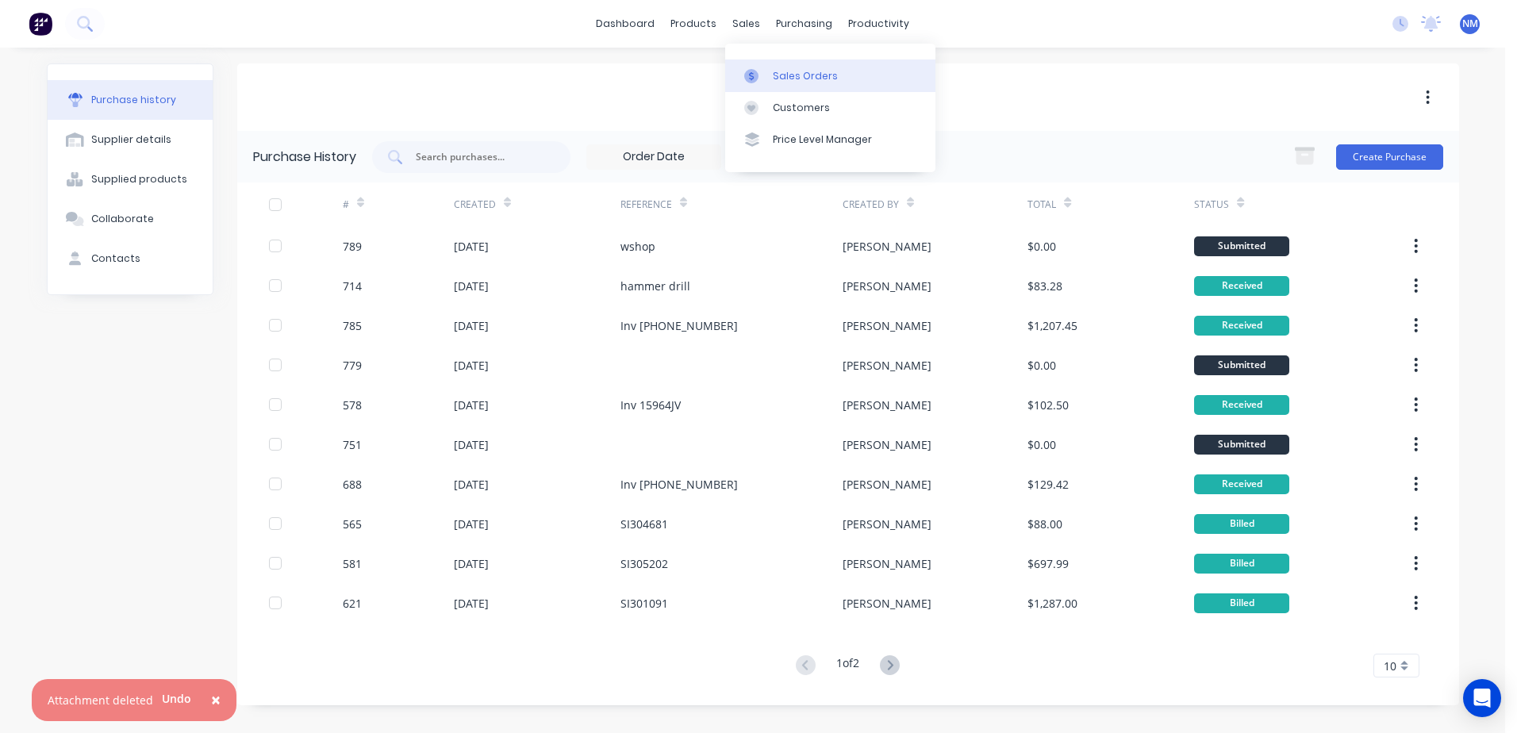
click at [794, 73] on div "Sales Orders" at bounding box center [805, 76] width 65 height 14
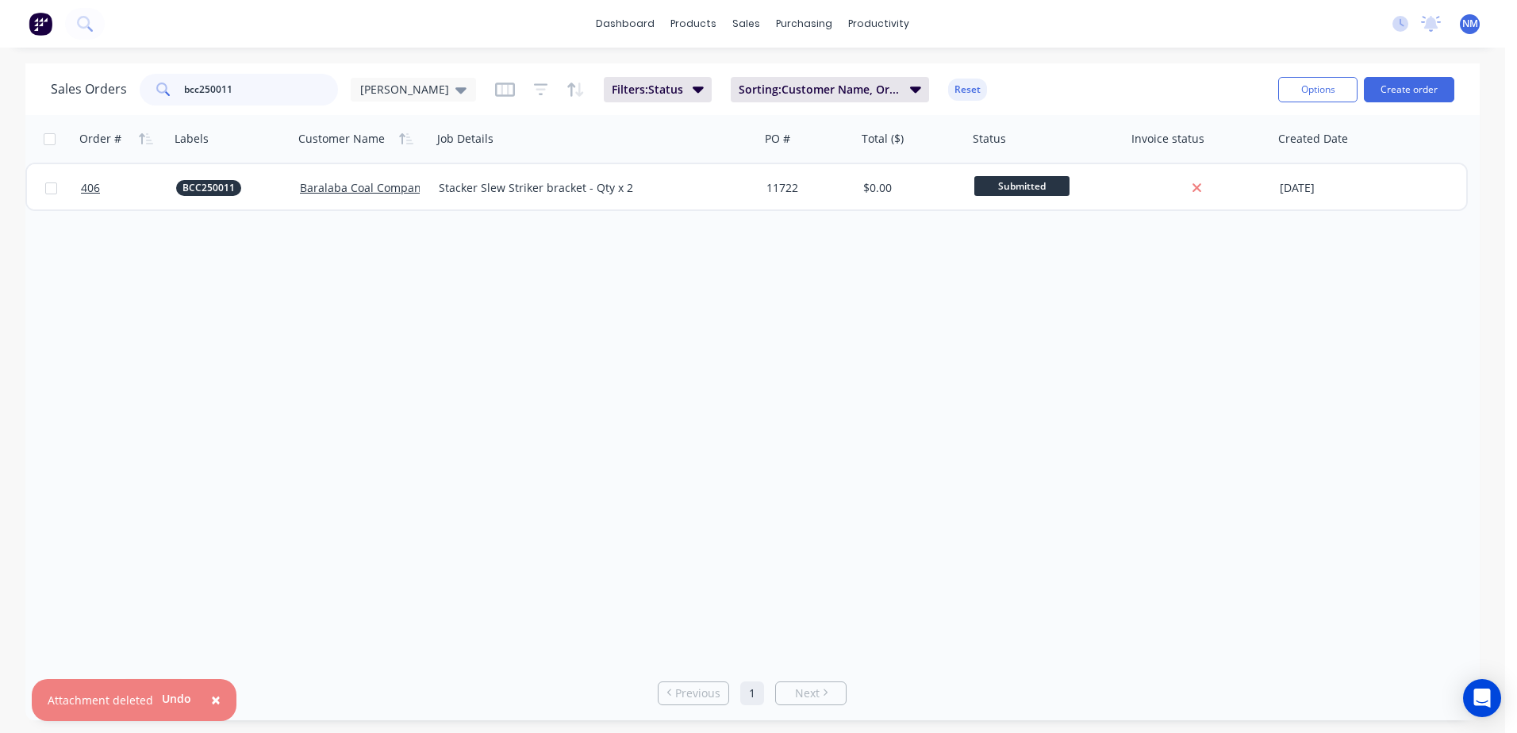
drag, startPoint x: 275, startPoint y: 94, endPoint x: 136, endPoint y: 98, distance: 138.9
click at [136, 98] on div "Sales Orders bcc250011 [PERSON_NAME]" at bounding box center [263, 90] width 425 height 32
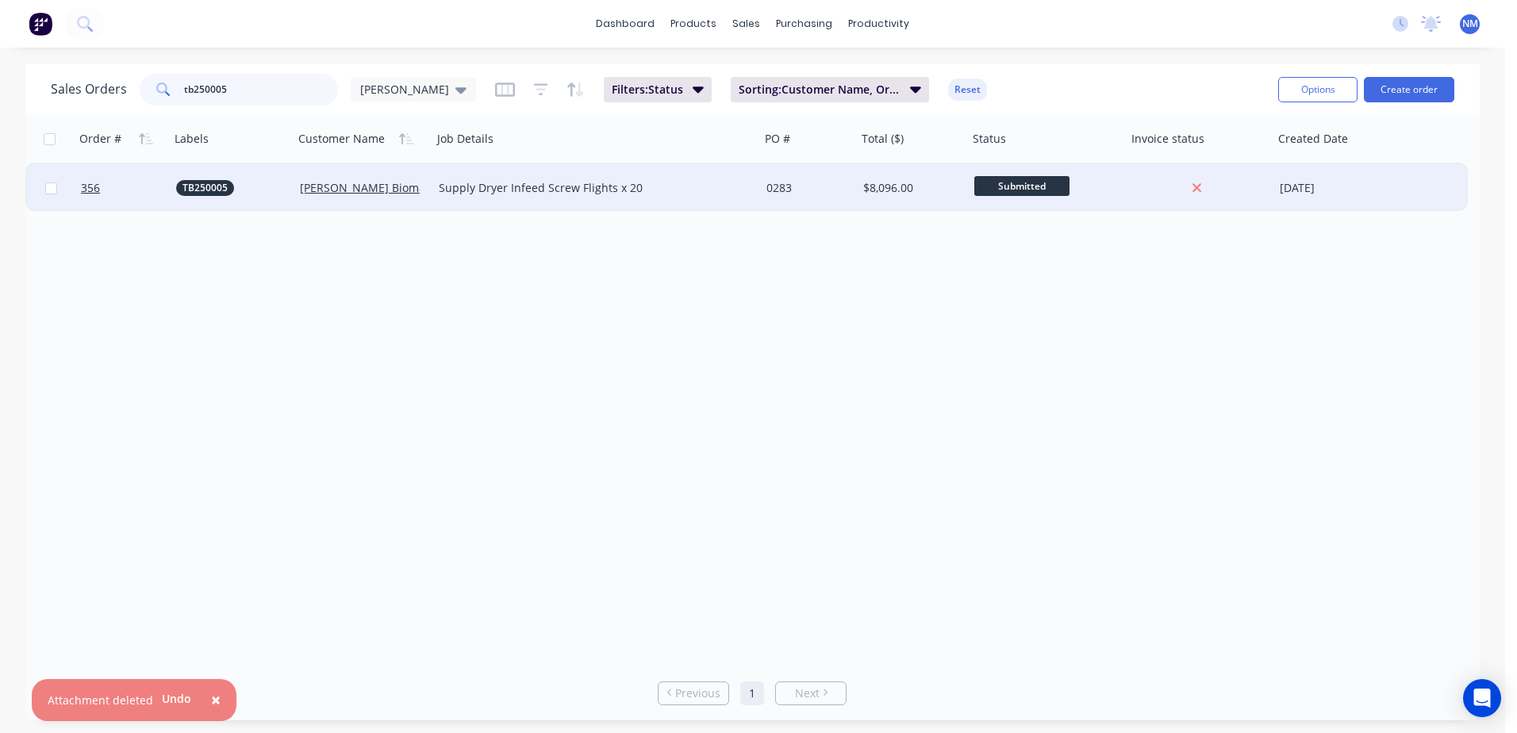
type input "tb250005"
click at [1139, 185] on div at bounding box center [1197, 188] width 128 height 14
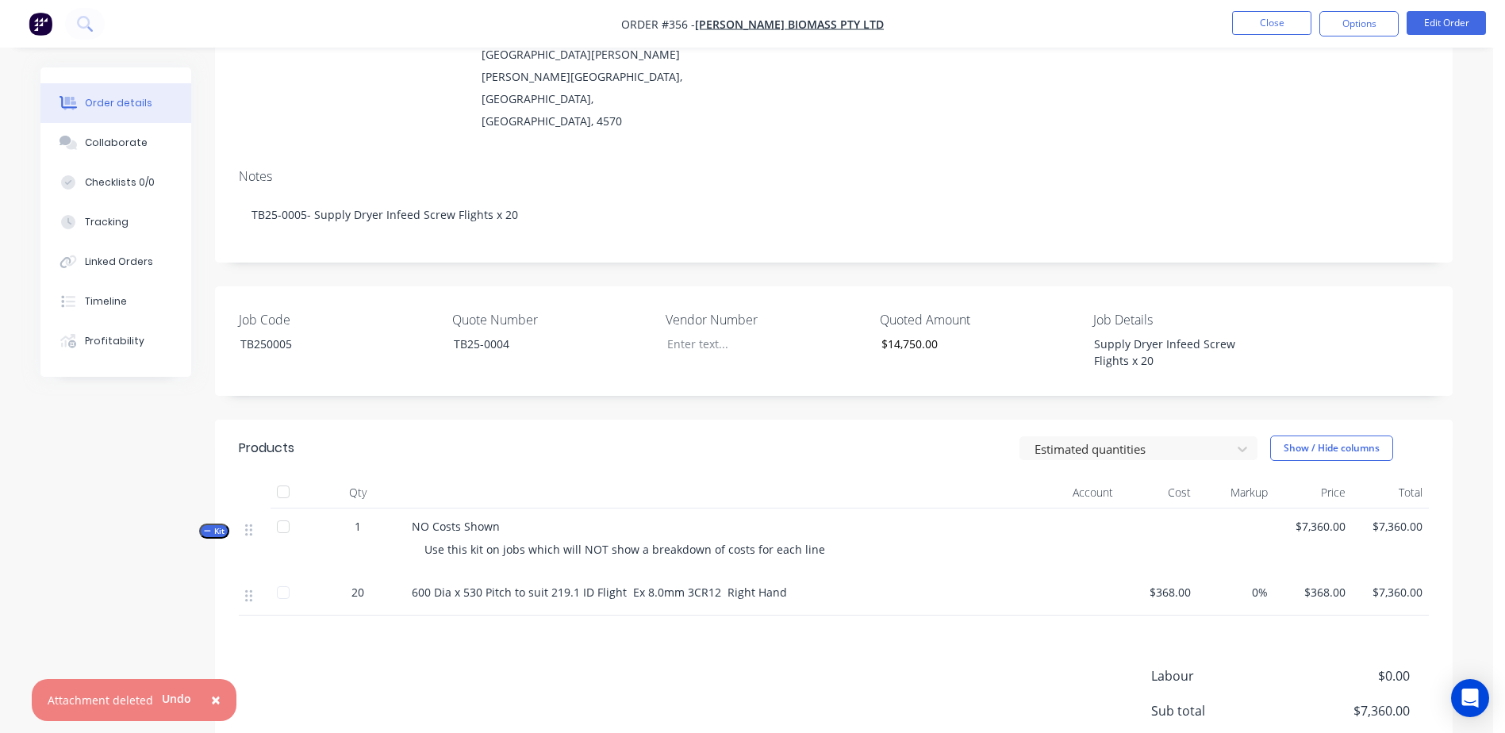
scroll to position [238, 0]
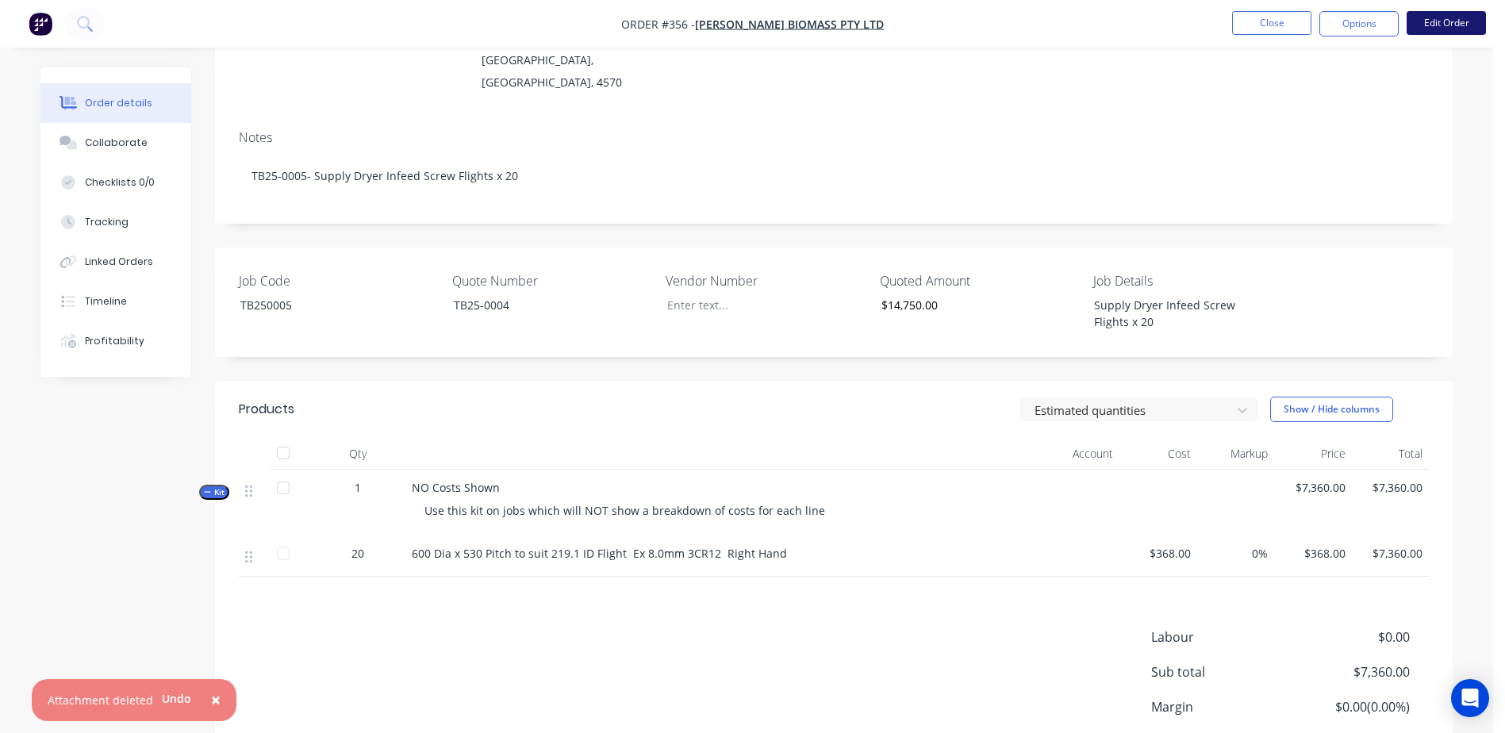
click at [1441, 25] on button "Edit Order" at bounding box center [1446, 23] width 79 height 24
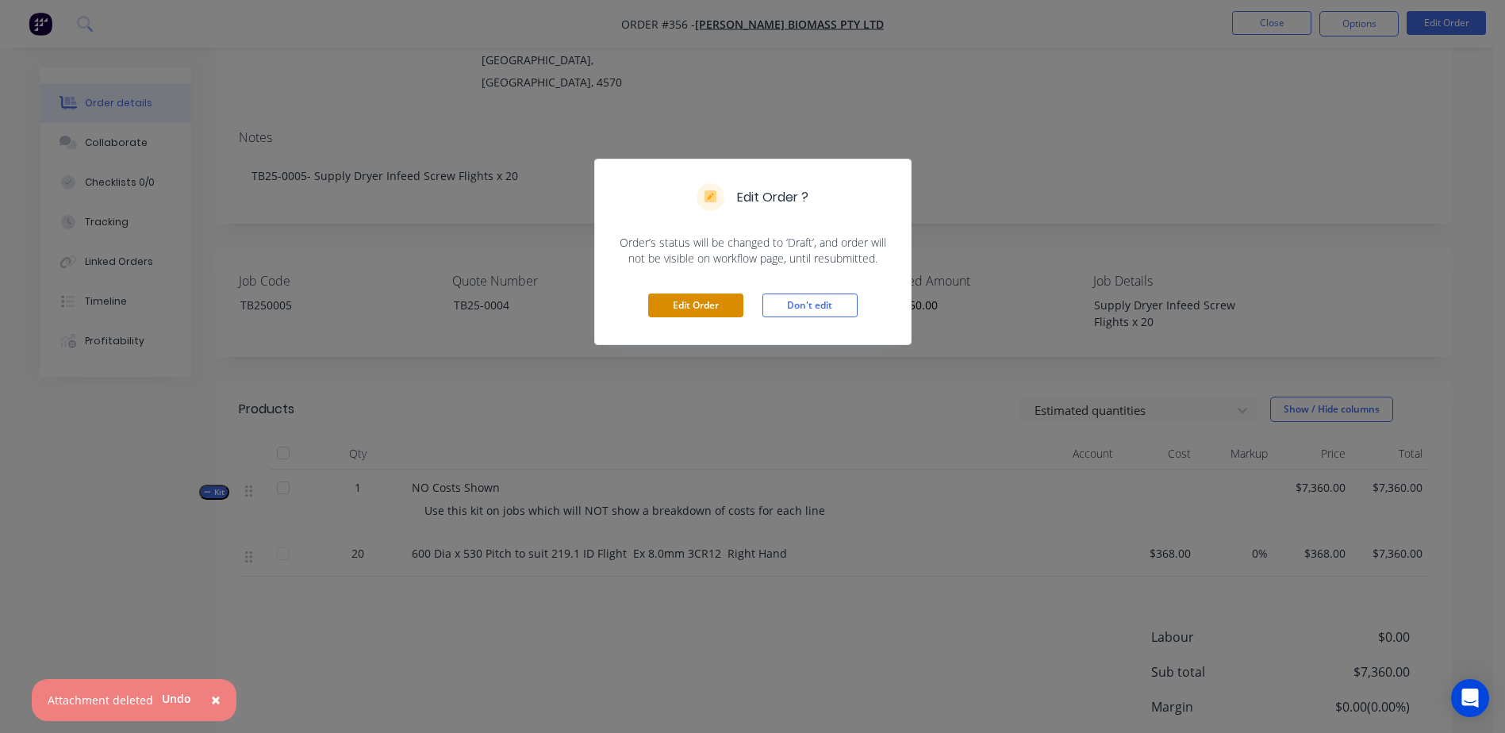
click at [669, 299] on button "Edit Order" at bounding box center [695, 306] width 95 height 24
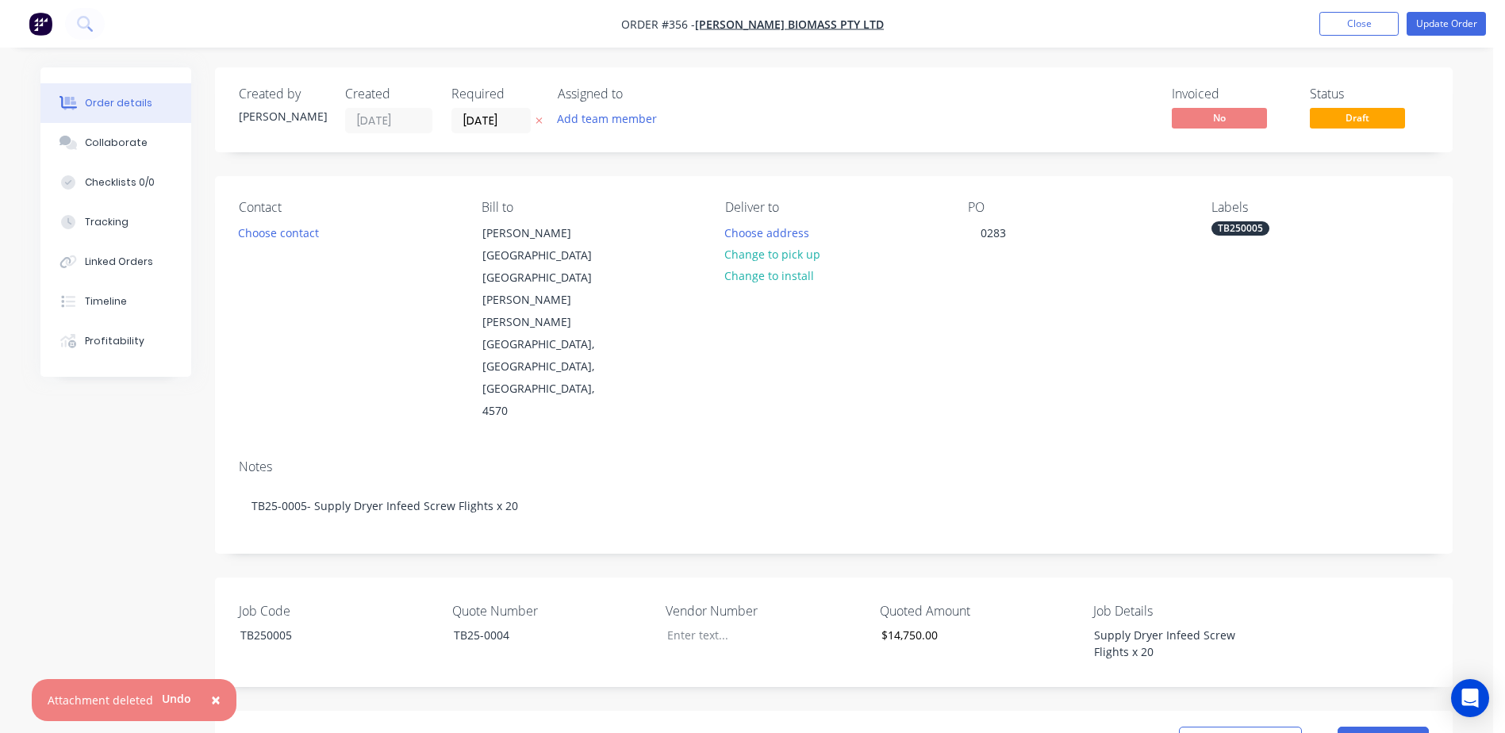
click at [215, 700] on span "×" at bounding box center [216, 700] width 10 height 22
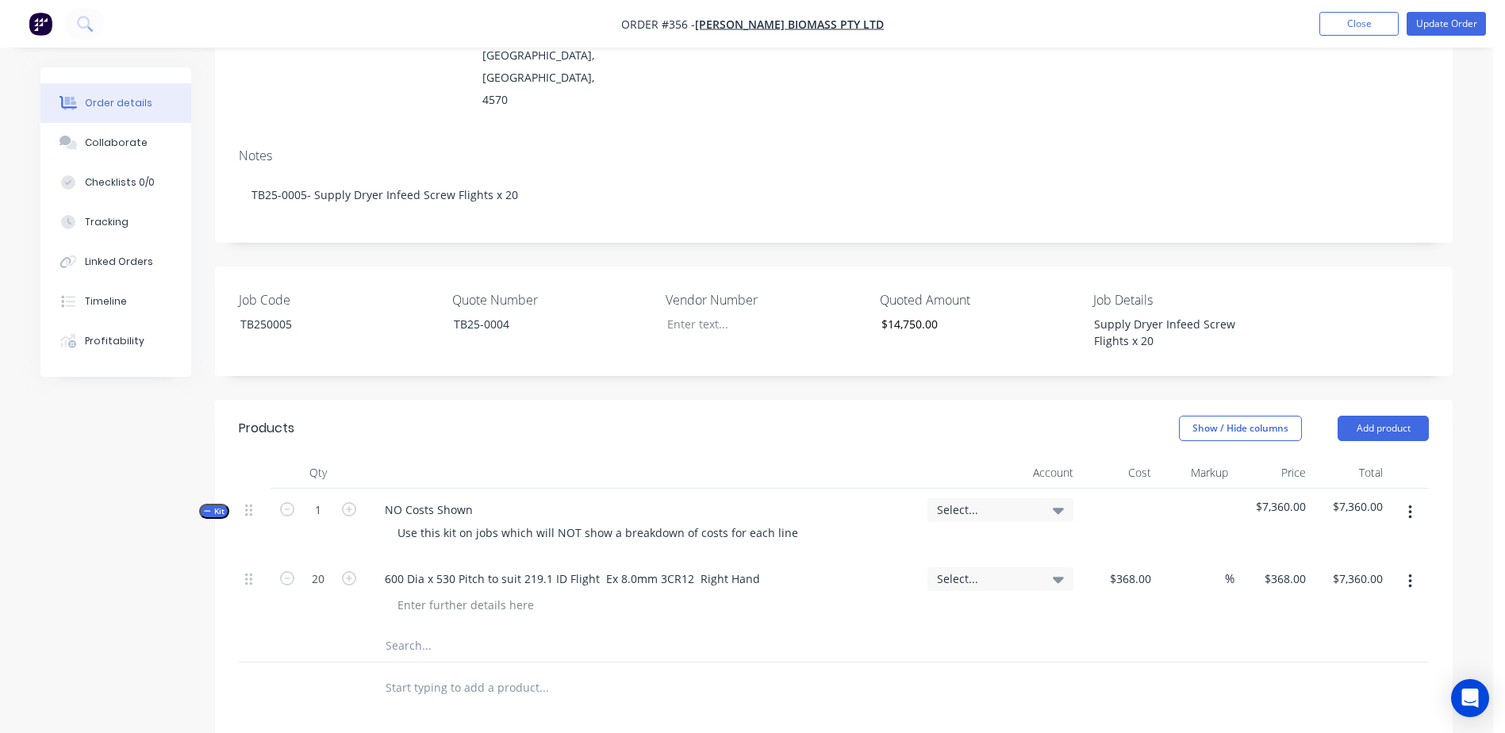
scroll to position [317, 0]
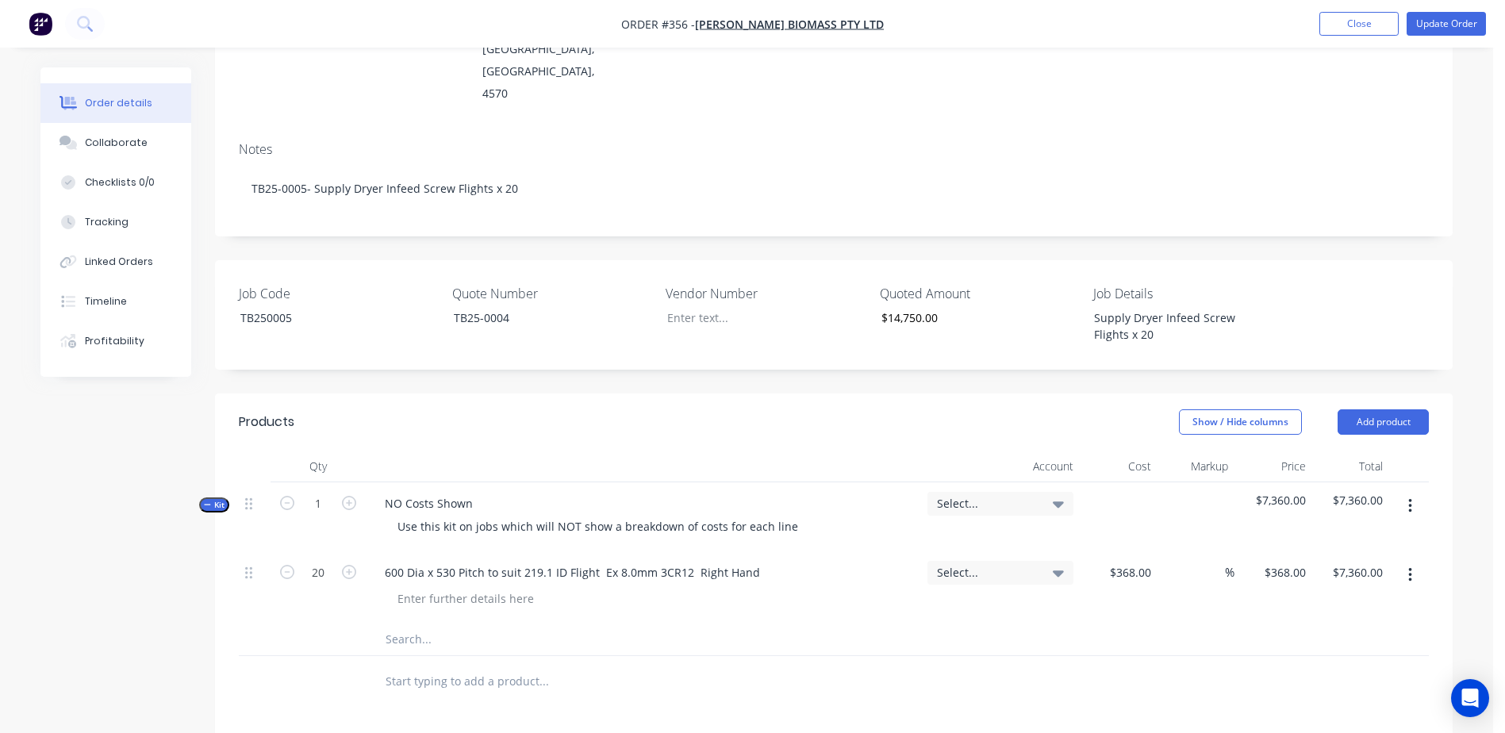
click at [421, 624] on input "text" at bounding box center [543, 640] width 317 height 32
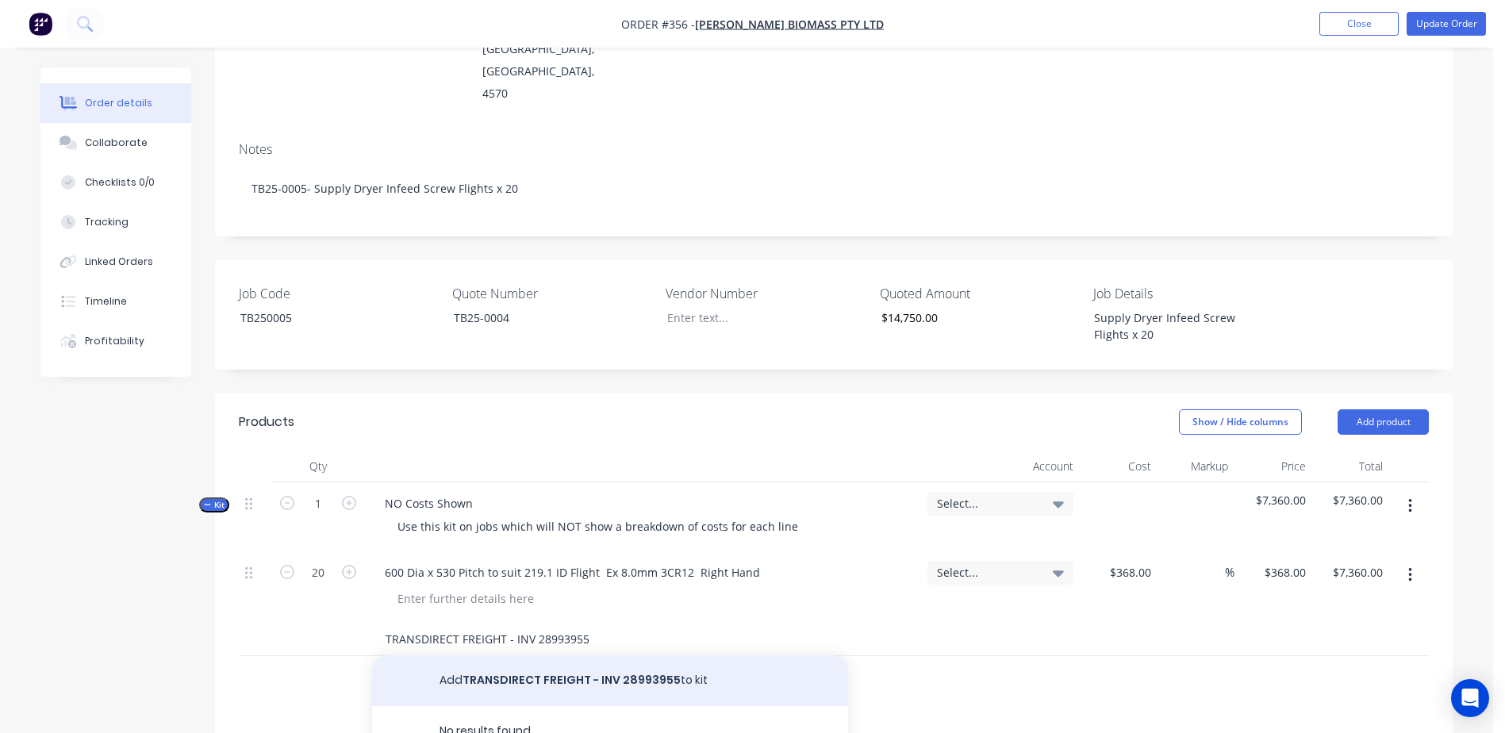
type input "TRANSDIRECT FREIGHT - INV 28993955"
click at [589, 655] on button "Add TRANSDIRECT FREIGHT - INV 28993955 to kit" at bounding box center [610, 680] width 476 height 51
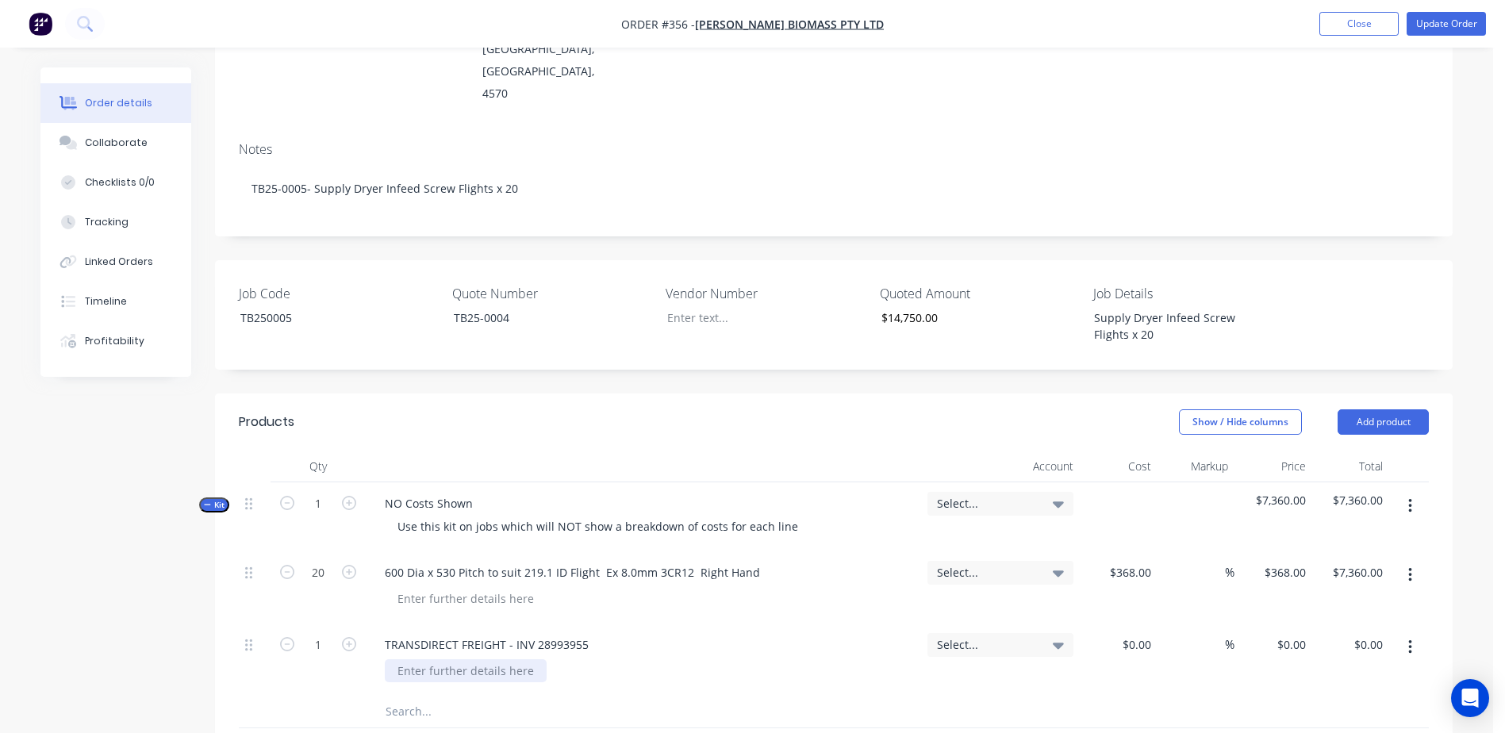
click at [422, 659] on div at bounding box center [466, 670] width 162 height 23
type input "$477.77"
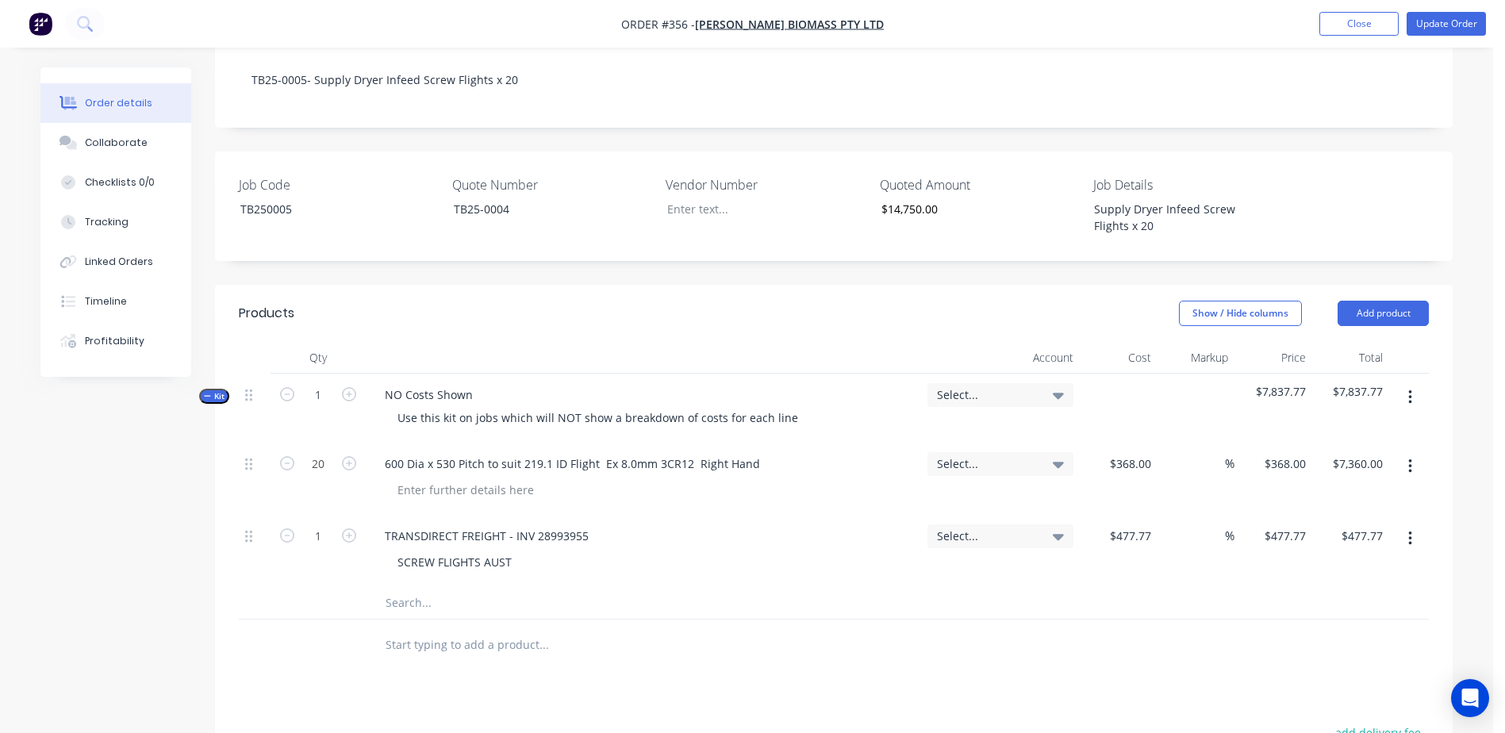
scroll to position [555, 0]
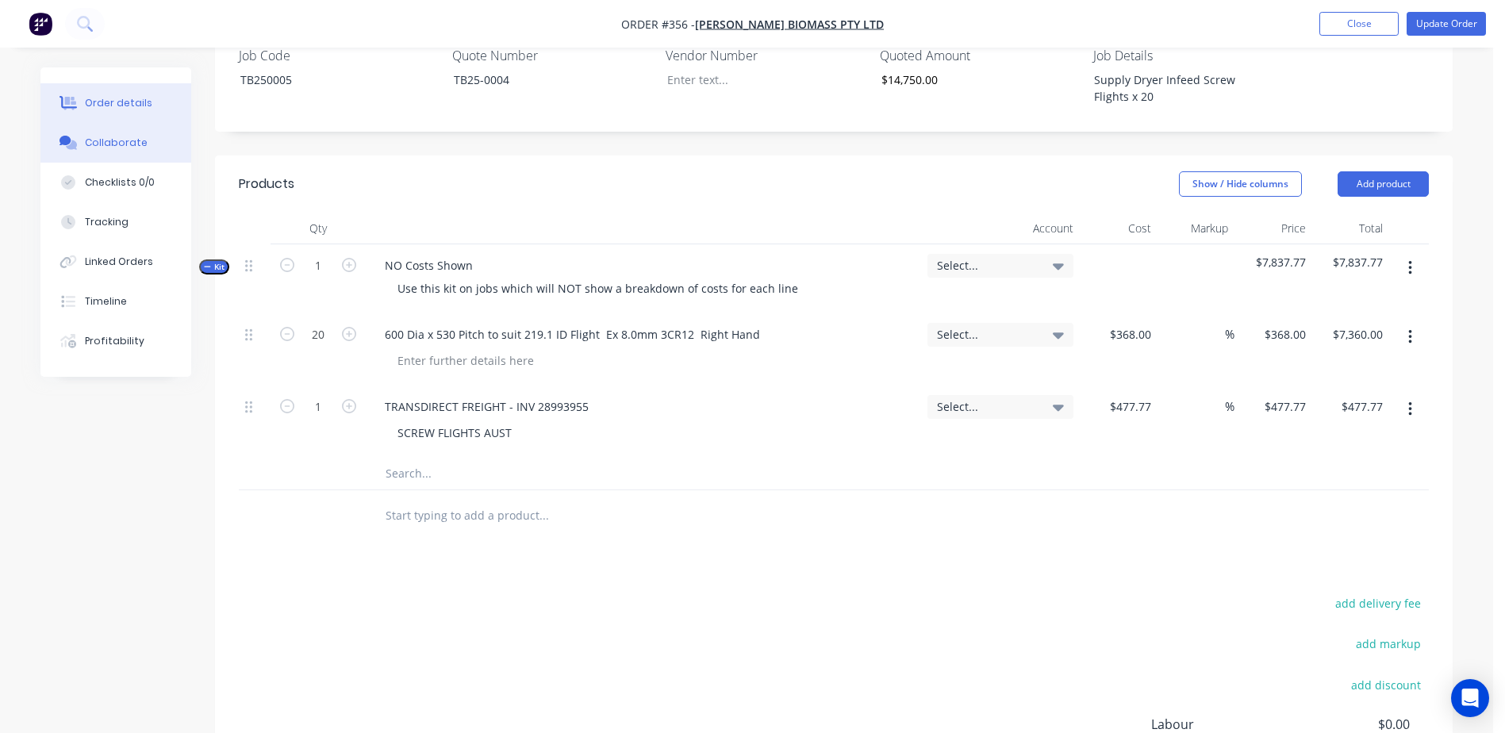
click at [106, 143] on div "Collaborate" at bounding box center [116, 143] width 63 height 14
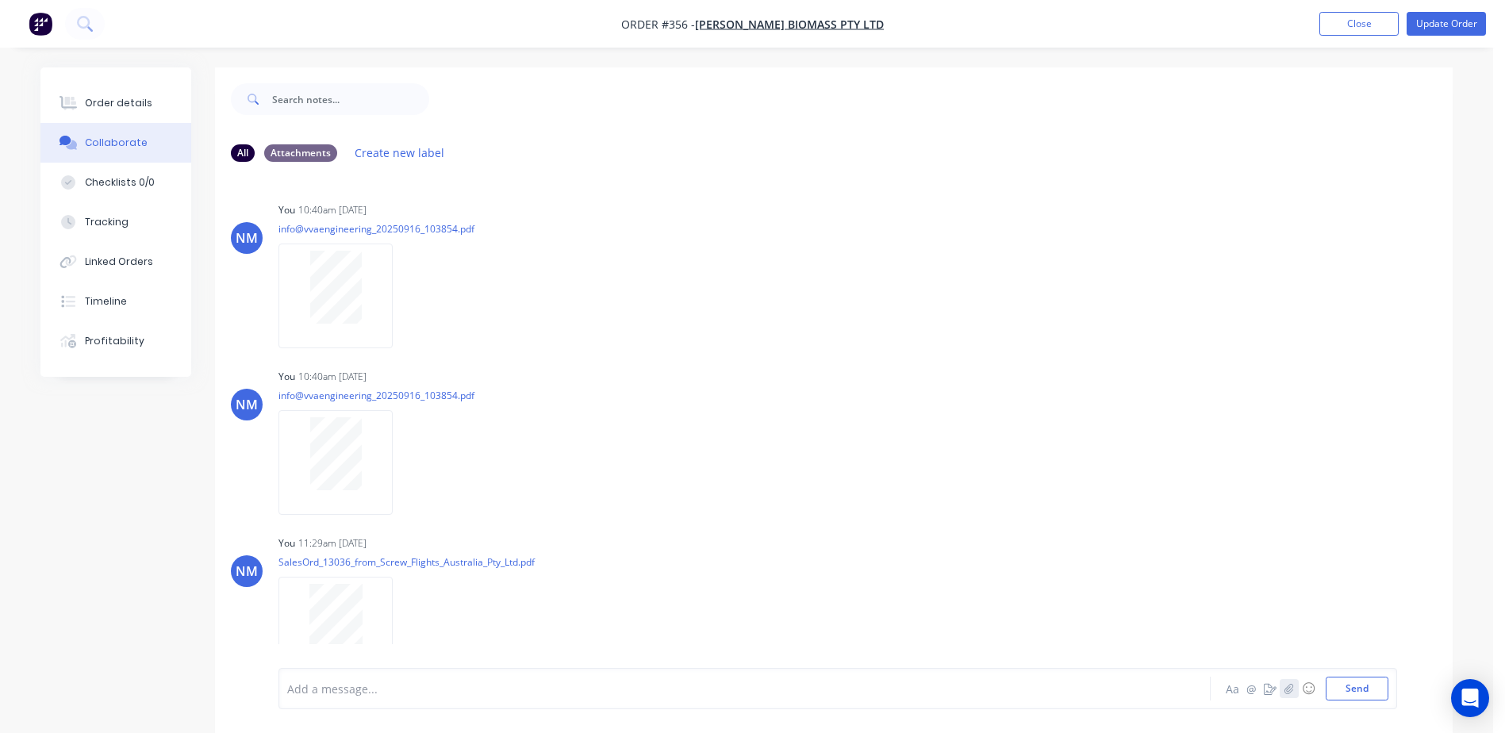
click at [1292, 690] on icon "button" at bounding box center [1290, 688] width 10 height 11
click at [1354, 696] on button "Send" at bounding box center [1357, 689] width 63 height 24
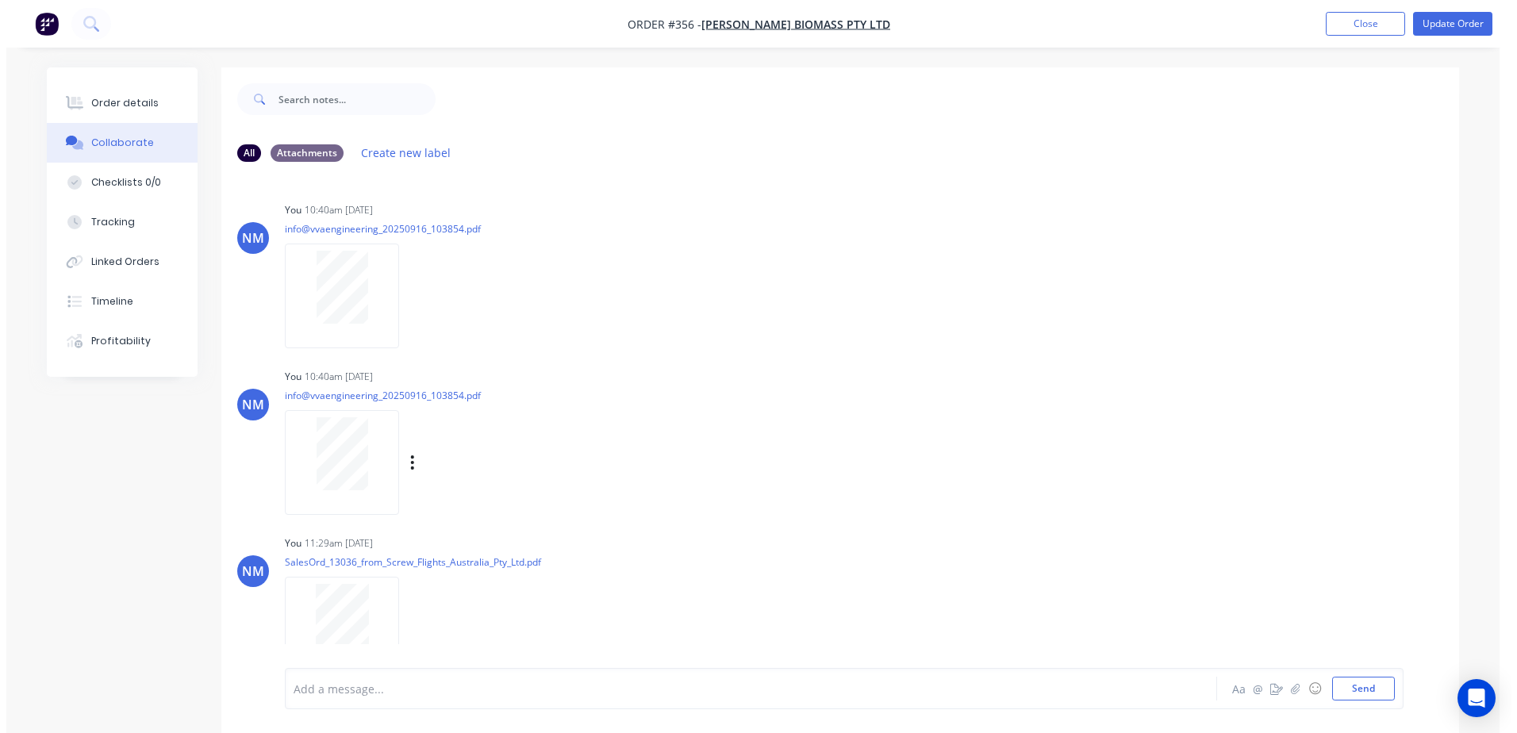
scroll to position [21, 0]
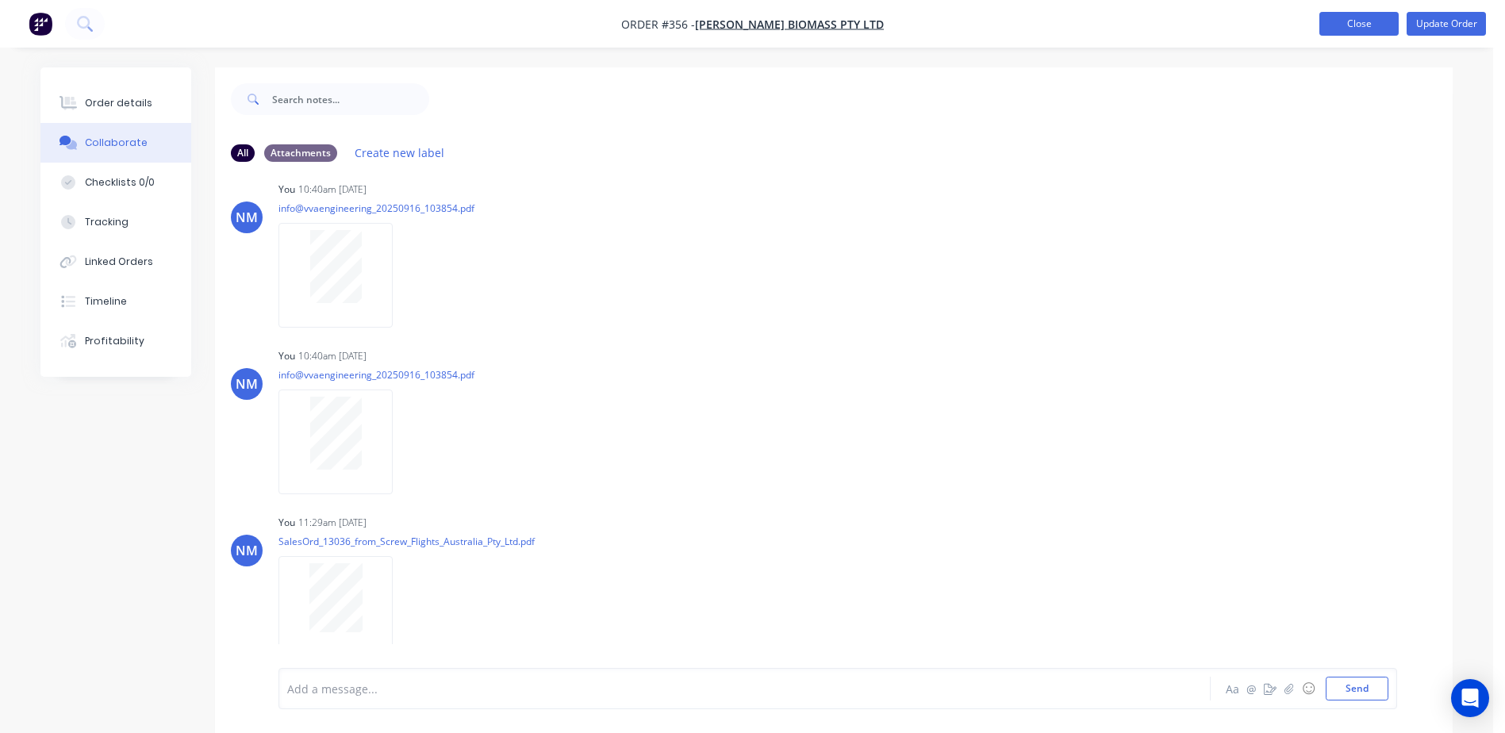
click at [1354, 25] on button "Close" at bounding box center [1359, 24] width 79 height 24
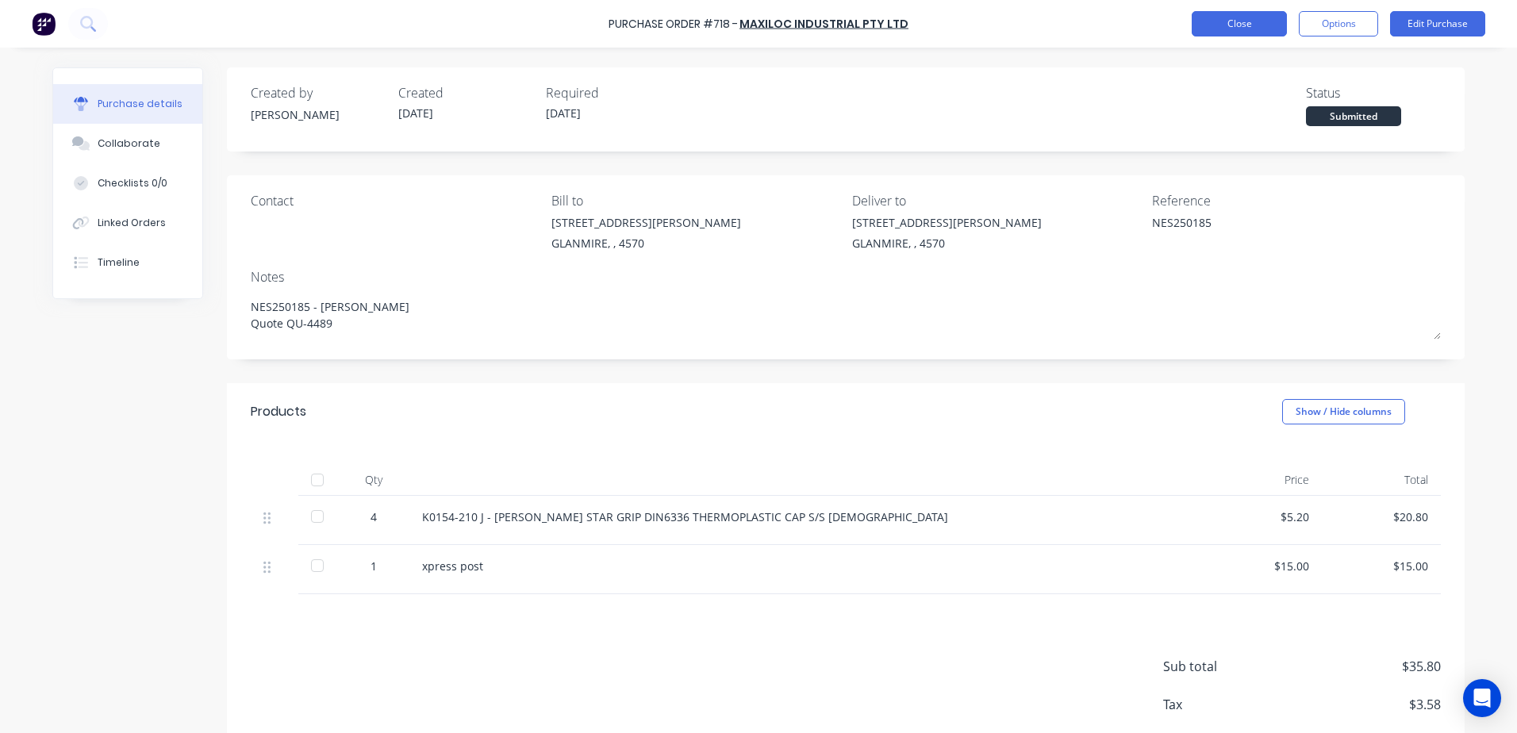
click at [1255, 25] on button "Close" at bounding box center [1239, 23] width 95 height 25
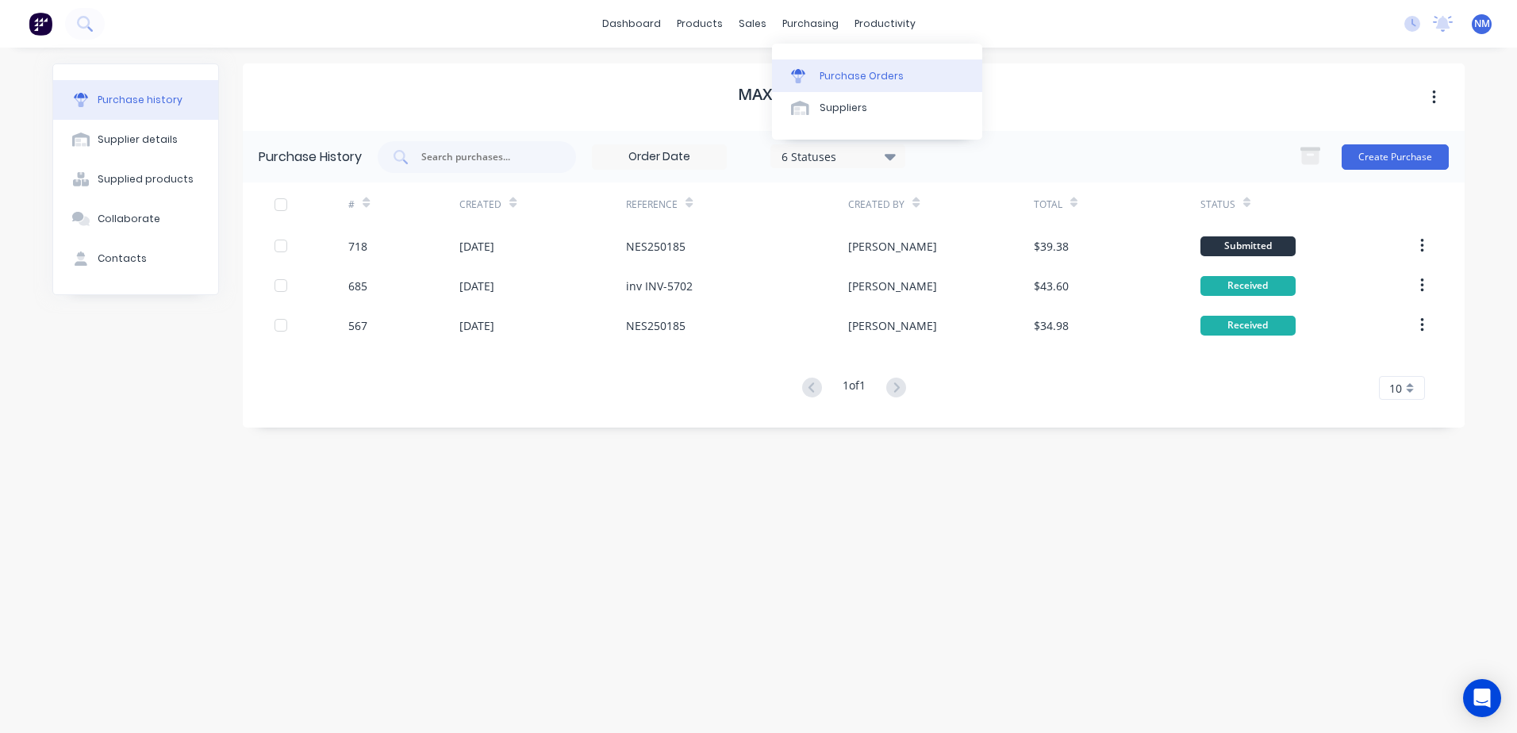
click at [847, 77] on div "Purchase Orders" at bounding box center [862, 76] width 84 height 14
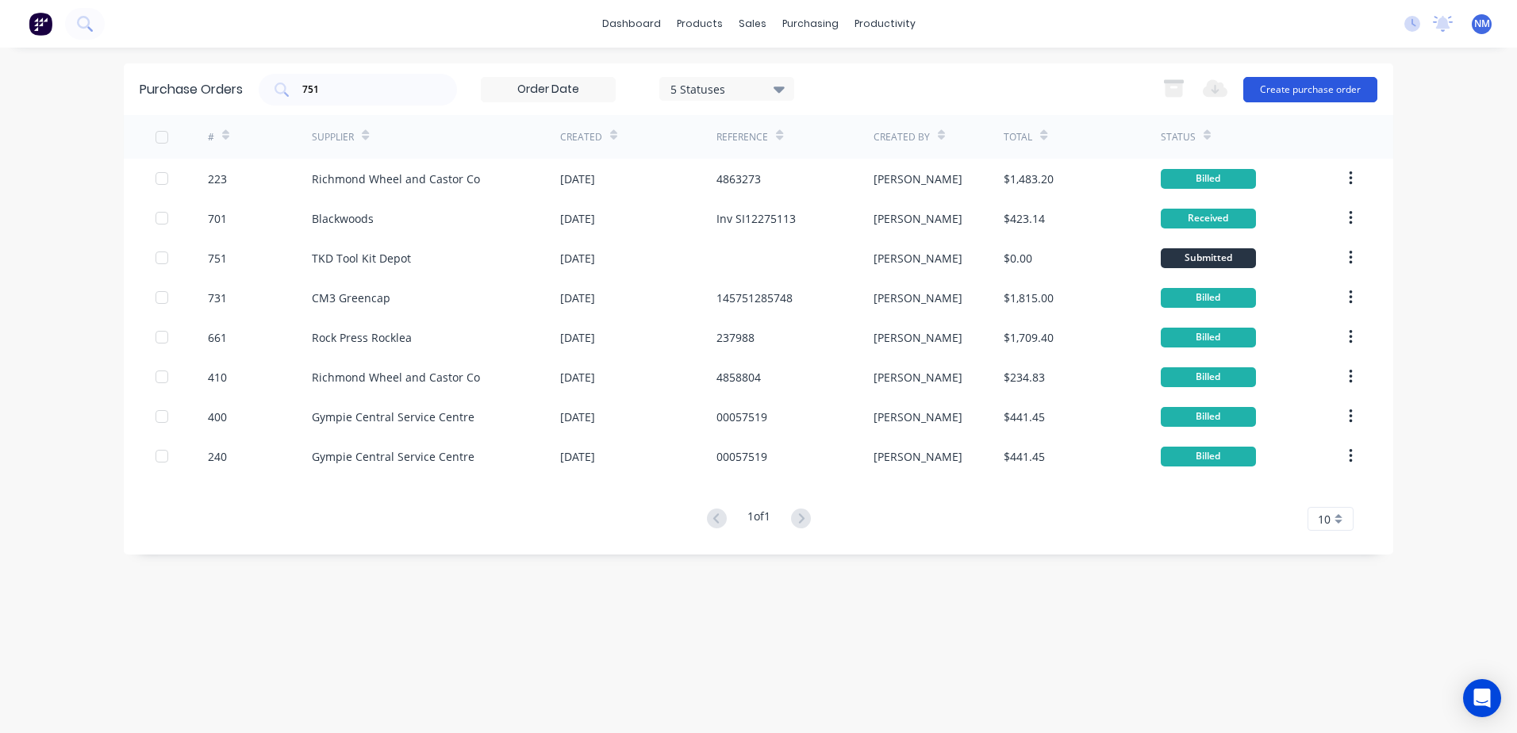
click at [1284, 92] on button "Create purchase order" at bounding box center [1310, 89] width 134 height 25
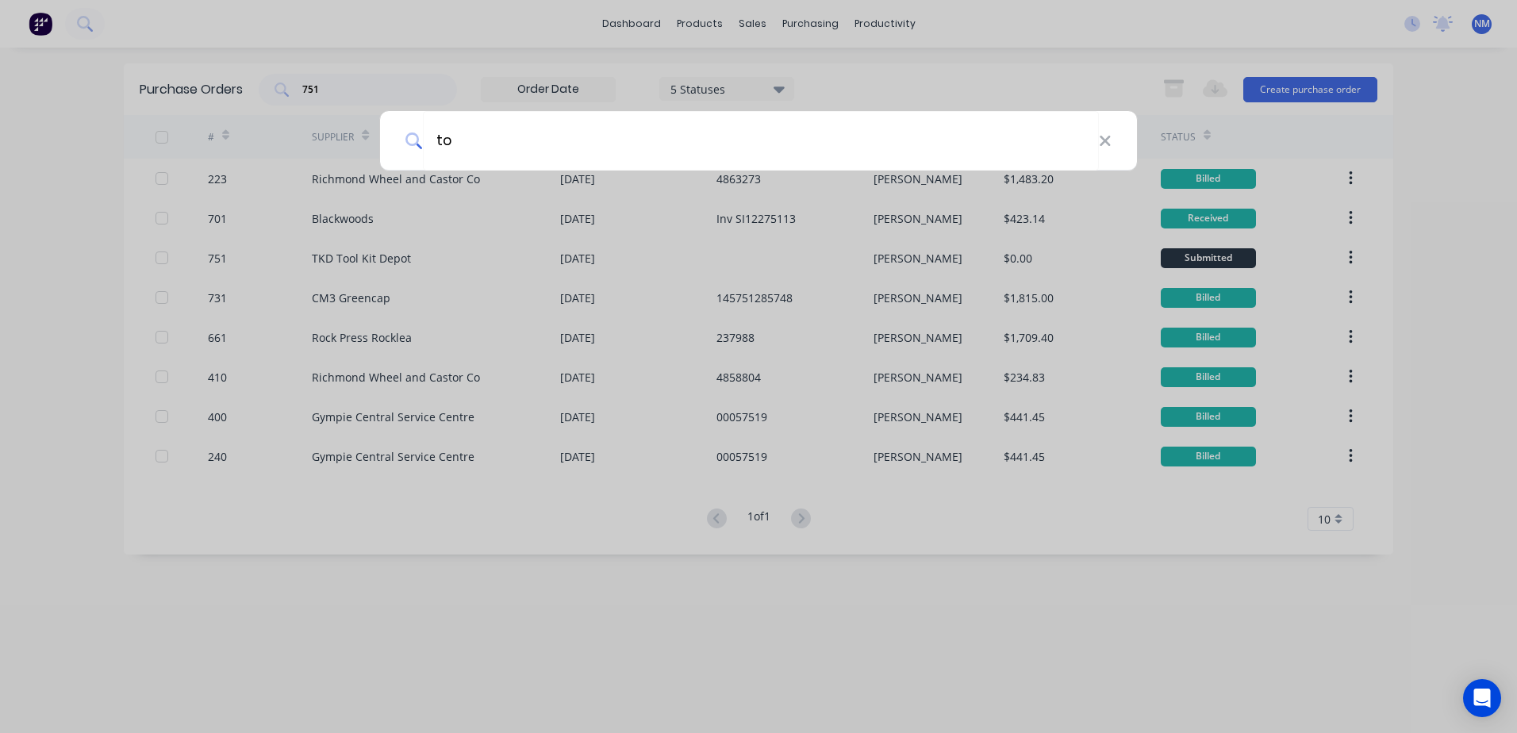
type input "too"
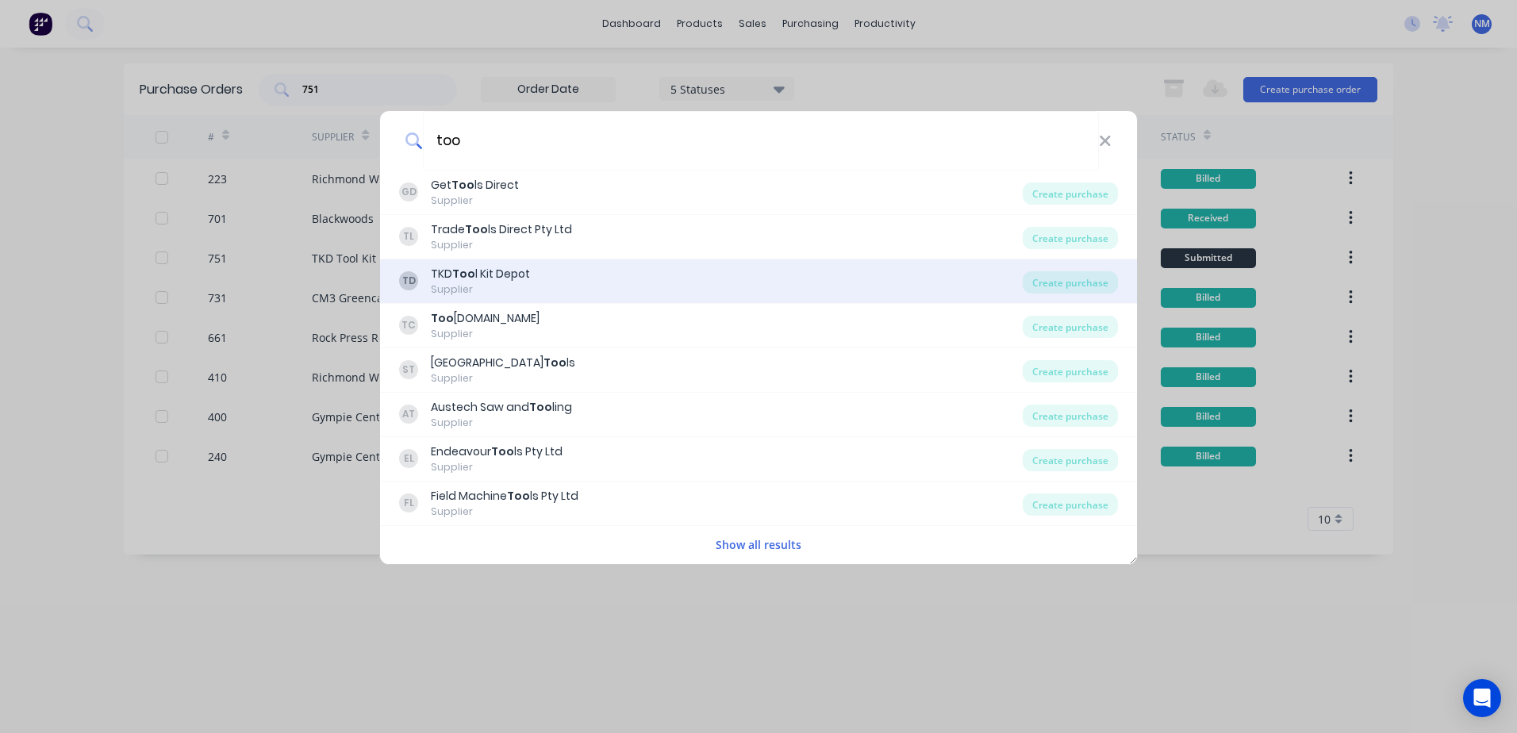
click at [526, 273] on div "TKD Too l Kit Depot" at bounding box center [480, 274] width 99 height 17
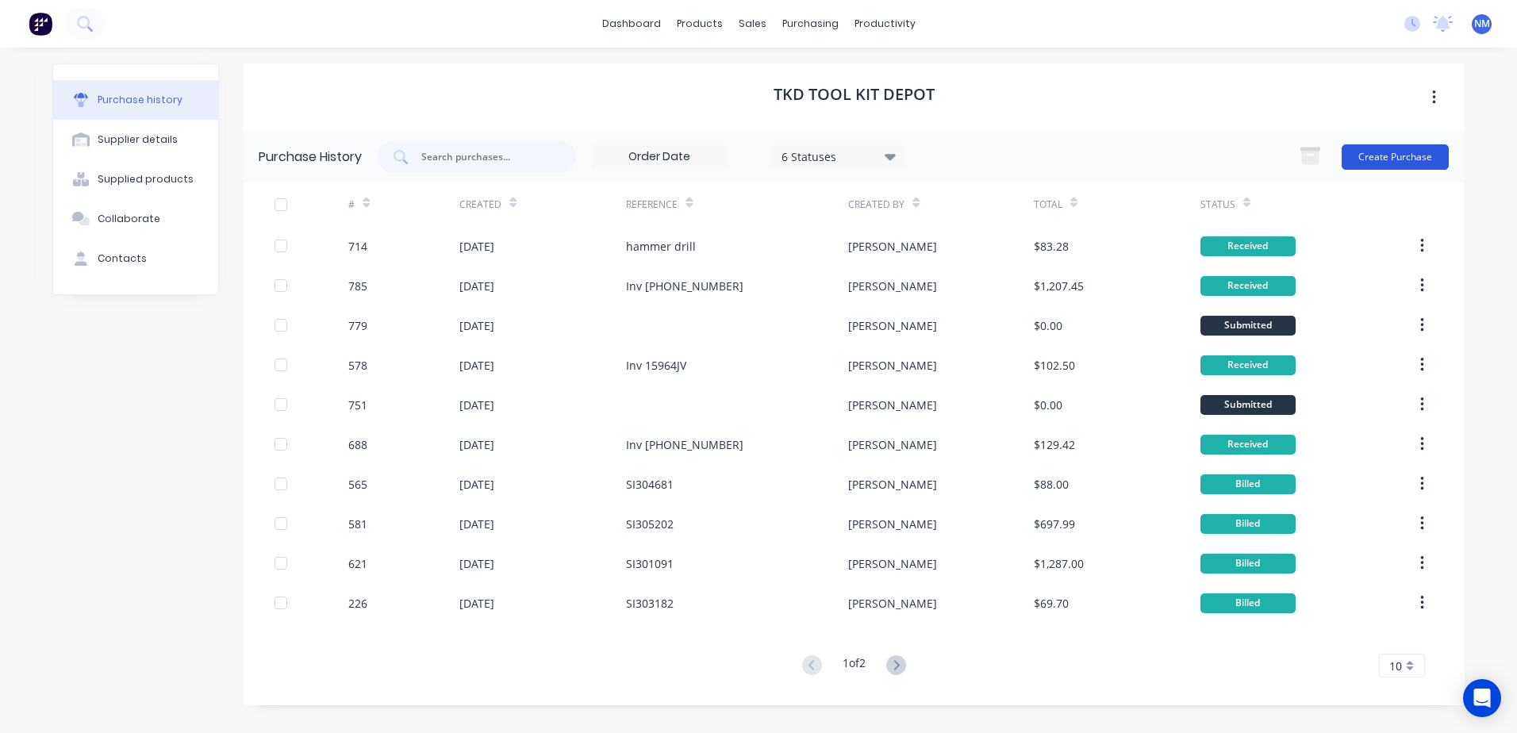
click at [1377, 154] on button "Create Purchase" at bounding box center [1395, 156] width 107 height 25
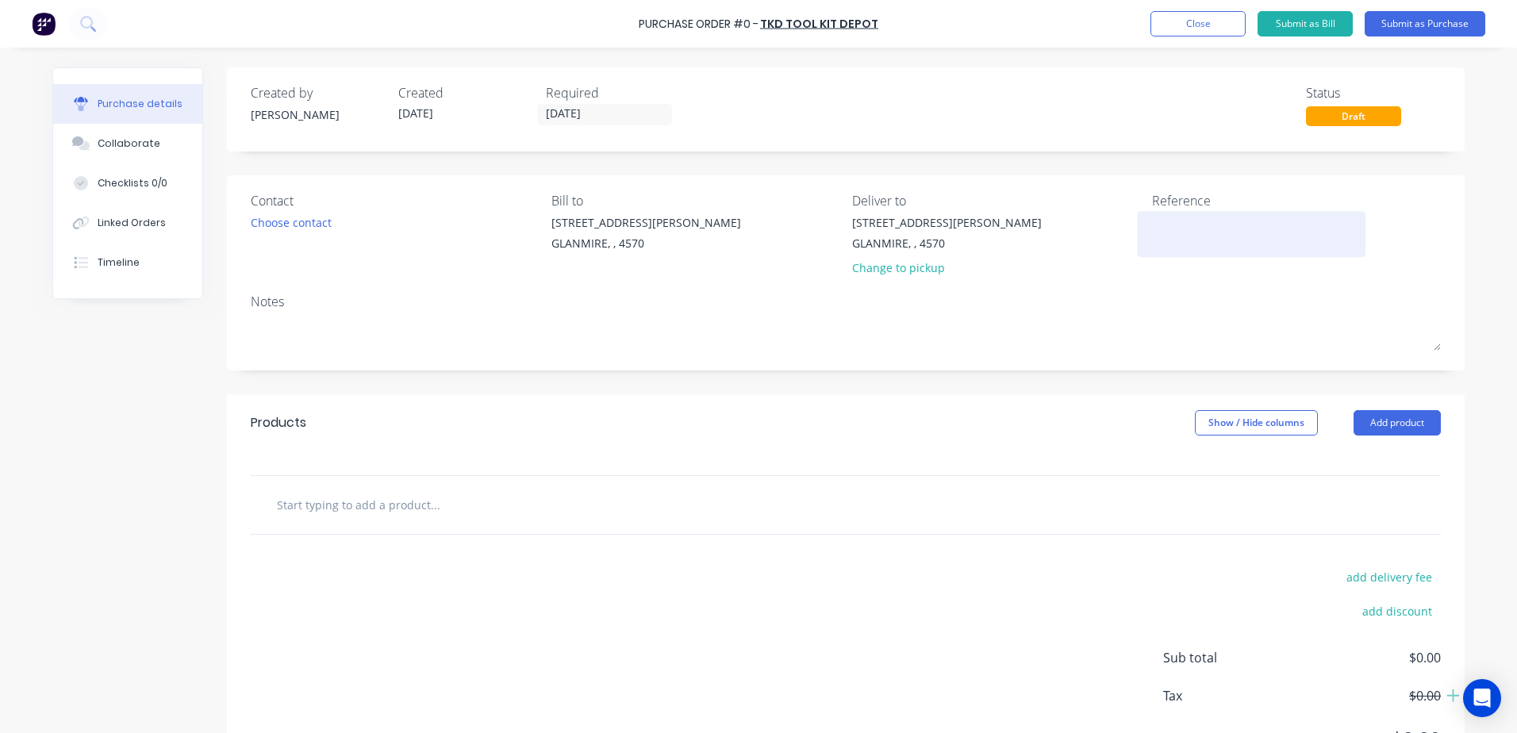
click at [1155, 232] on textarea at bounding box center [1251, 232] width 198 height 36
type textarea "x"
type textarea "w"
type textarea "x"
type textarea "ws"
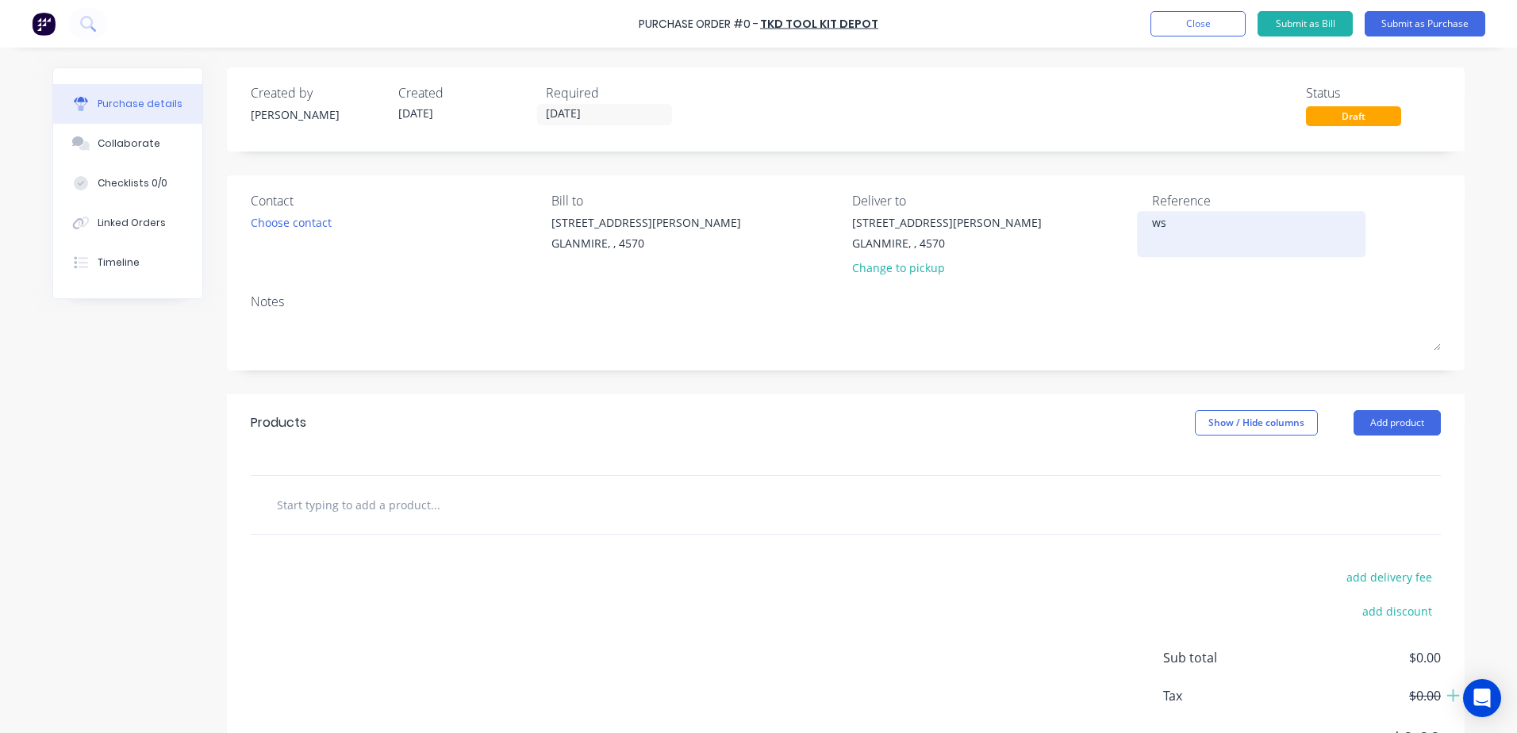
type textarea "x"
type textarea "wsh"
type textarea "x"
type textarea "wsho"
type textarea "x"
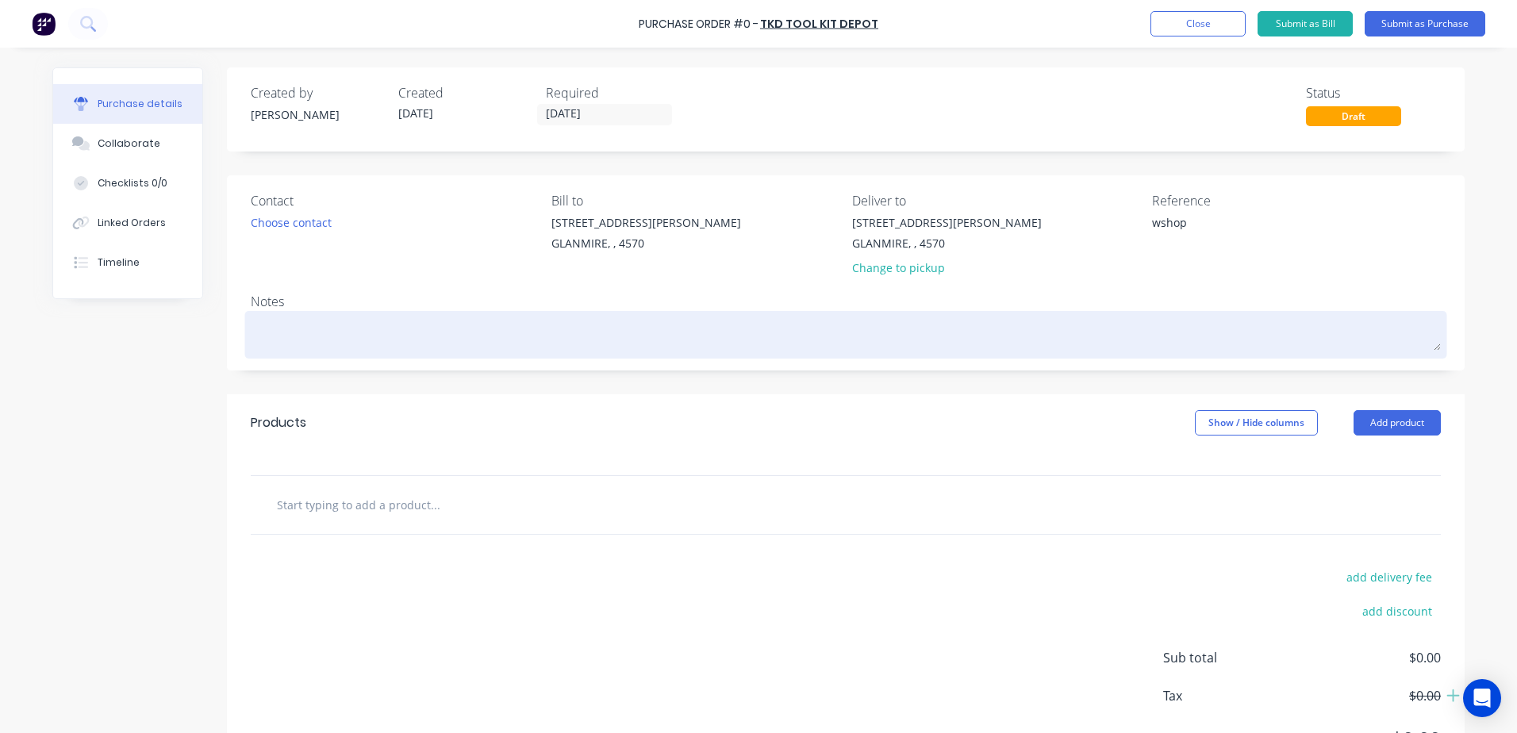
type textarea "wshop"
type textarea "x"
type textarea "wshop"
click at [291, 336] on textarea at bounding box center [846, 333] width 1190 height 36
type textarea "x"
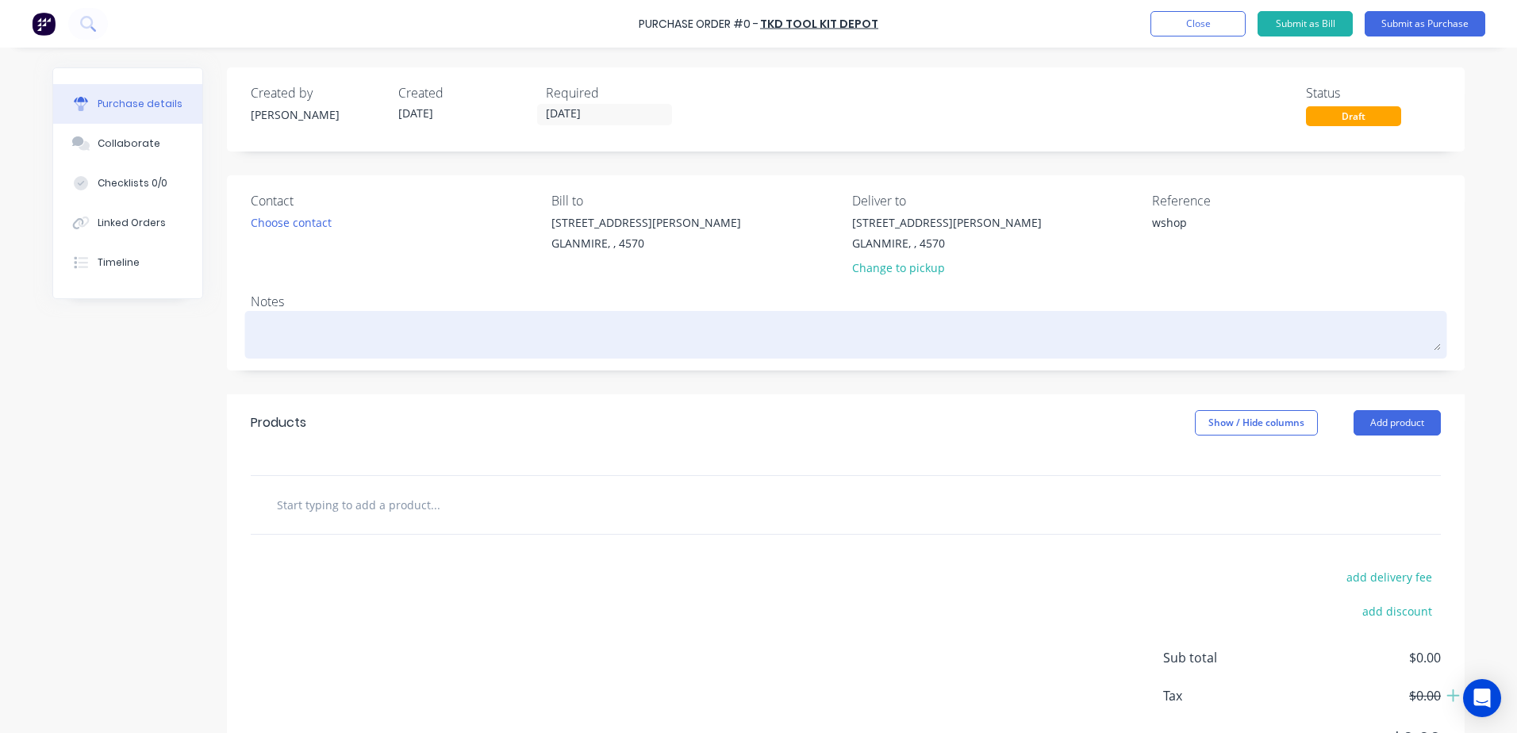
type textarea "w"
type textarea "x"
type textarea "ws"
type textarea "x"
type textarea "wso"
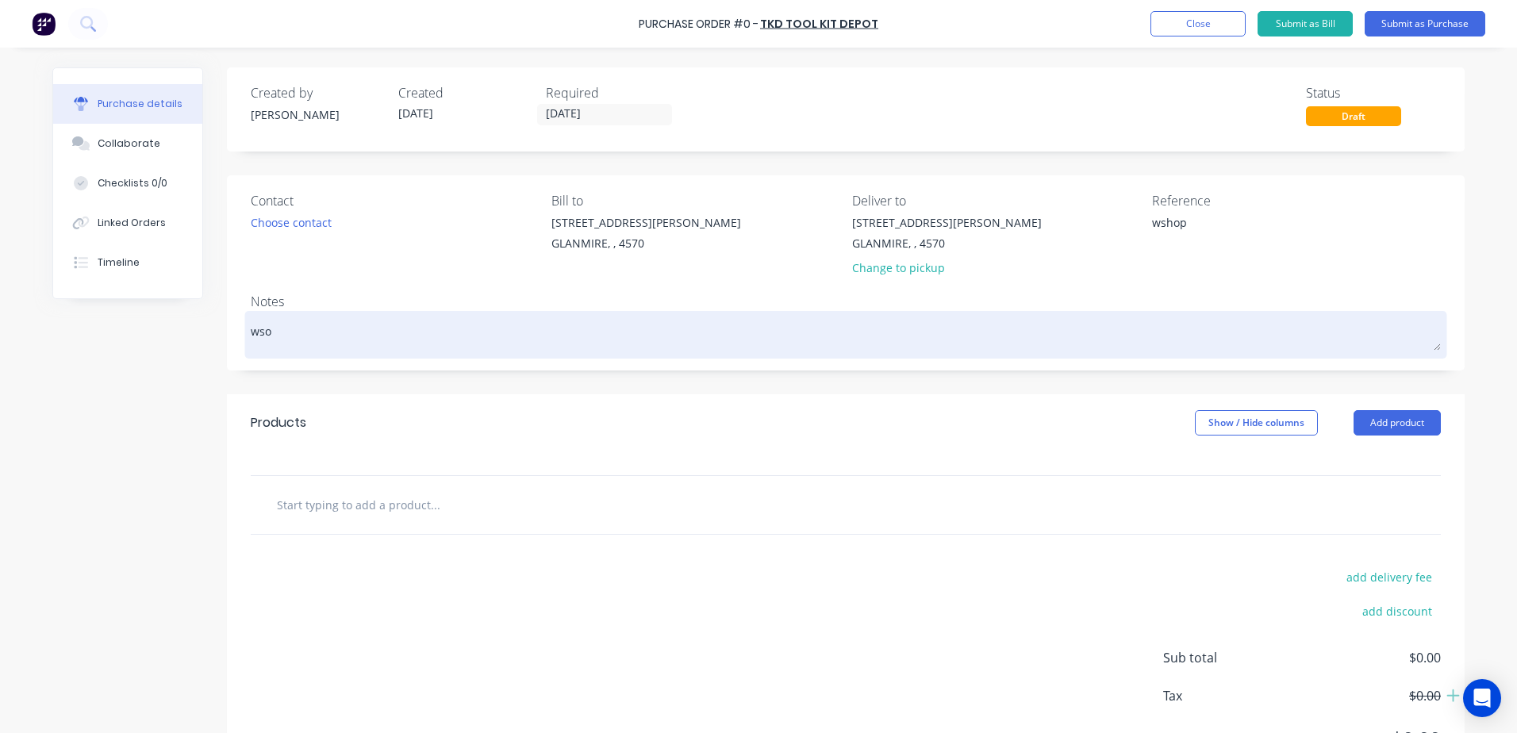
type textarea "x"
type textarea "ws"
type textarea "x"
type textarea "wsh"
type textarea "x"
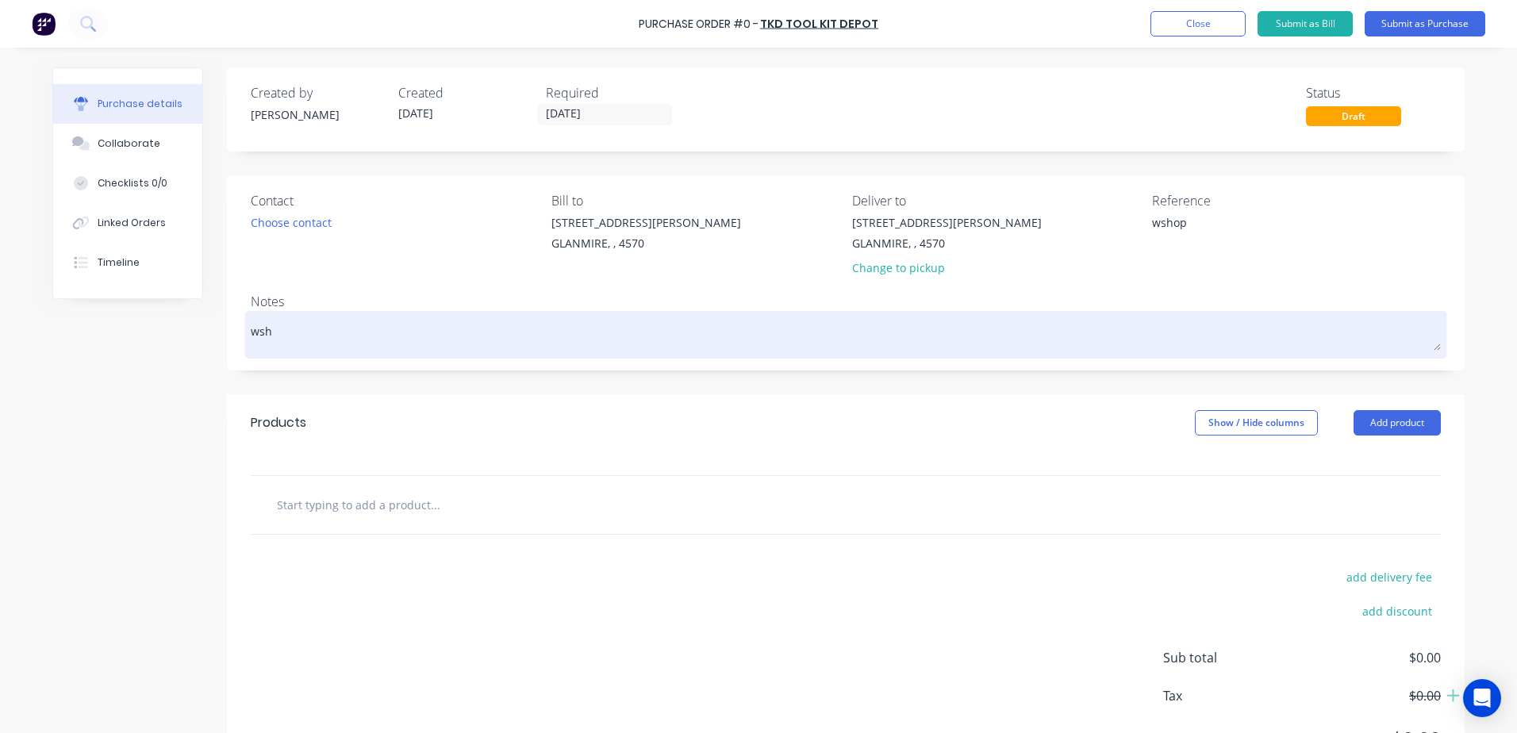
type textarea "wsho"
type textarea "x"
type textarea "wshop"
type textarea "x"
type textarea "wshop"
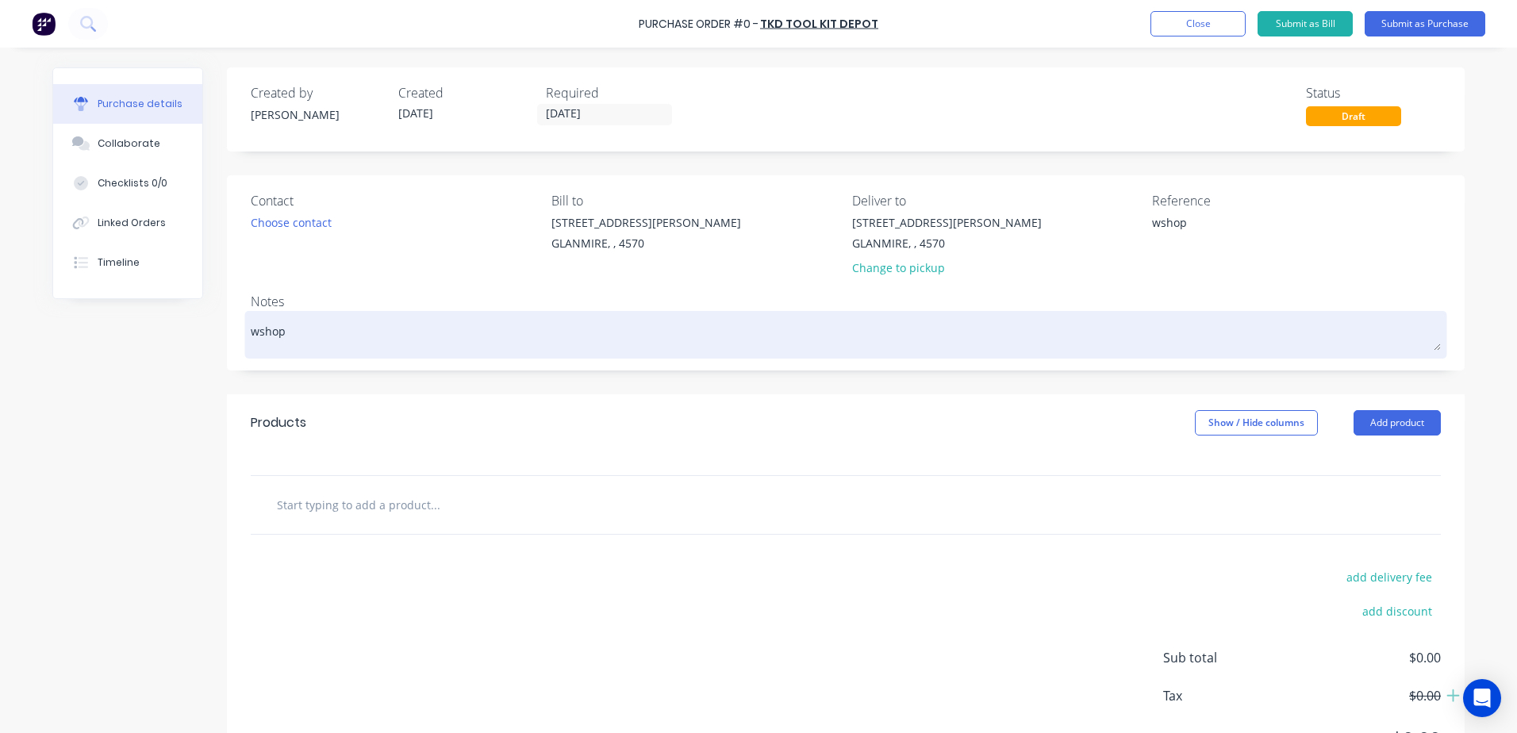
type textarea "x"
type textarea "wshop t"
type textarea "x"
type textarea "wshop to"
type textarea "x"
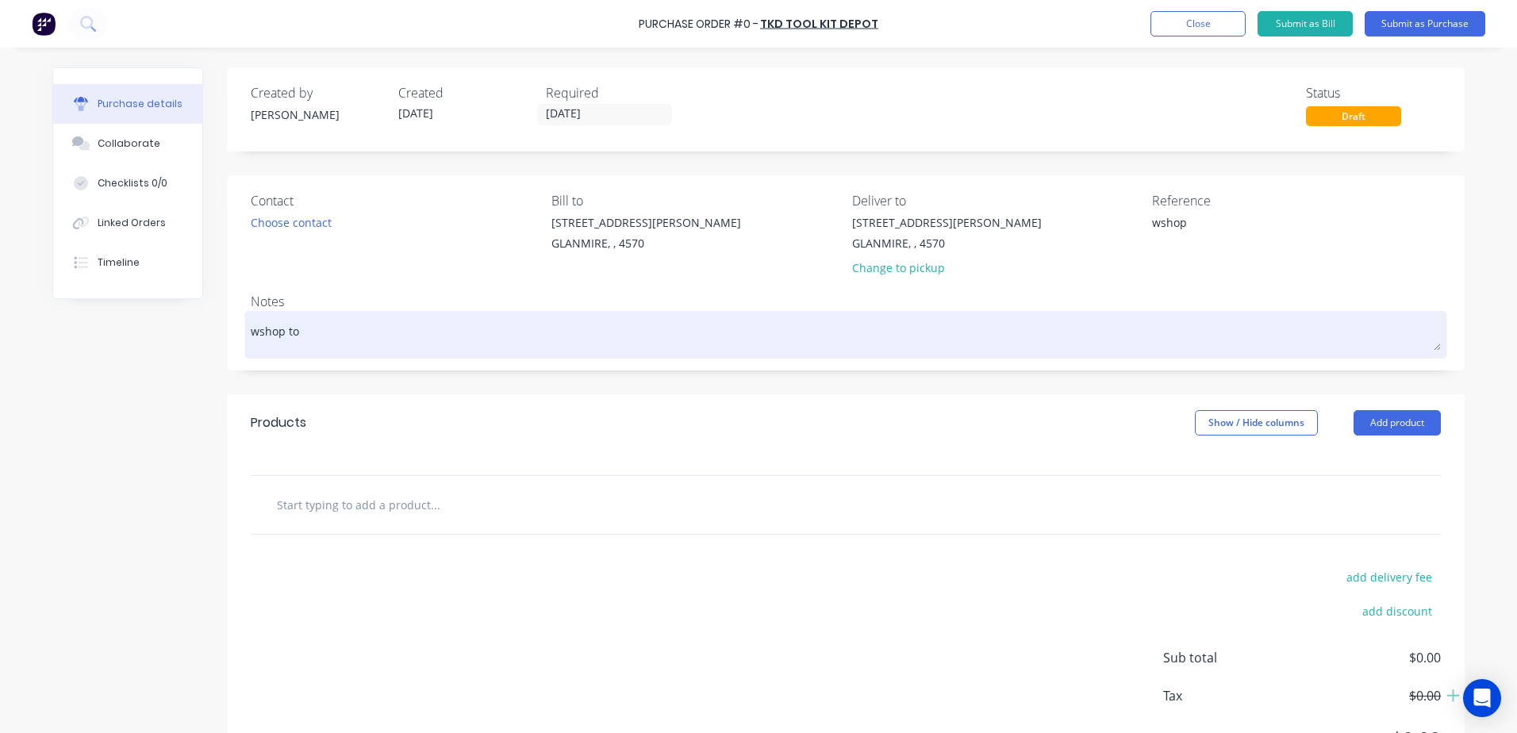
type textarea "wshop too"
type textarea "x"
type textarea "wshop tool"
type textarea "x"
type textarea "wshop tooli"
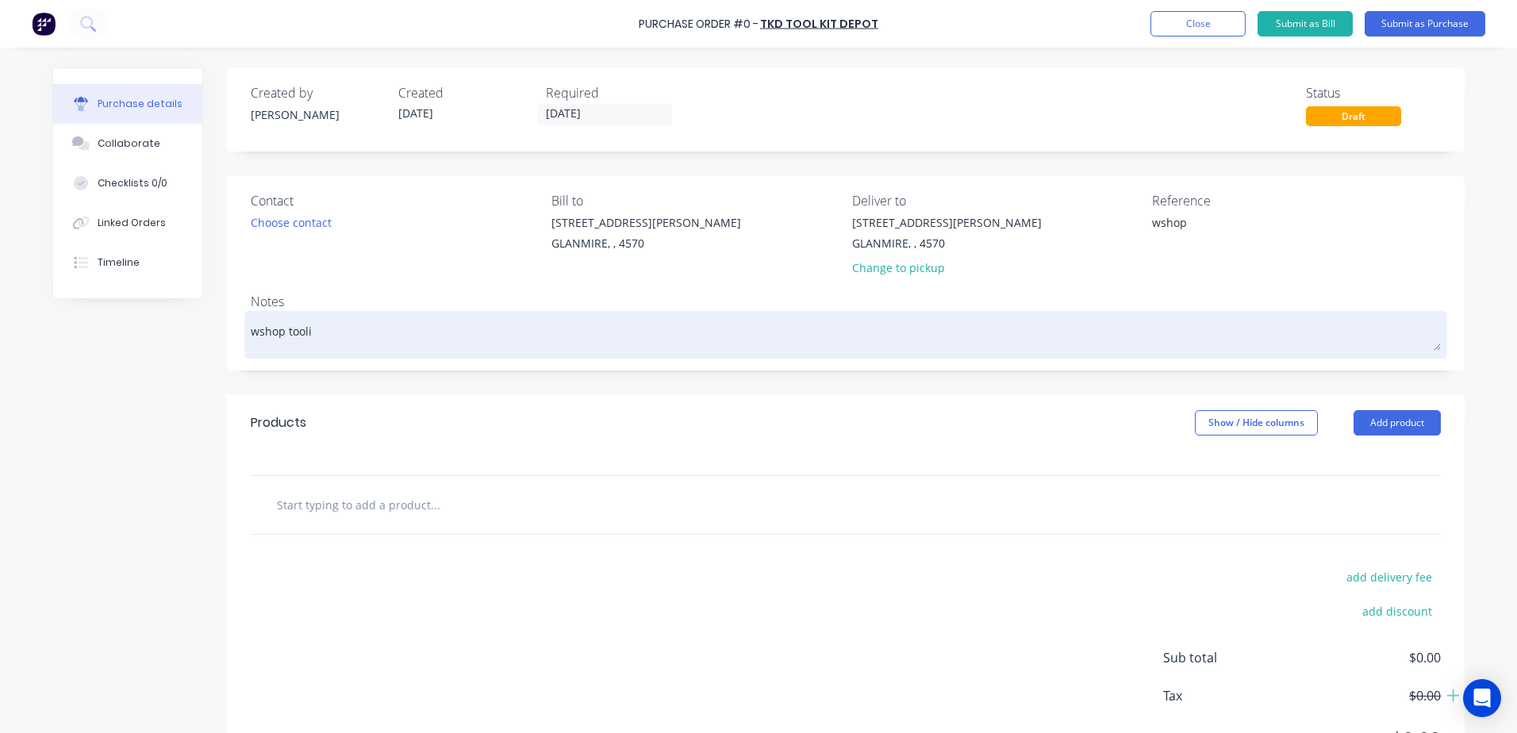
type textarea "x"
type textarea "wshop toolin"
type textarea "x"
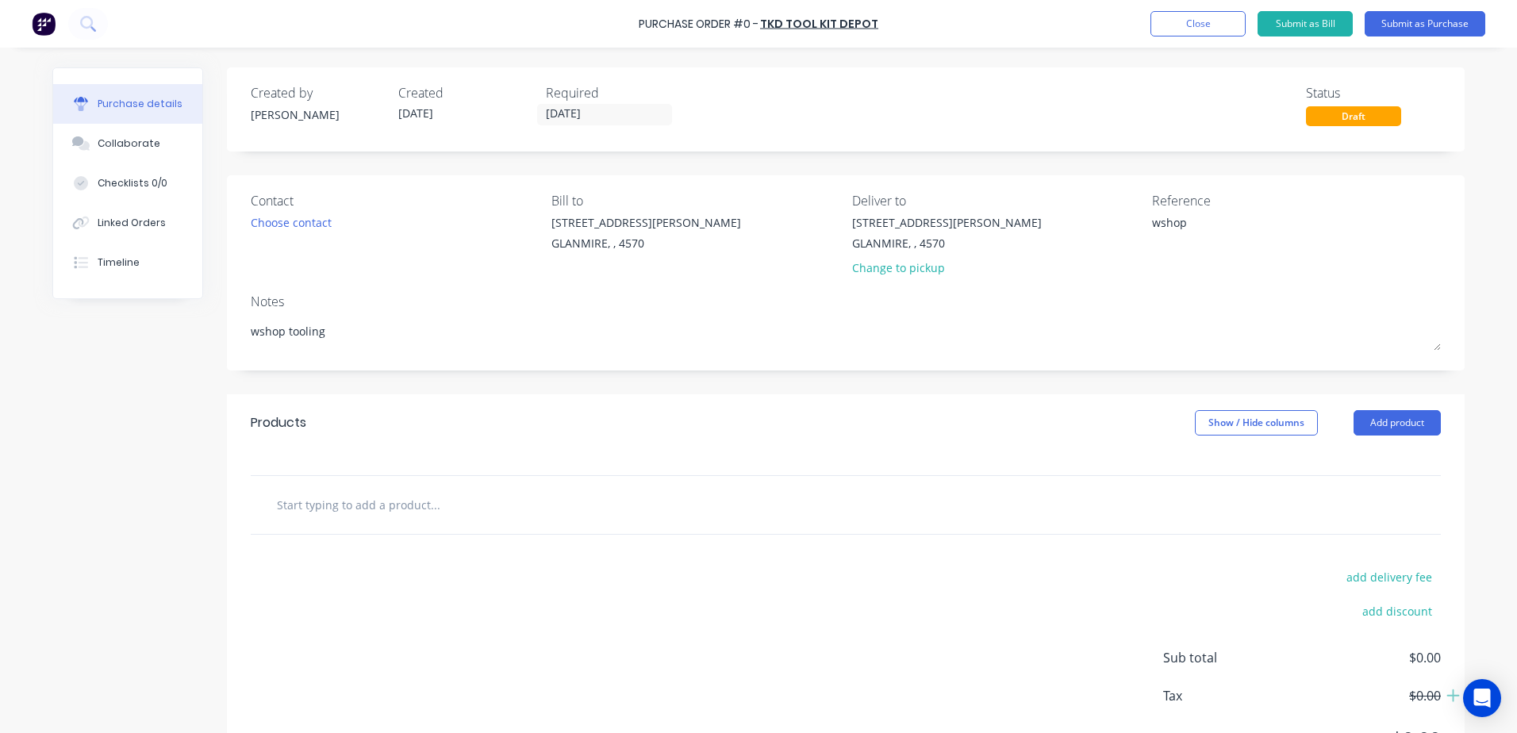
type textarea "wshop tooling"
type textarea "x"
type textarea "wshop tooling"
click at [500, 512] on input "text" at bounding box center [434, 505] width 317 height 32
type textarea "x"
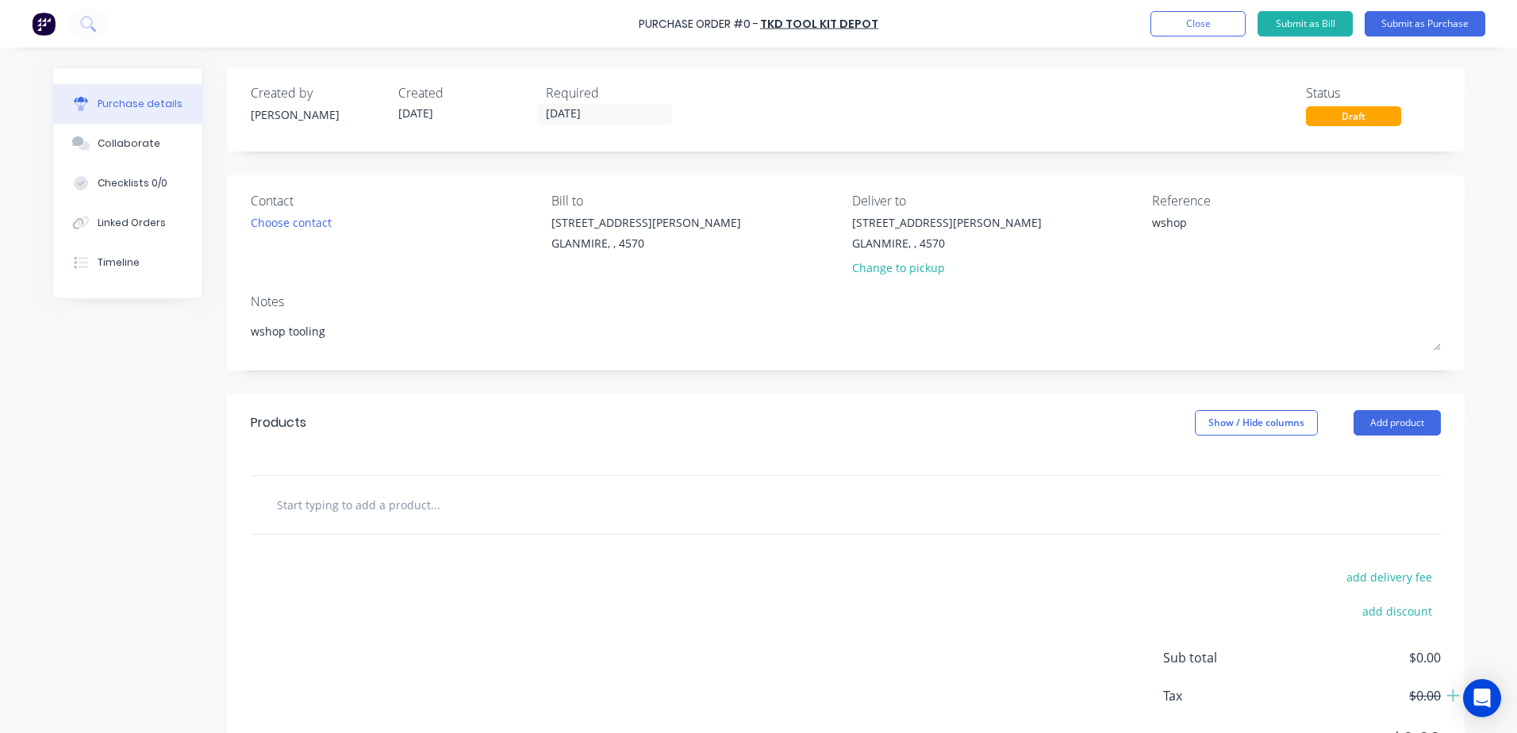
type input "E"
type textarea "x"
type input "En"
type textarea "x"
type input "Eng"
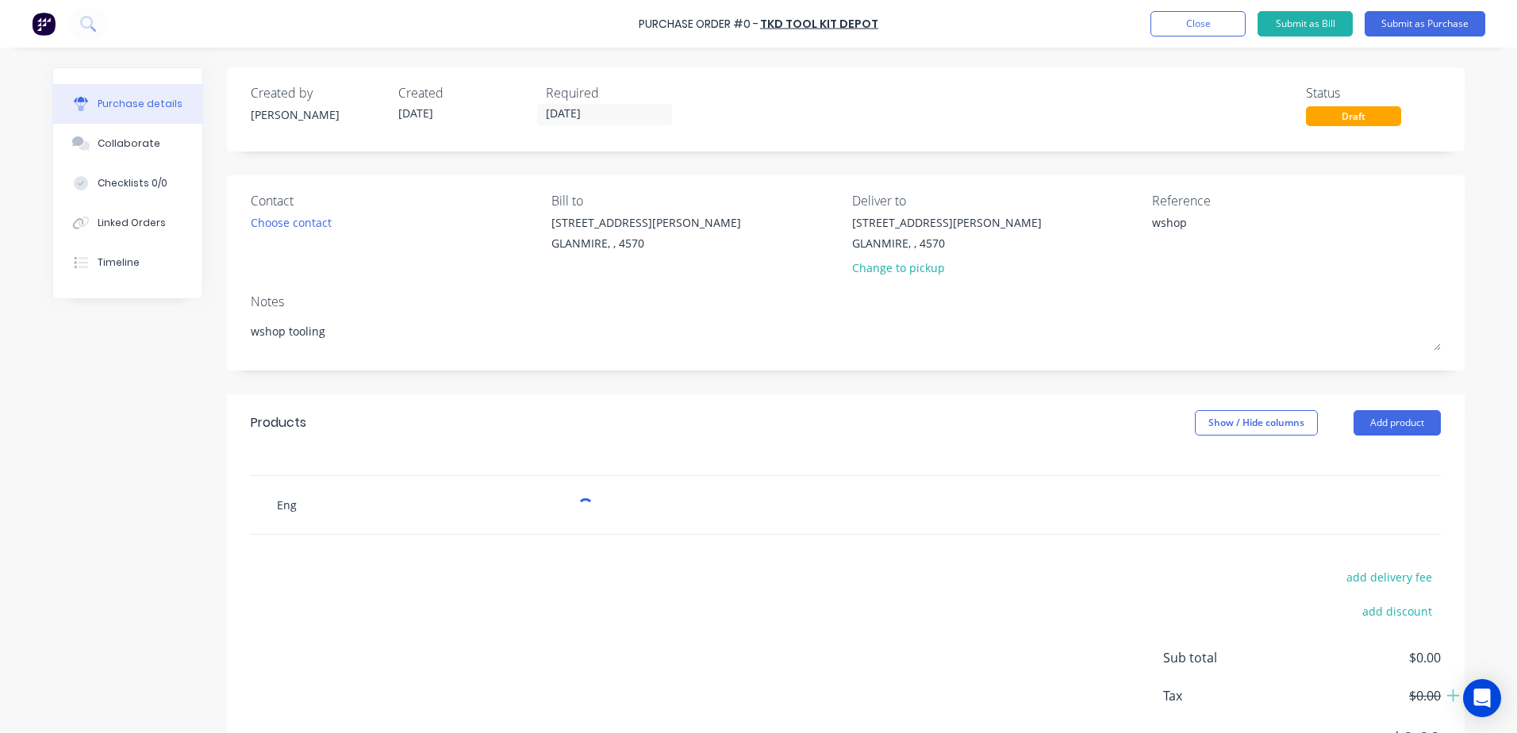
type textarea "x"
type input "Engr"
type textarea "x"
type input "Engra"
type textarea "x"
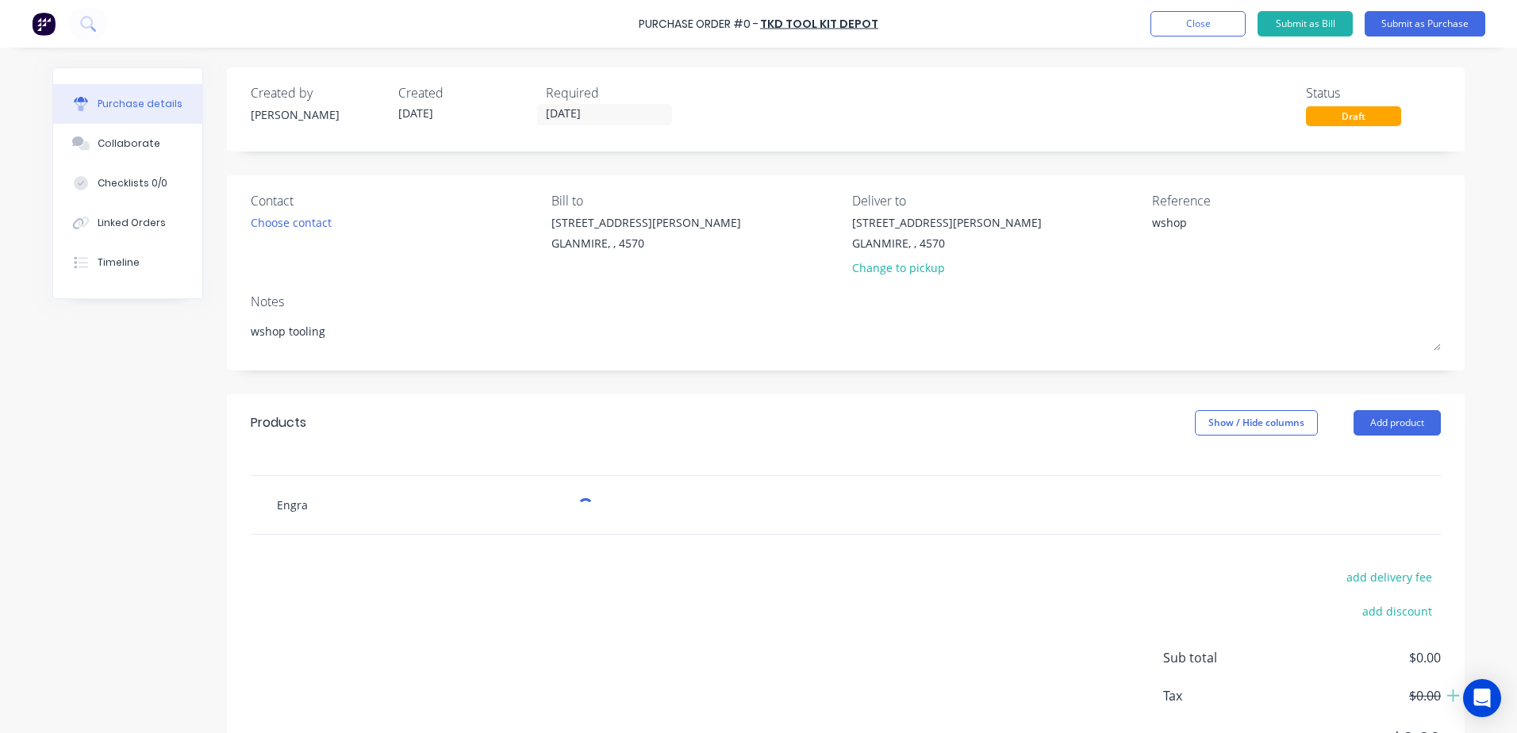
type input "Engrav"
type textarea "x"
type input "Engravi"
type textarea "x"
type input "Engraving"
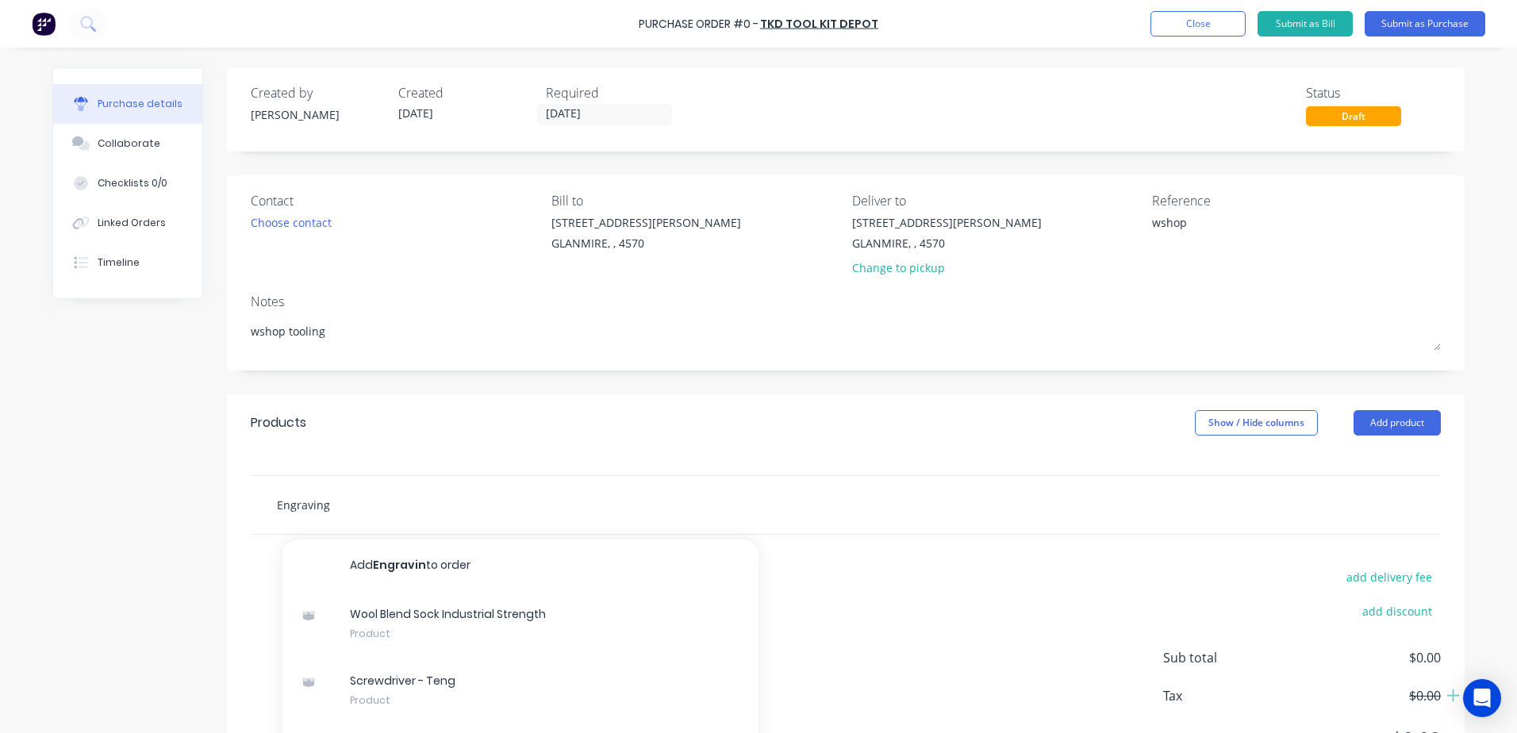
type textarea "x"
type input "Engraving"
type textarea "x"
type input "Engraving t"
type textarea "x"
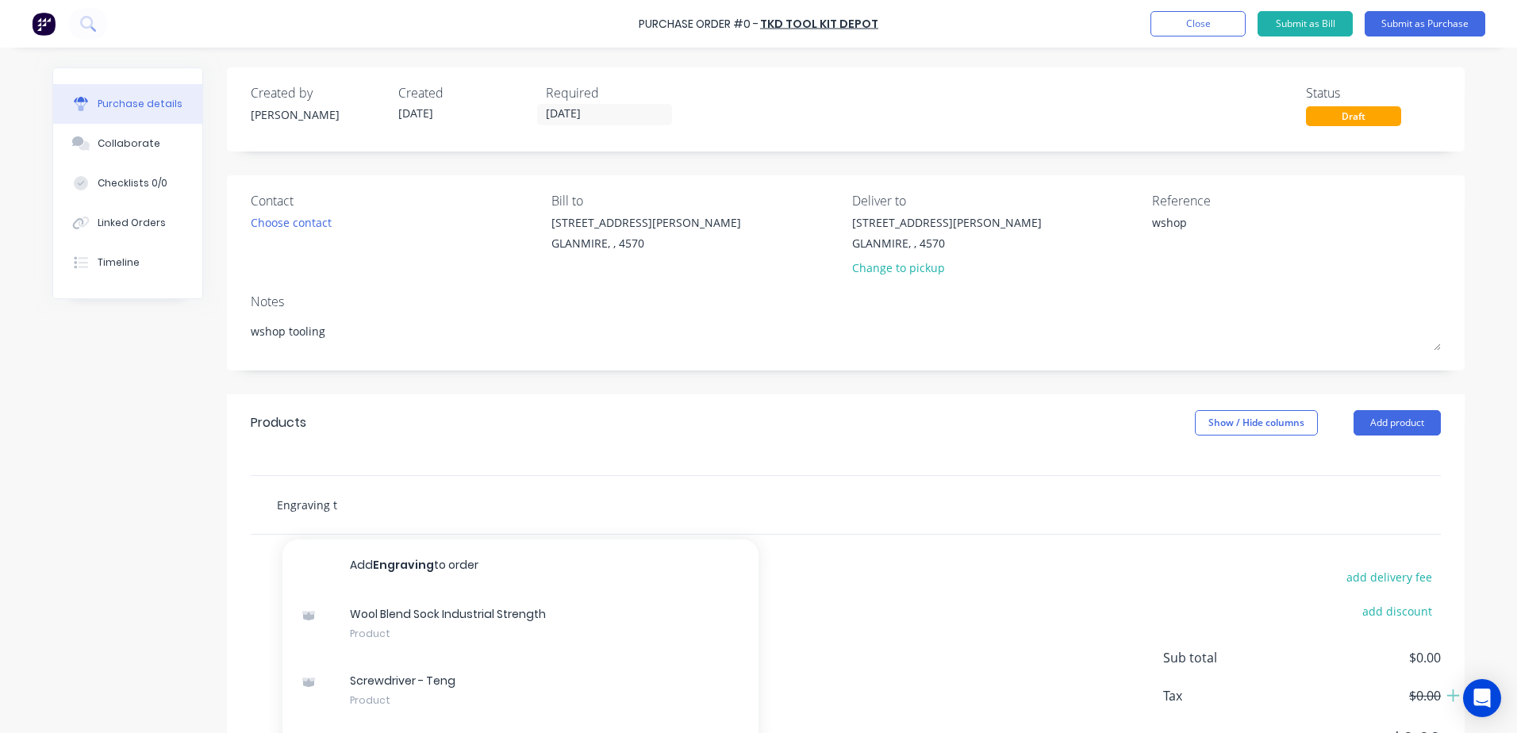
type input "Engraving to"
type textarea "x"
type input "Engraving too"
type textarea "x"
type input "Engraving tool"
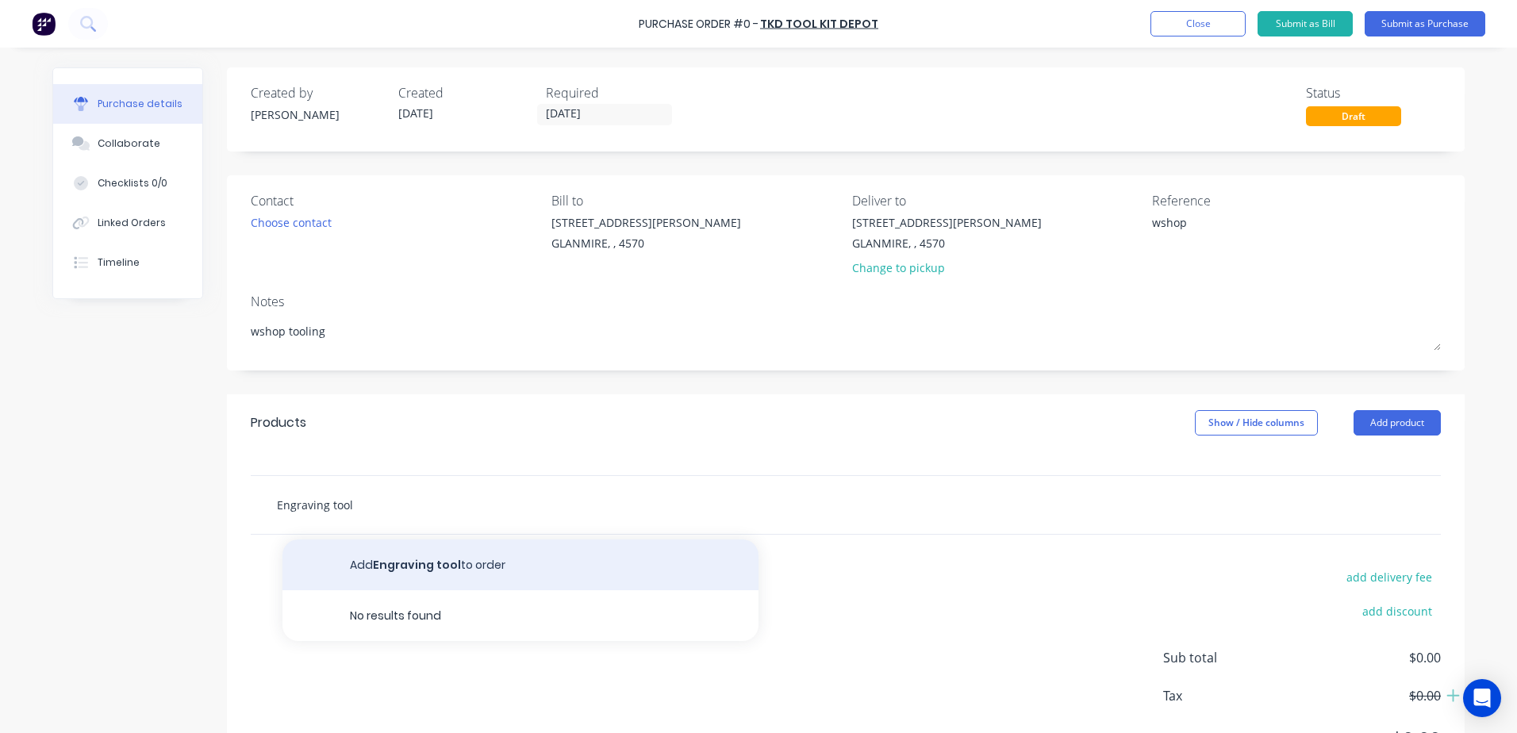
type textarea "x"
type input "Engraving tool"
type textarea "x"
type input "Engraving tool d"
type textarea "x"
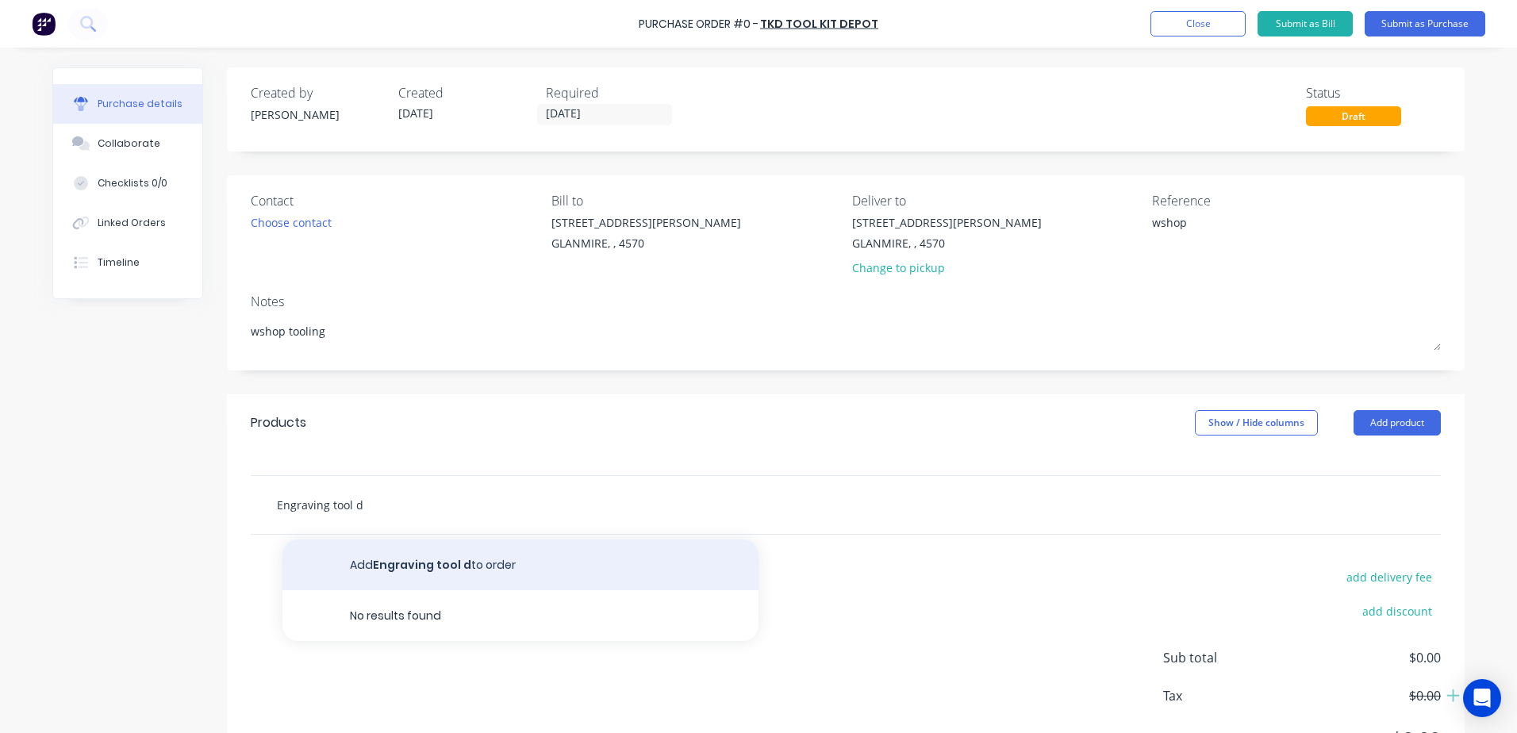
type input "Engraving tool dr"
type textarea "x"
type input "Engraving tool dre"
type textarea "x"
type input "Engraving tool drem"
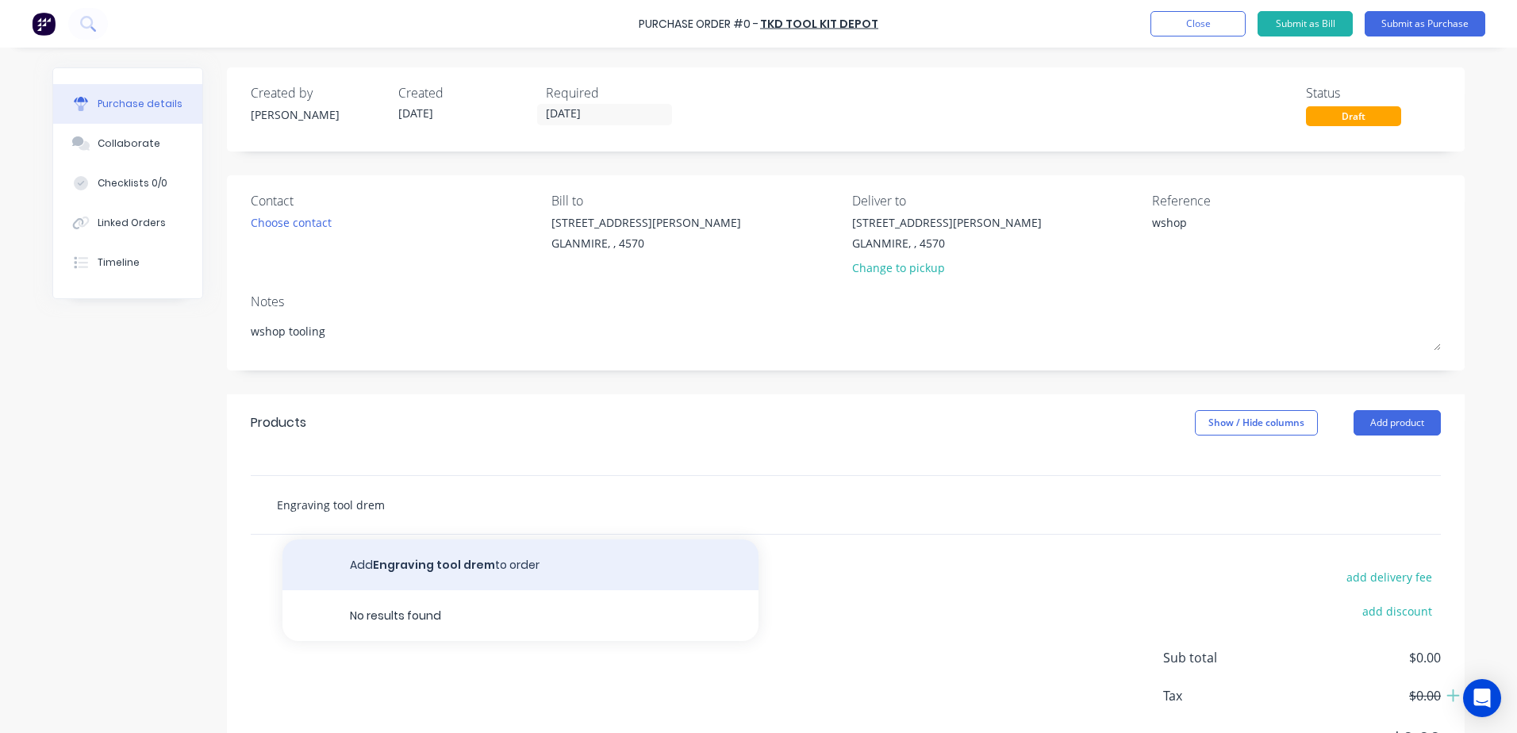
type textarea "x"
type input "Engraving tool dreme"
type textarea "x"
type input "Engraving tool dremel"
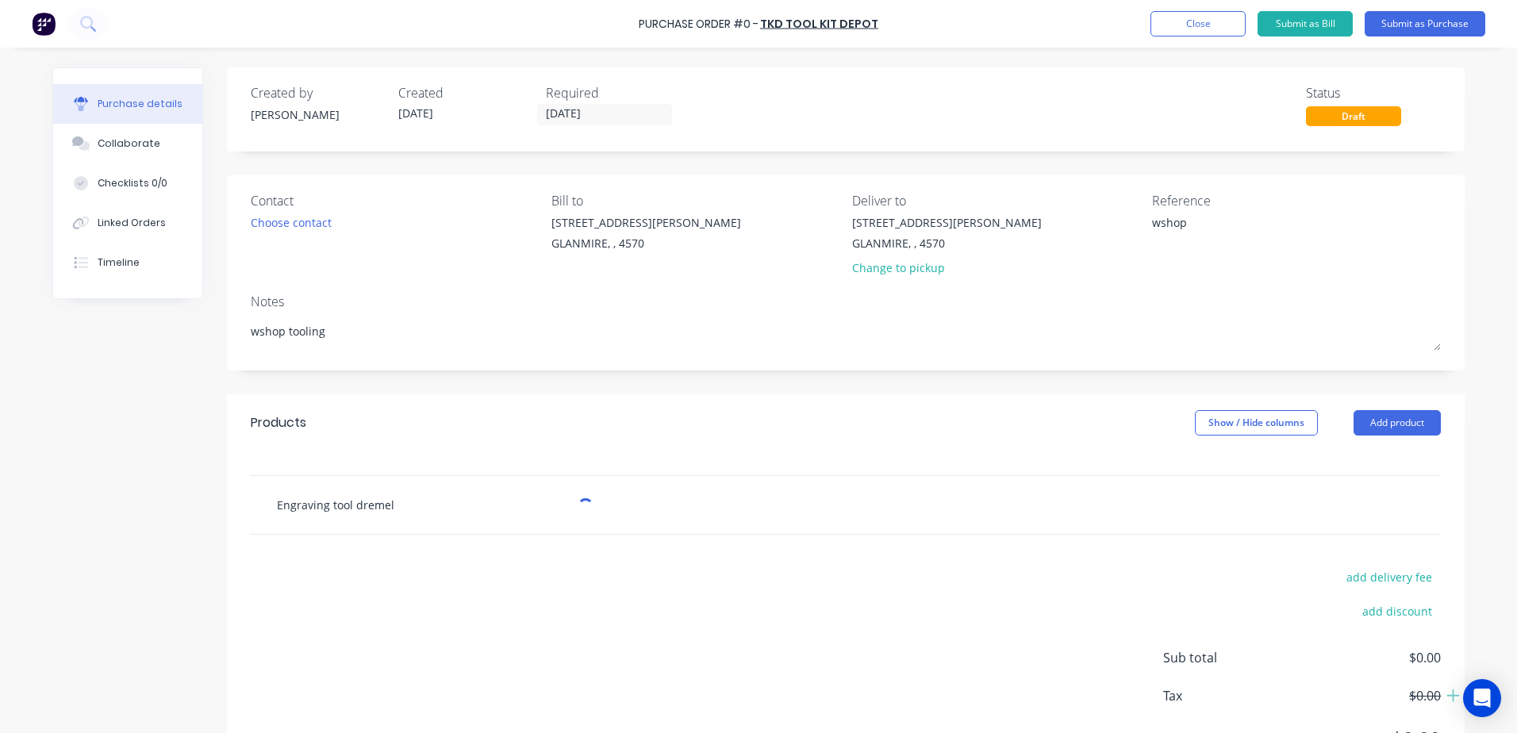
type textarea "x"
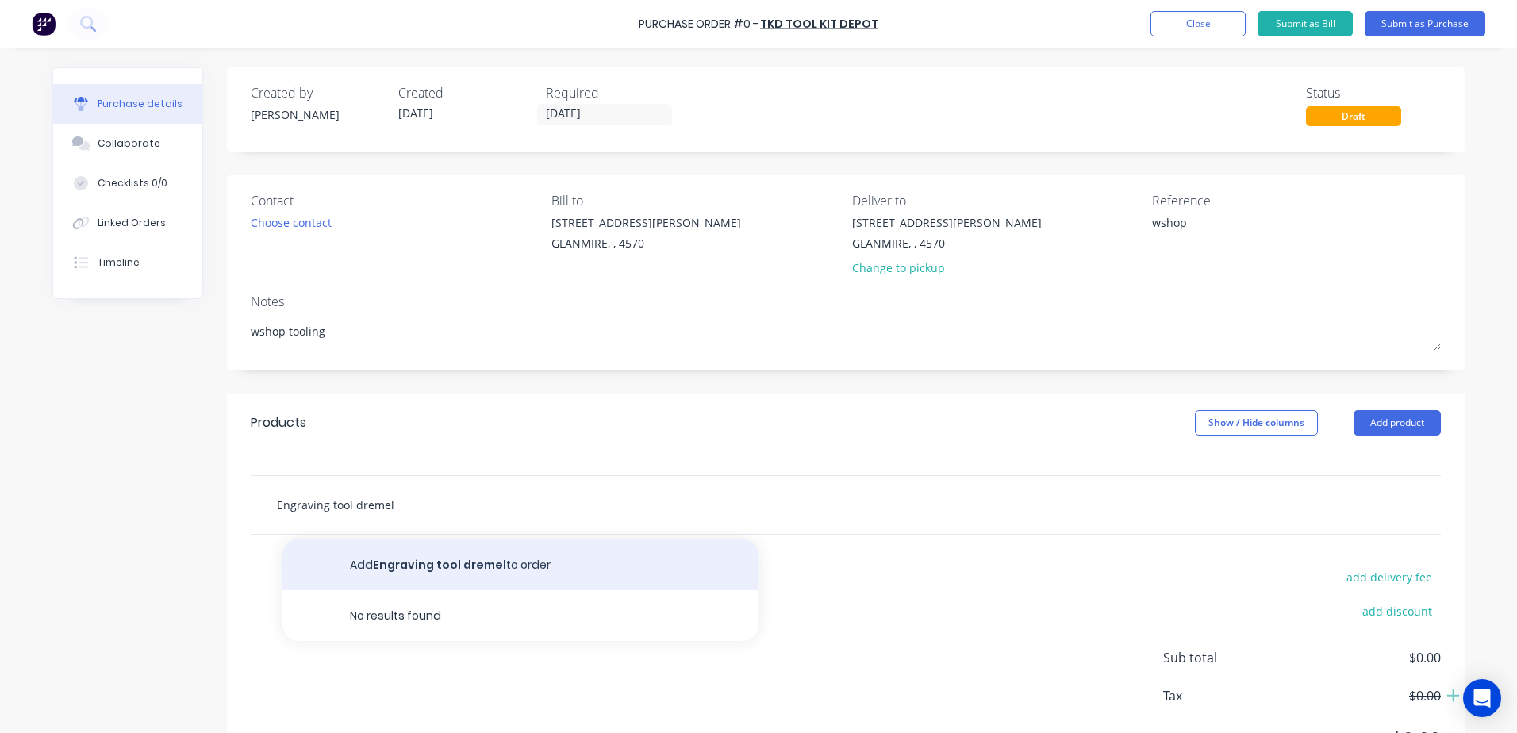
type input "Engraving tool dremel"
click at [457, 570] on button "Add Engraving tool dremel to order" at bounding box center [520, 565] width 476 height 51
type textarea "x"
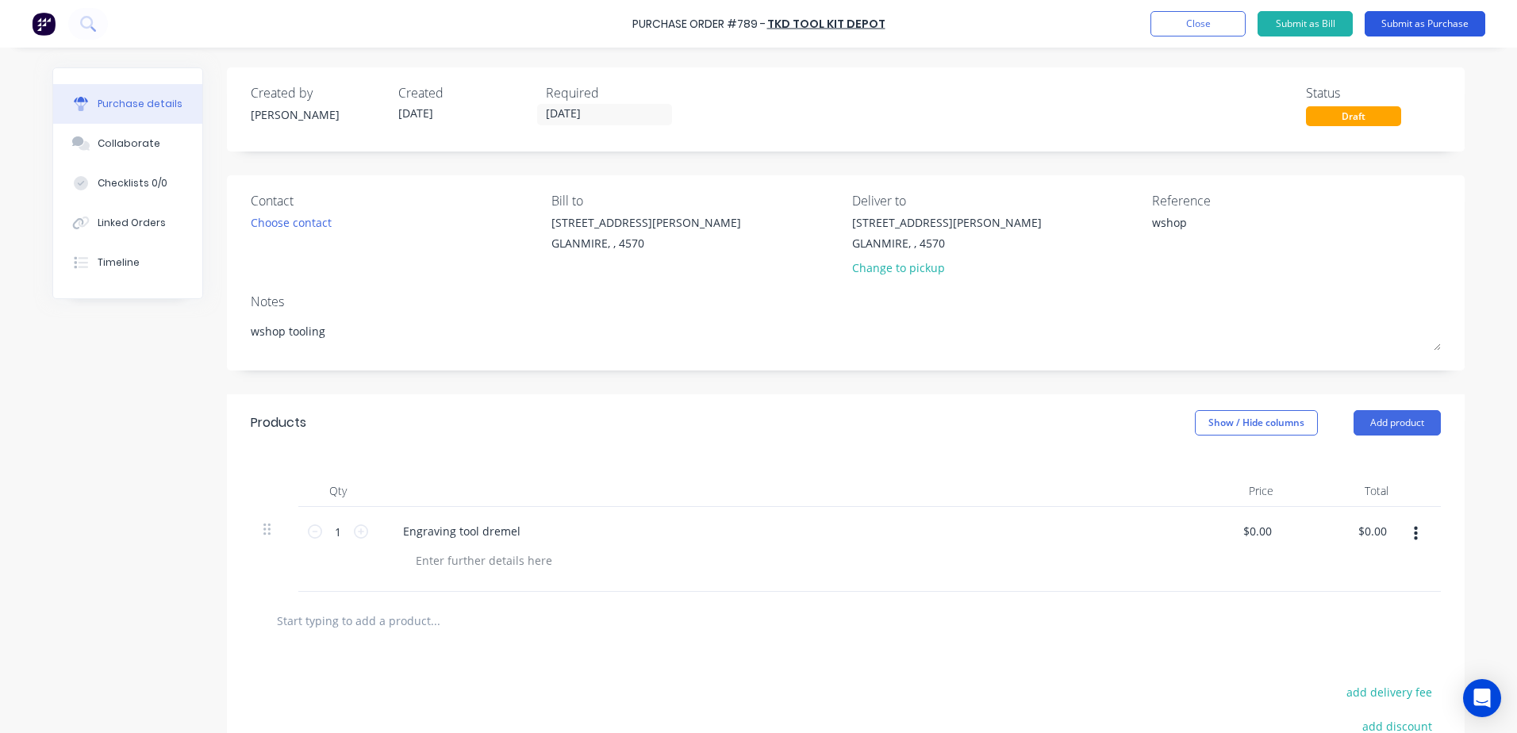
click at [1423, 25] on button "Submit as Purchase" at bounding box center [1425, 23] width 121 height 25
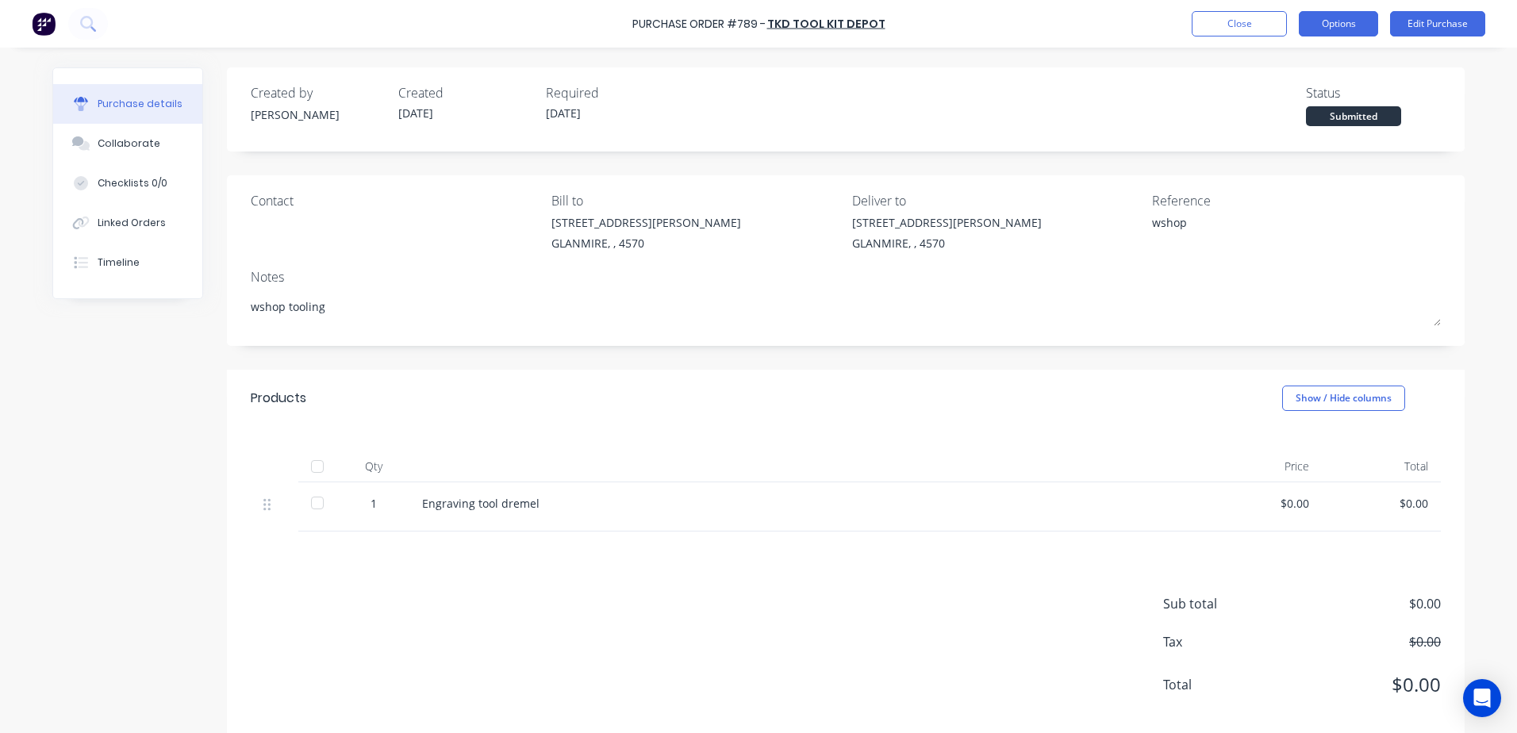
click at [1359, 18] on button "Options" at bounding box center [1338, 23] width 79 height 25
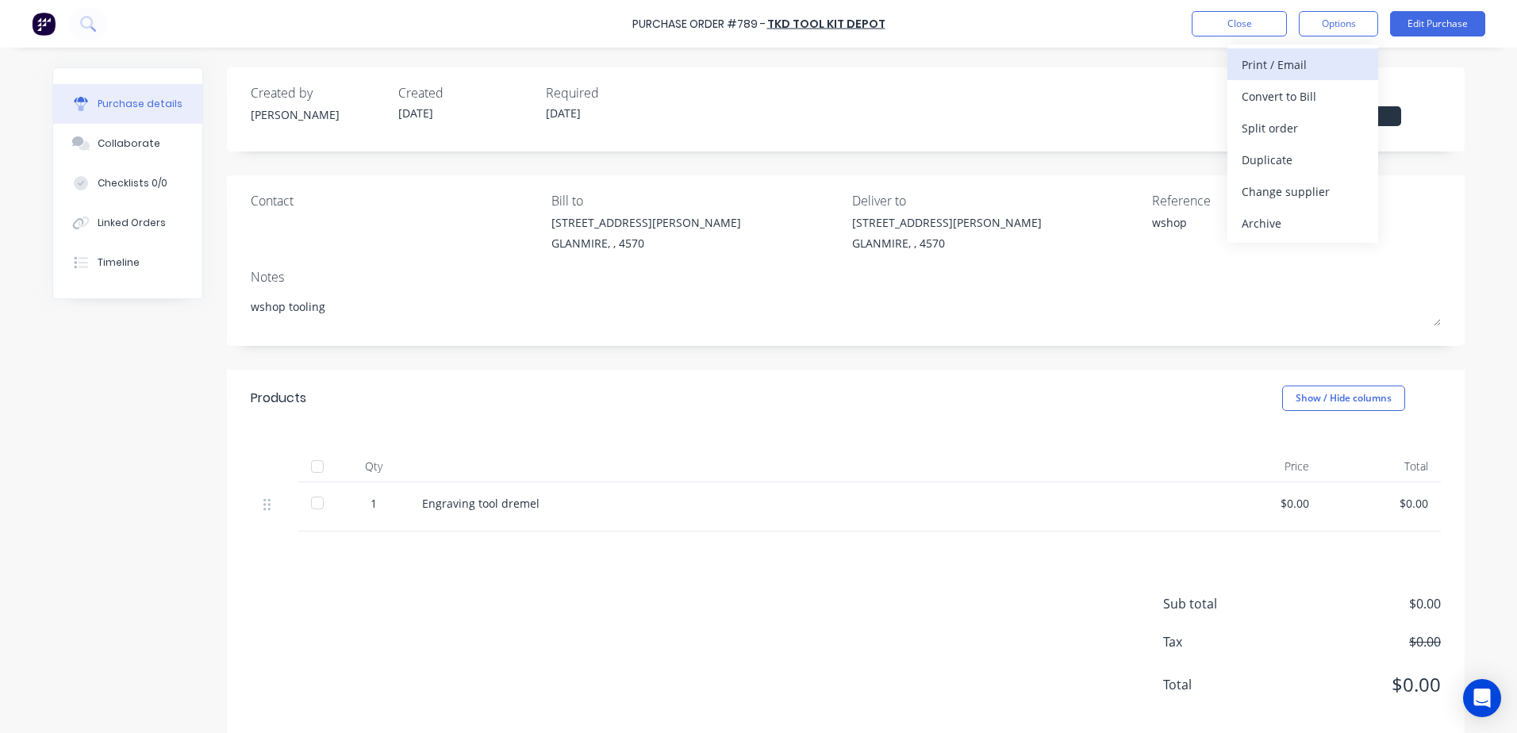
click at [1299, 65] on div "Print / Email" at bounding box center [1303, 64] width 122 height 23
click at [1293, 93] on div "With pricing" at bounding box center [1303, 96] width 122 height 23
type textarea "x"
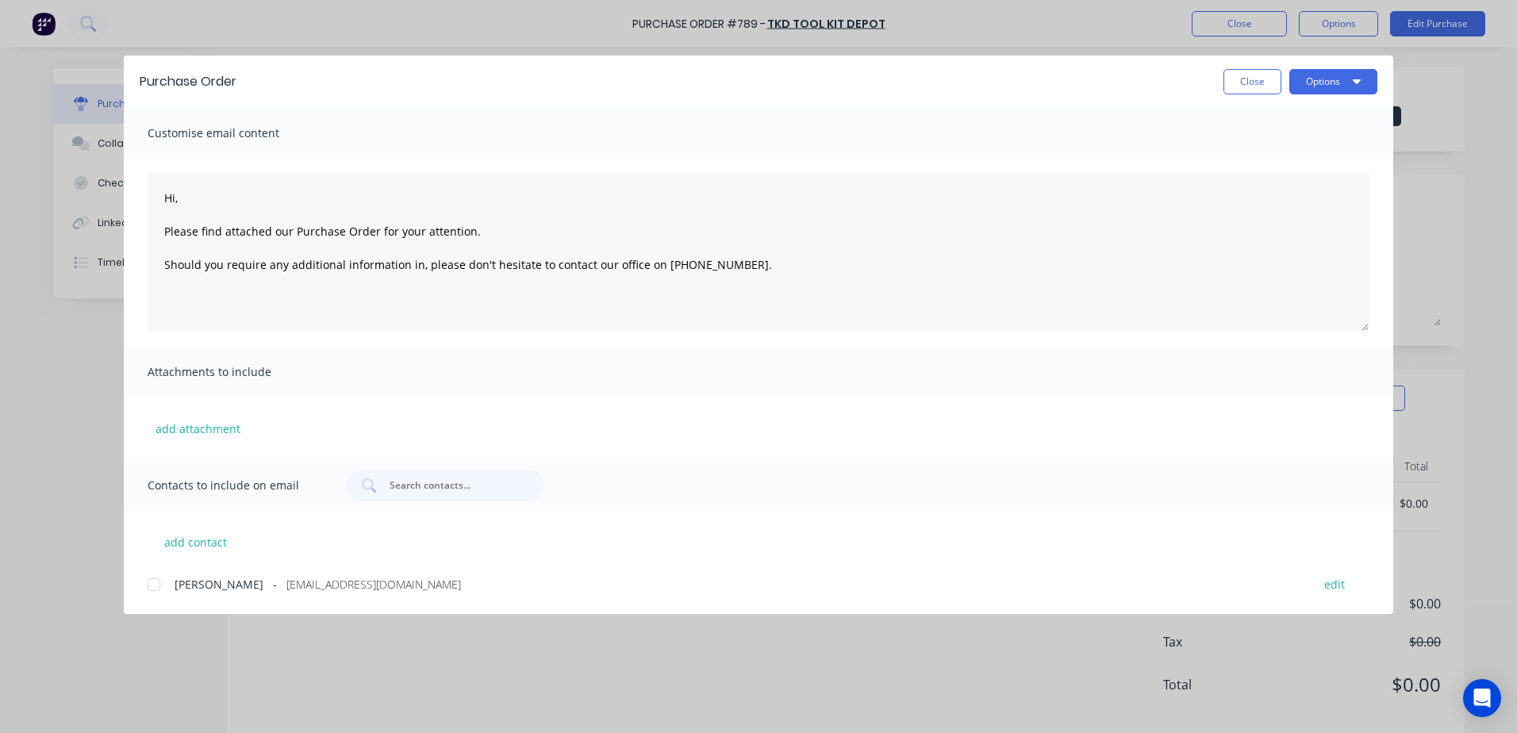
click at [155, 583] on div at bounding box center [154, 585] width 32 height 32
type textarea "Hi, Please find attached our Purchase Order for your attention. Should you requ…"
click at [1321, 82] on button "Options" at bounding box center [1333, 81] width 88 height 25
click at [1290, 186] on div "Email" at bounding box center [1302, 185] width 122 height 23
type textarea "x"
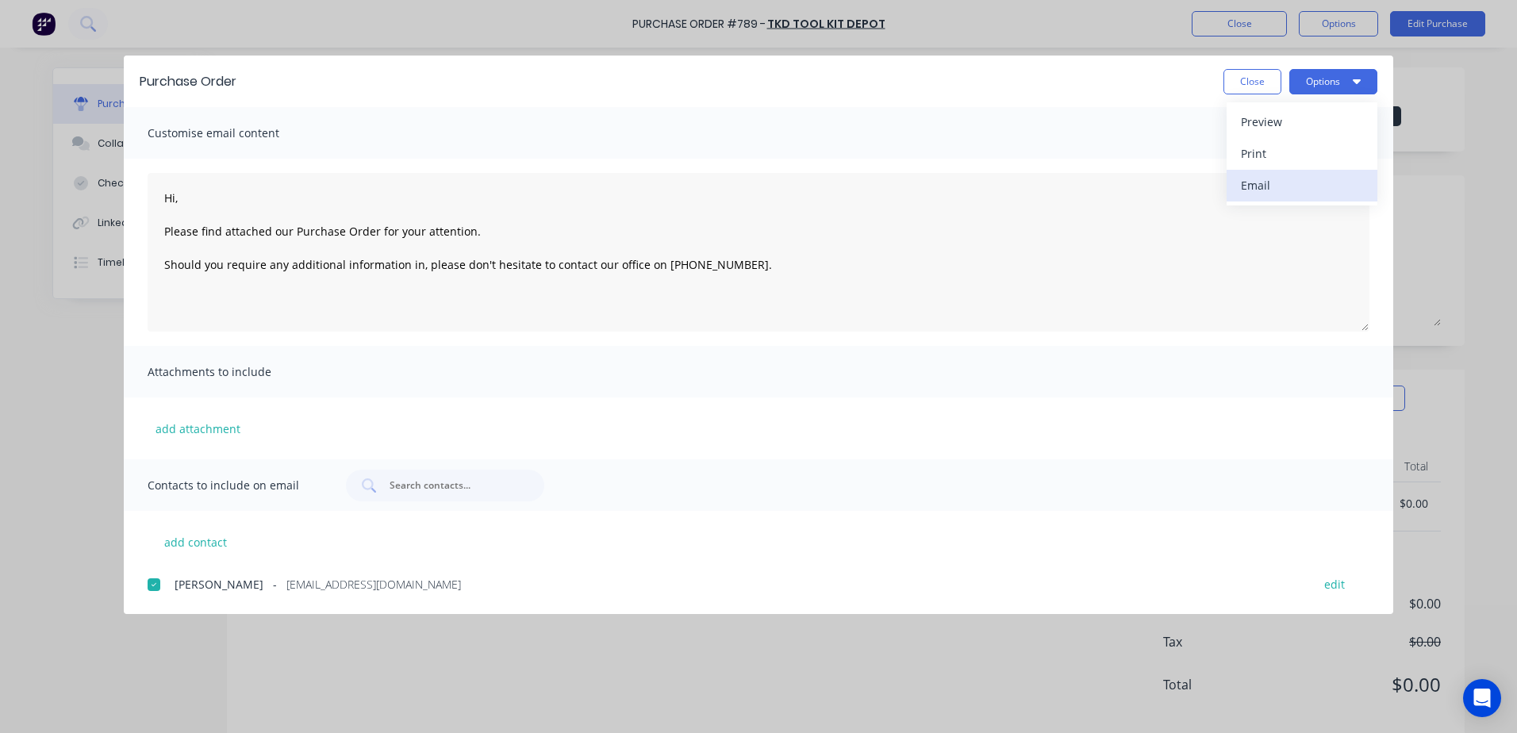
type textarea "Hi, Please find attached our Purchase Order for your attention. Should you requ…"
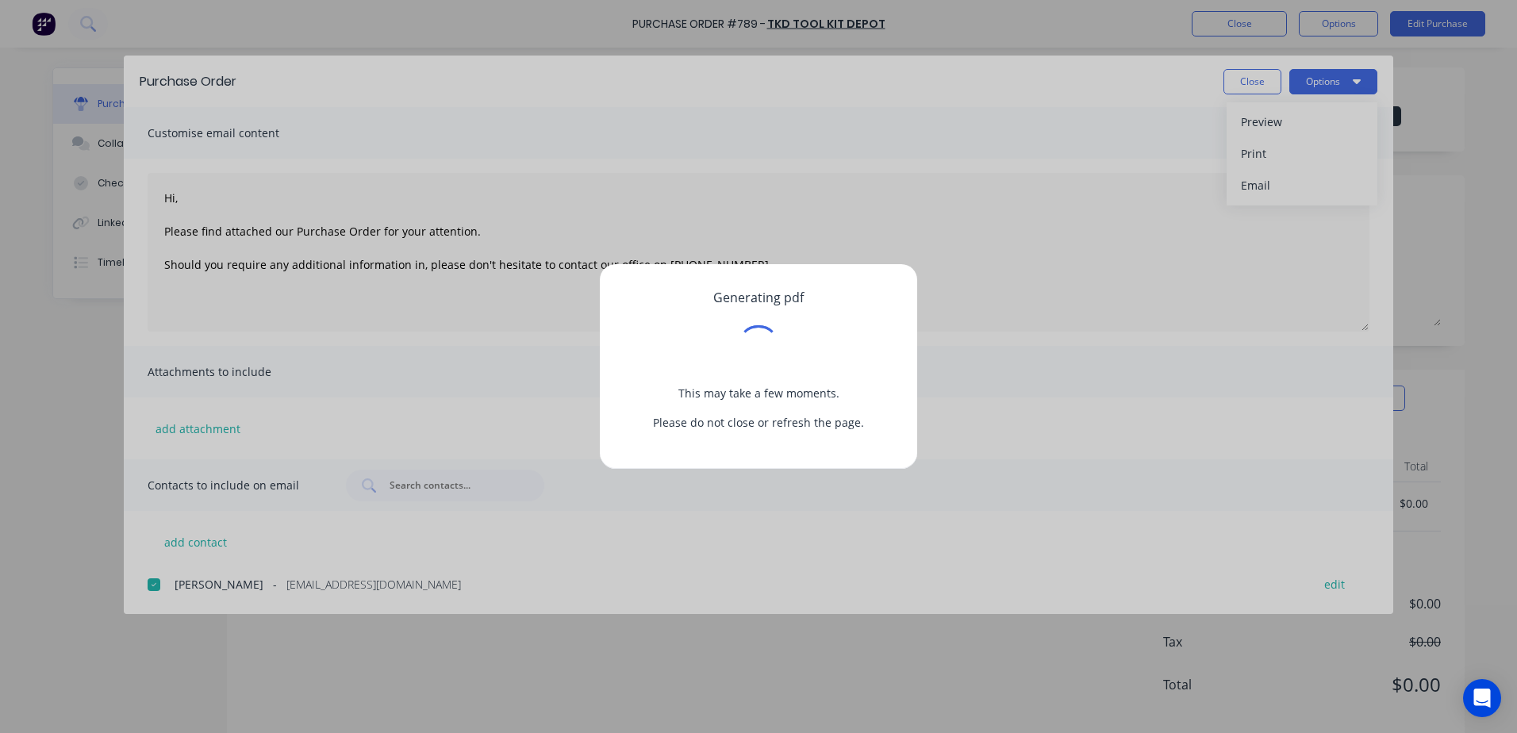
type textarea "x"
type textarea "Hi, Please find attached our Purchase Order for your attention. Should you requ…"
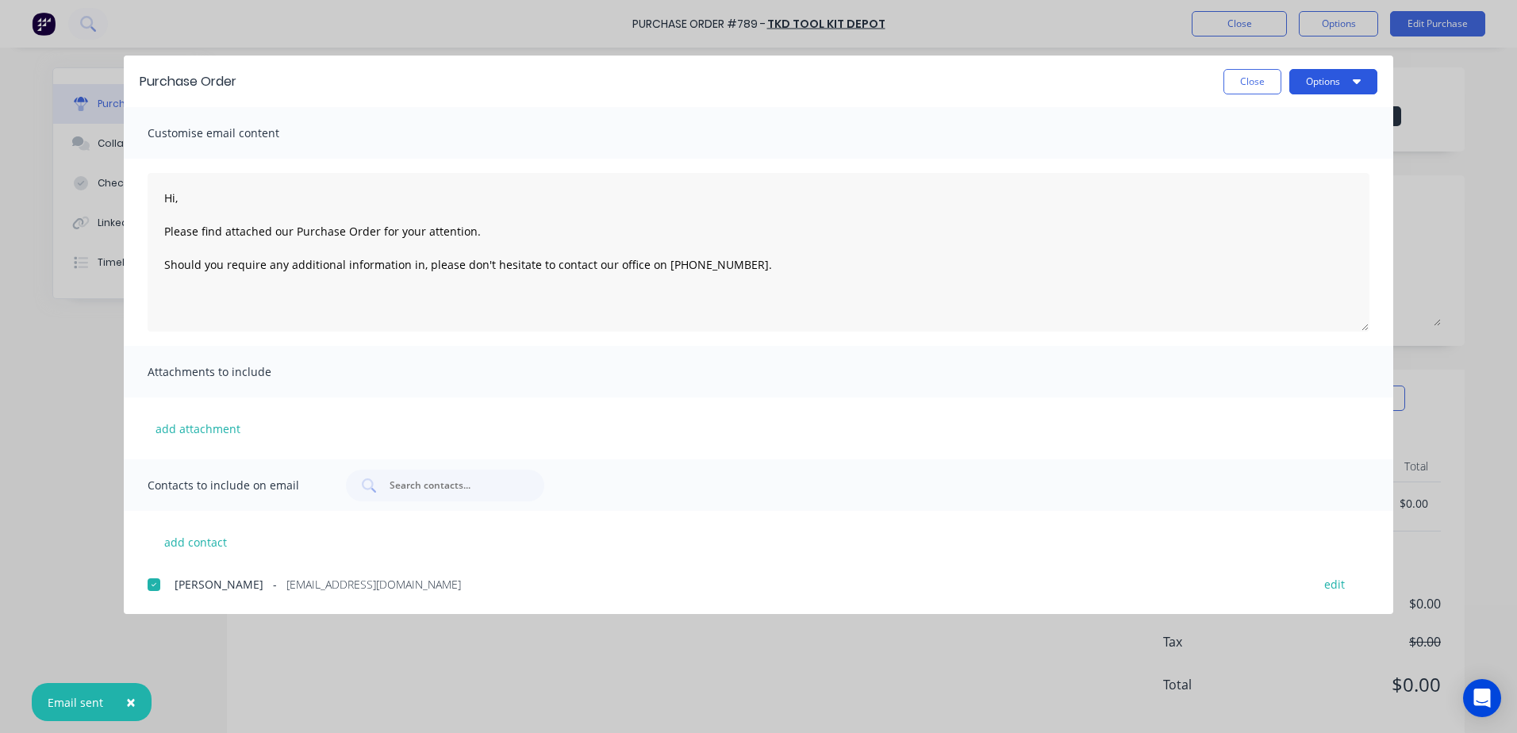
click at [1328, 86] on button "Options" at bounding box center [1333, 81] width 88 height 25
click at [1248, 153] on div "Print" at bounding box center [1302, 153] width 122 height 23
type textarea "x"
type textarea "Hi, Please find attached our Purchase Order for your attention. Should you requ…"
type textarea "x"
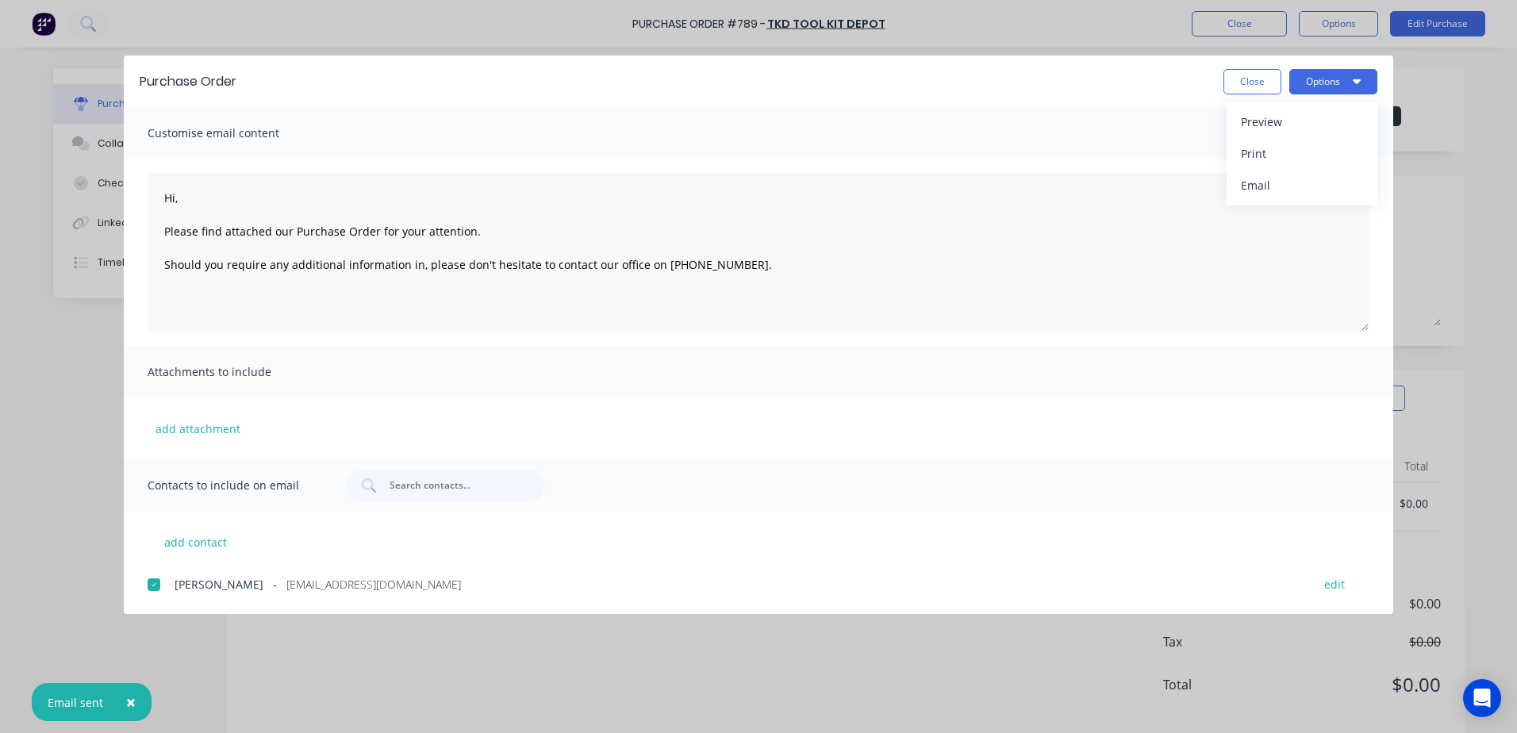
type textarea "Hi, Please find attached our Purchase Order for your attention. Should you requ…"
type textarea "x"
type textarea "Hi, Please find attached our Purchase Order for your attention. Should you requ…"
type textarea "x"
type textarea "Hi, Please find attached our Purchase Order for your attention. Should you requ…"
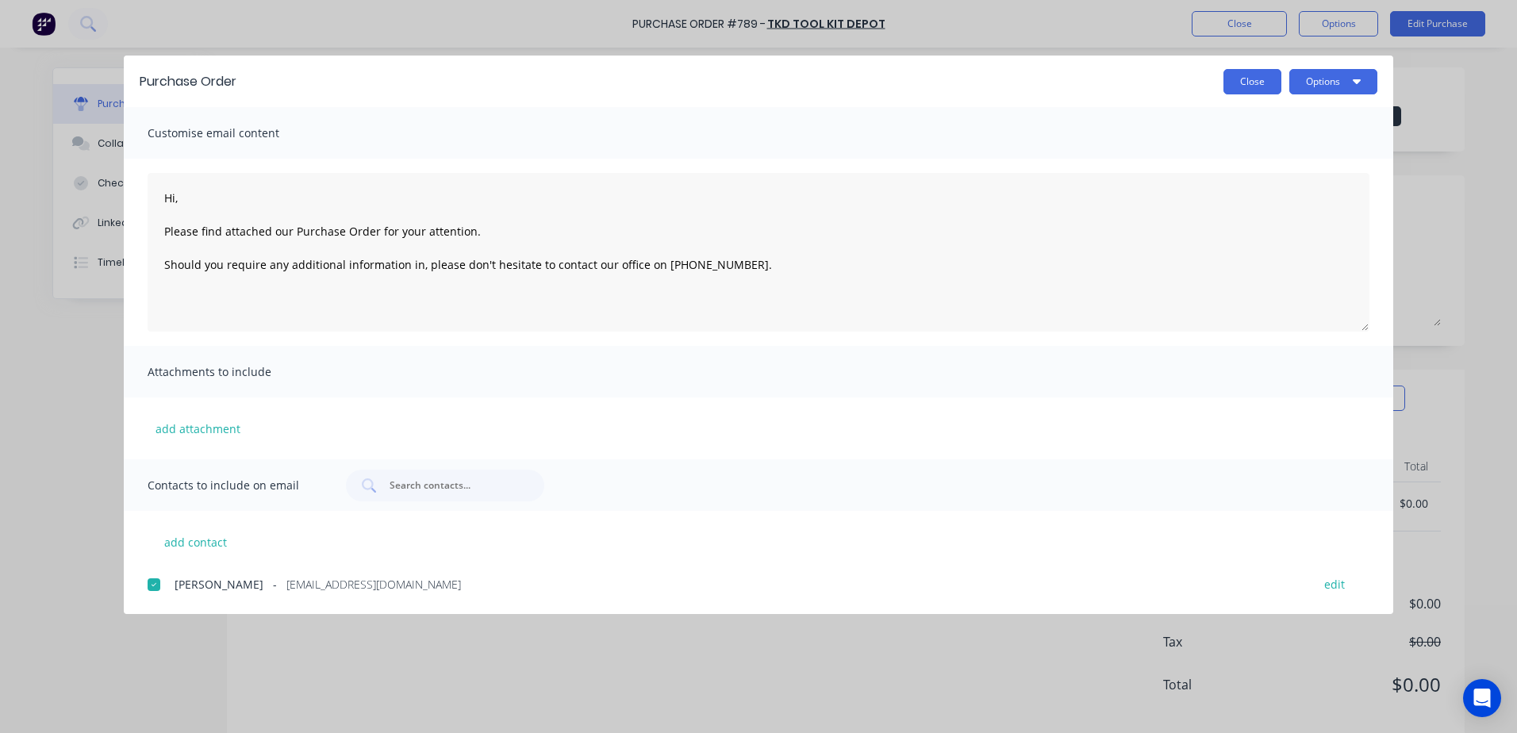
click at [1244, 74] on button "Close" at bounding box center [1253, 81] width 58 height 25
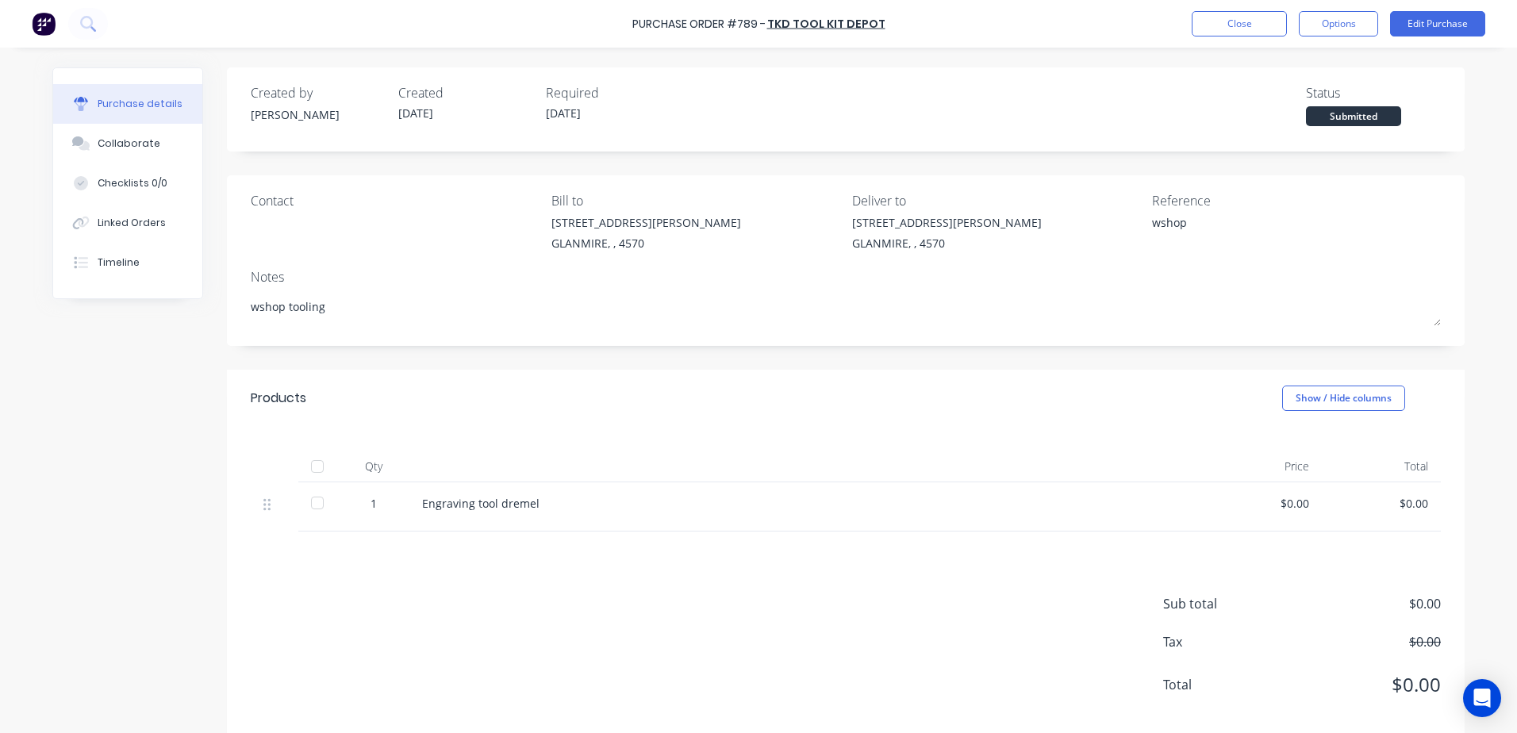
type textarea "x"
click at [1220, 22] on button "Close" at bounding box center [1239, 23] width 95 height 25
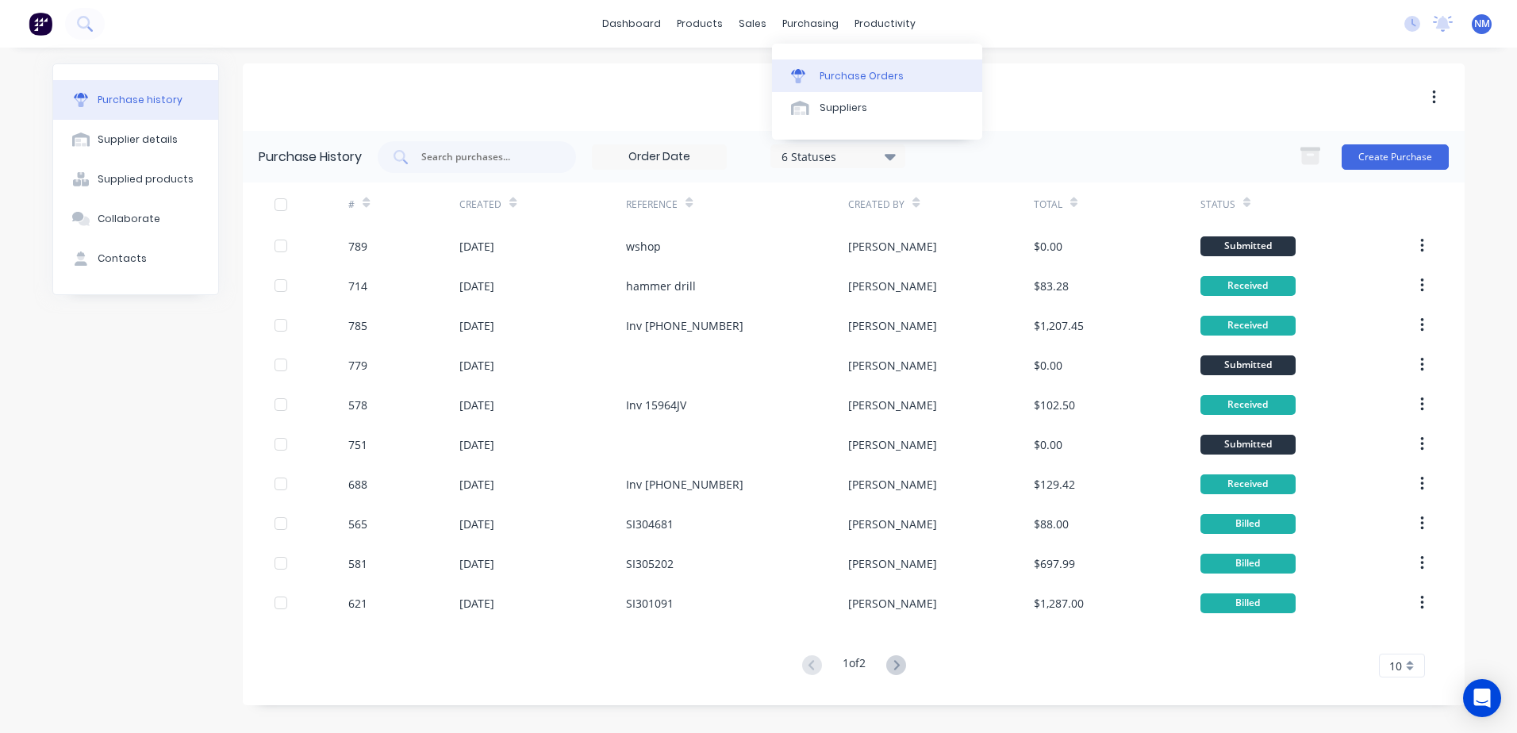
click at [838, 78] on div "Purchase Orders" at bounding box center [862, 76] width 84 height 14
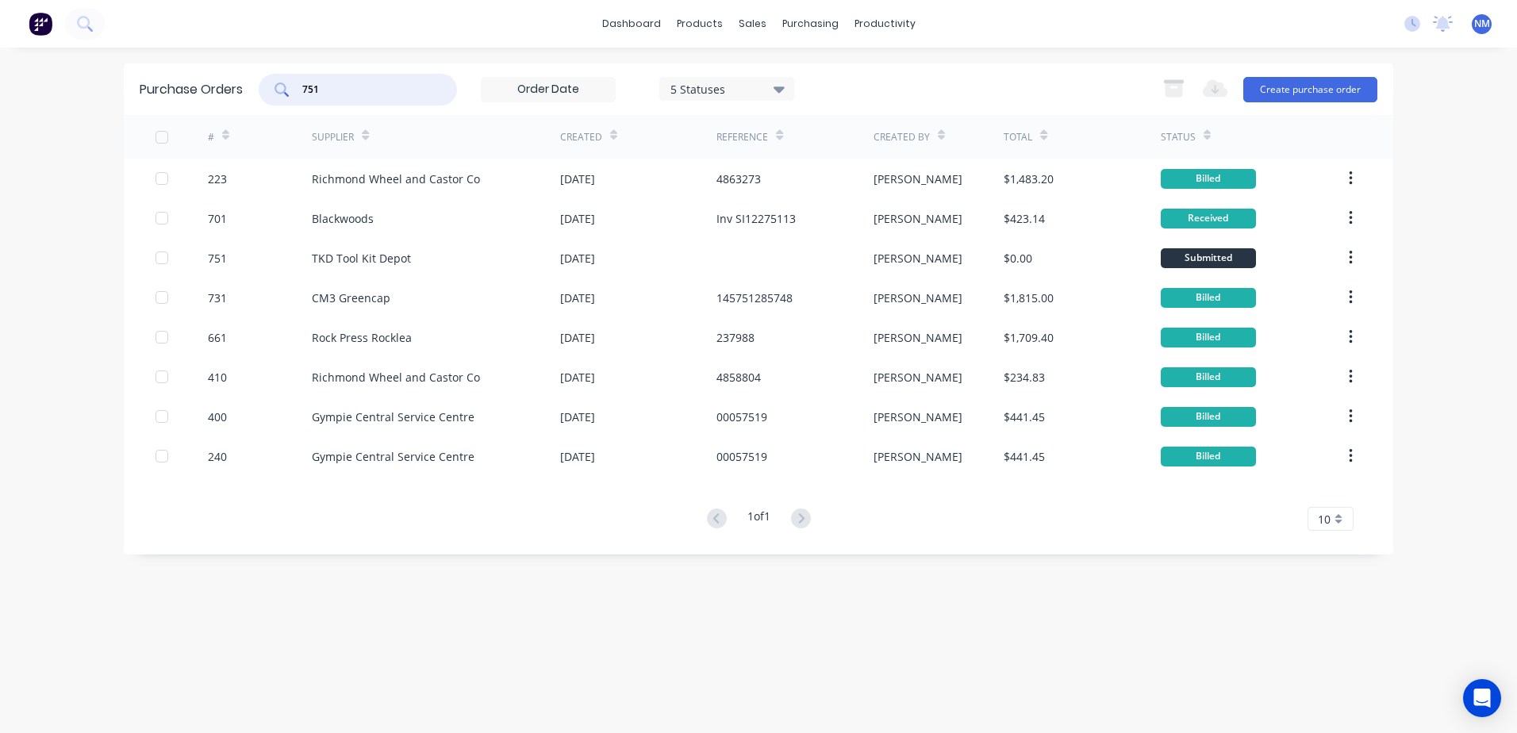
drag, startPoint x: 259, startPoint y: 92, endPoint x: 206, endPoint y: 98, distance: 54.2
click at [206, 98] on div "Purchase Orders 751 5 Statuses 5 Statuses Export to Excel (XLSX) Create purchas…" at bounding box center [759, 89] width 1270 height 52
type input "671"
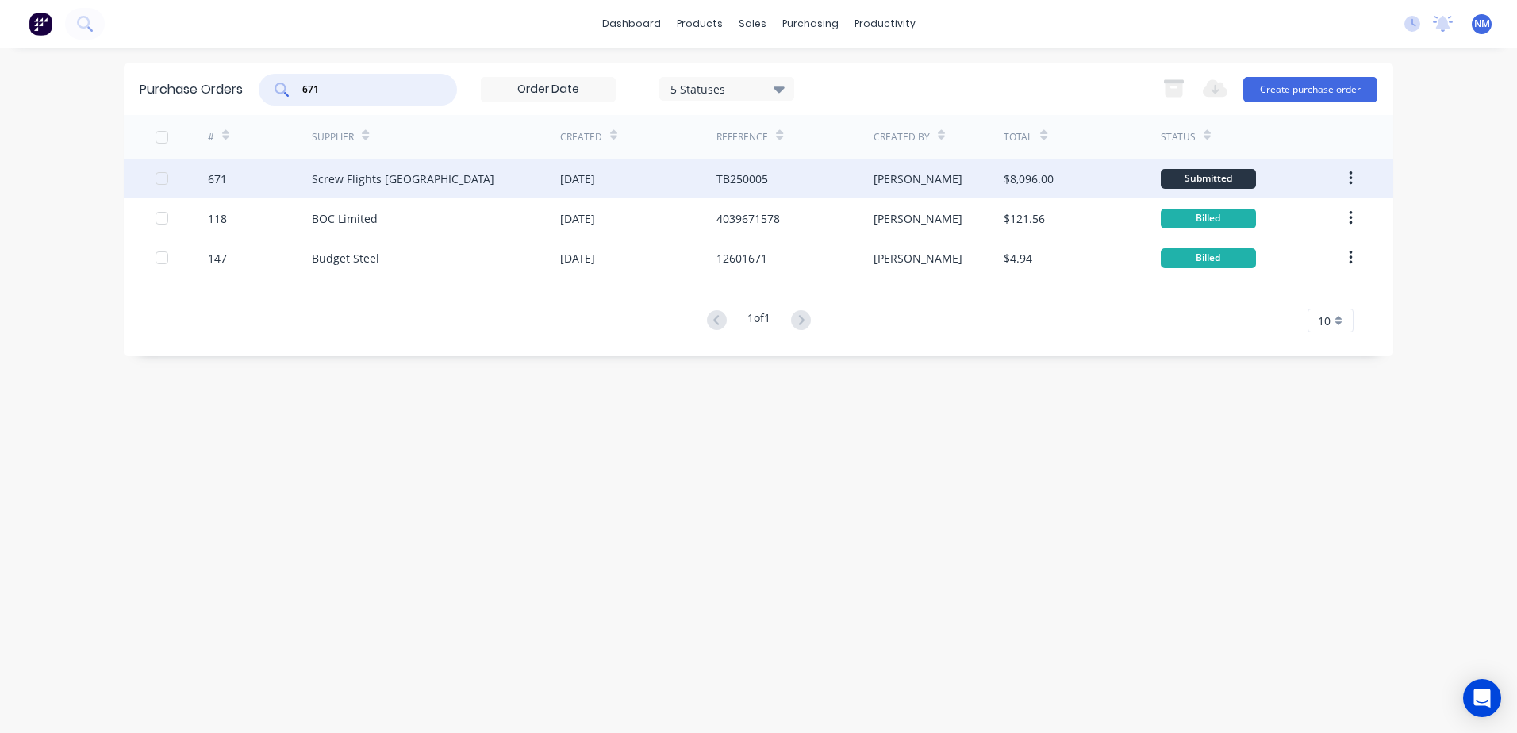
click at [1080, 177] on div "$8,096.00" at bounding box center [1082, 179] width 156 height 40
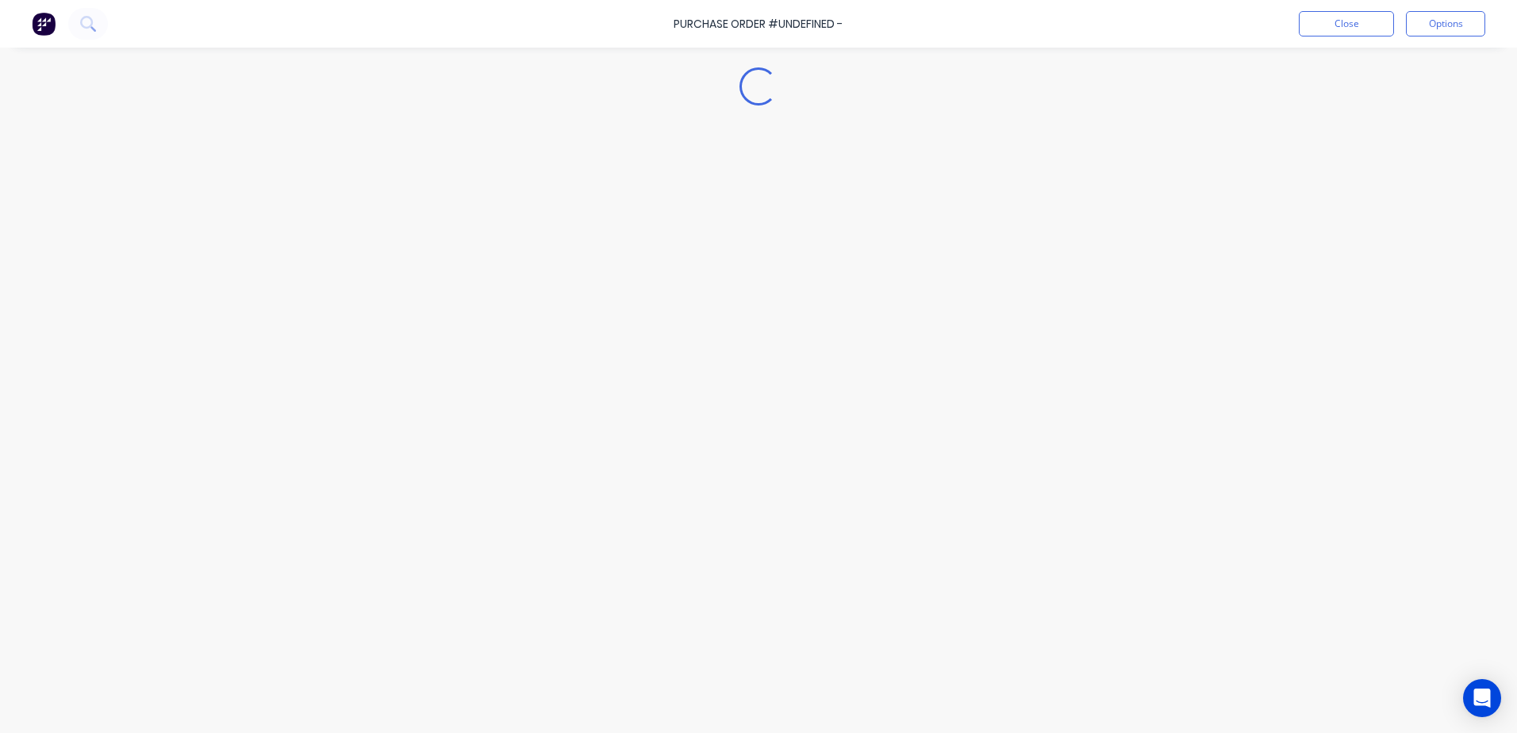
type textarea "x"
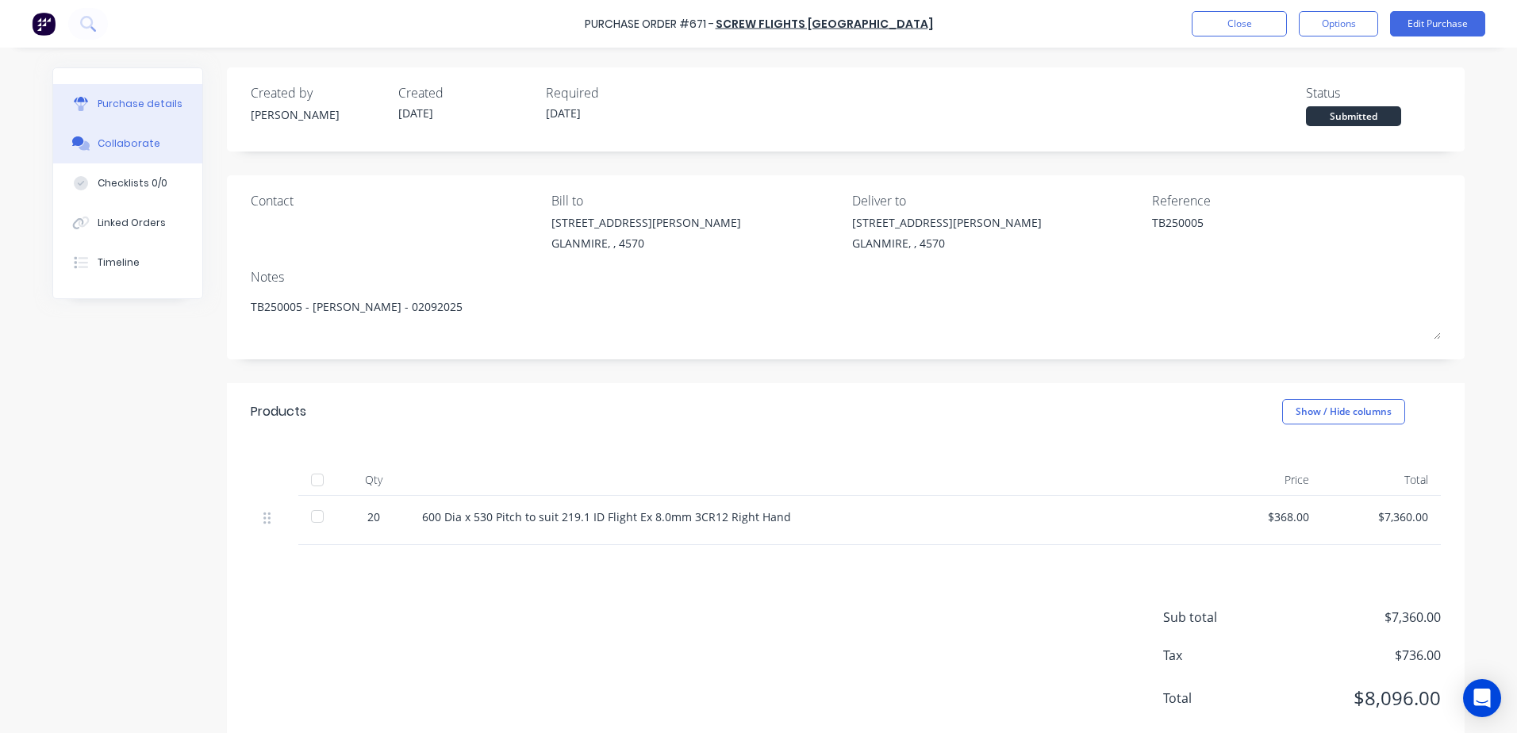
click at [132, 144] on div "Collaborate" at bounding box center [129, 143] width 63 height 14
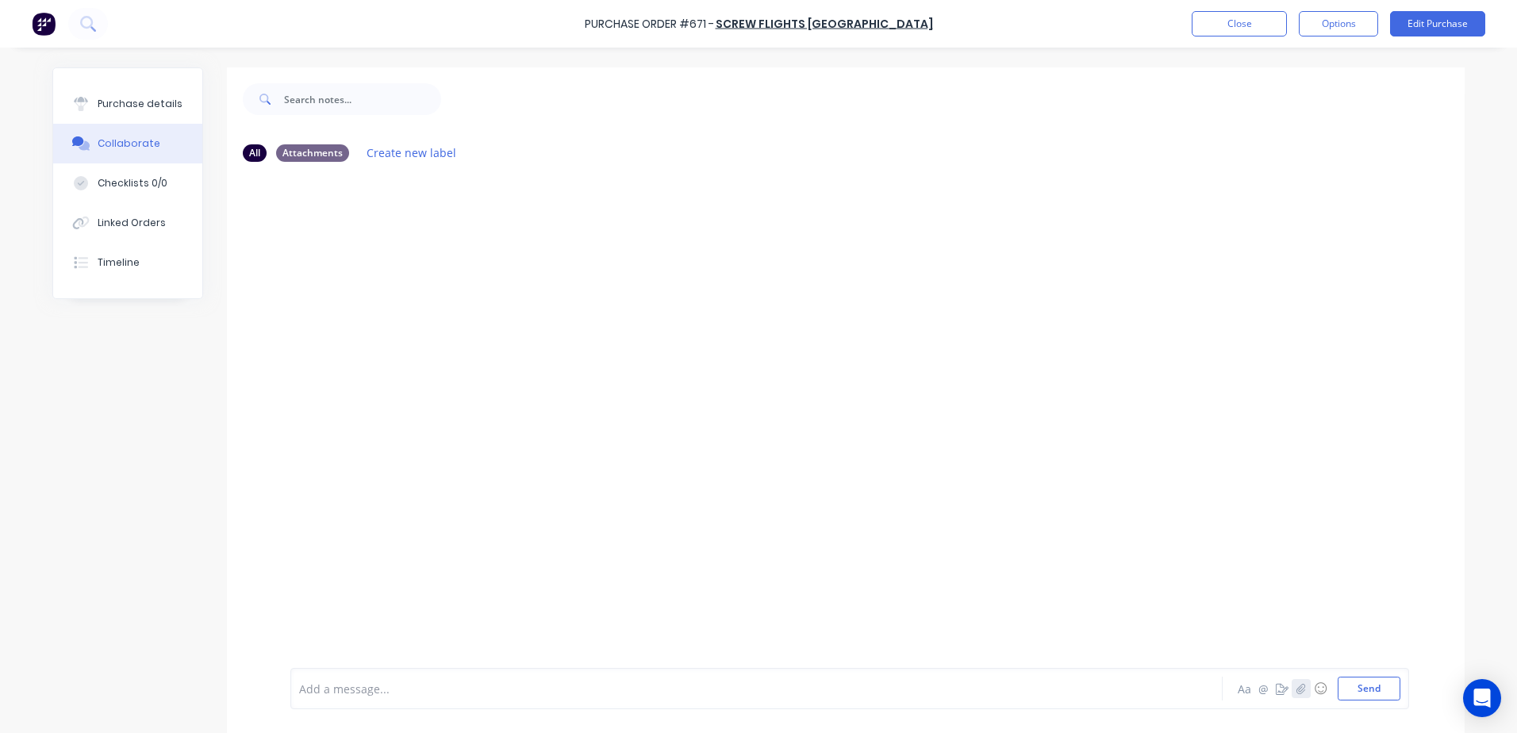
click at [1297, 688] on icon "button" at bounding box center [1302, 688] width 10 height 11
click at [1297, 693] on icon "button" at bounding box center [1301, 688] width 9 height 10
click at [1352, 688] on button "Send" at bounding box center [1369, 689] width 63 height 24
click at [1231, 21] on button "Close" at bounding box center [1239, 23] width 95 height 25
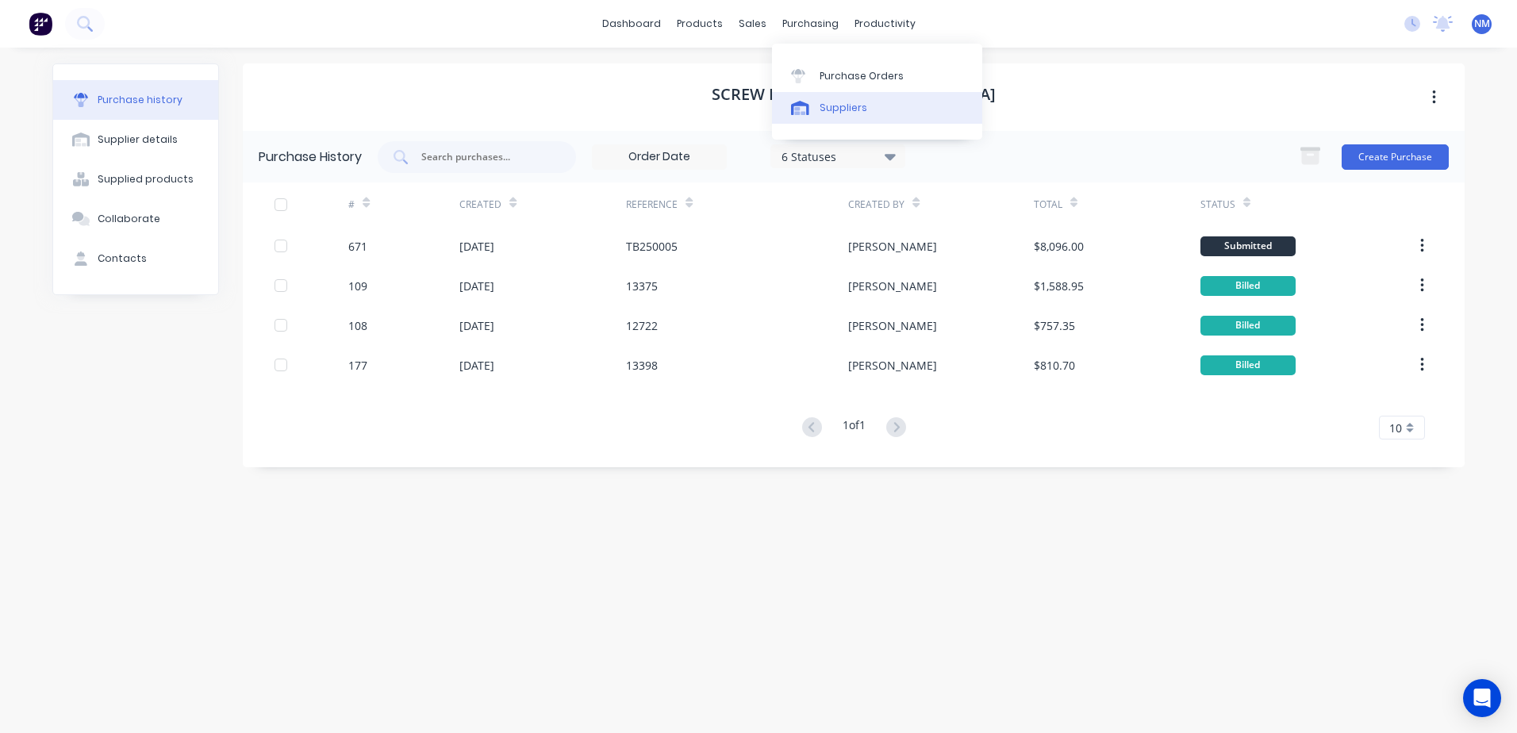
click at [854, 111] on div "Suppliers" at bounding box center [844, 108] width 48 height 14
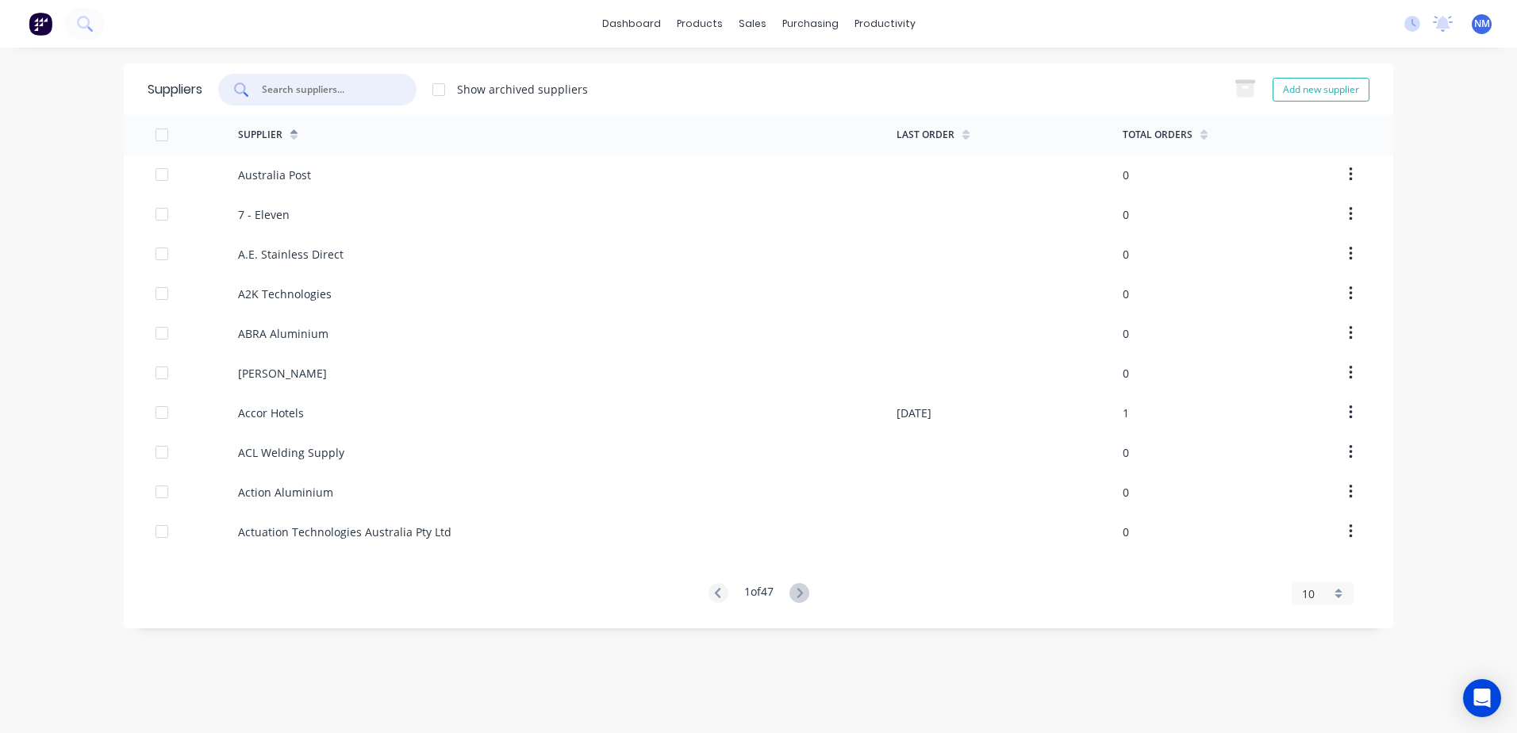
click at [301, 91] on input "text" at bounding box center [326, 90] width 132 height 16
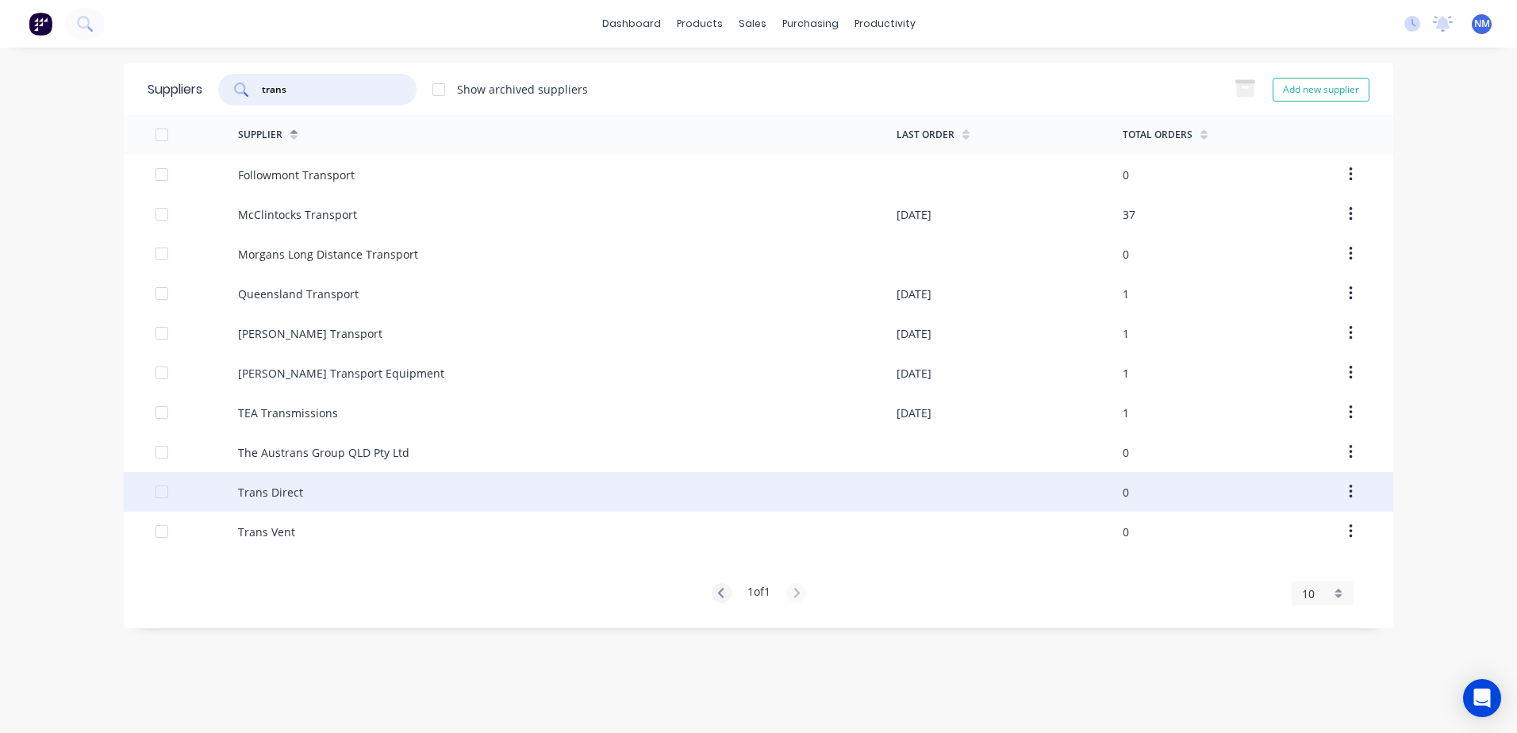
type input "trans"
click at [372, 486] on div "Trans Direct" at bounding box center [567, 492] width 659 height 40
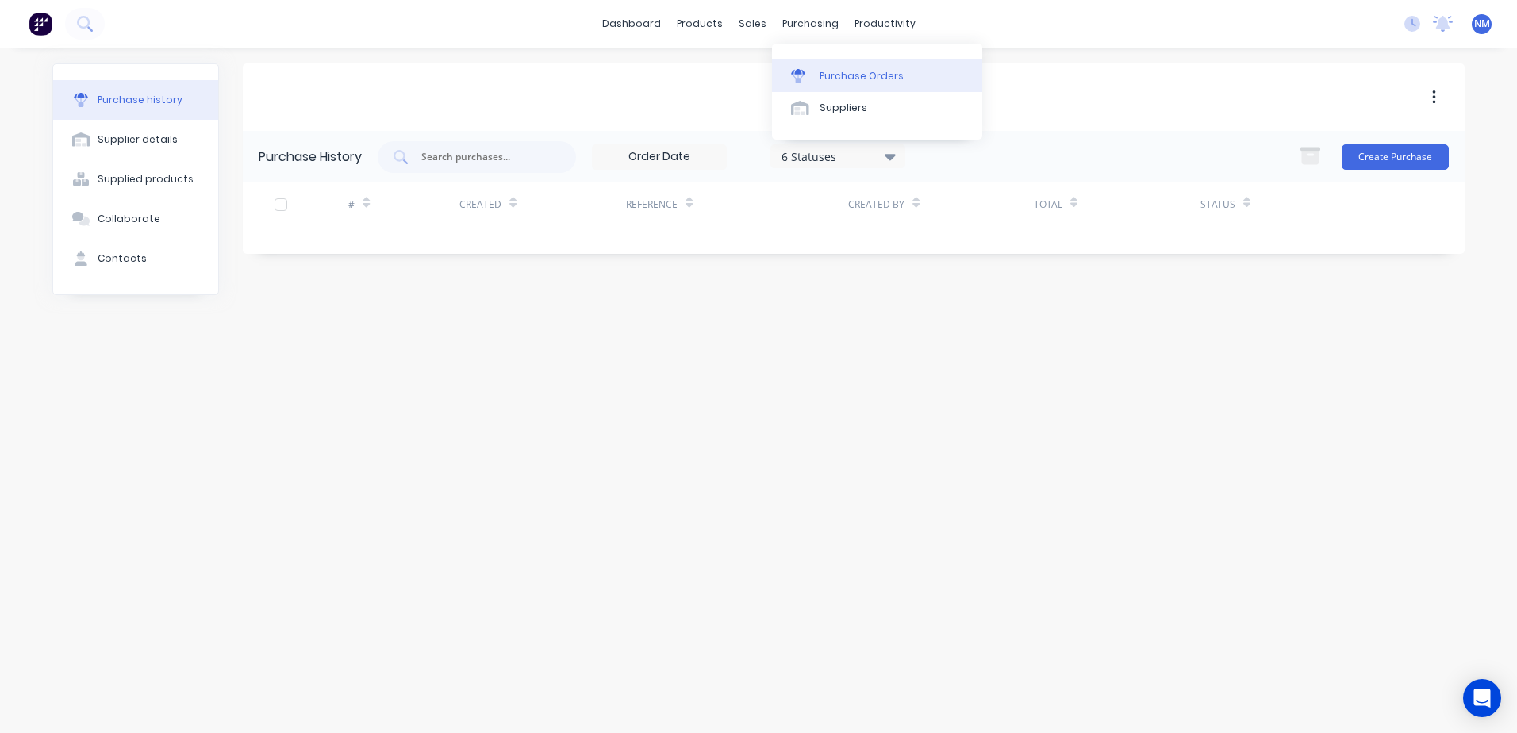
click at [858, 73] on div "Purchase Orders" at bounding box center [862, 76] width 84 height 14
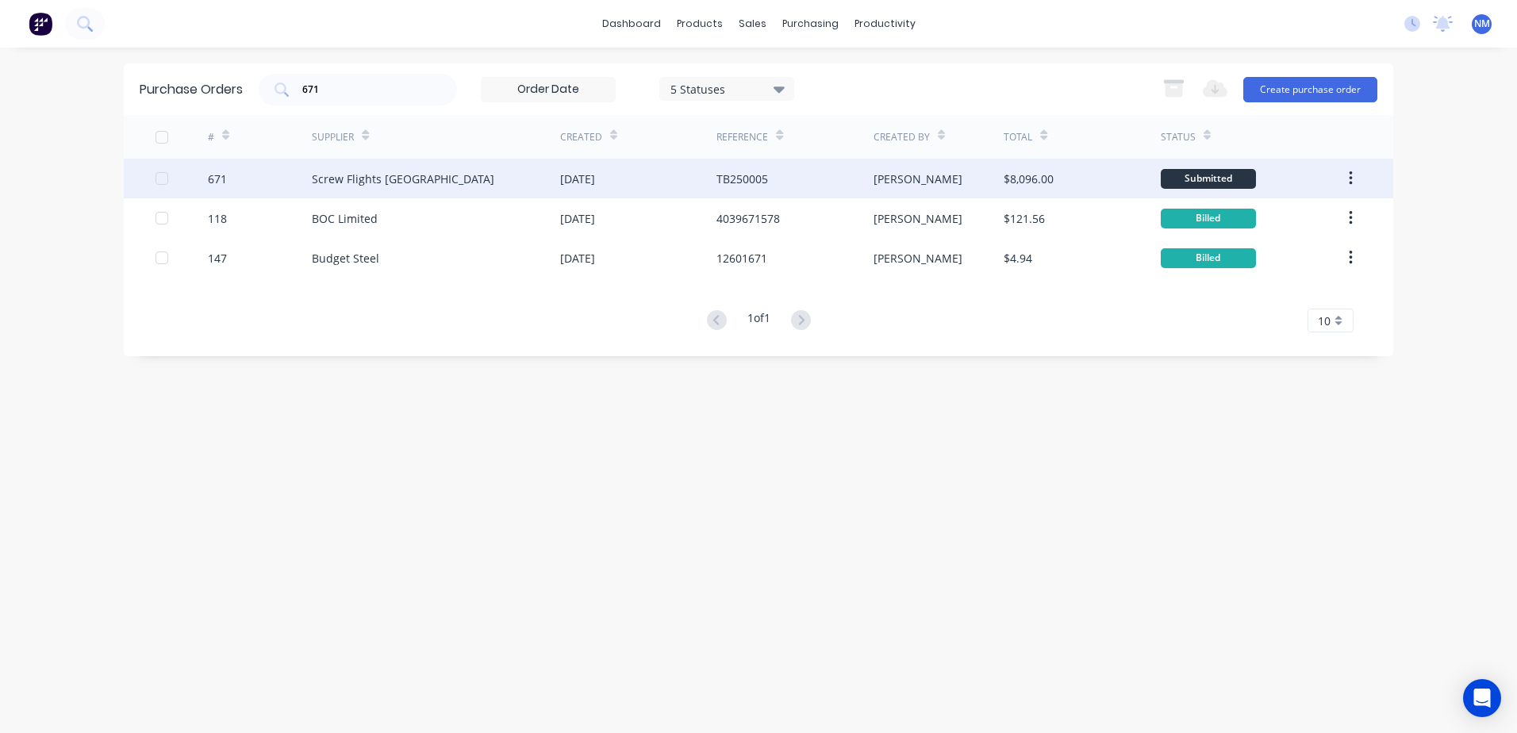
click at [1093, 174] on div "$8,096.00" at bounding box center [1082, 179] width 156 height 40
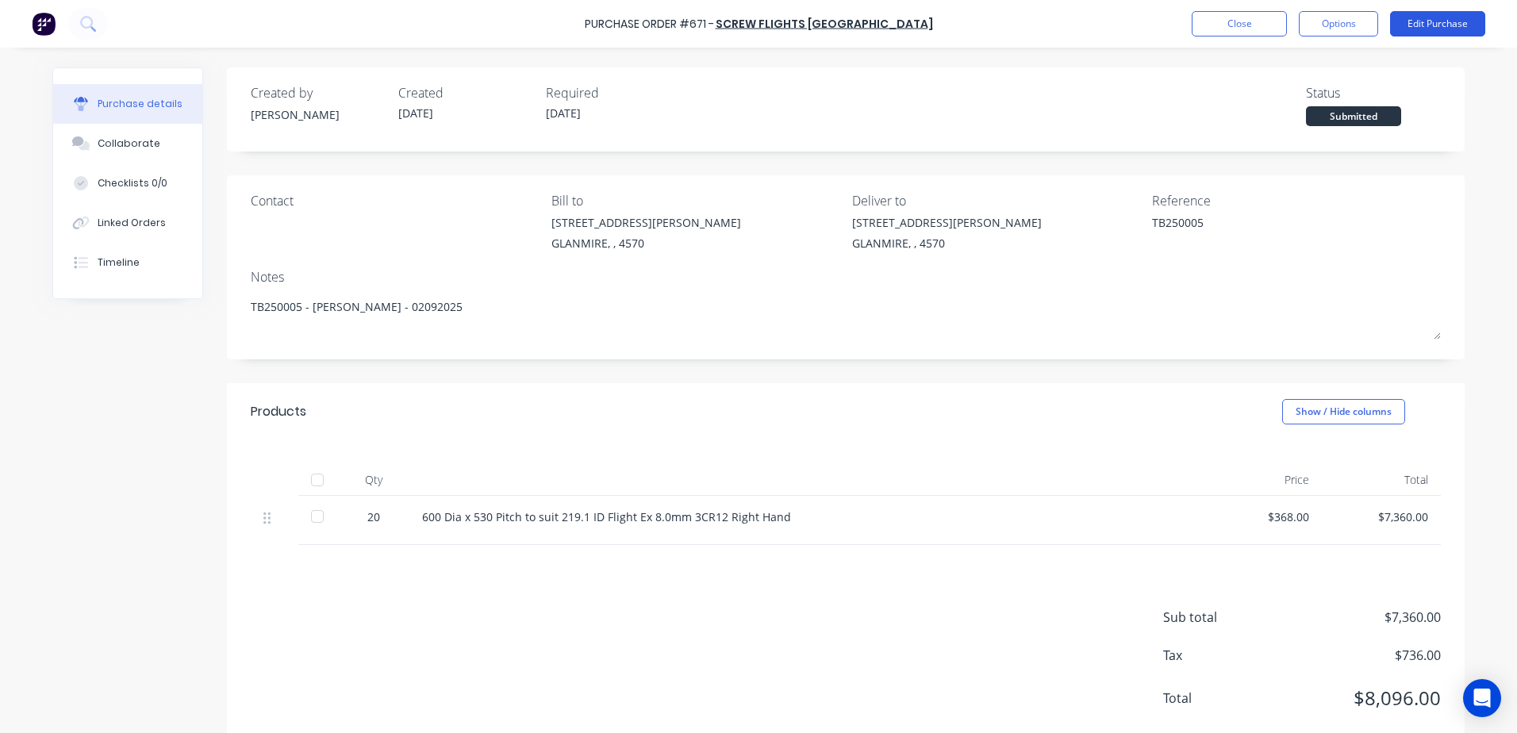
click at [1408, 30] on button "Edit Purchase" at bounding box center [1437, 23] width 95 height 25
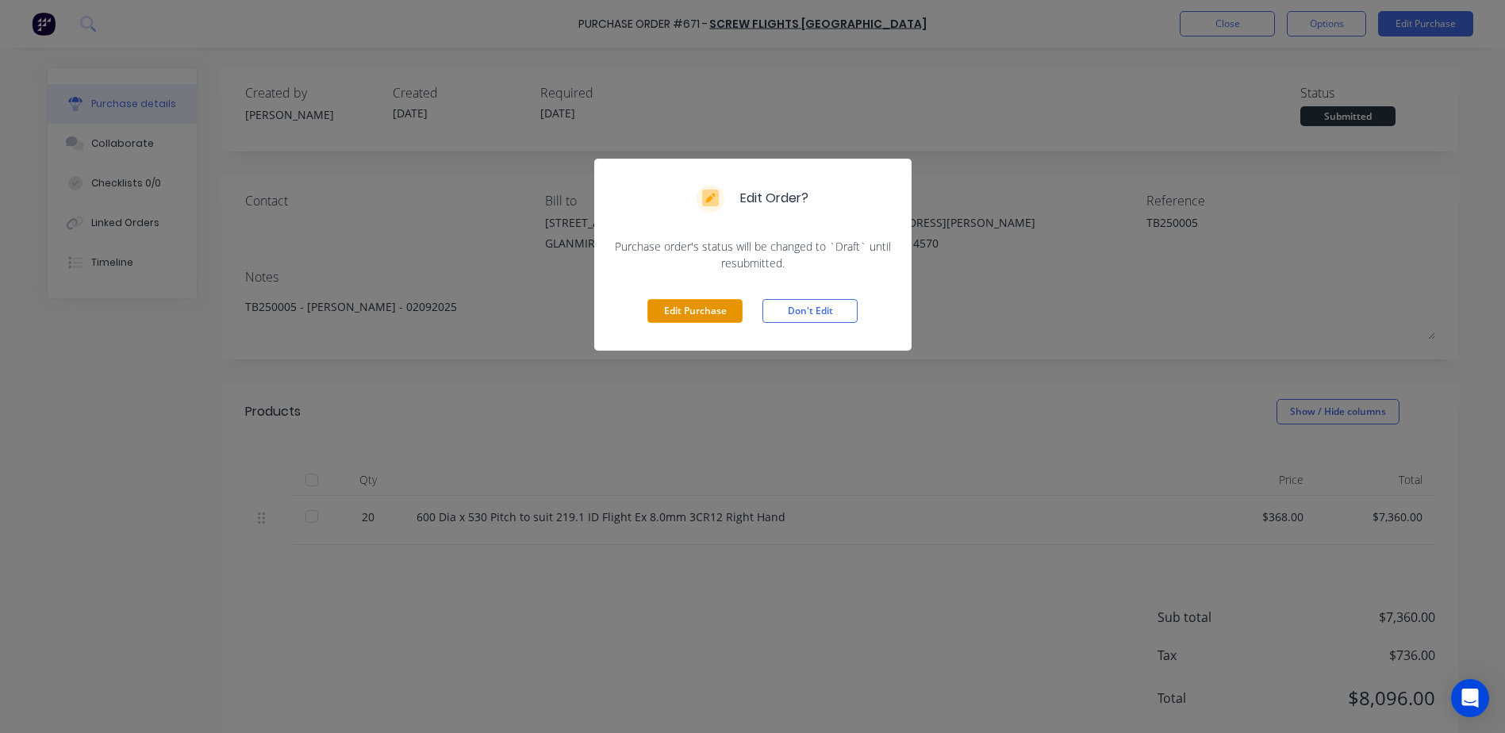
click at [709, 302] on button "Edit Purchase" at bounding box center [694, 311] width 95 height 24
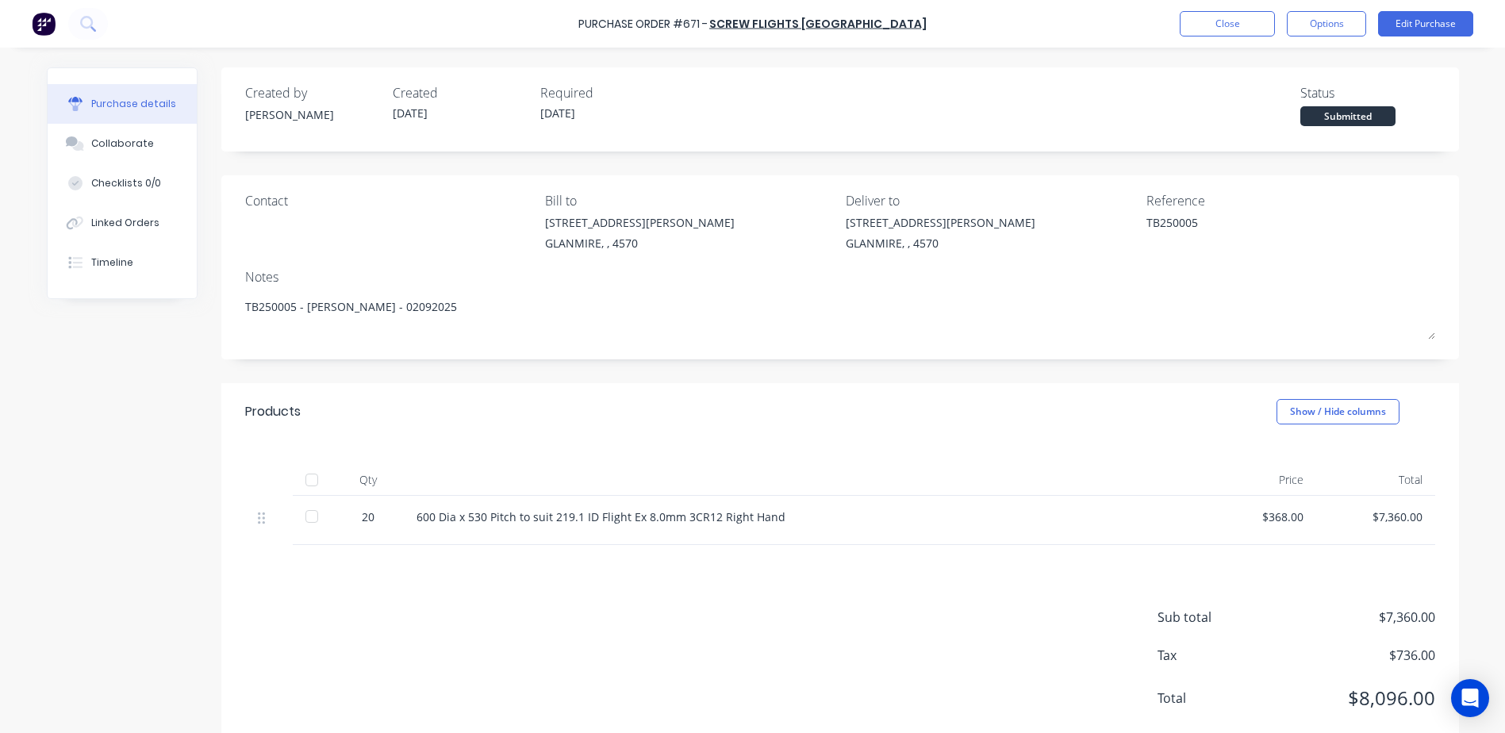
type textarea "x"
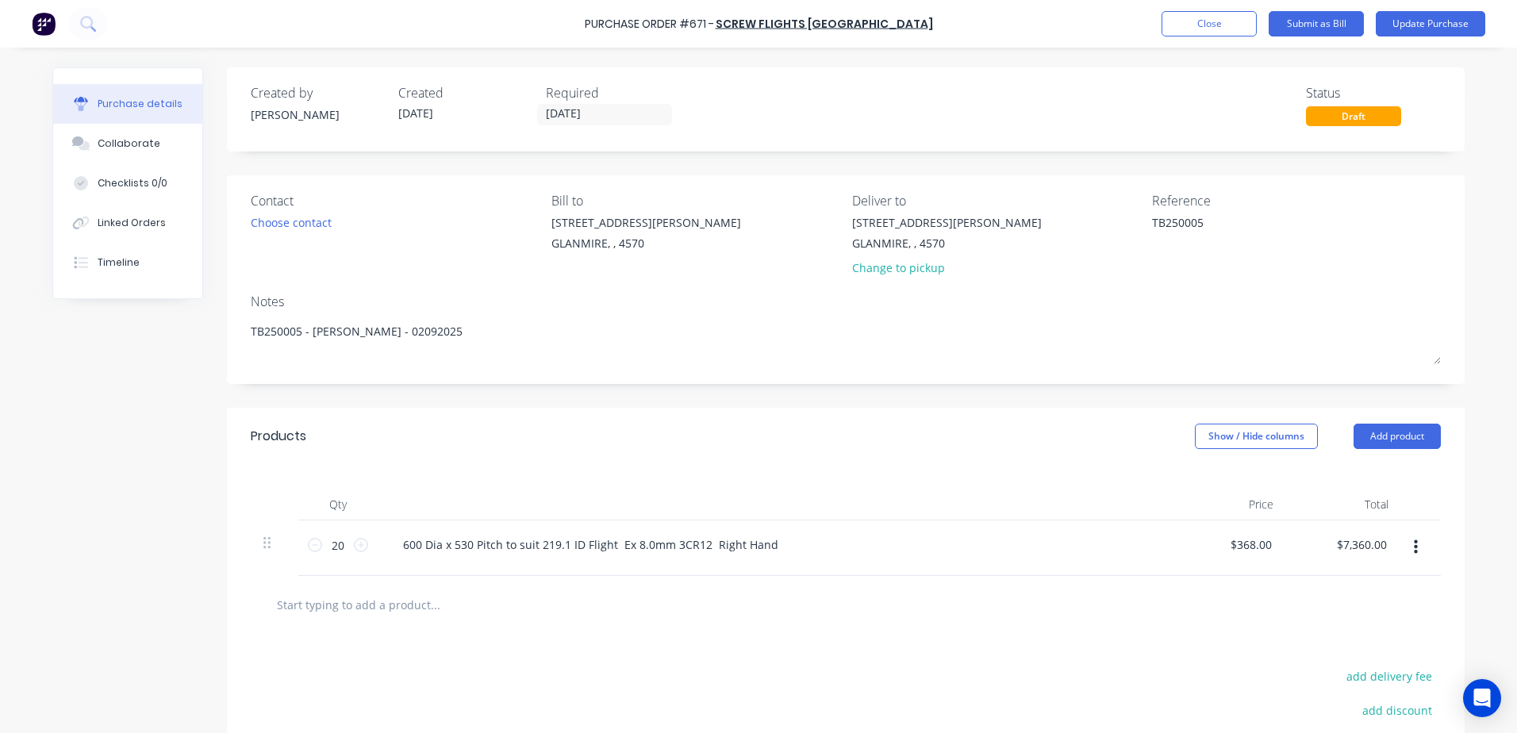
drag, startPoint x: 1202, startPoint y: 221, endPoint x: 1087, endPoint y: 235, distance: 115.8
click at [1087, 235] on div "Contact Choose contact Bill to 9 Dennis Little Drive GLANMIRE, , 4570 Deliver t…" at bounding box center [846, 237] width 1190 height 93
type textarea "Inv 13730"
type textarea "x"
type textarea "Inv 13730"
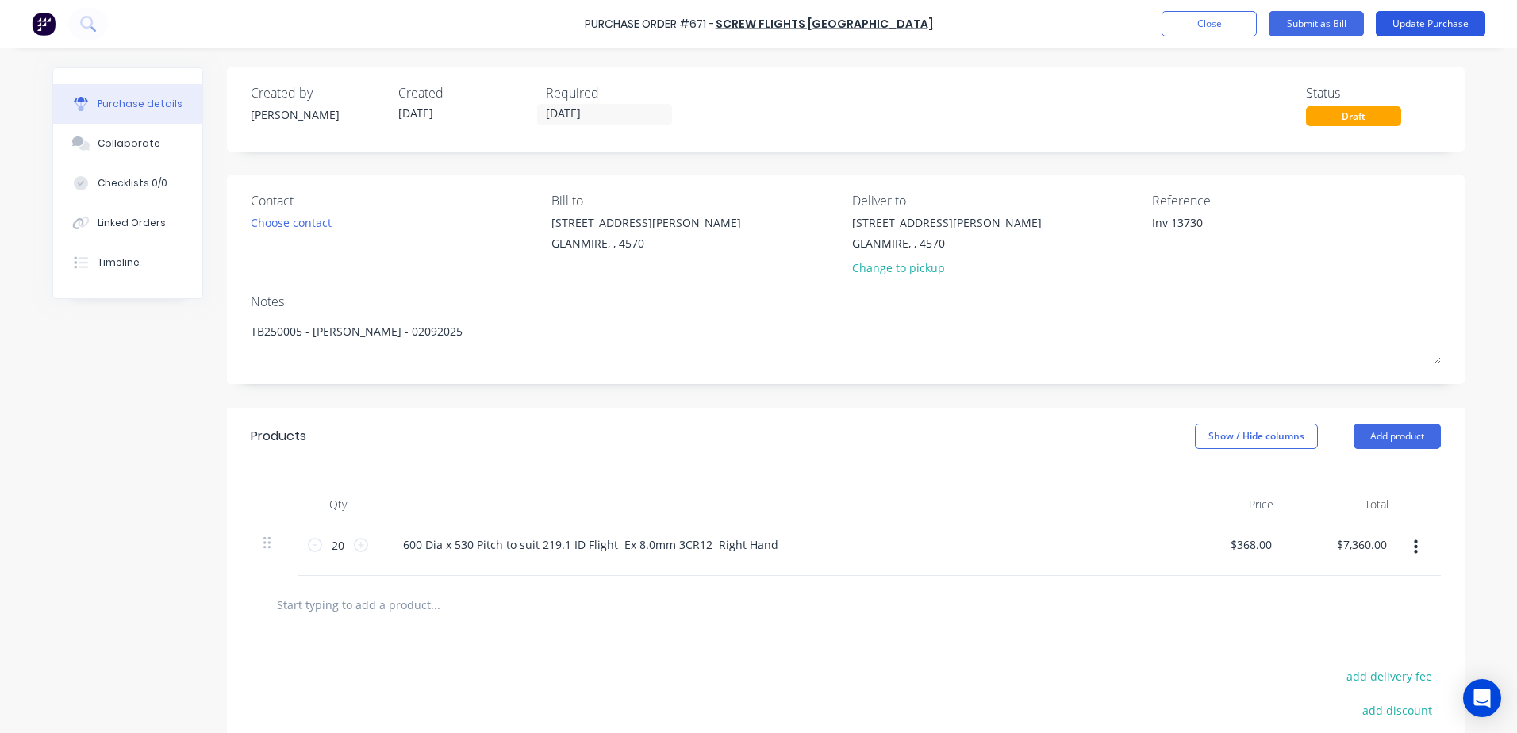
click at [1425, 30] on button "Update Purchase" at bounding box center [1430, 23] width 109 height 25
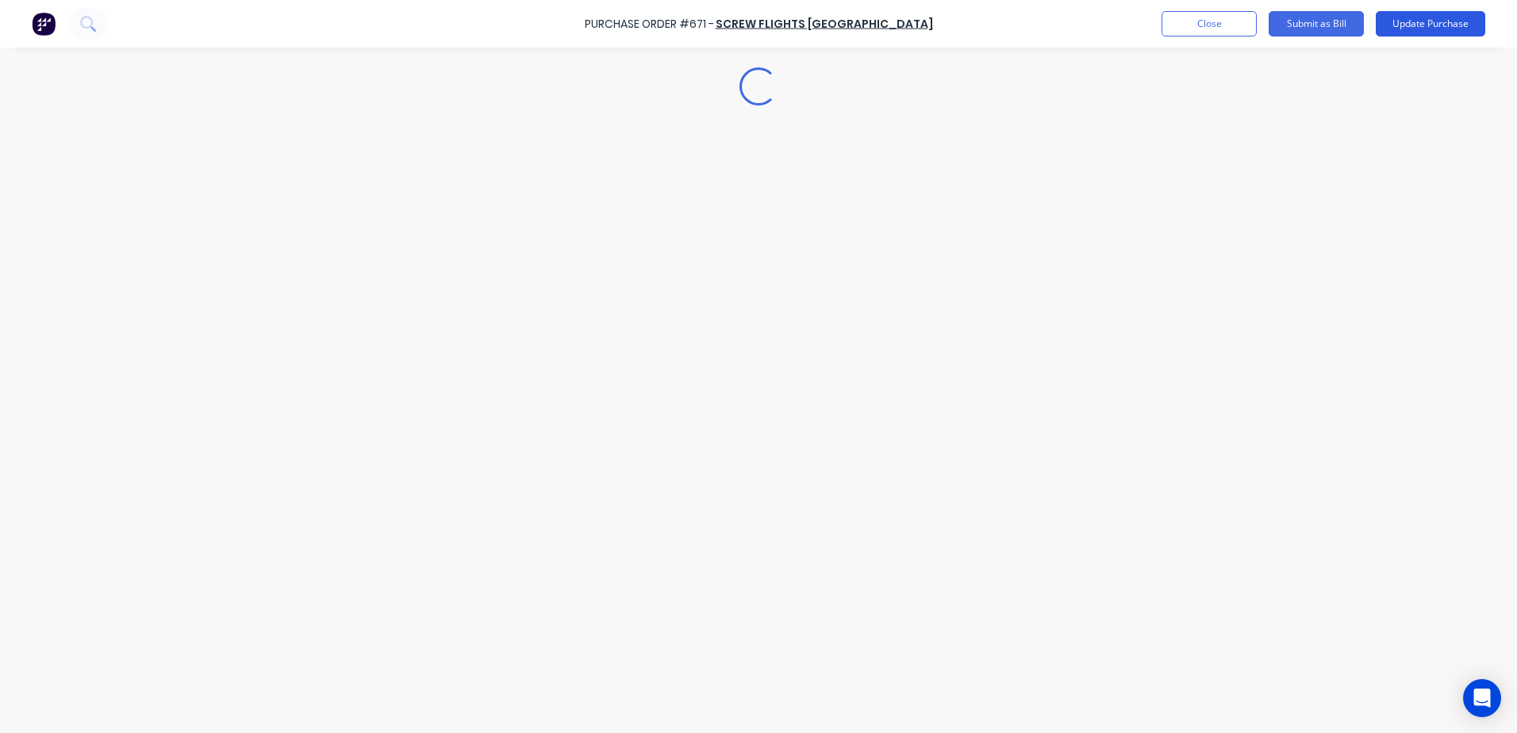
type textarea "x"
